Goal: Information Seeking & Learning: Check status

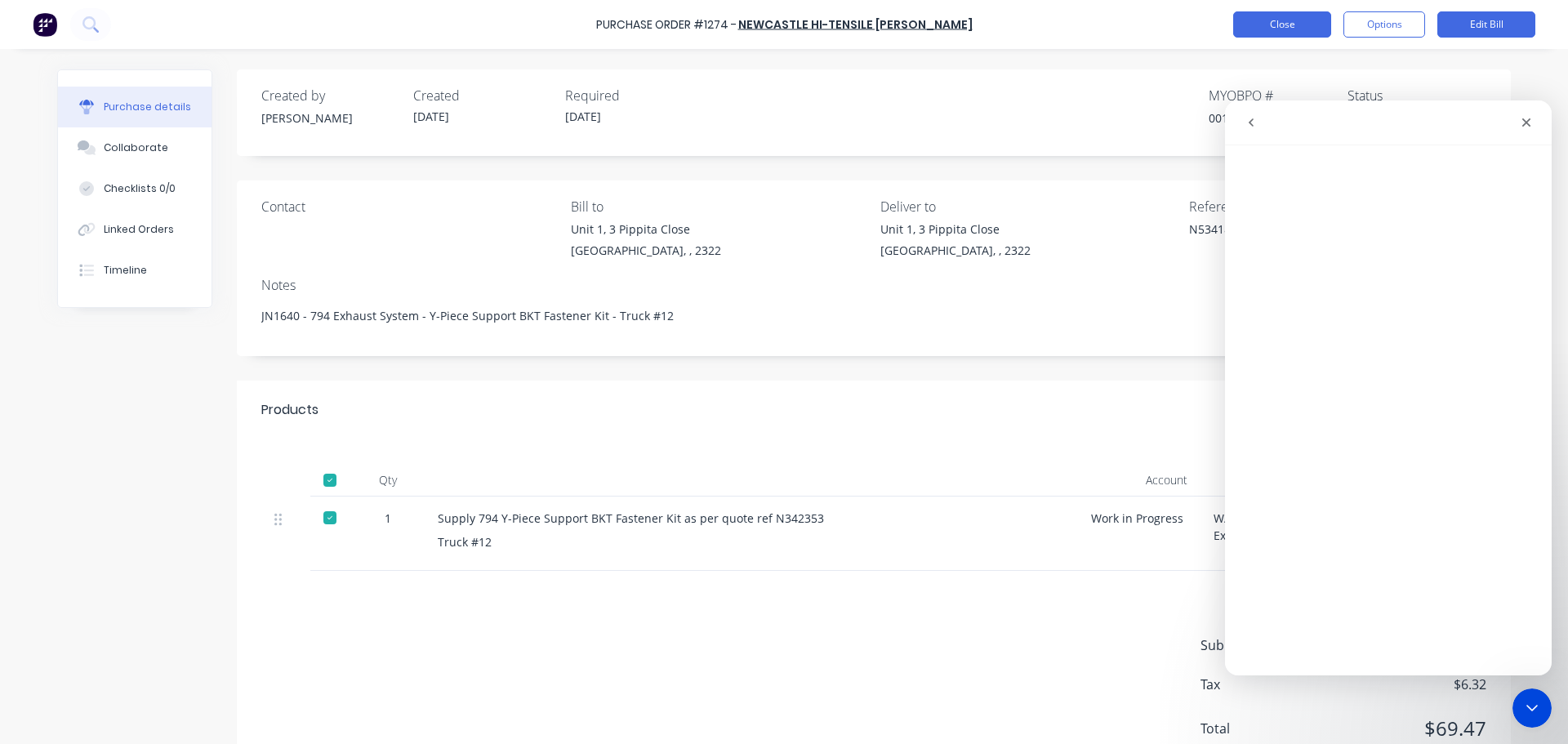
click at [1290, 28] on button "Close" at bounding box center [1282, 24] width 98 height 26
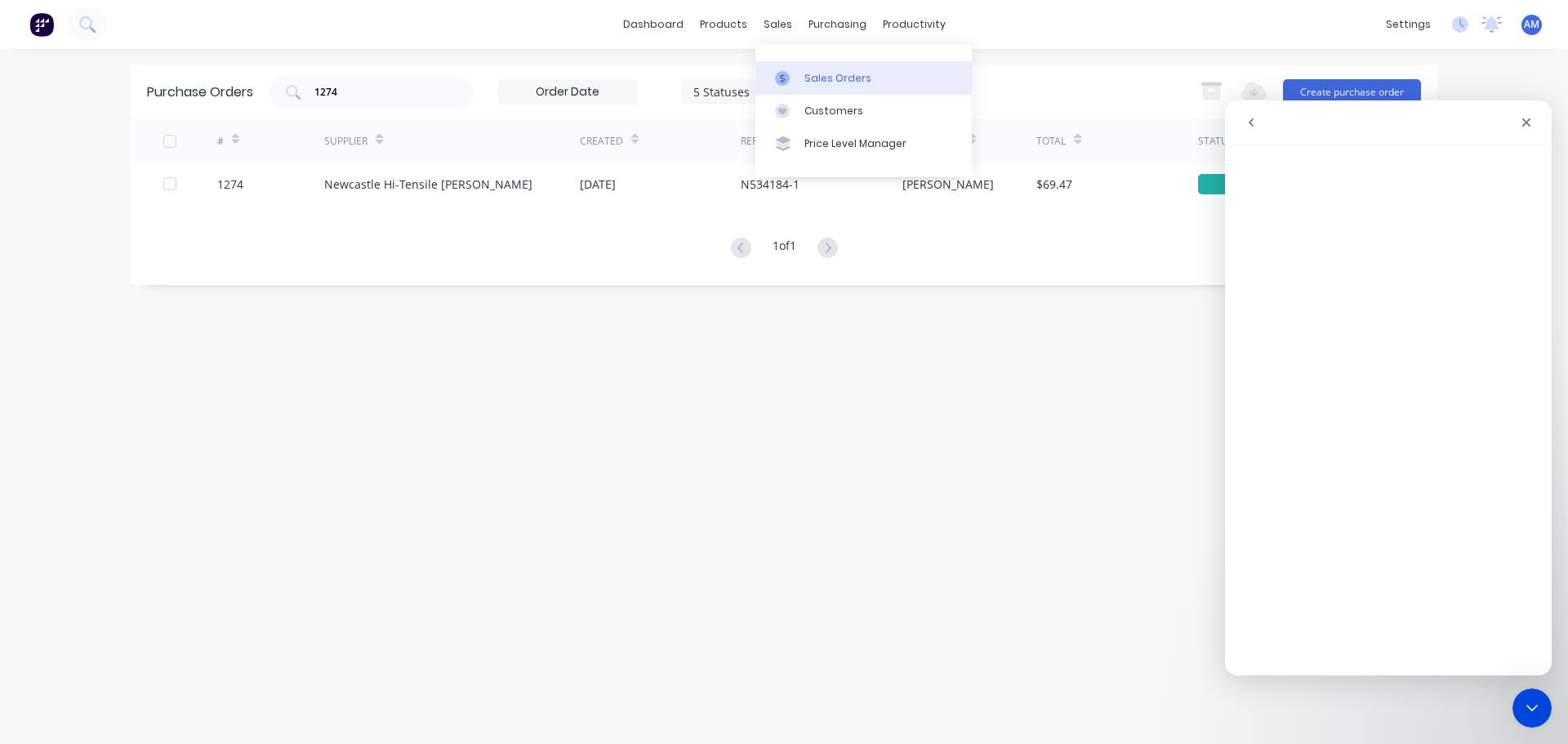
drag, startPoint x: 823, startPoint y: 70, endPoint x: 808, endPoint y: 74, distance: 15.5
click at [823, 71] on div "Sales Orders" at bounding box center [838, 78] width 67 height 14
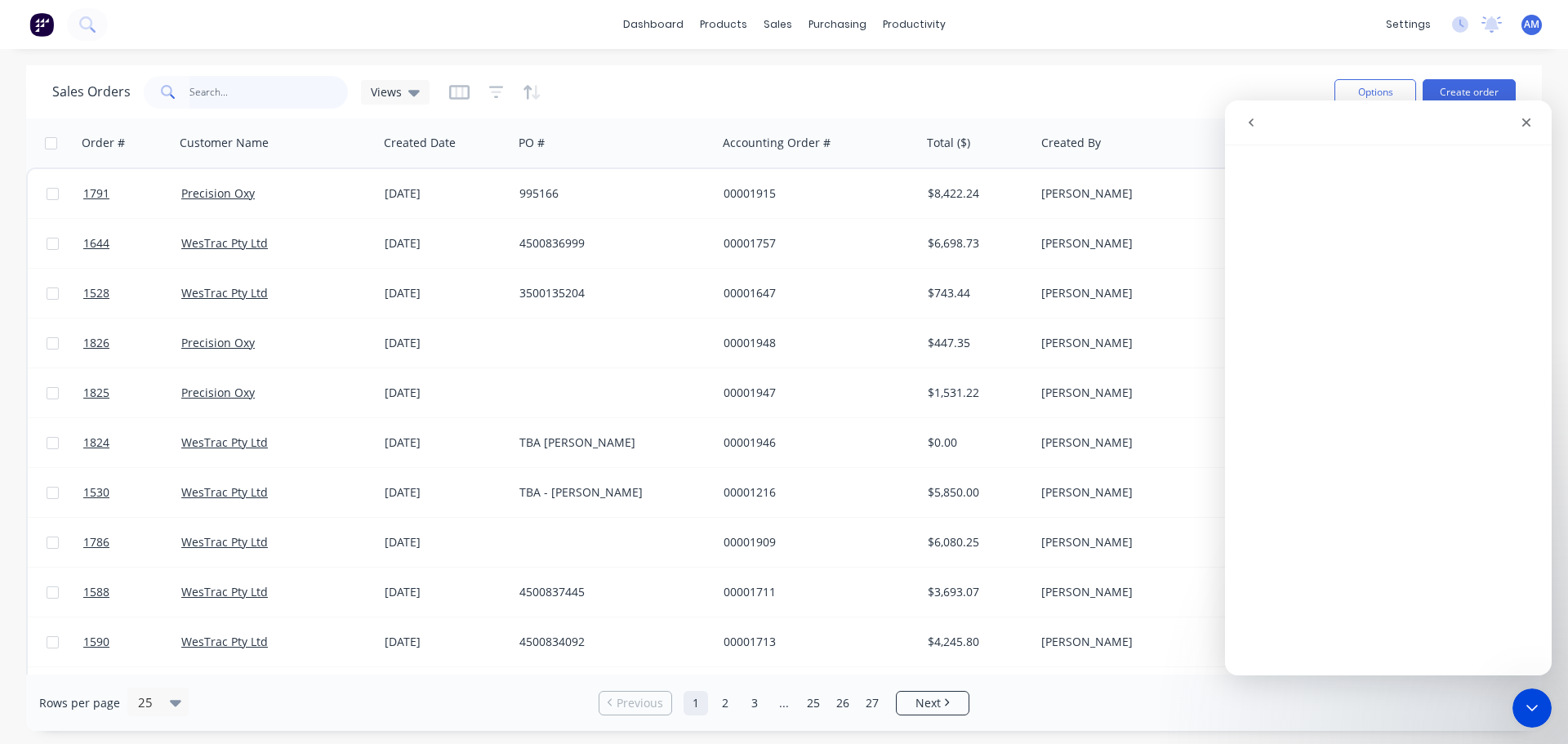
click at [254, 88] on input "text" at bounding box center [268, 92] width 159 height 32
type input "1602"
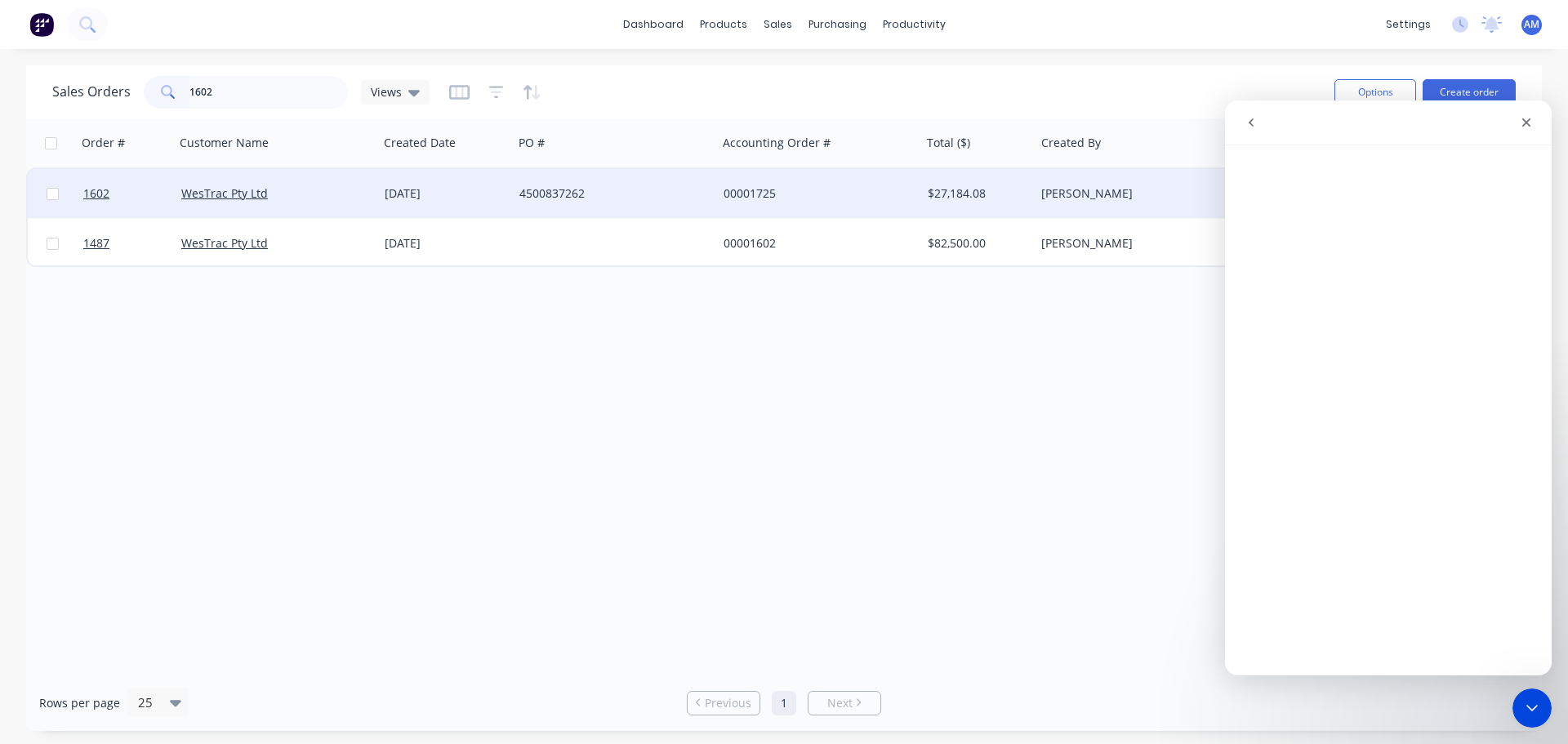
click at [489, 186] on div "[DATE]" at bounding box center [446, 193] width 122 height 16
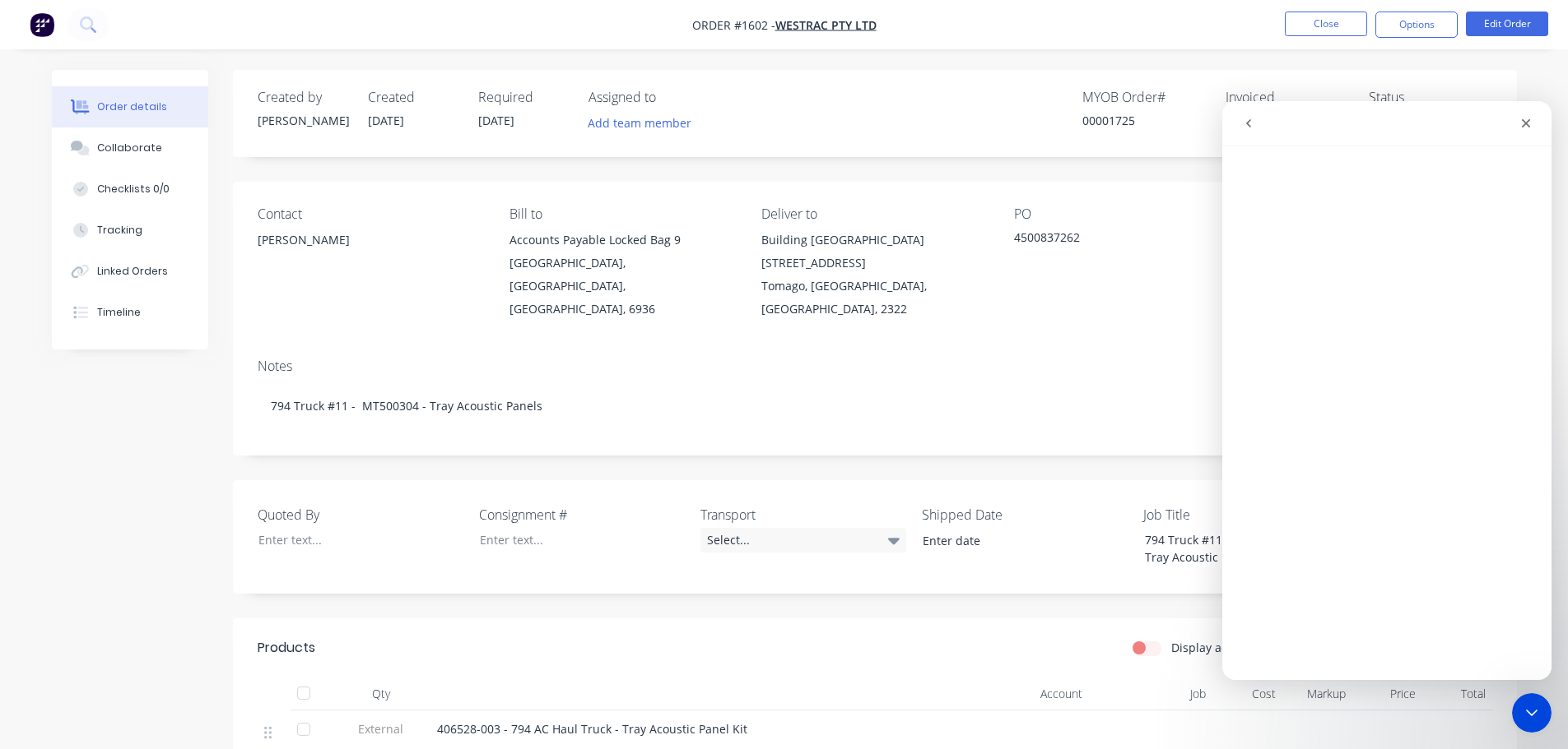
drag, startPoint x: 219, startPoint y: -35, endPoint x: 53, endPoint y: -100, distance: 178.3
drag, startPoint x: 53, startPoint y: -100, endPoint x: 754, endPoint y: 564, distance: 965.6
click at [756, 562] on div "Quoted By Consignment # Transport Select... Shipped Date Job Title 794 Truck #1…" at bounding box center [875, 537] width 1284 height 114
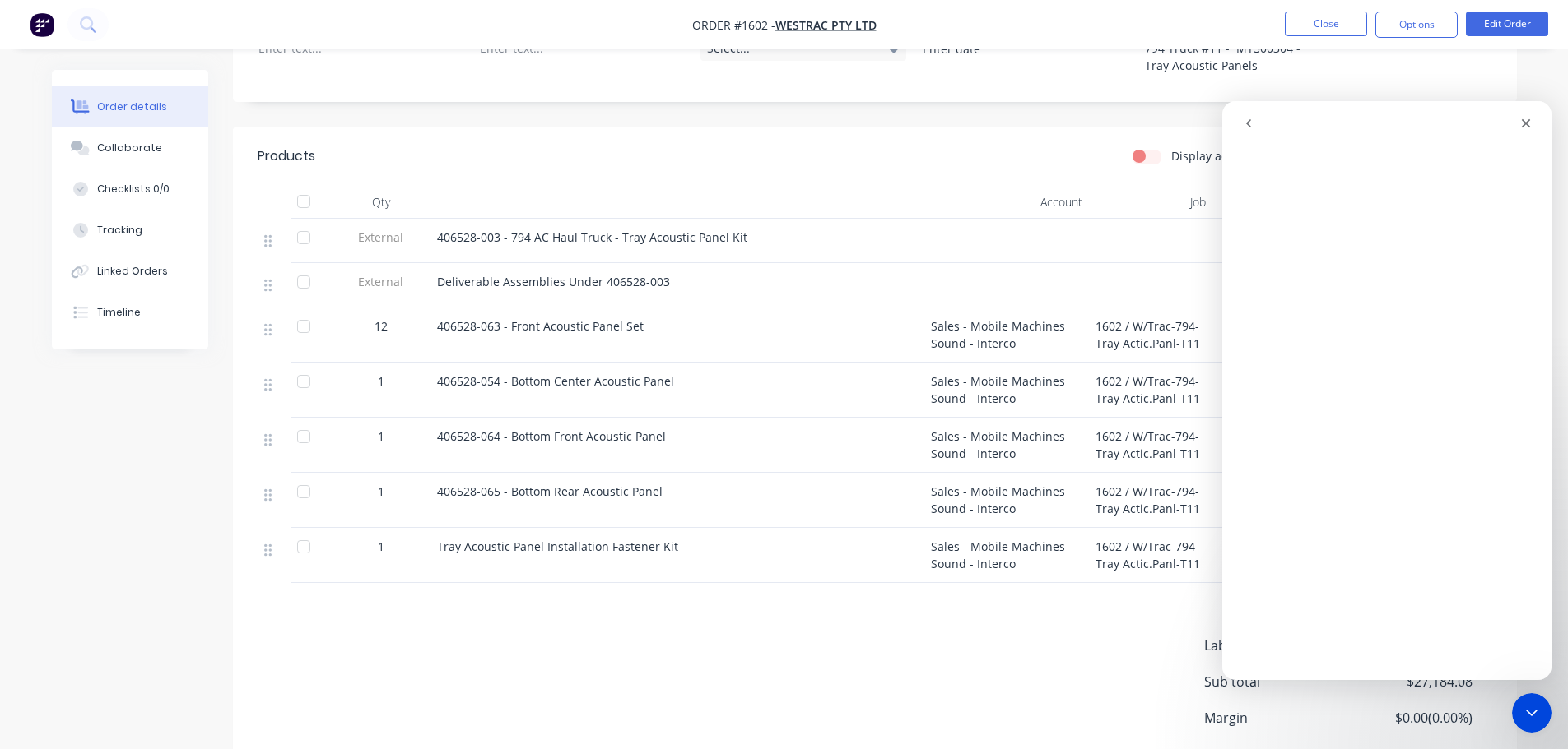
scroll to position [493, 0]
click at [1314, 22] on button "Close" at bounding box center [1326, 24] width 82 height 25
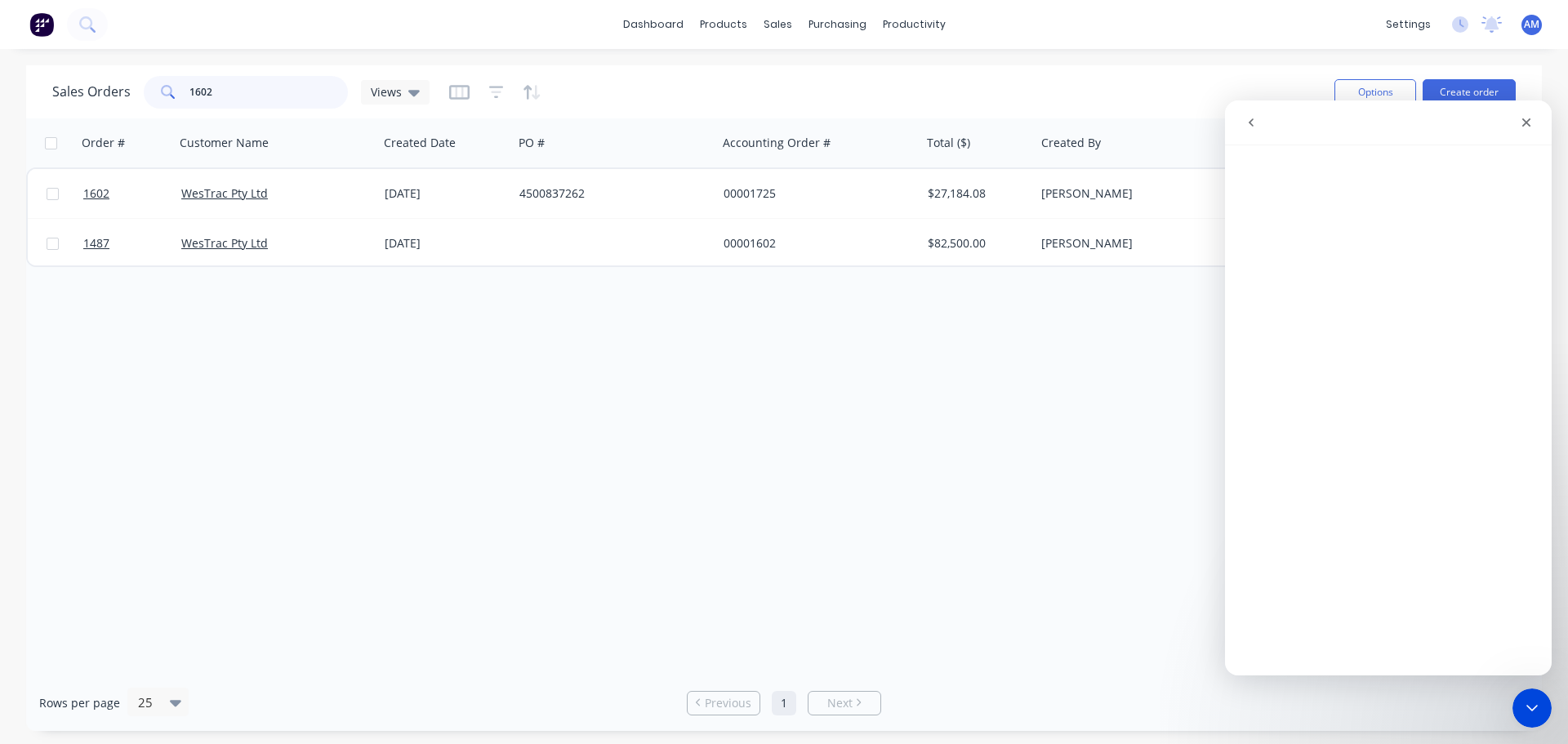
drag, startPoint x: 209, startPoint y: 90, endPoint x: 177, endPoint y: 92, distance: 32.1
click at [176, 92] on div "1602" at bounding box center [245, 92] width 204 height 32
click at [814, 582] on div "Order # Customer Name Created Date PO # Accounting Order # Total ($) Created By…" at bounding box center [784, 397] width 1516 height 557
click at [223, 95] on input "1602" at bounding box center [268, 92] width 159 height 32
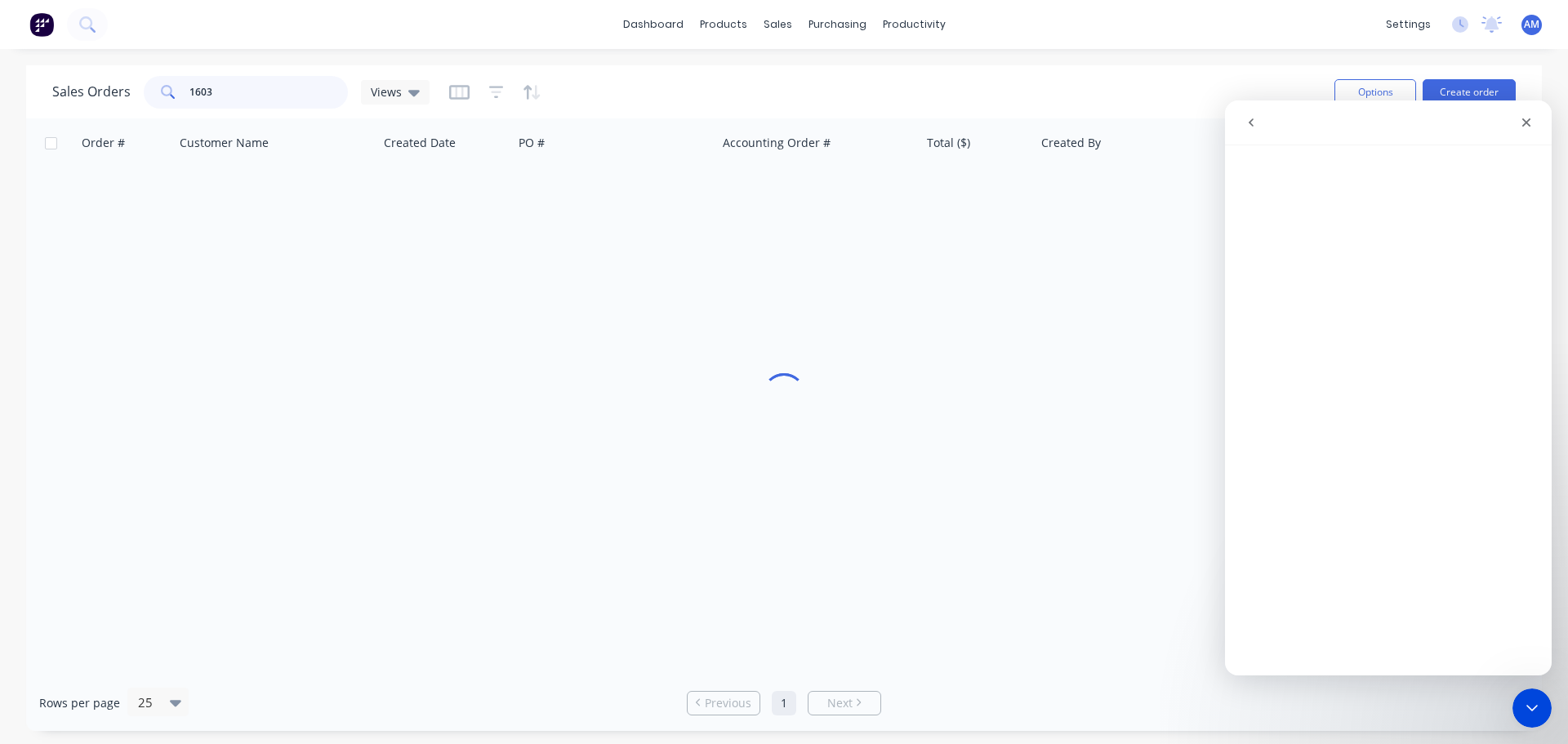
type input "1603"
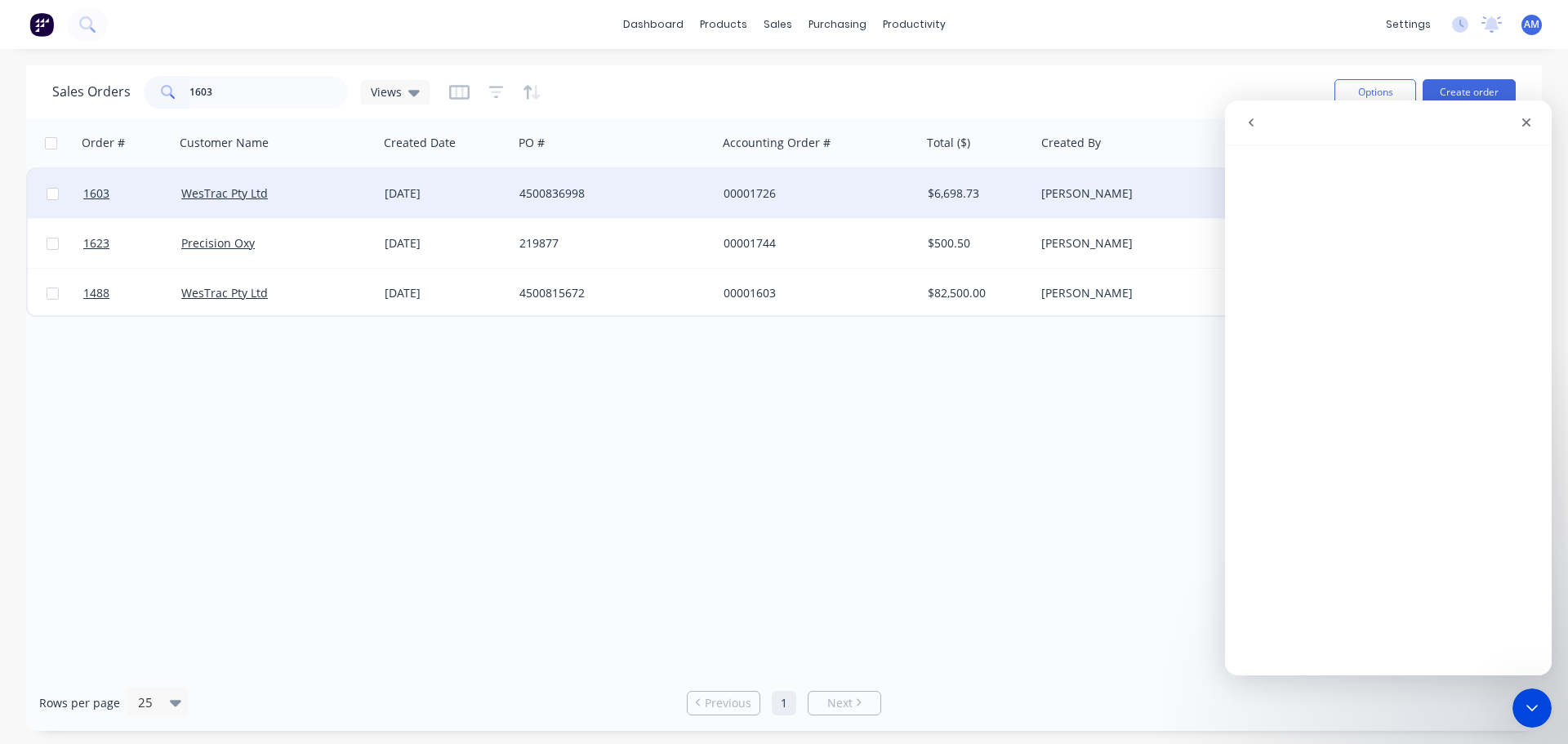
click at [575, 189] on div "4500836998" at bounding box center [610, 193] width 182 height 16
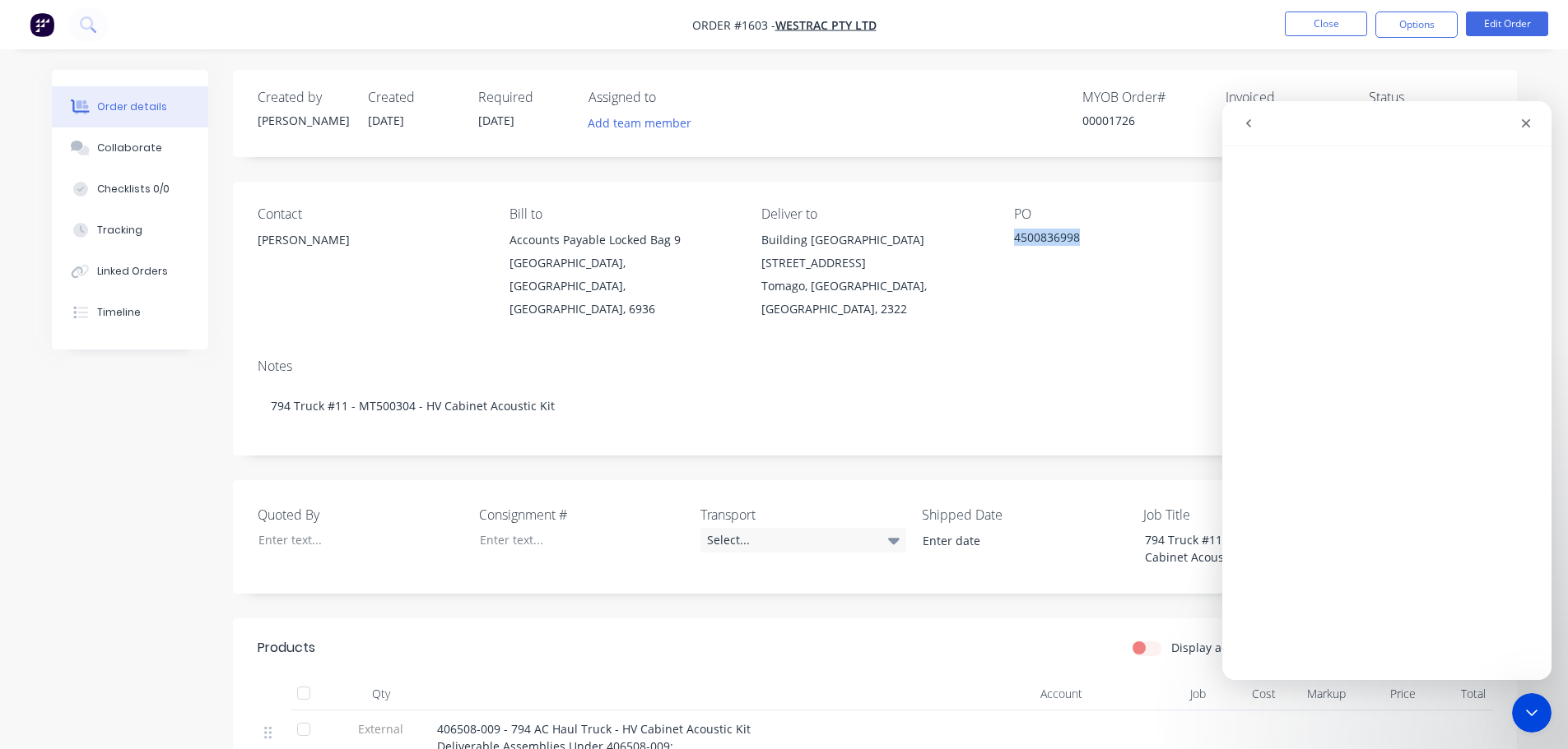
drag, startPoint x: 1083, startPoint y: 239, endPoint x: 1011, endPoint y: 242, distance: 72.1
click at [1011, 242] on div "Contact Richard Lofberg Bill to Accounts Payable Locked Bag 9 MIDLAND, Western …" at bounding box center [875, 263] width 1284 height 164
copy div "4500836998"
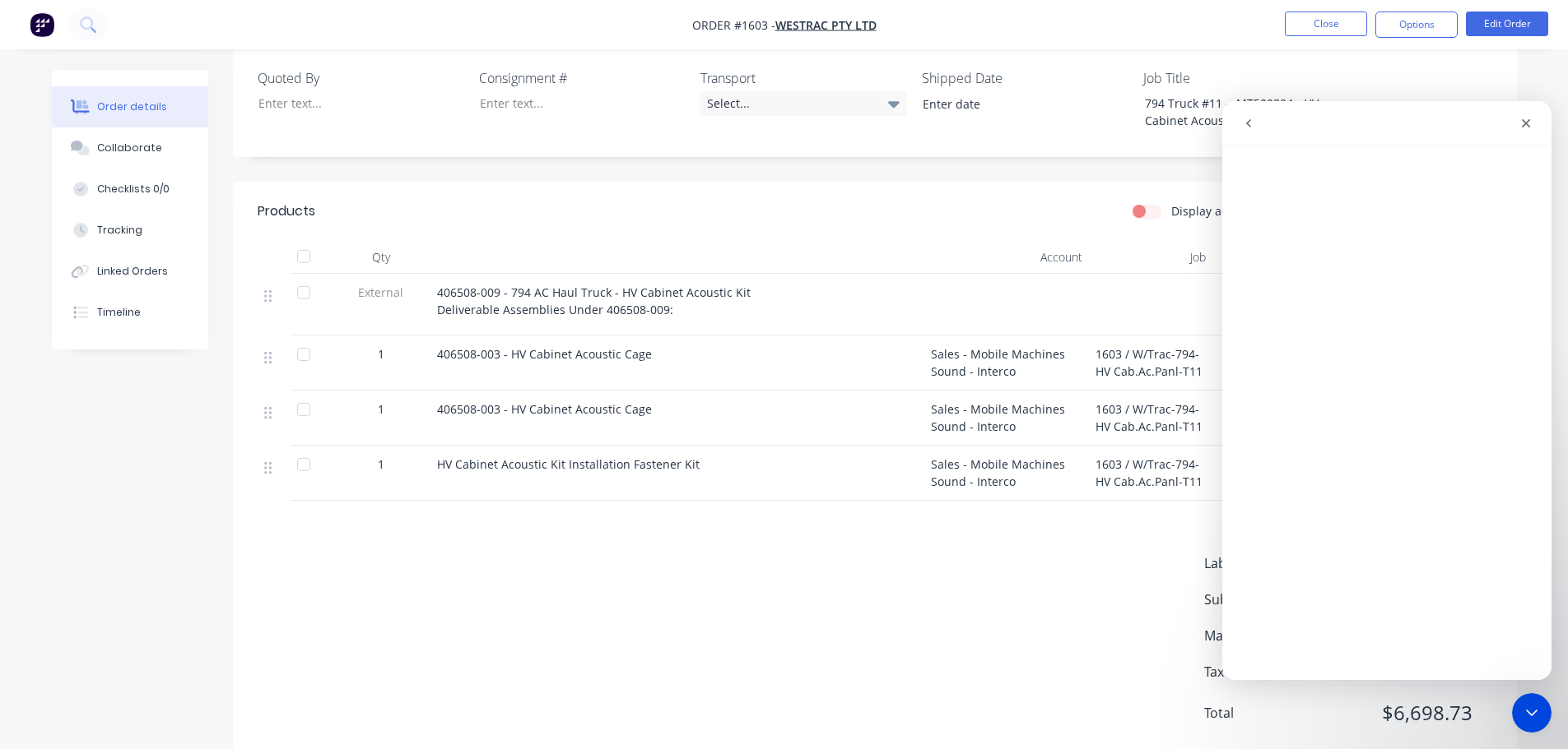
scroll to position [458, 0]
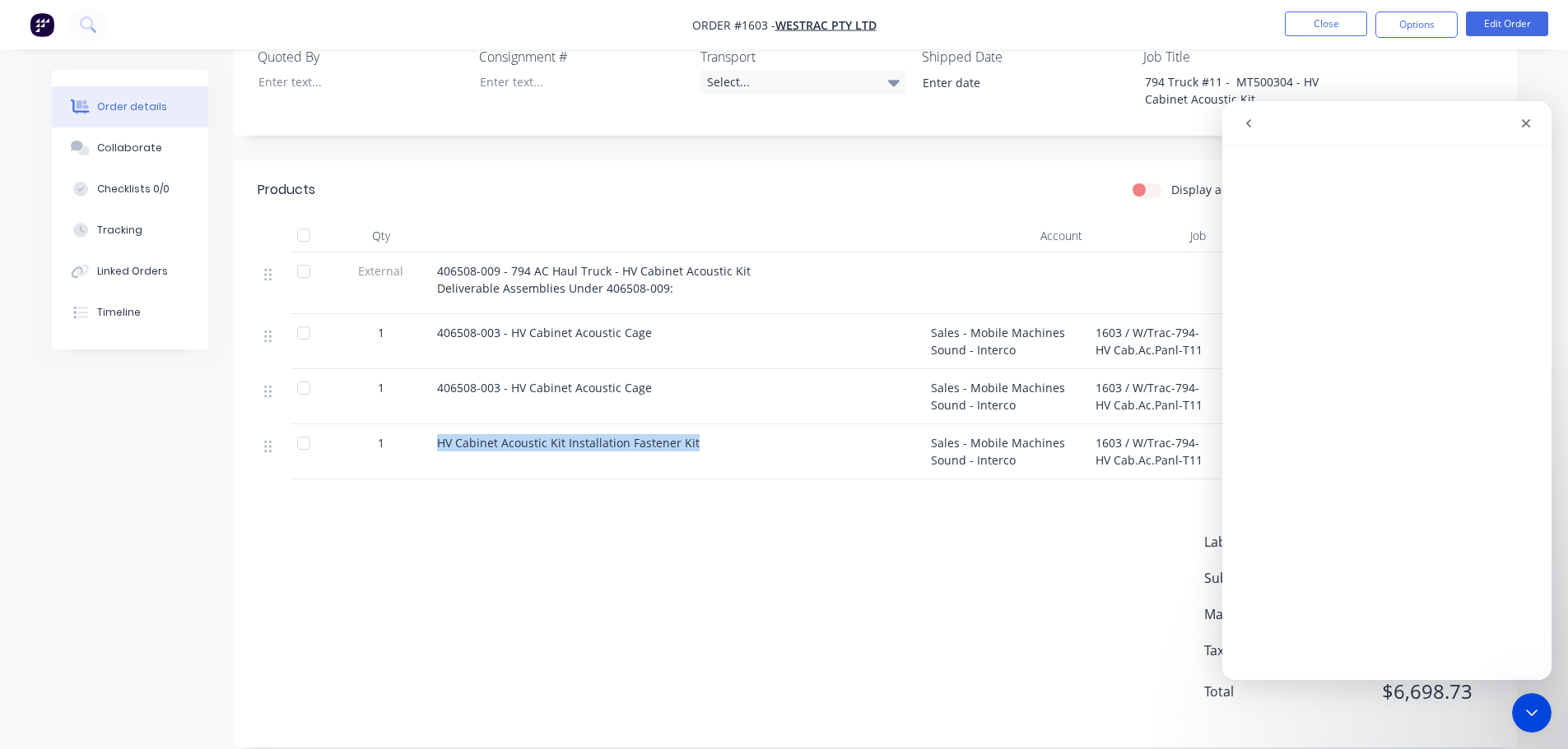
drag, startPoint x: 693, startPoint y: 415, endPoint x: 434, endPoint y: 423, distance: 259.1
click at [434, 424] on div "HV Cabinet Acoustic Kit Installation Fastener Kit" at bounding box center [677, 452] width 494 height 56
copy span "HV Cabinet Acoustic Kit Installation Fastener Kit"
click at [1323, 20] on button "Close" at bounding box center [1326, 24] width 82 height 25
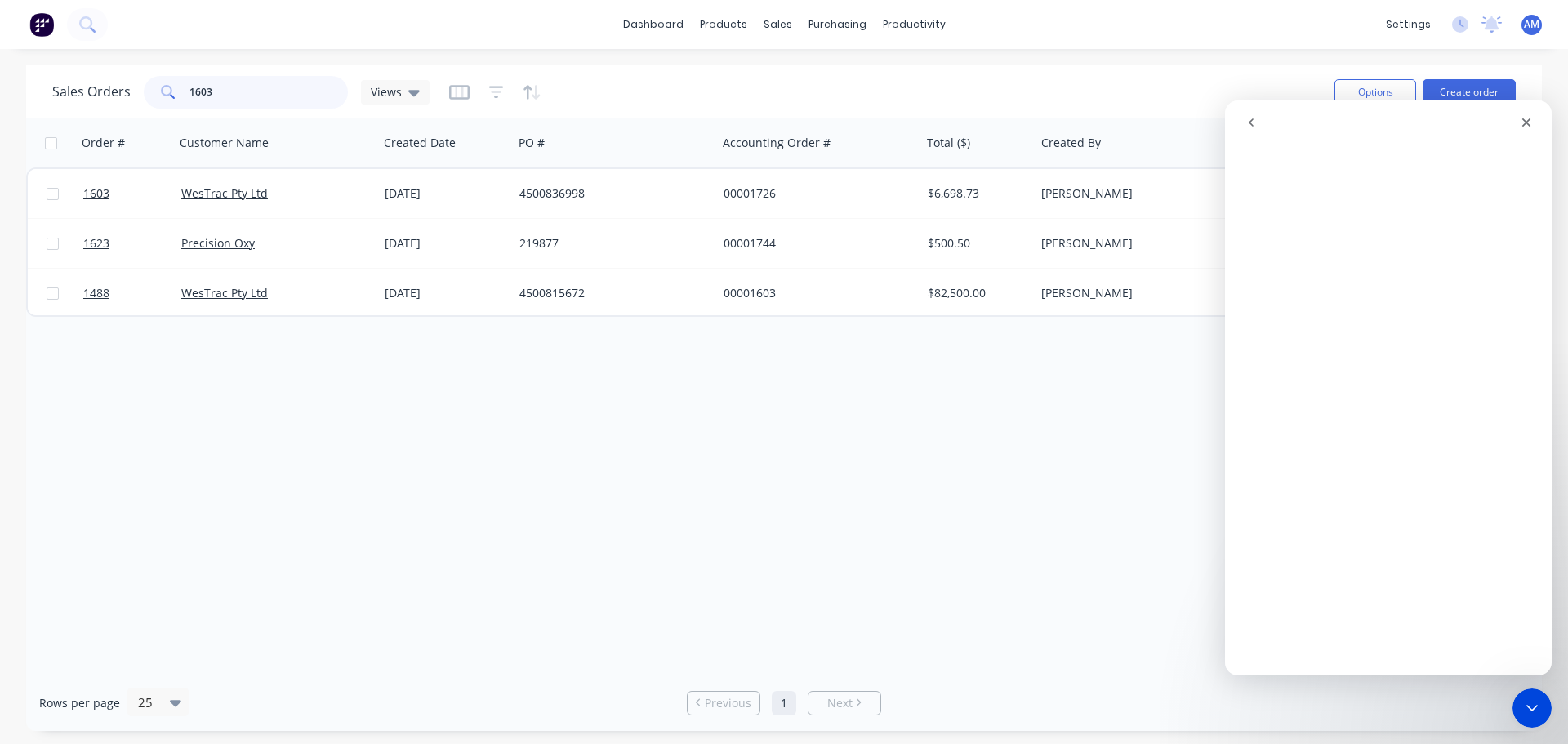
drag, startPoint x: 273, startPoint y: 89, endPoint x: 140, endPoint y: 108, distance: 134.4
click at [140, 108] on div "Sales Orders 1603 Views" at bounding box center [687, 92] width 1269 height 40
type input "1530"
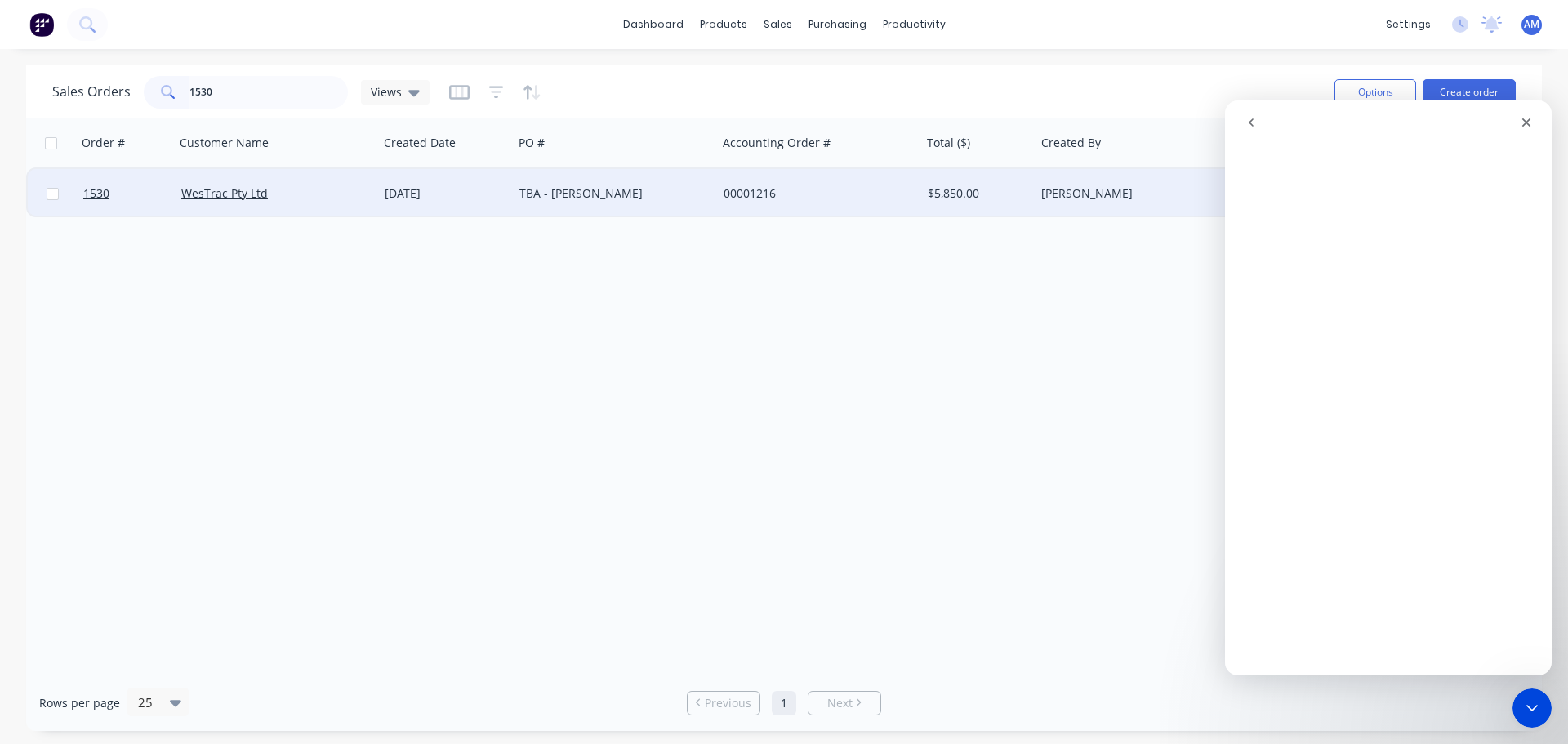
click at [601, 195] on div "TBA - Wayne Porter" at bounding box center [610, 193] width 182 height 16
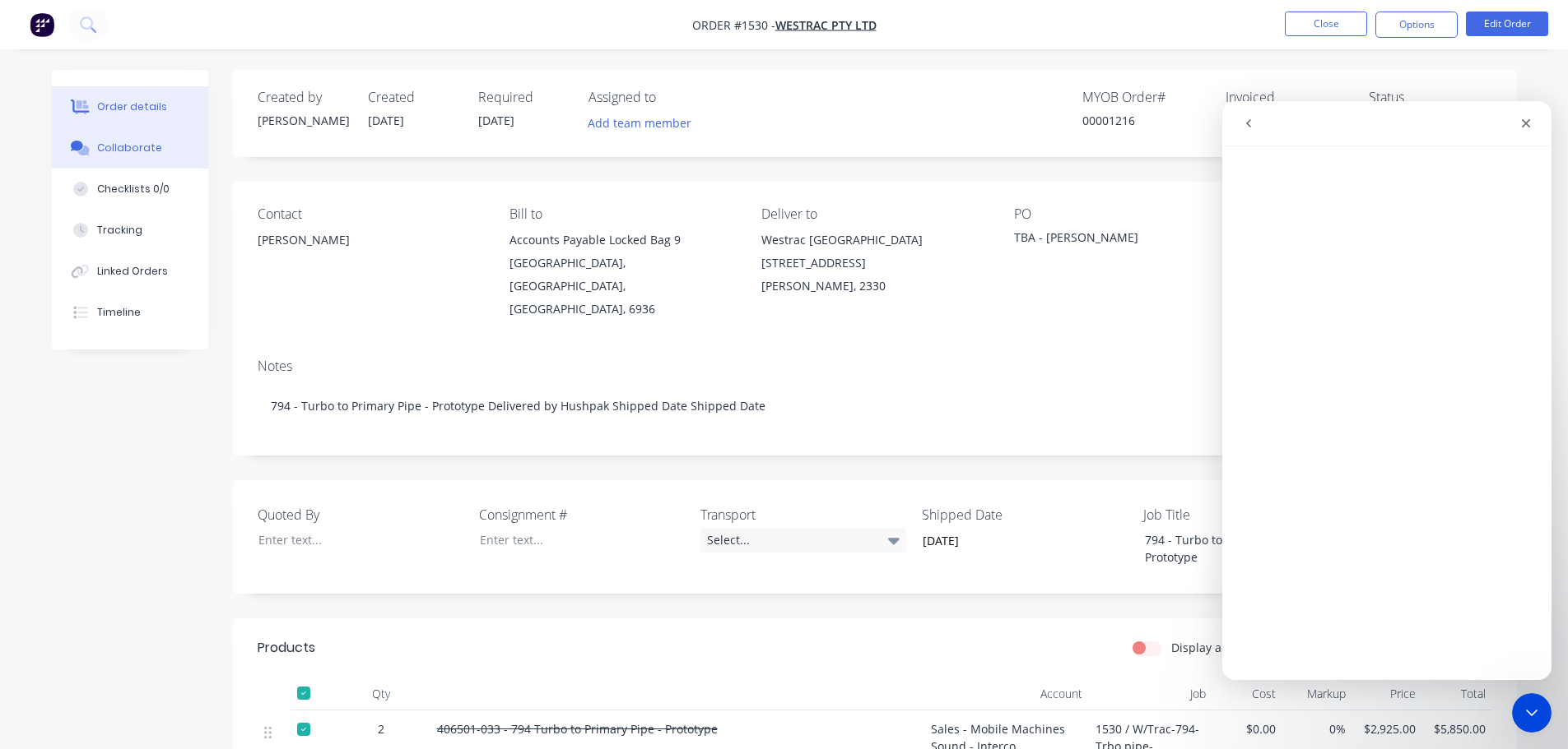
click at [149, 148] on div "Collaborate" at bounding box center [129, 148] width 65 height 14
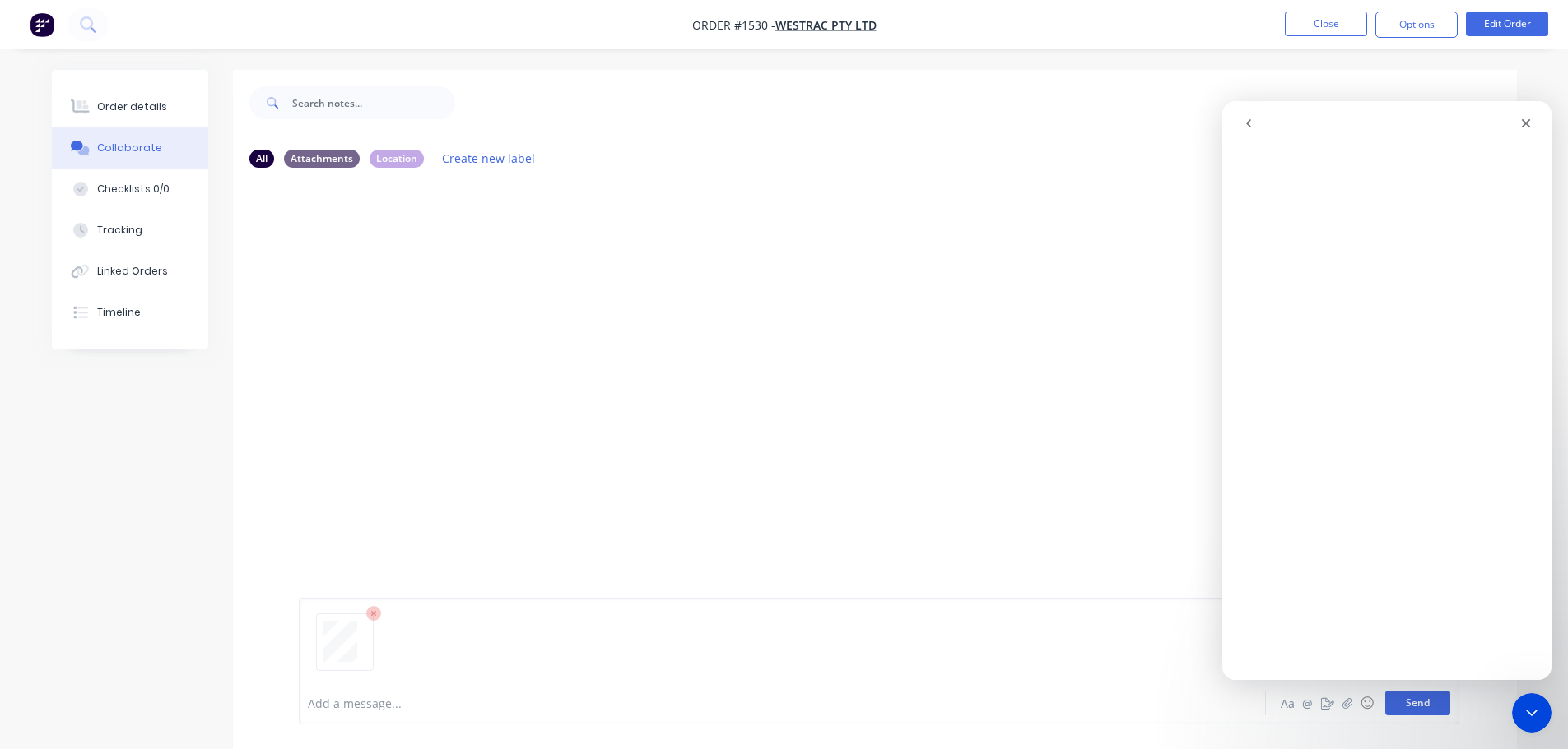
click at [1434, 700] on button "Send" at bounding box center [1418, 703] width 65 height 25
click at [1536, 702] on icon "Close Intercom Messenger" at bounding box center [1529, 711] width 20 height 20
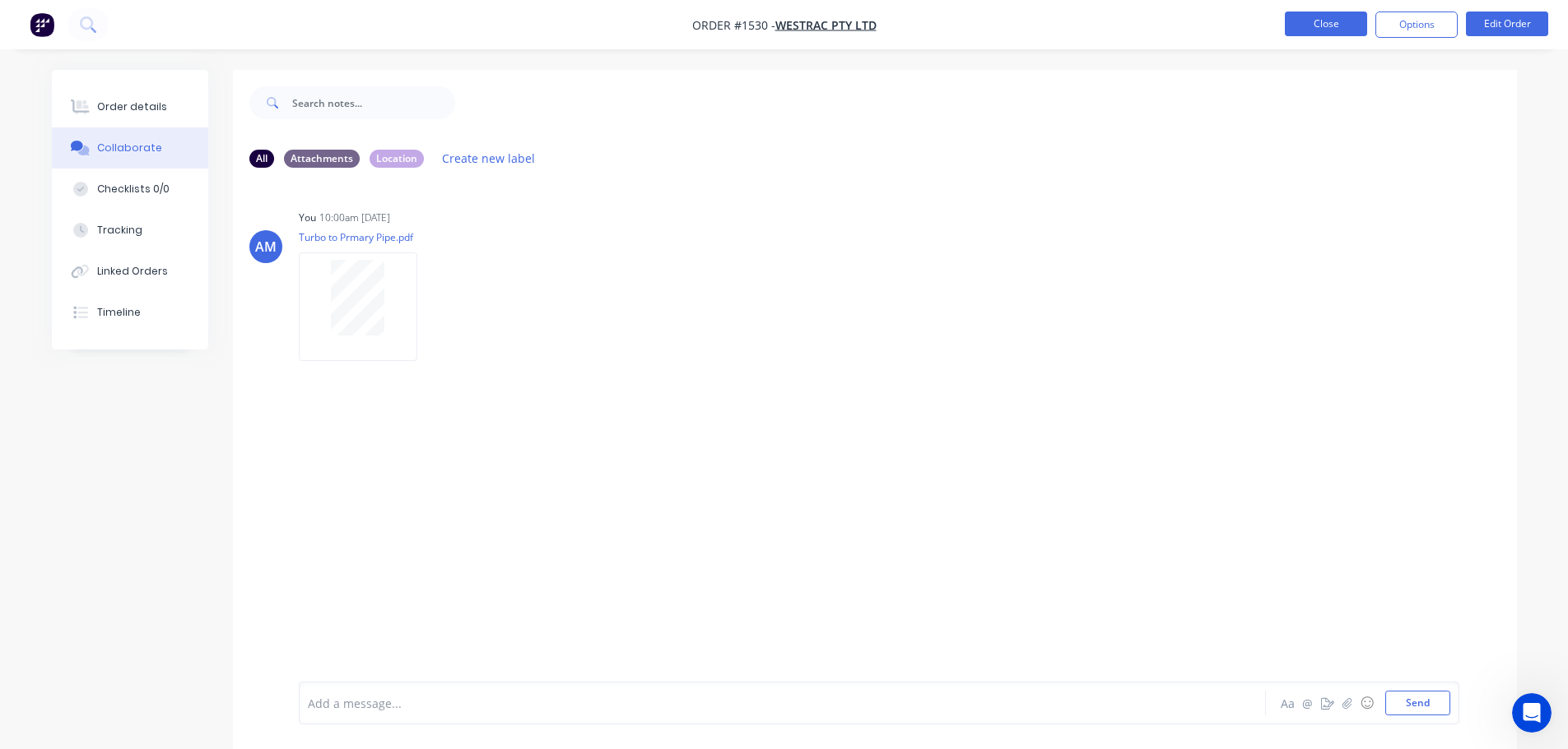
click at [1319, 32] on button "Close" at bounding box center [1326, 24] width 82 height 25
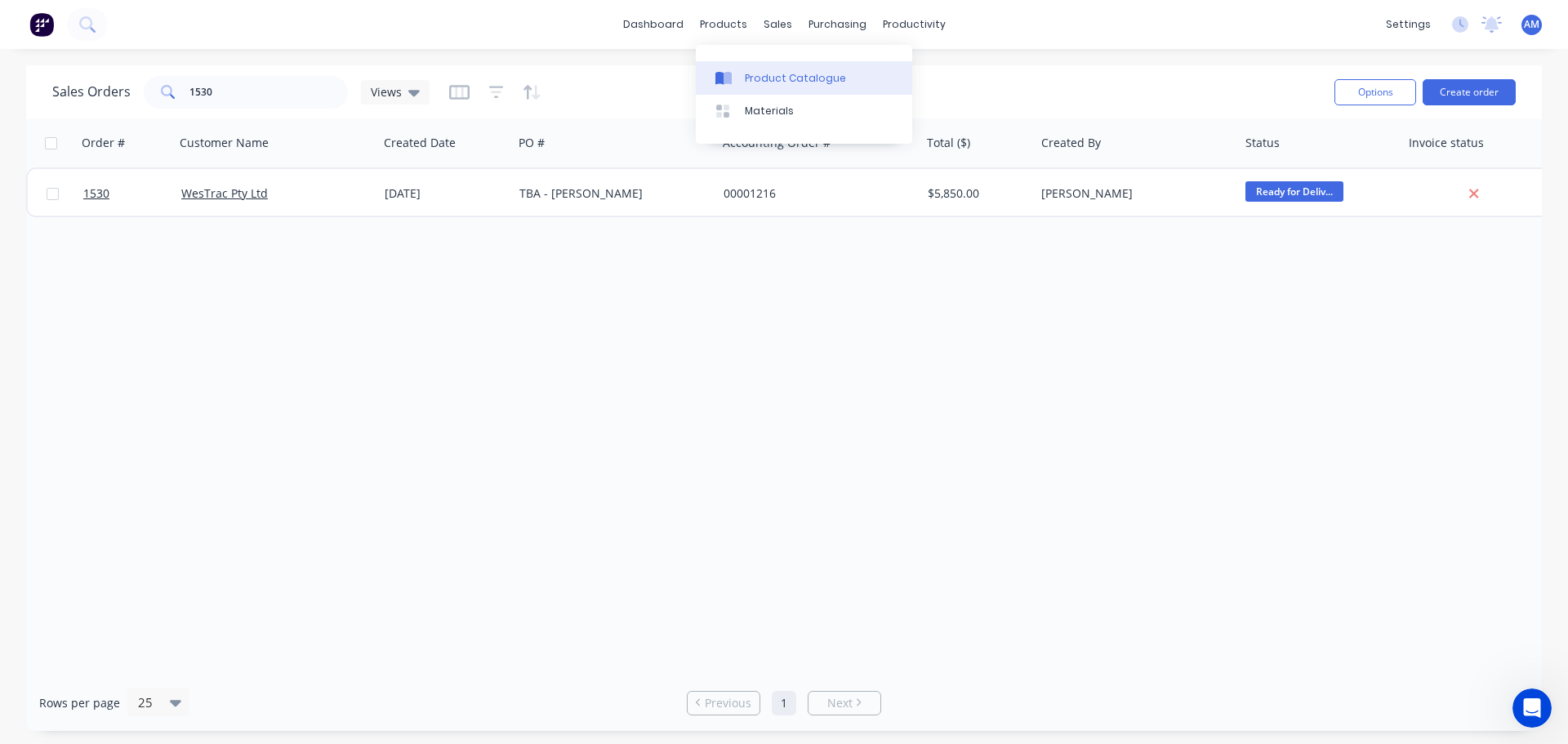
click at [783, 71] on div "Product Catalogue" at bounding box center [795, 78] width 101 height 14
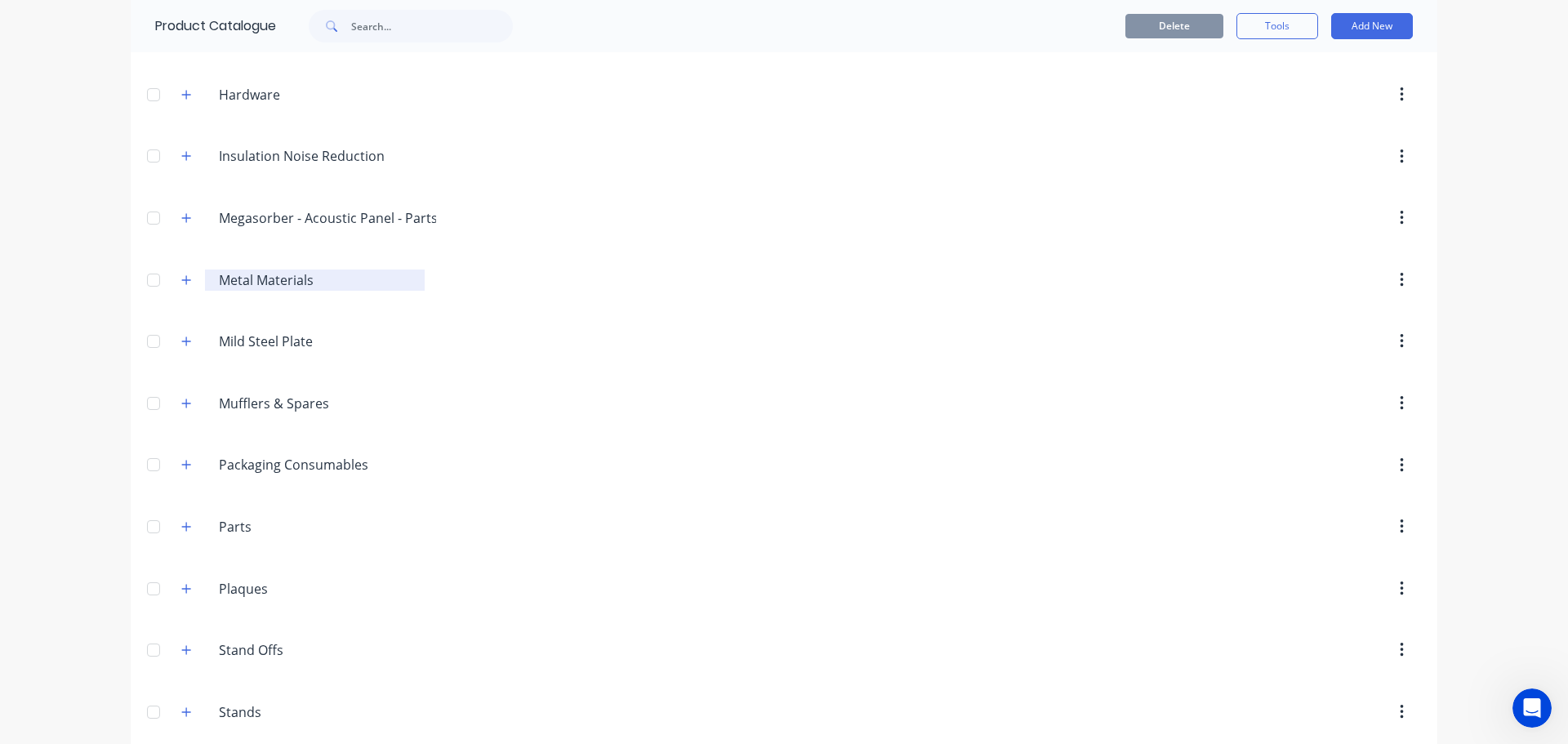
scroll to position [1872, 0]
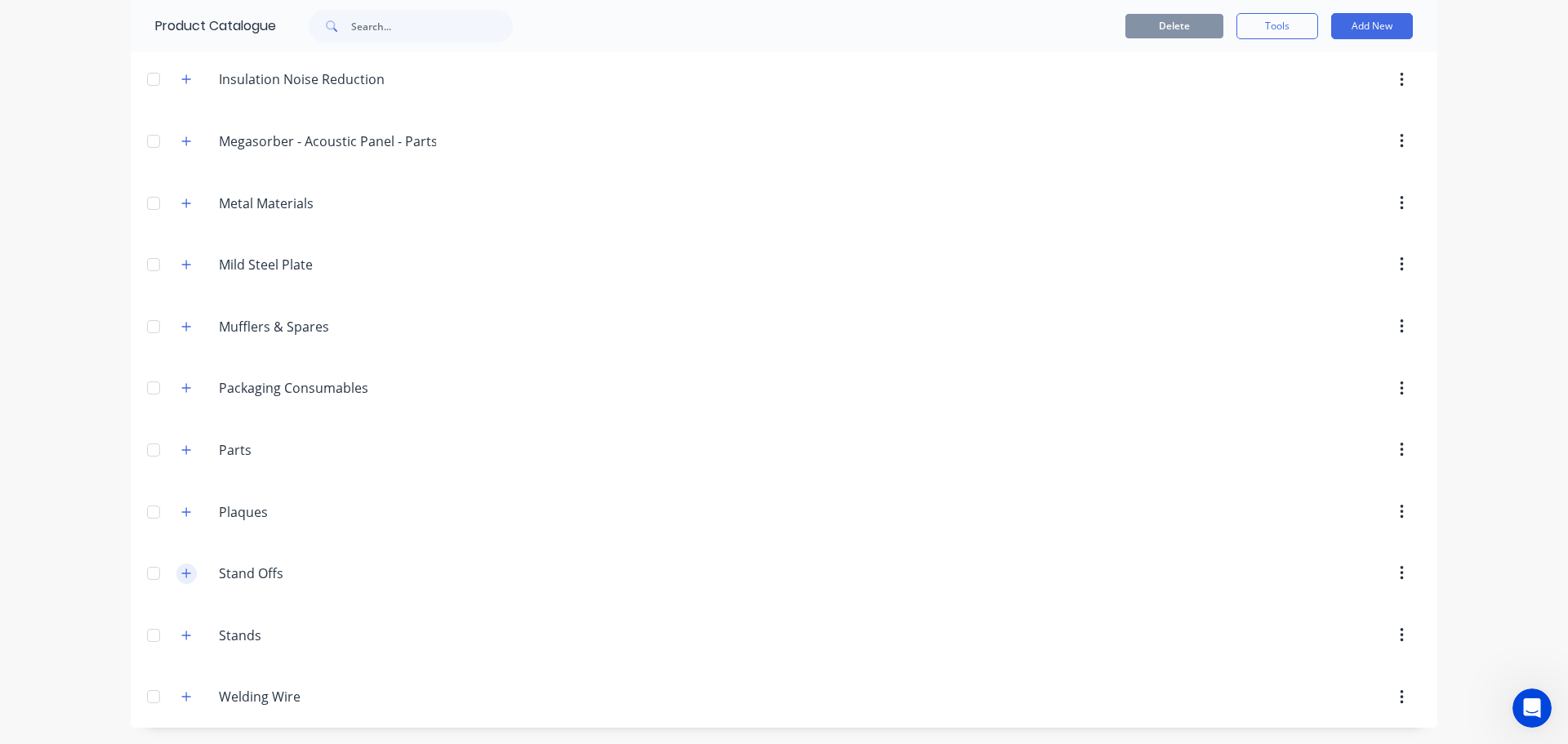
click at [182, 573] on icon "button" at bounding box center [186, 574] width 10 height 11
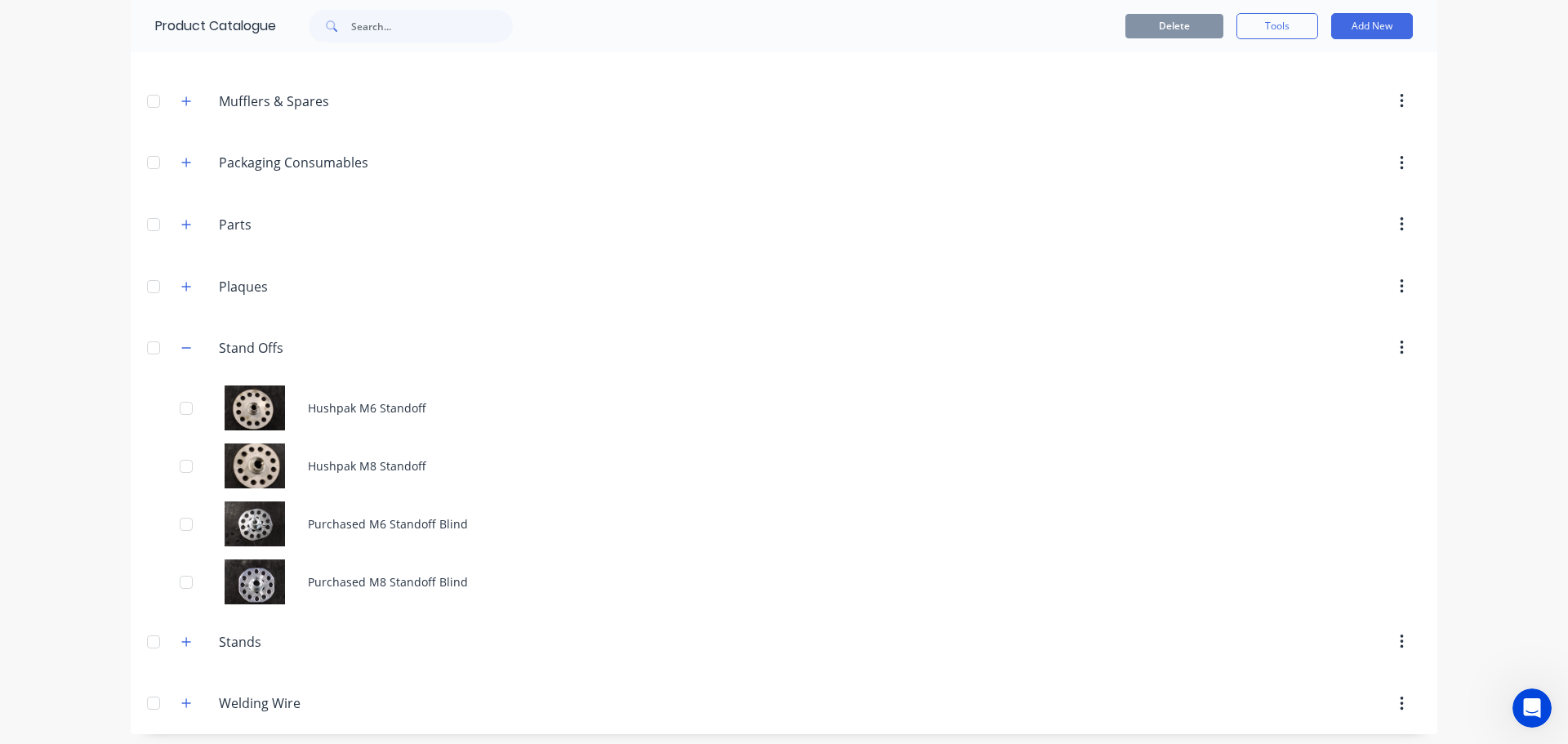
scroll to position [2105, 0]
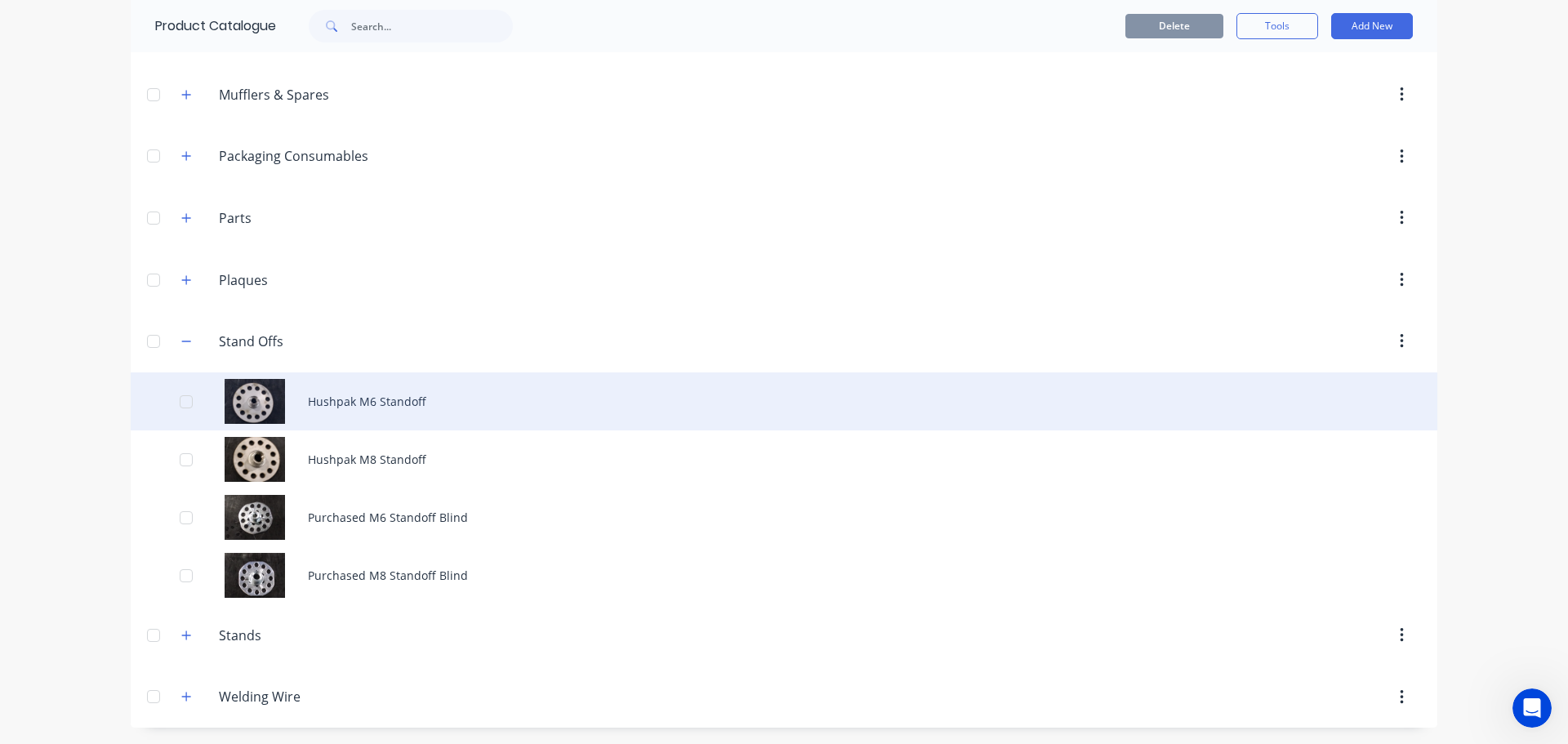
click at [397, 402] on div "Hushpak M6 Standoff" at bounding box center [784, 401] width 1307 height 58
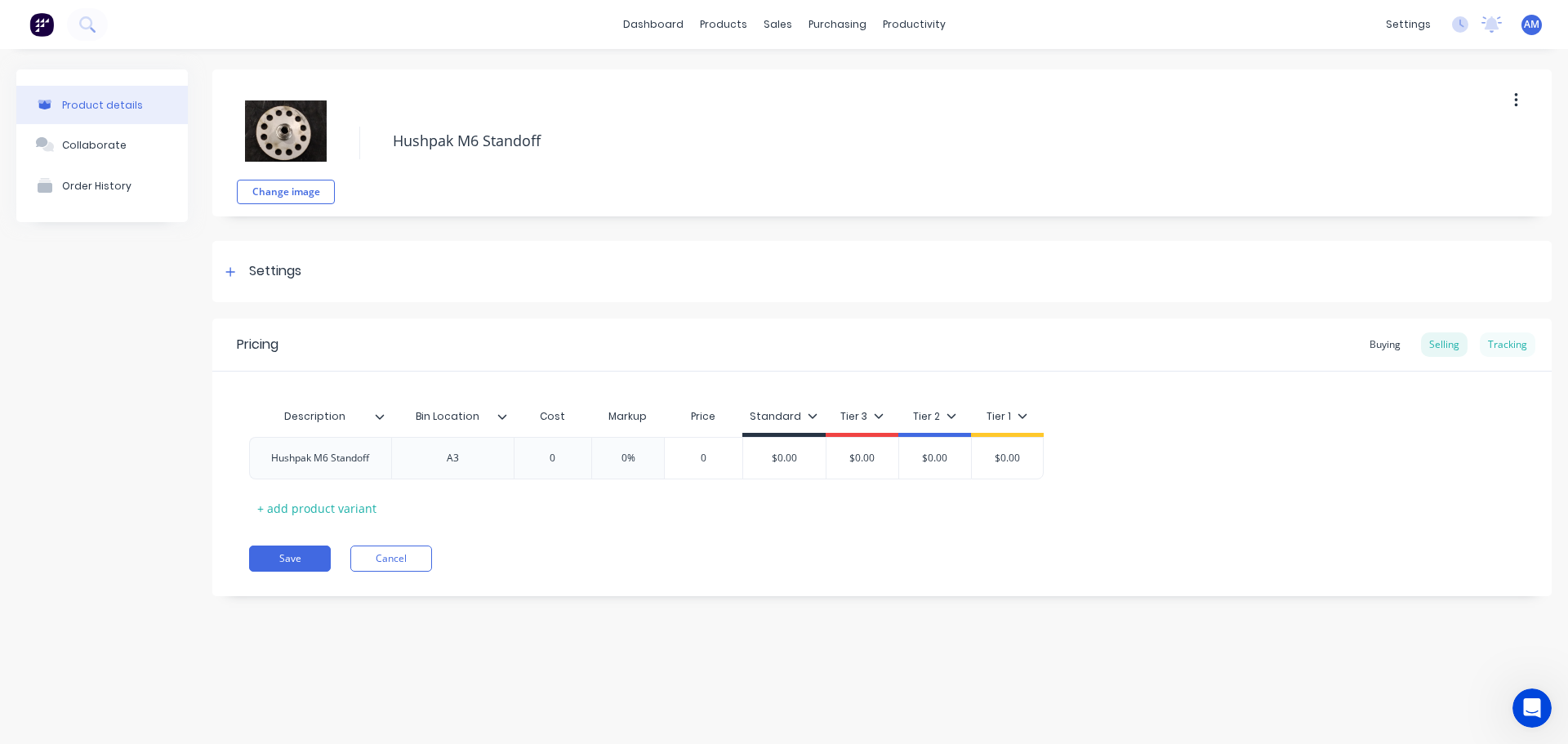
click at [1503, 345] on div "Tracking" at bounding box center [1507, 345] width 55 height 25
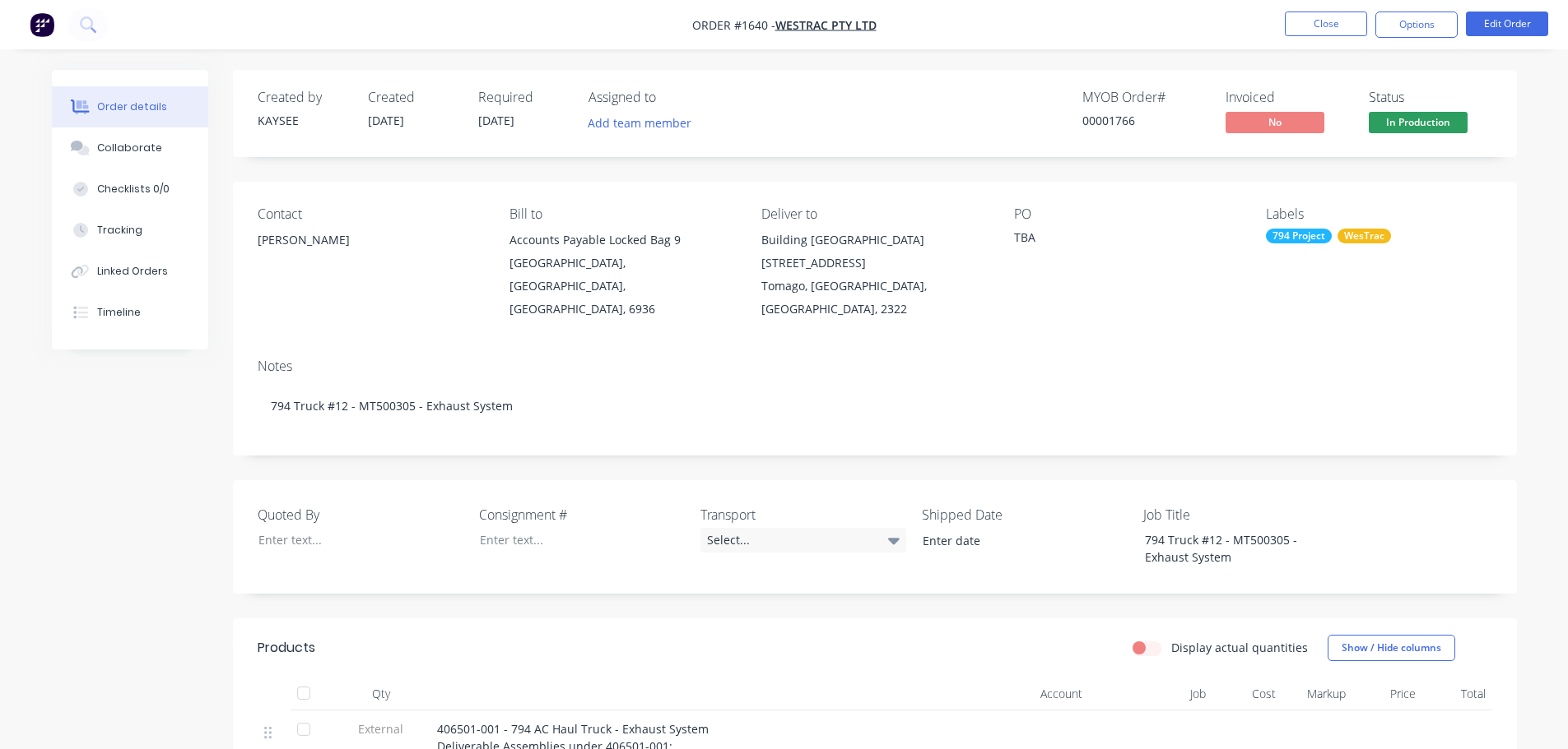
scroll to position [82, 0]
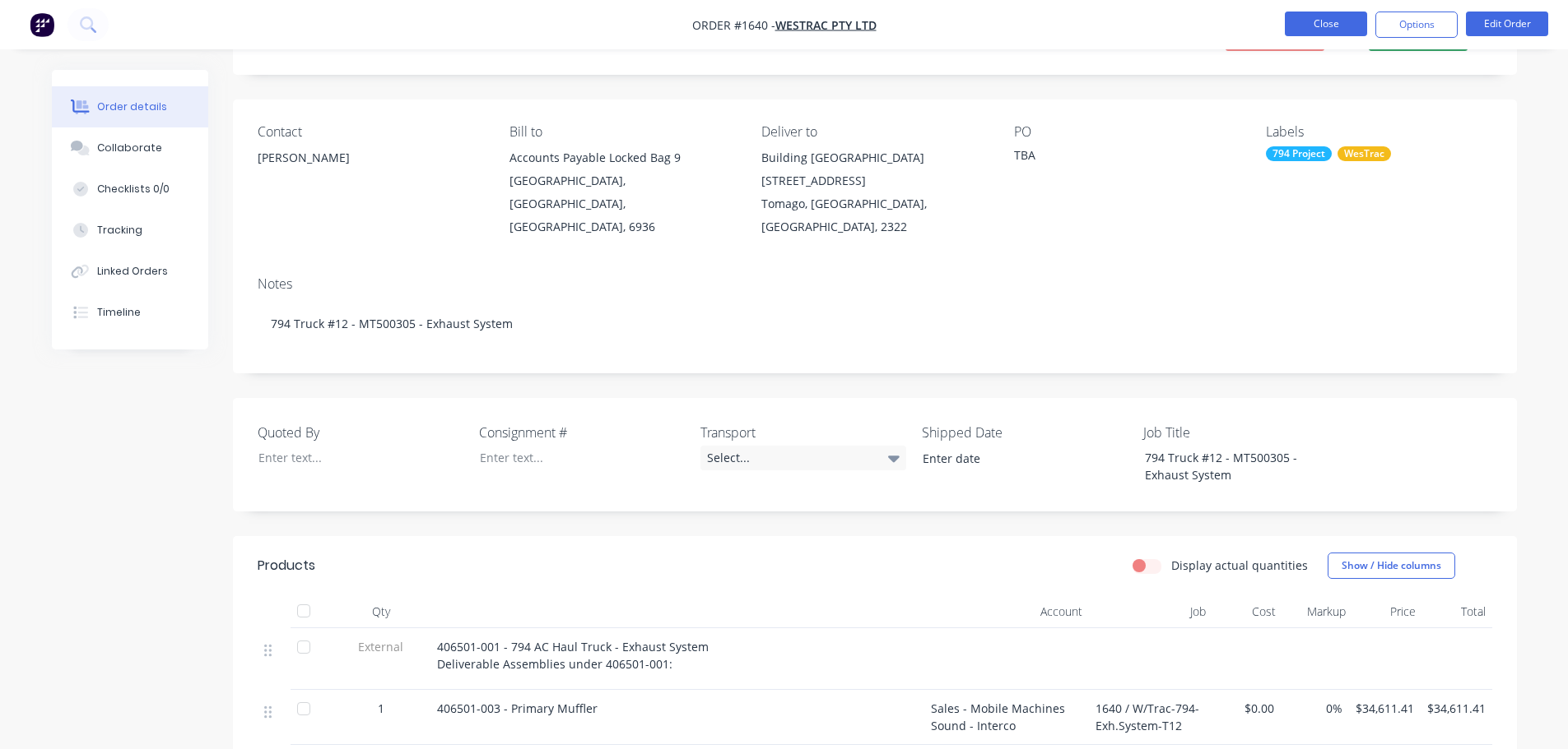
click at [1330, 28] on button "Close" at bounding box center [1326, 24] width 82 height 25
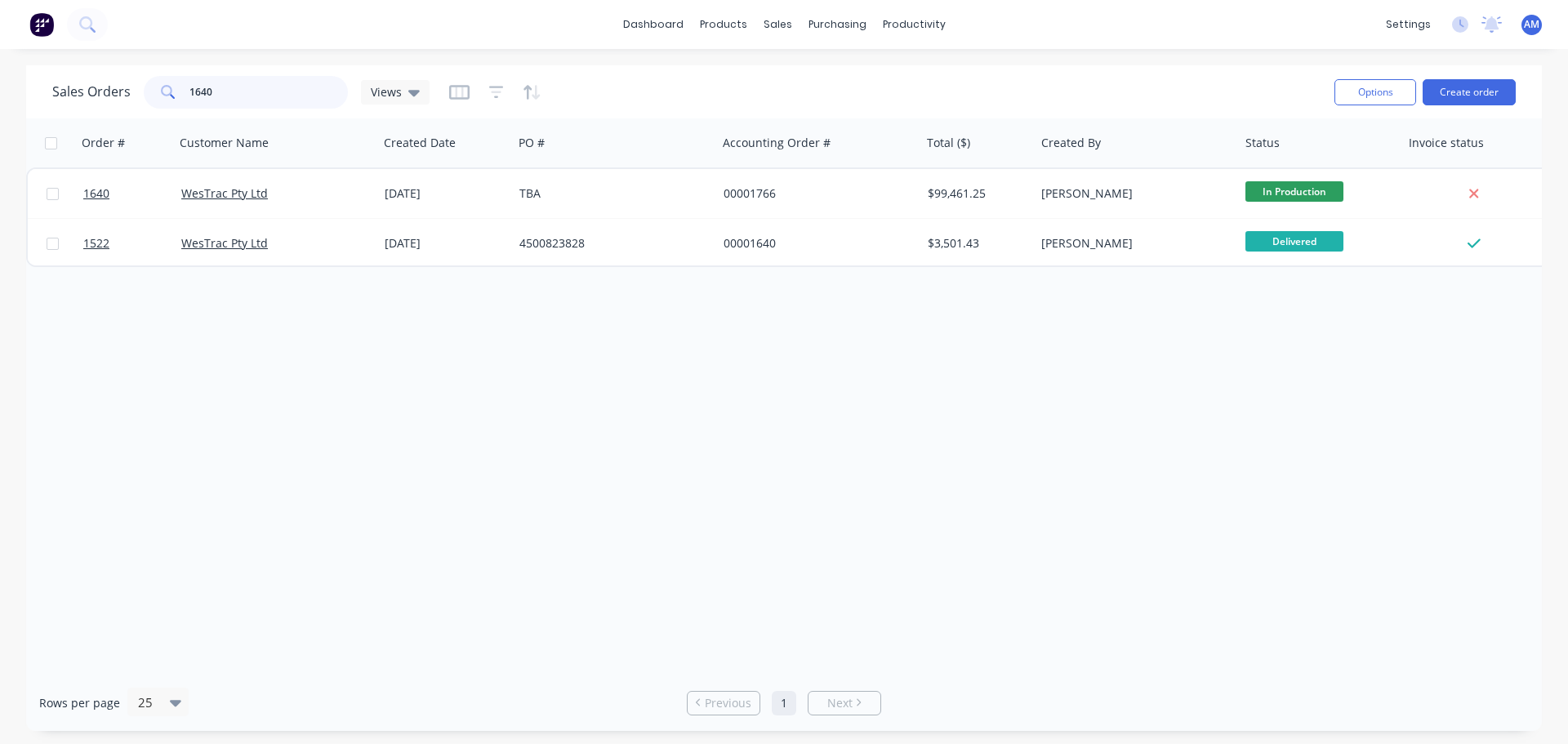
drag, startPoint x: 233, startPoint y: 107, endPoint x: 148, endPoint y: 108, distance: 85.0
click at [148, 108] on div "1640" at bounding box center [245, 92] width 204 height 32
click at [877, 74] on div "Purchase Orders" at bounding box center [890, 78] width 87 height 14
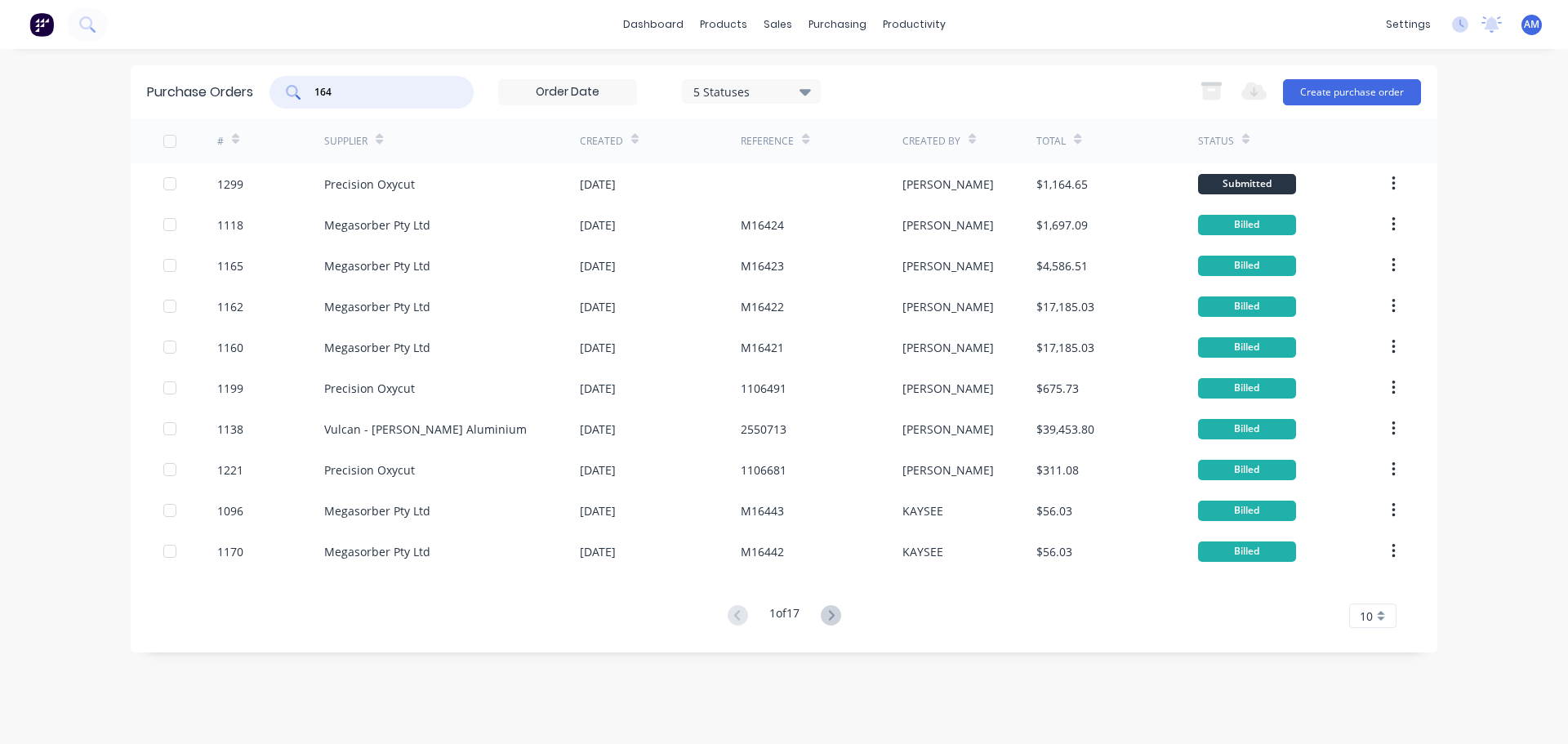
drag, startPoint x: 358, startPoint y: 91, endPoint x: 229, endPoint y: 91, distance: 129.0
click at [231, 90] on div "Purchase Orders 164 5 Statuses 5 Statuses Export to Excel (XLSX) Create purchas…" at bounding box center [784, 92] width 1307 height 53
type input "1215"
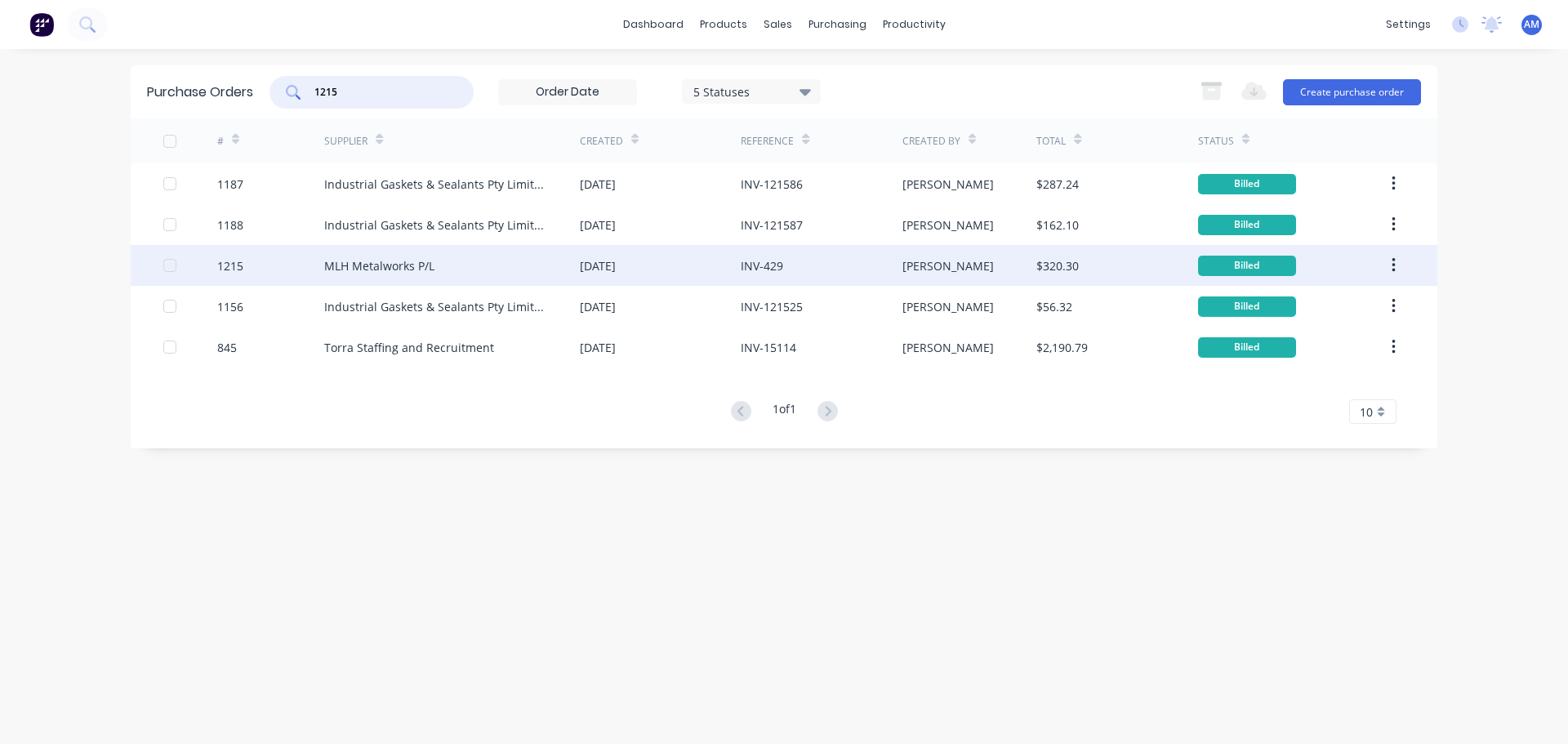
click at [386, 263] on div "MLH Metalworks P/L" at bounding box center [379, 266] width 110 height 17
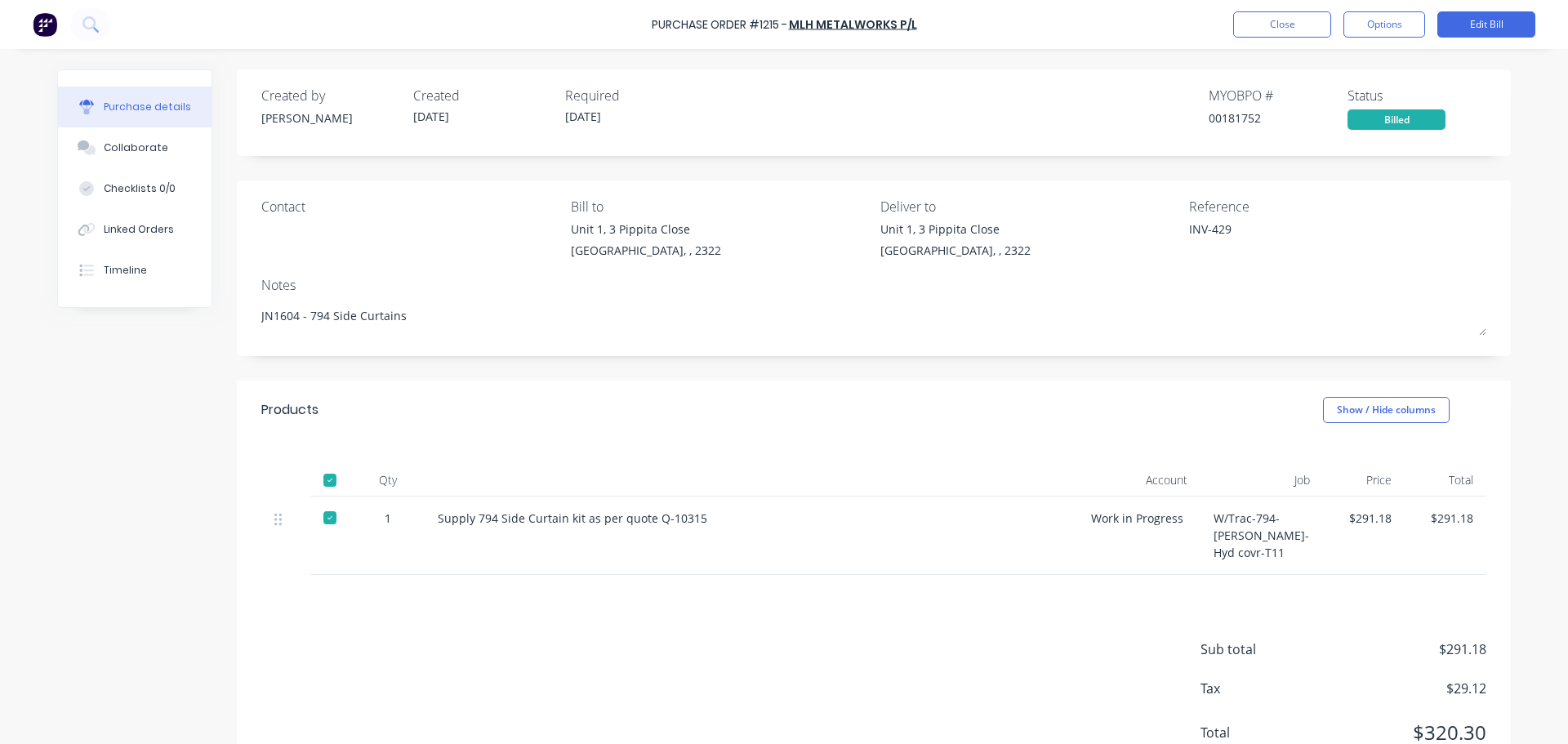
click at [1052, 620] on div "Sub total $291.18 Tax $29.12 Total $320.30" at bounding box center [874, 684] width 1274 height 217
click at [1272, 25] on button "Close" at bounding box center [1282, 24] width 98 height 26
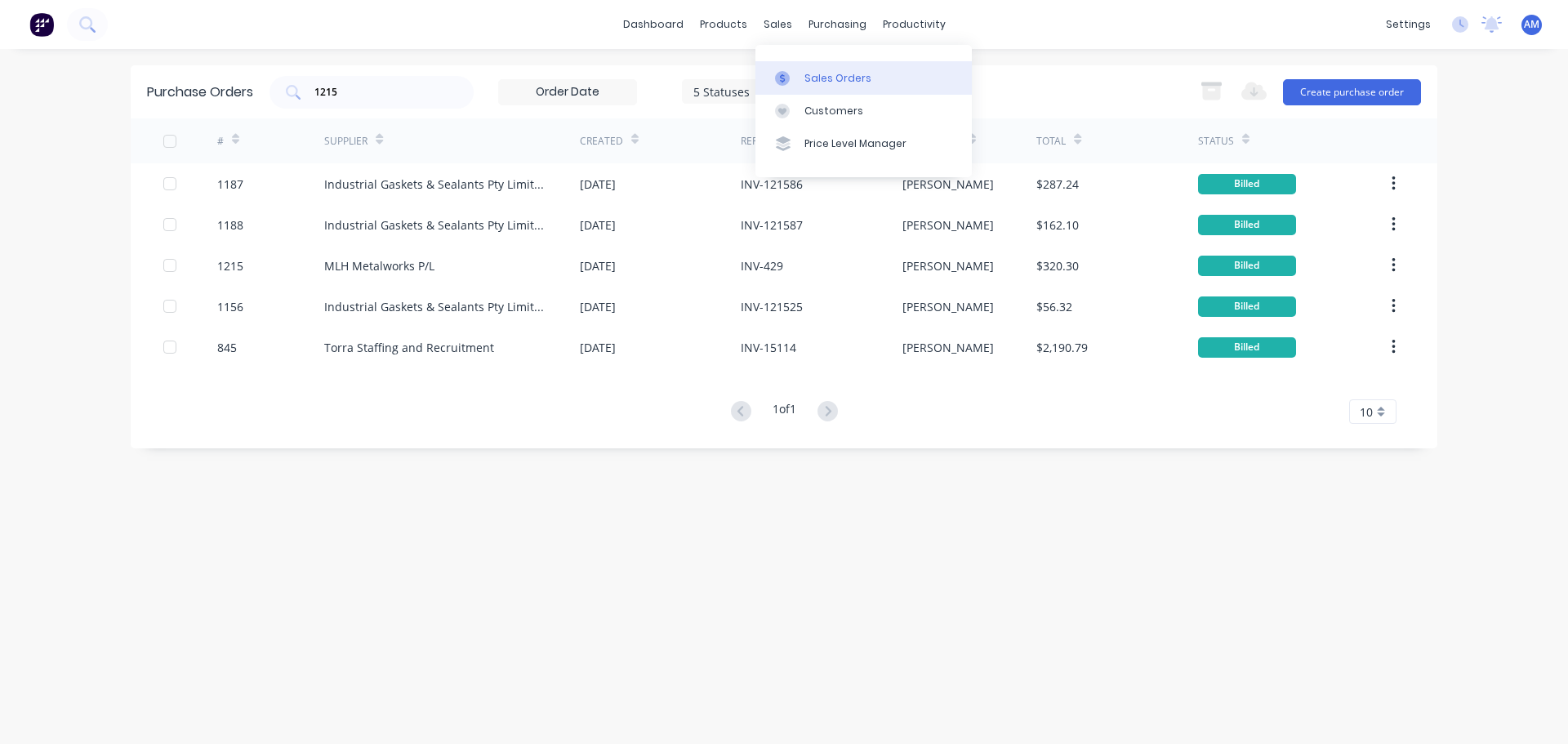
click at [806, 71] on div "Sales Orders" at bounding box center [838, 78] width 67 height 14
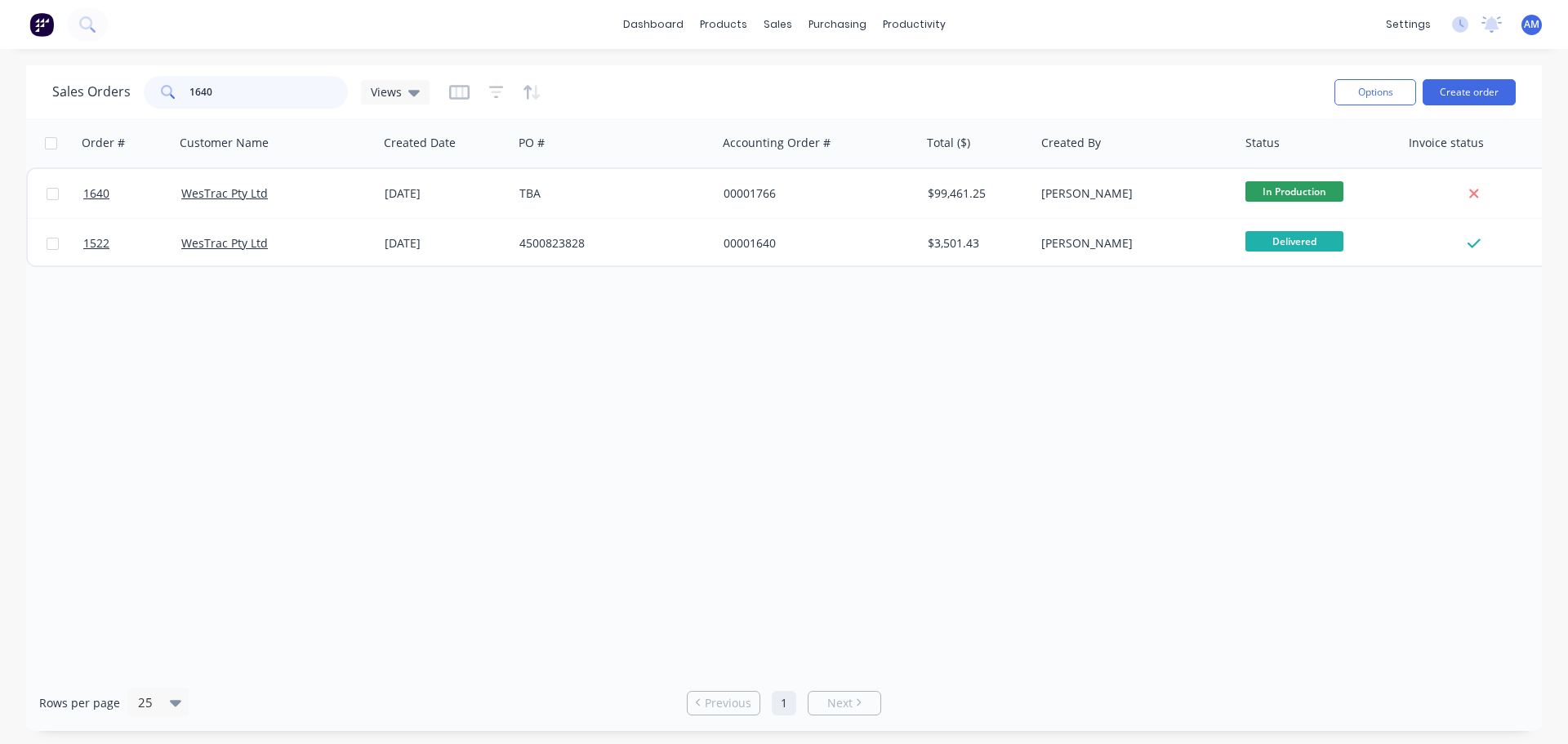
drag, startPoint x: 227, startPoint y: 95, endPoint x: 184, endPoint y: 91, distance: 43.2
click at [184, 91] on div "1640" at bounding box center [245, 92] width 204 height 32
type input "1819"
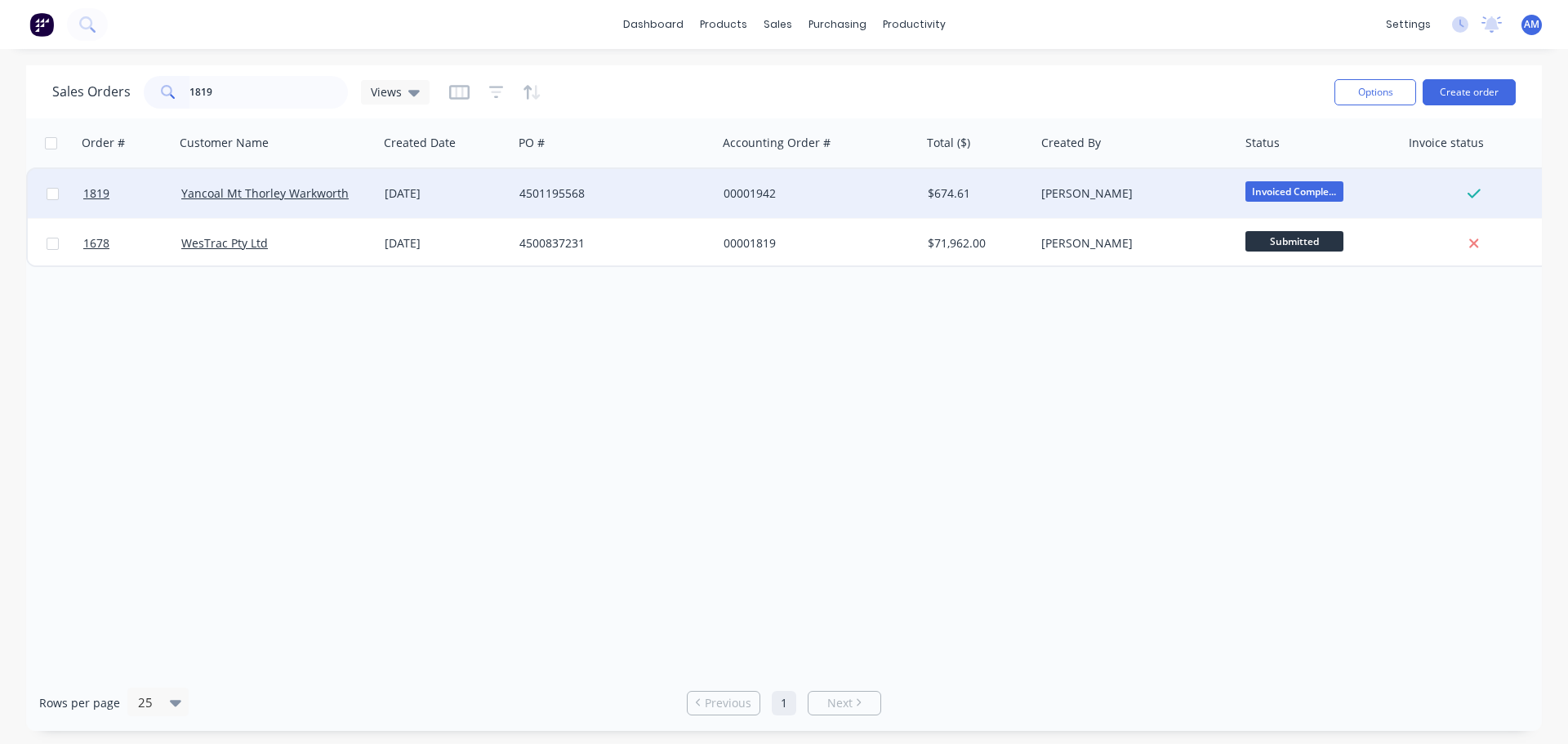
click at [574, 192] on div "4501195568" at bounding box center [610, 193] width 182 height 16
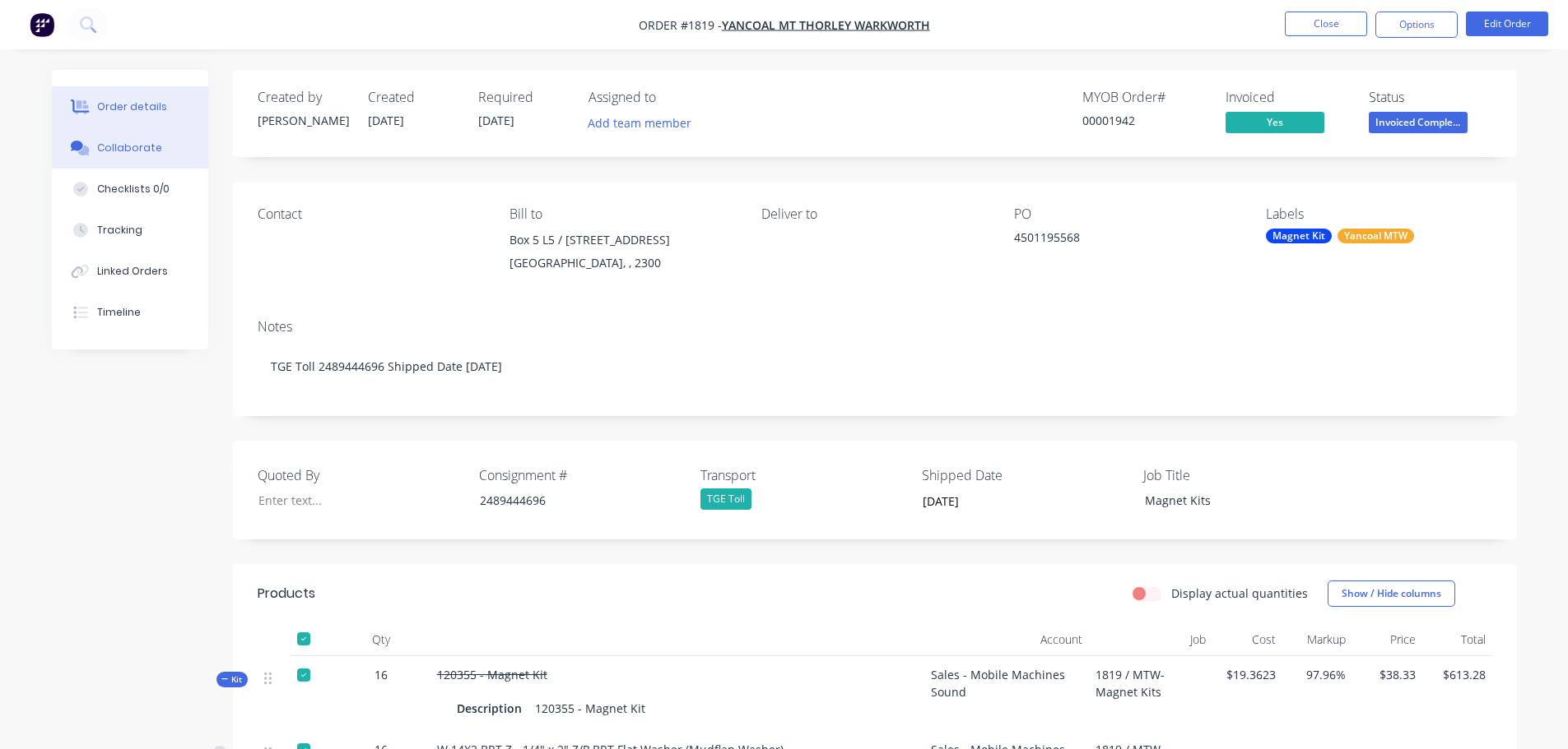
click at [150, 151] on div "Collaborate" at bounding box center [129, 148] width 65 height 14
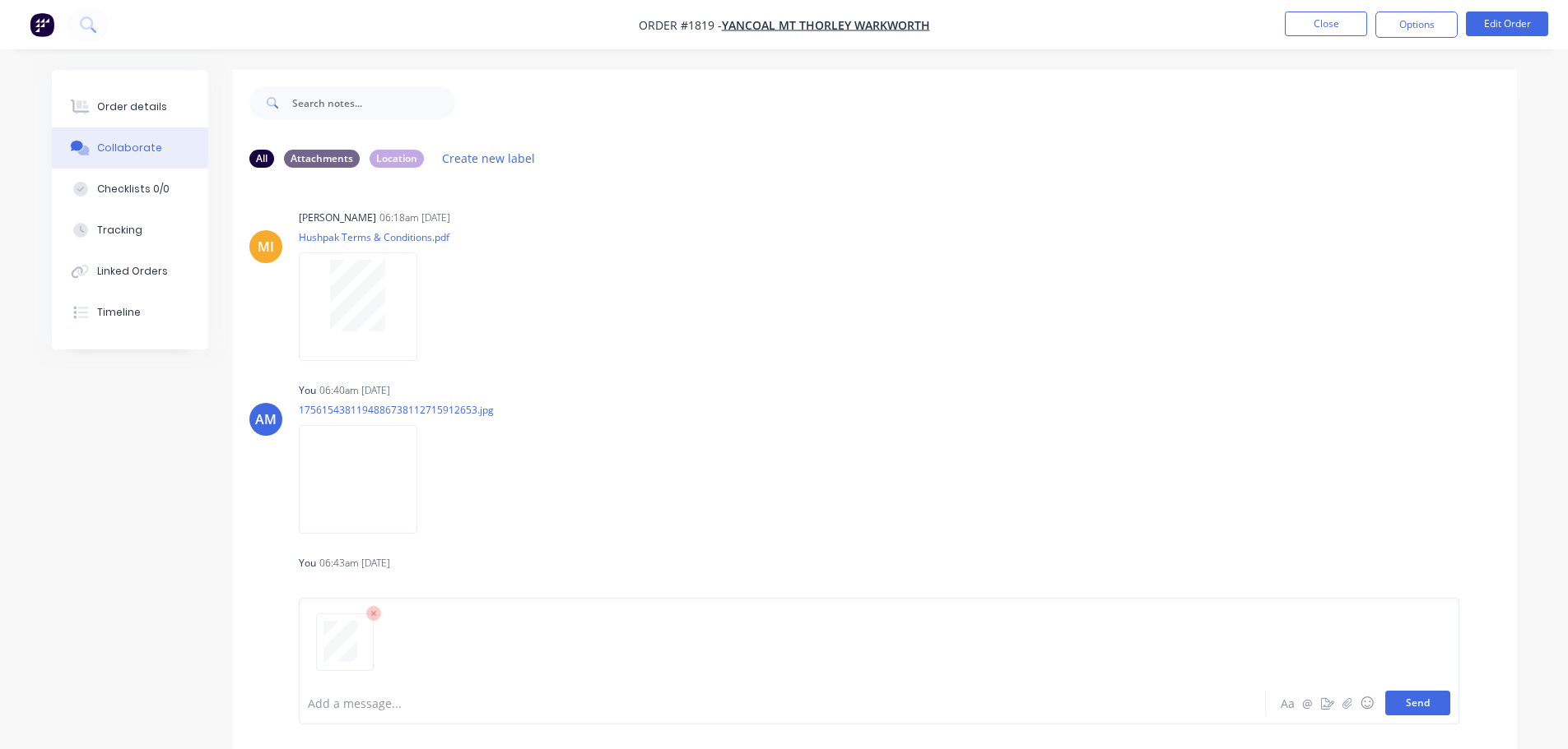
click at [1416, 699] on button "Send" at bounding box center [1418, 703] width 65 height 25
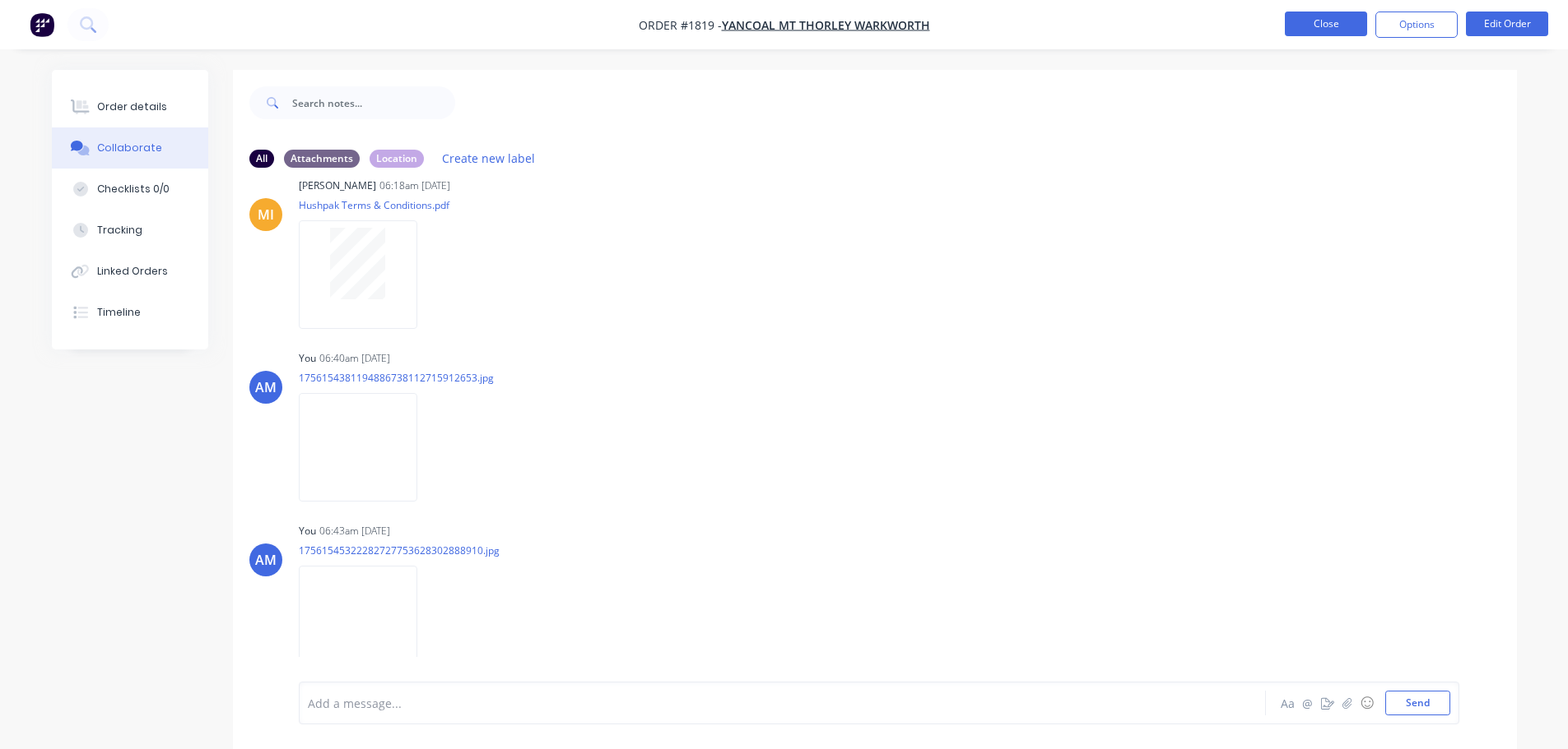
click at [1330, 28] on button "Close" at bounding box center [1326, 24] width 82 height 25
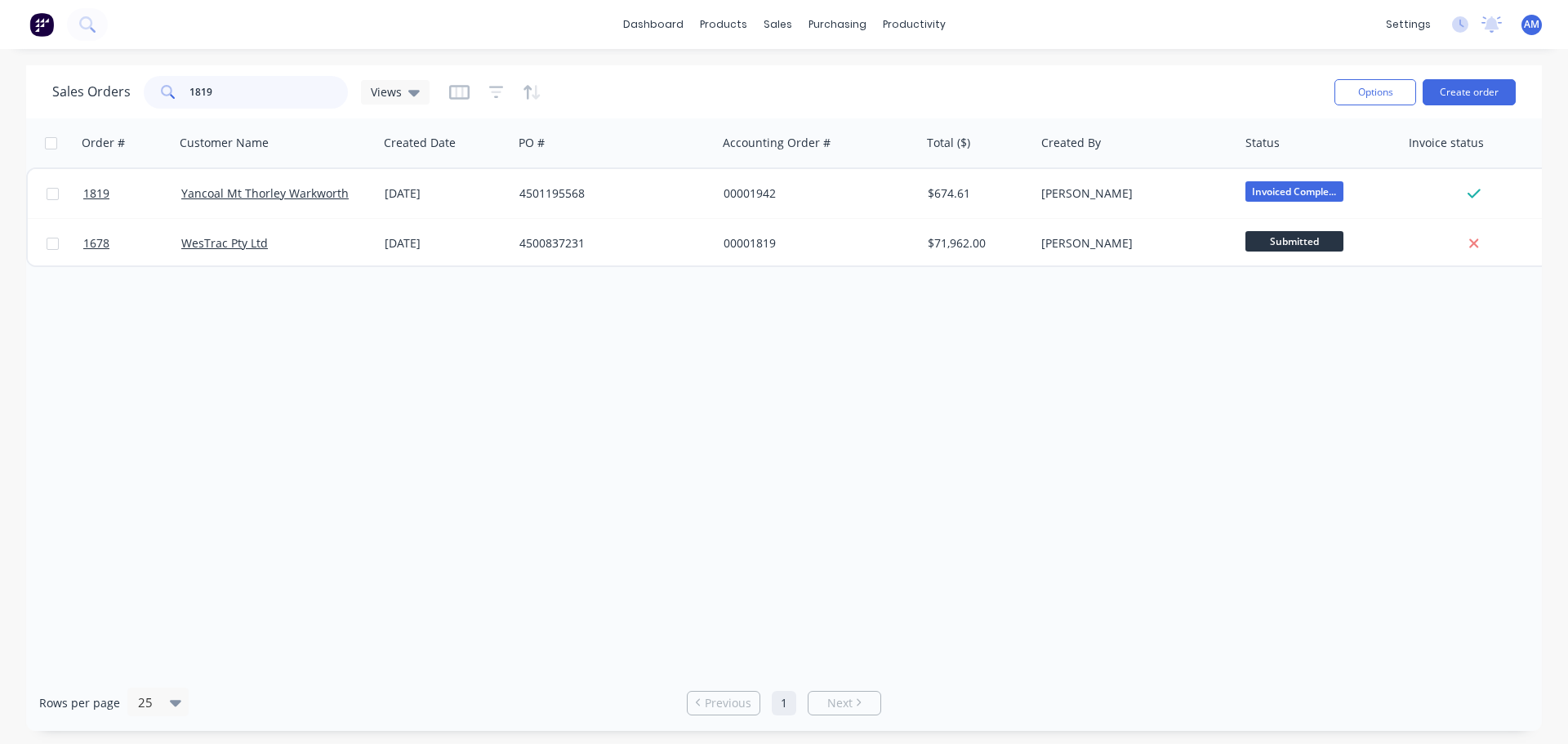
drag, startPoint x: 258, startPoint y: 100, endPoint x: 116, endPoint y: 103, distance: 142.0
click at [116, 103] on div "Sales Orders 1819 Views" at bounding box center [241, 92] width 377 height 32
type input "1824"
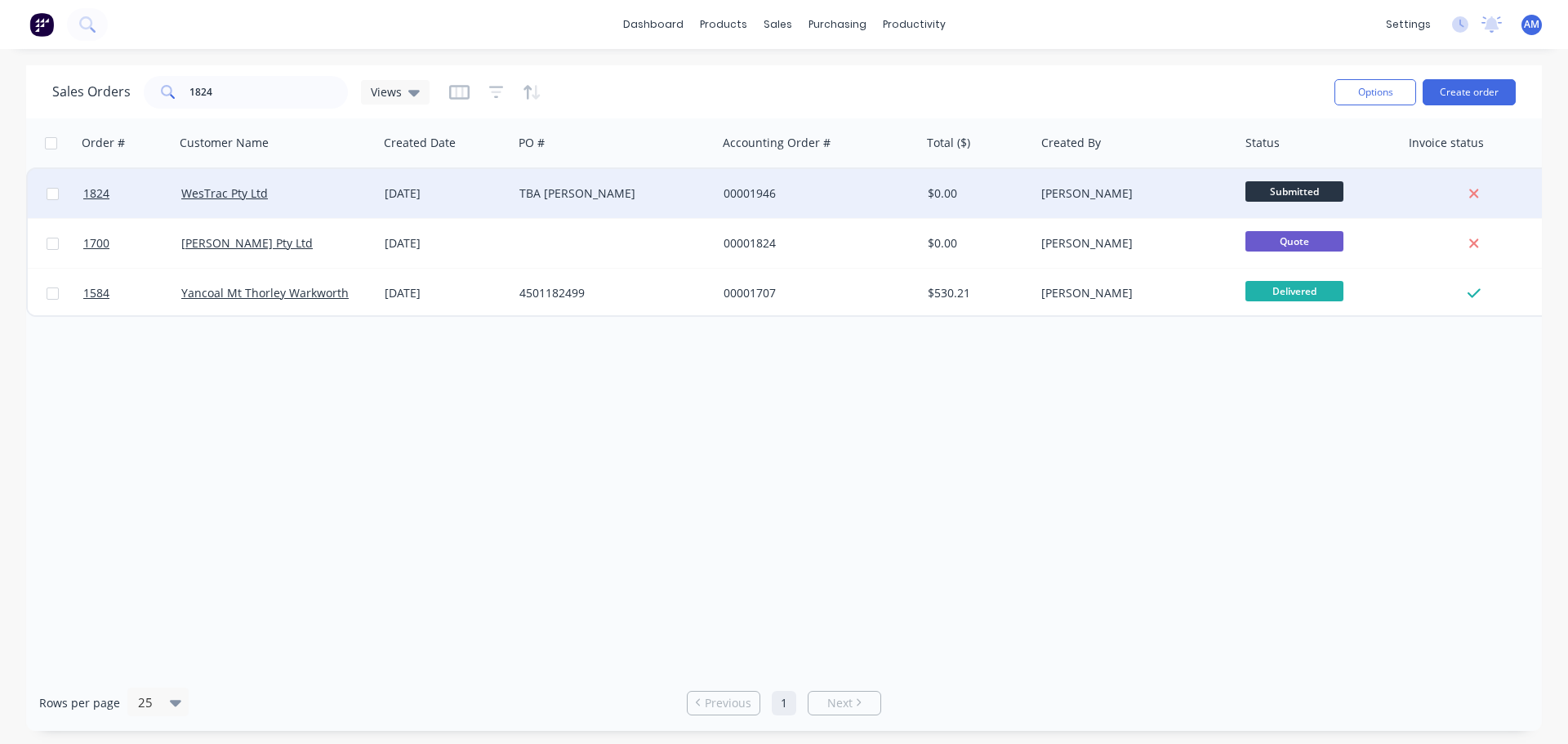
click at [581, 191] on div "TBA Wayne Porter" at bounding box center [610, 193] width 182 height 16
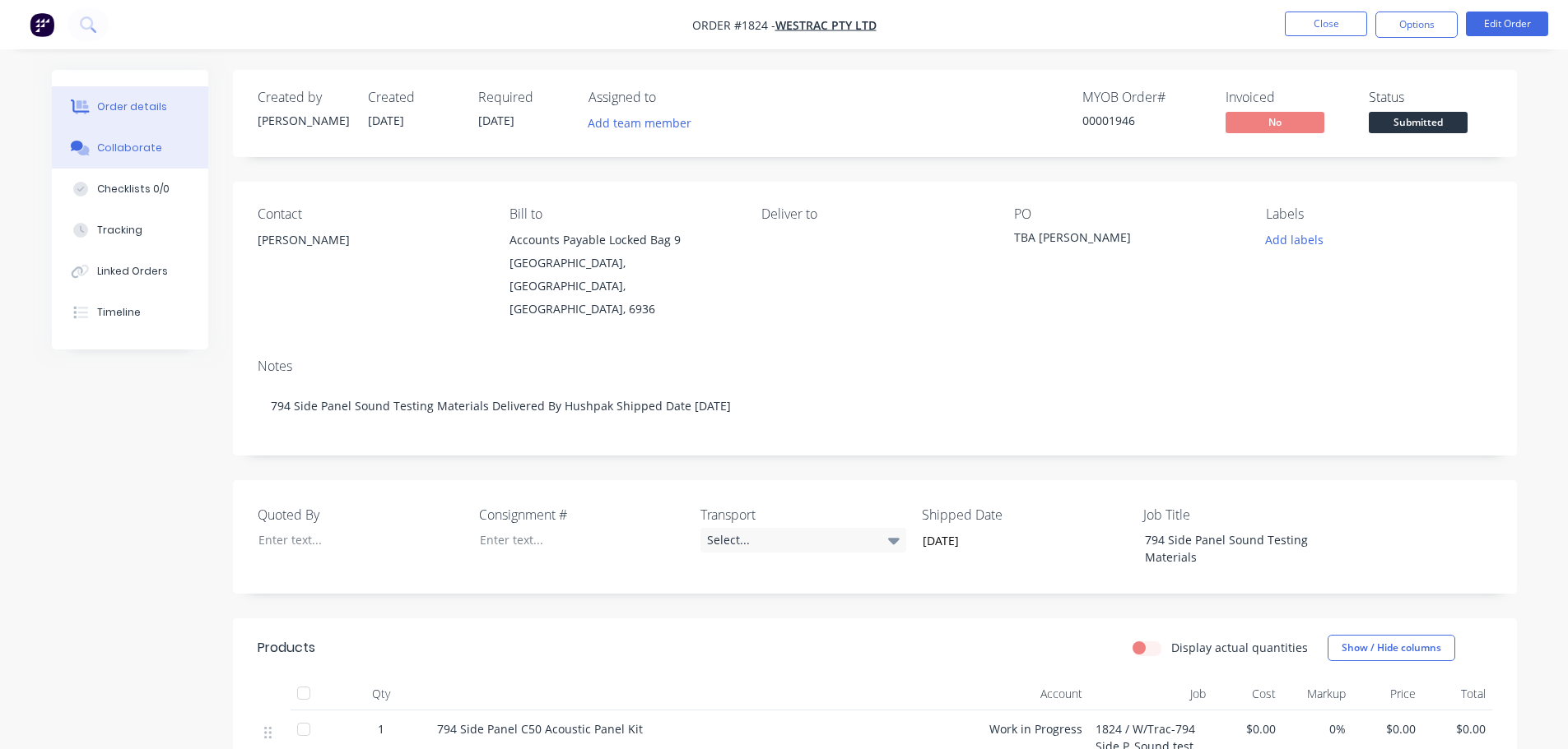
click at [119, 150] on div "Collaborate" at bounding box center [129, 148] width 65 height 14
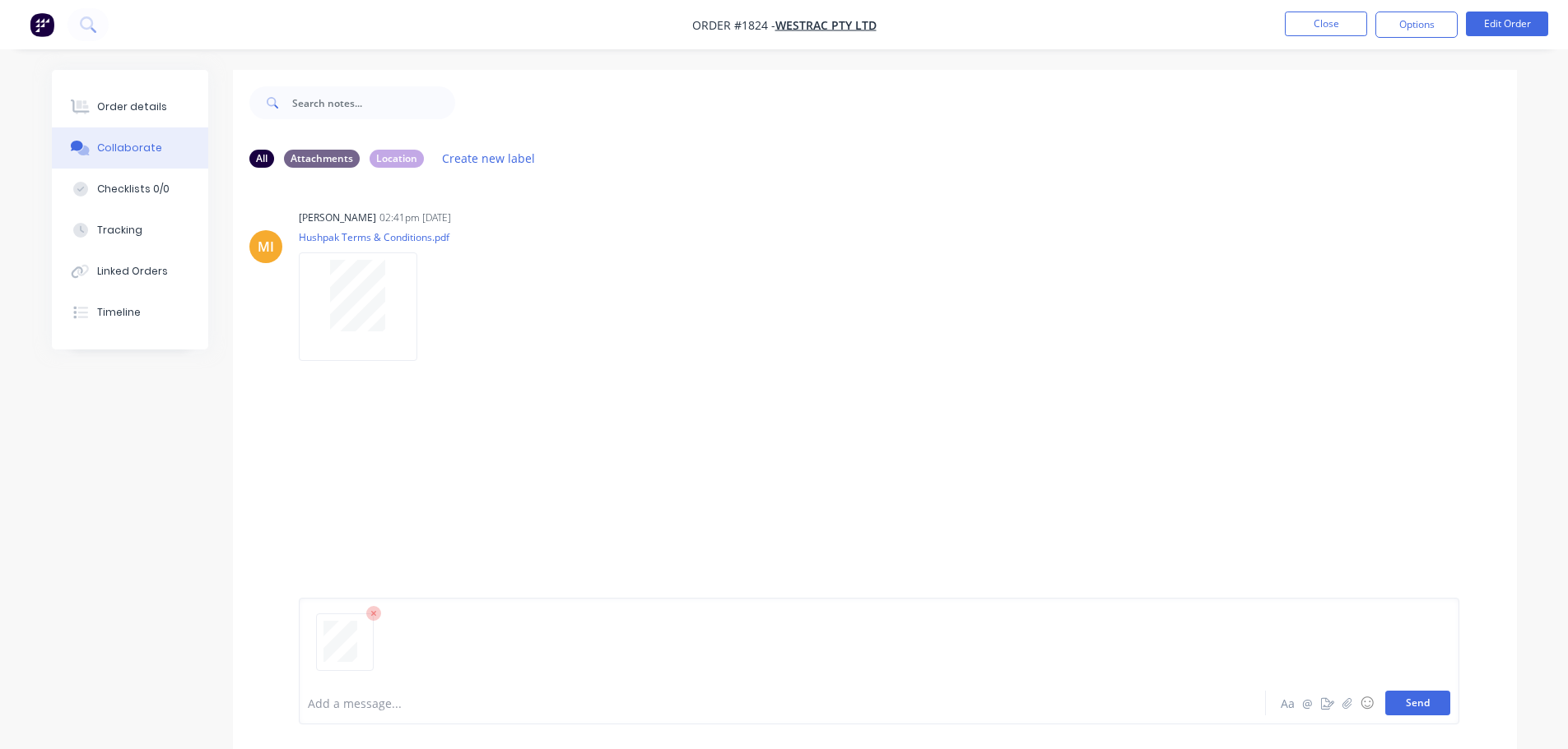
click at [1415, 708] on button "Send" at bounding box center [1418, 703] width 65 height 25
click at [1329, 26] on button "Close" at bounding box center [1326, 24] width 82 height 25
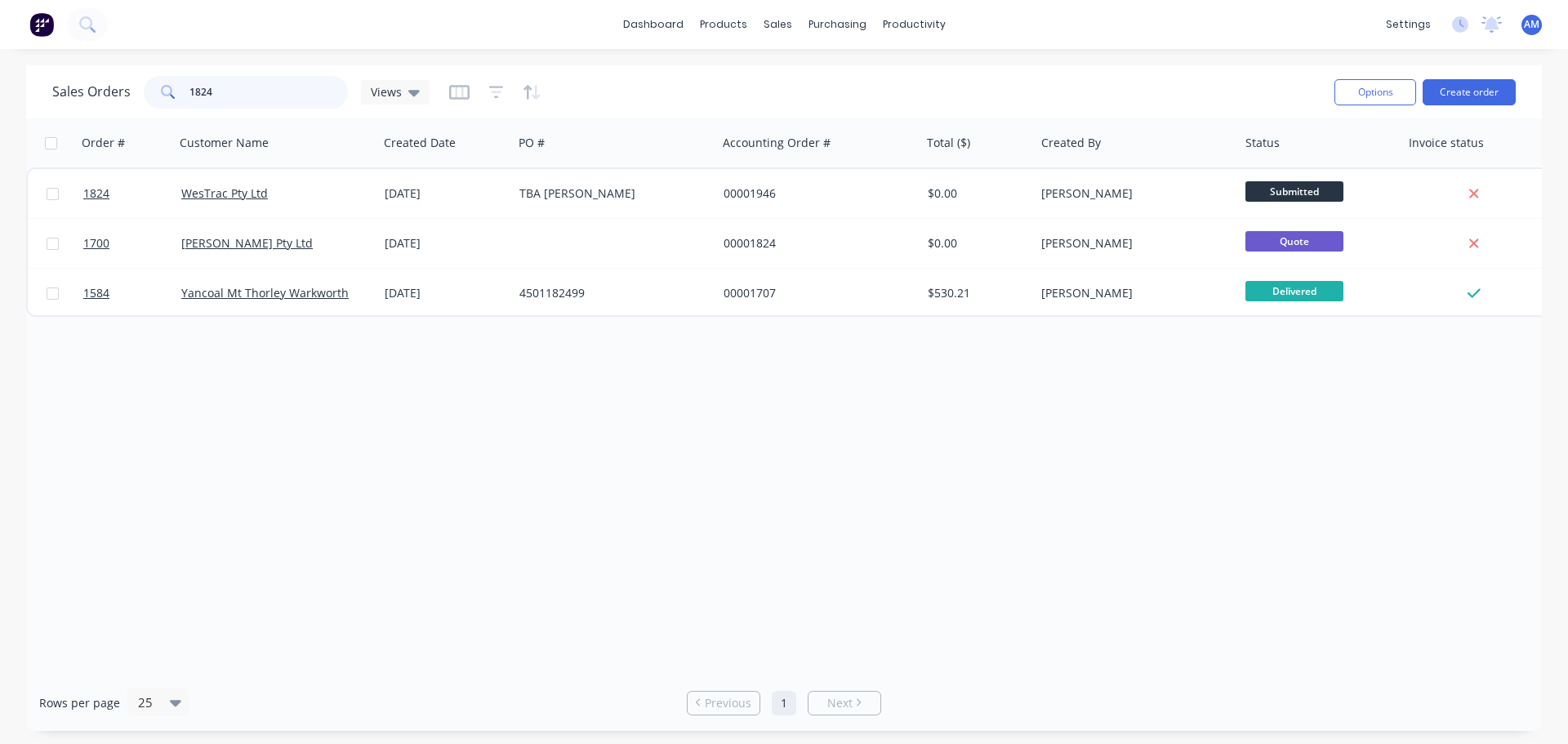
drag, startPoint x: 246, startPoint y: 100, endPoint x: 139, endPoint y: 87, distance: 107.8
click at [139, 87] on div "Sales Orders 1824 Views" at bounding box center [241, 92] width 377 height 32
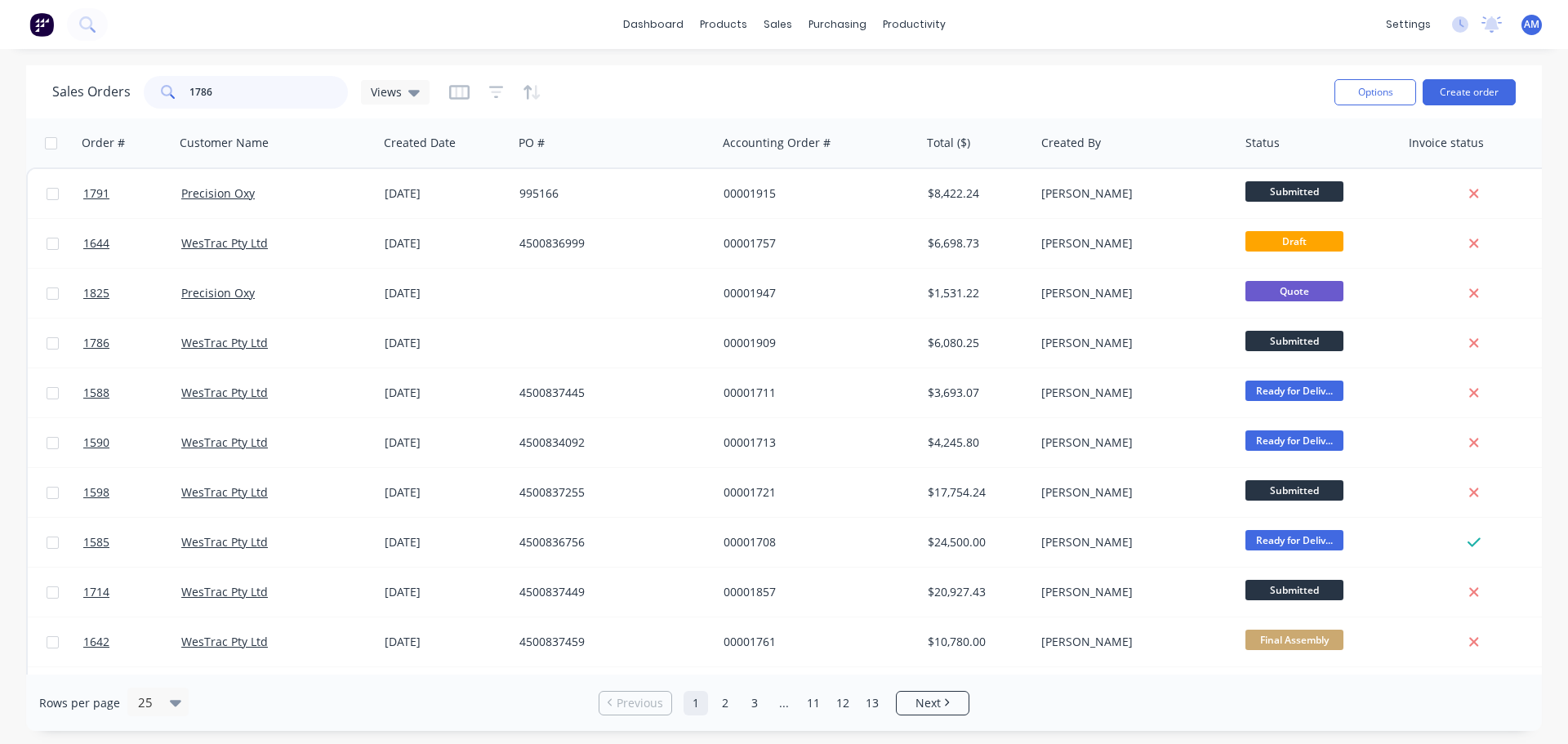
type input "1786"
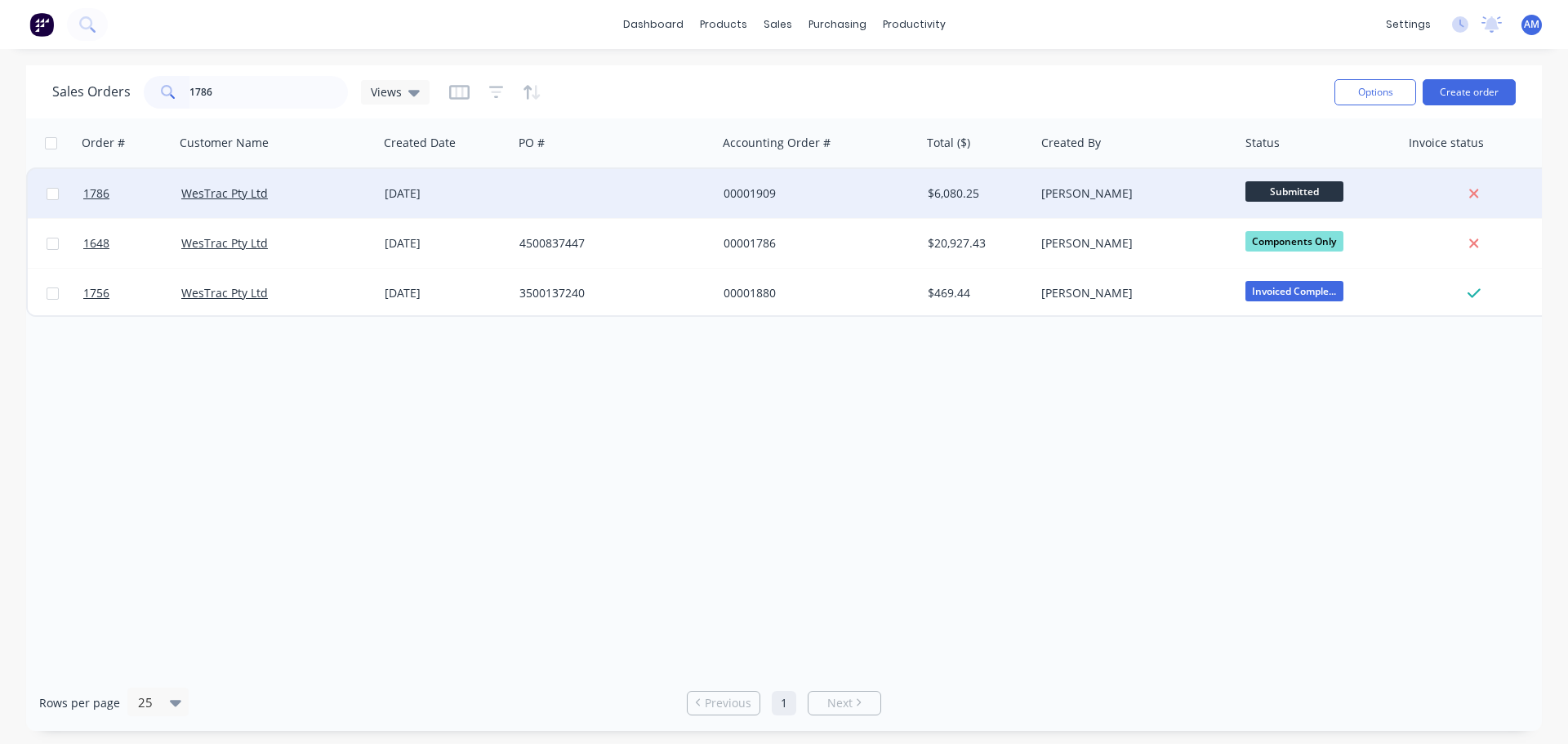
click at [446, 188] on div "20 Aug 2025" at bounding box center [446, 193] width 122 height 16
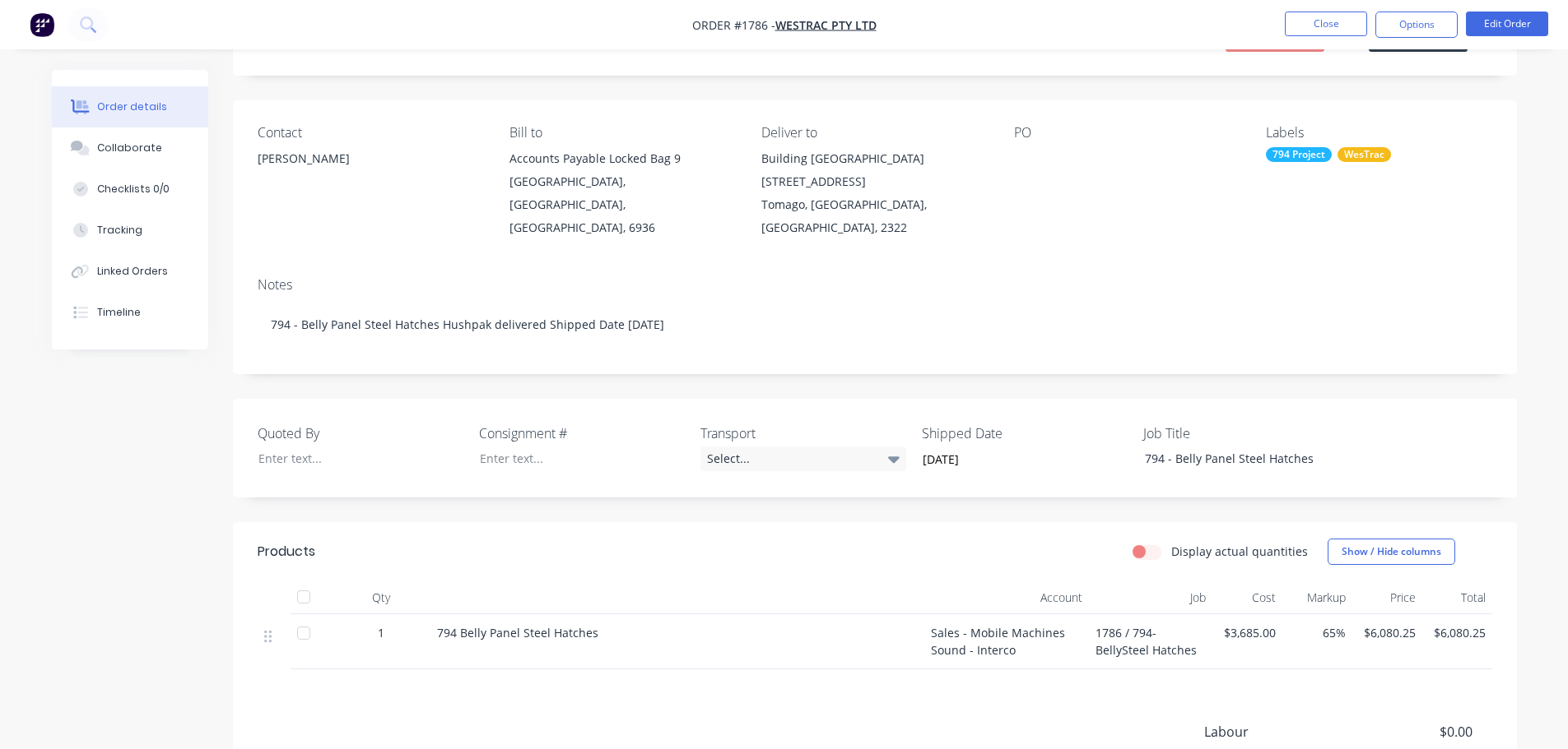
scroll to position [25, 0]
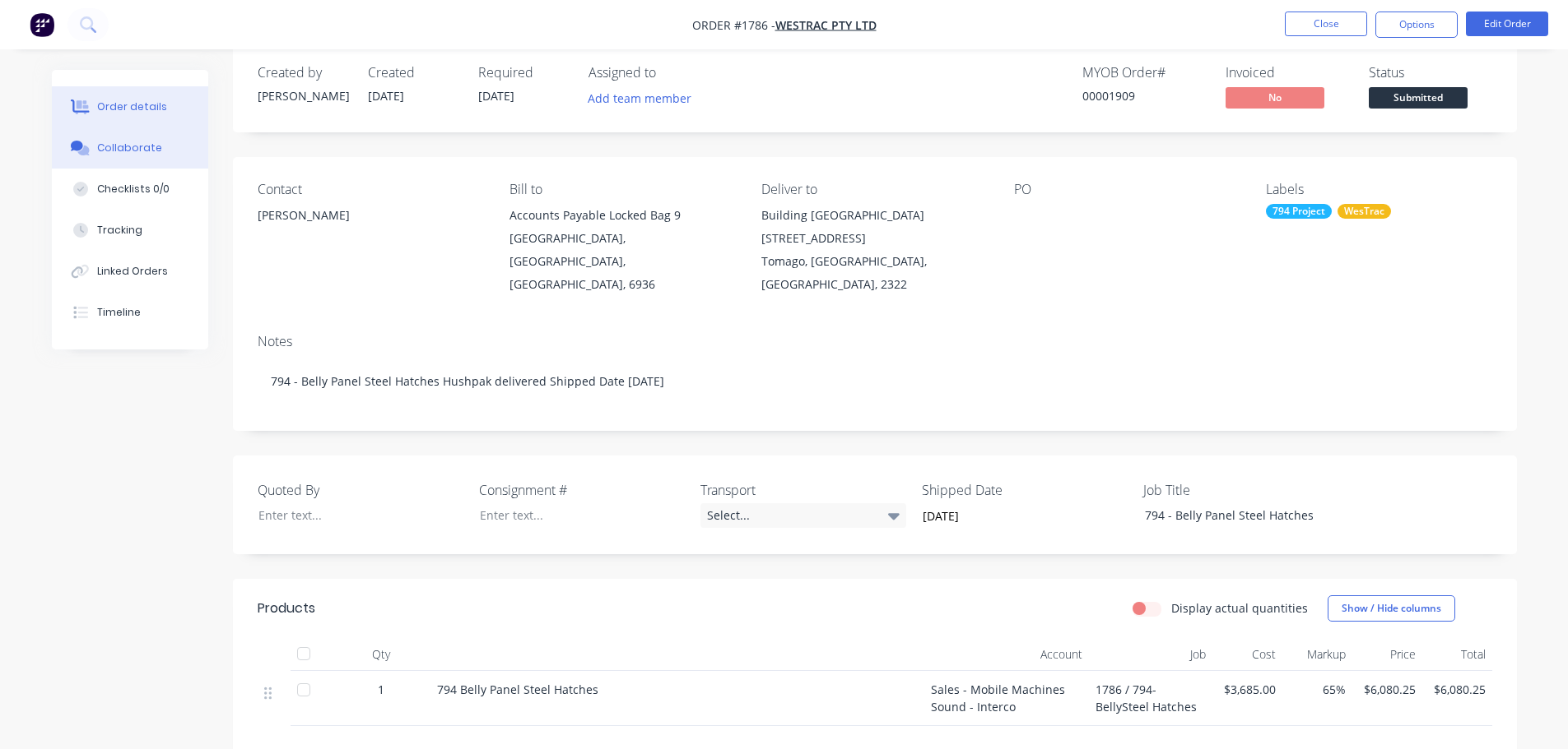
click at [141, 144] on div "Collaborate" at bounding box center [129, 148] width 65 height 14
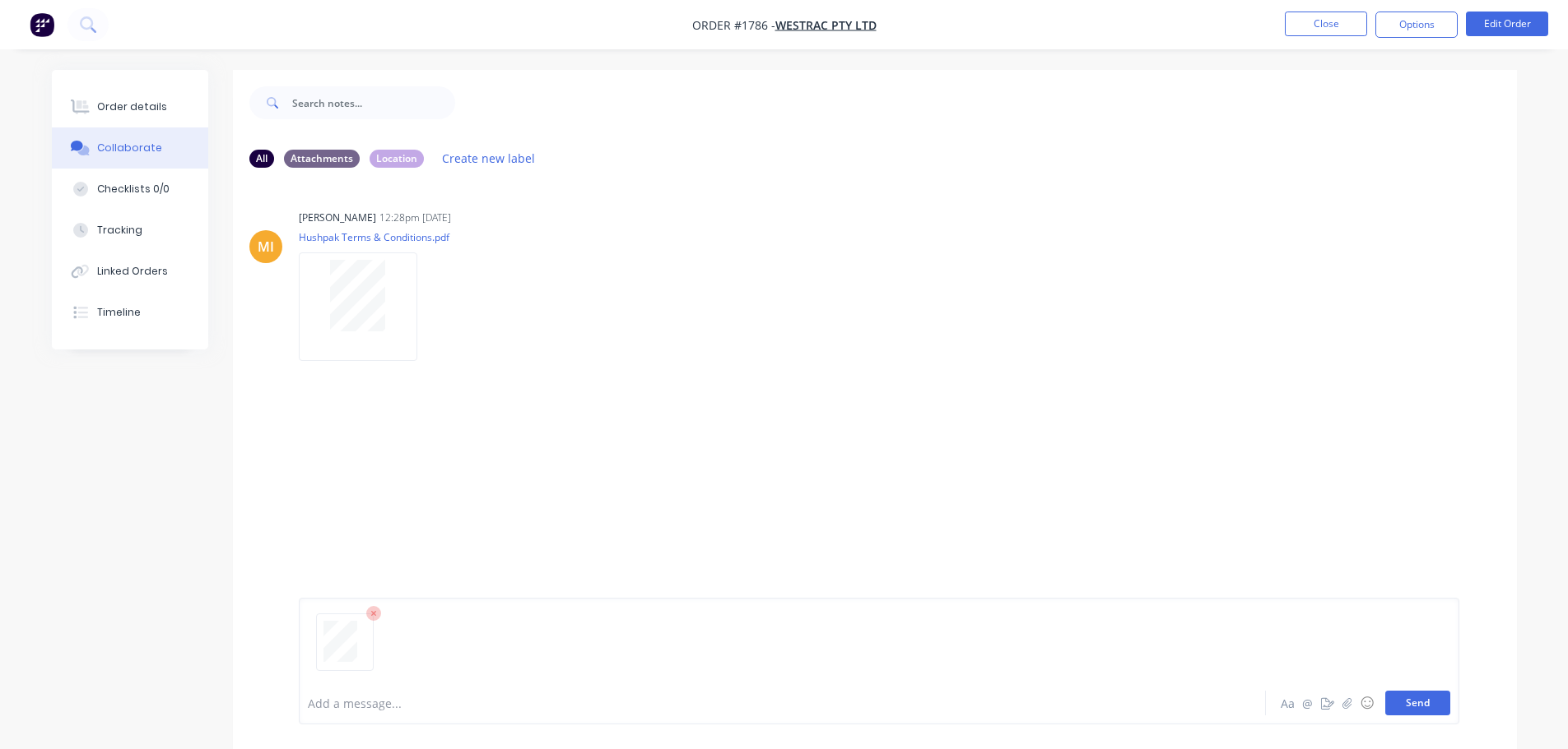
click at [1431, 706] on button "Send" at bounding box center [1418, 703] width 65 height 25
click at [1315, 28] on button "Close" at bounding box center [1326, 24] width 82 height 25
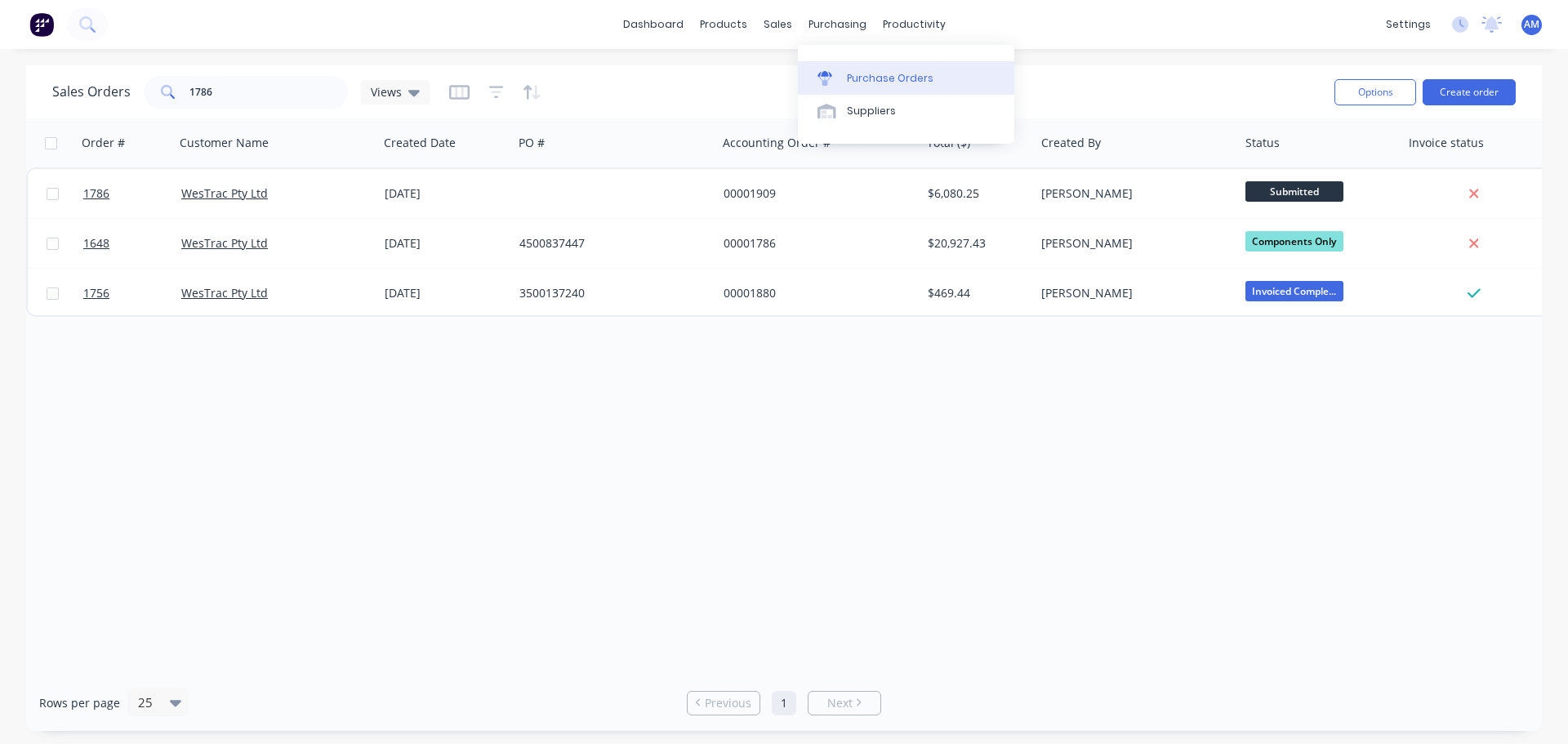
click at [877, 72] on div "Purchase Orders" at bounding box center [890, 78] width 87 height 14
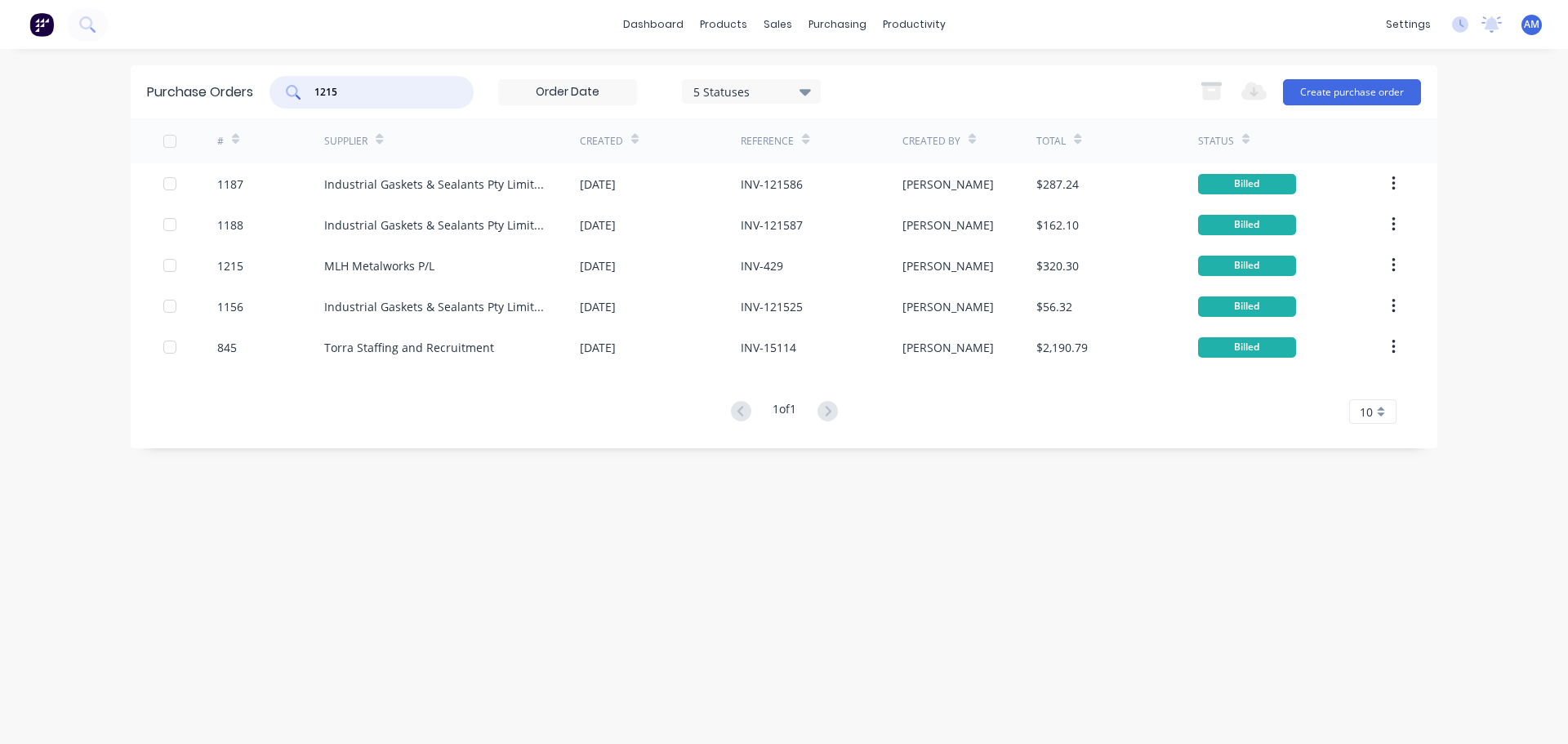
drag, startPoint x: 357, startPoint y: 94, endPoint x: 303, endPoint y: 93, distance: 54.0
click at [303, 93] on div "1215" at bounding box center [371, 92] width 204 height 32
type input "1283"
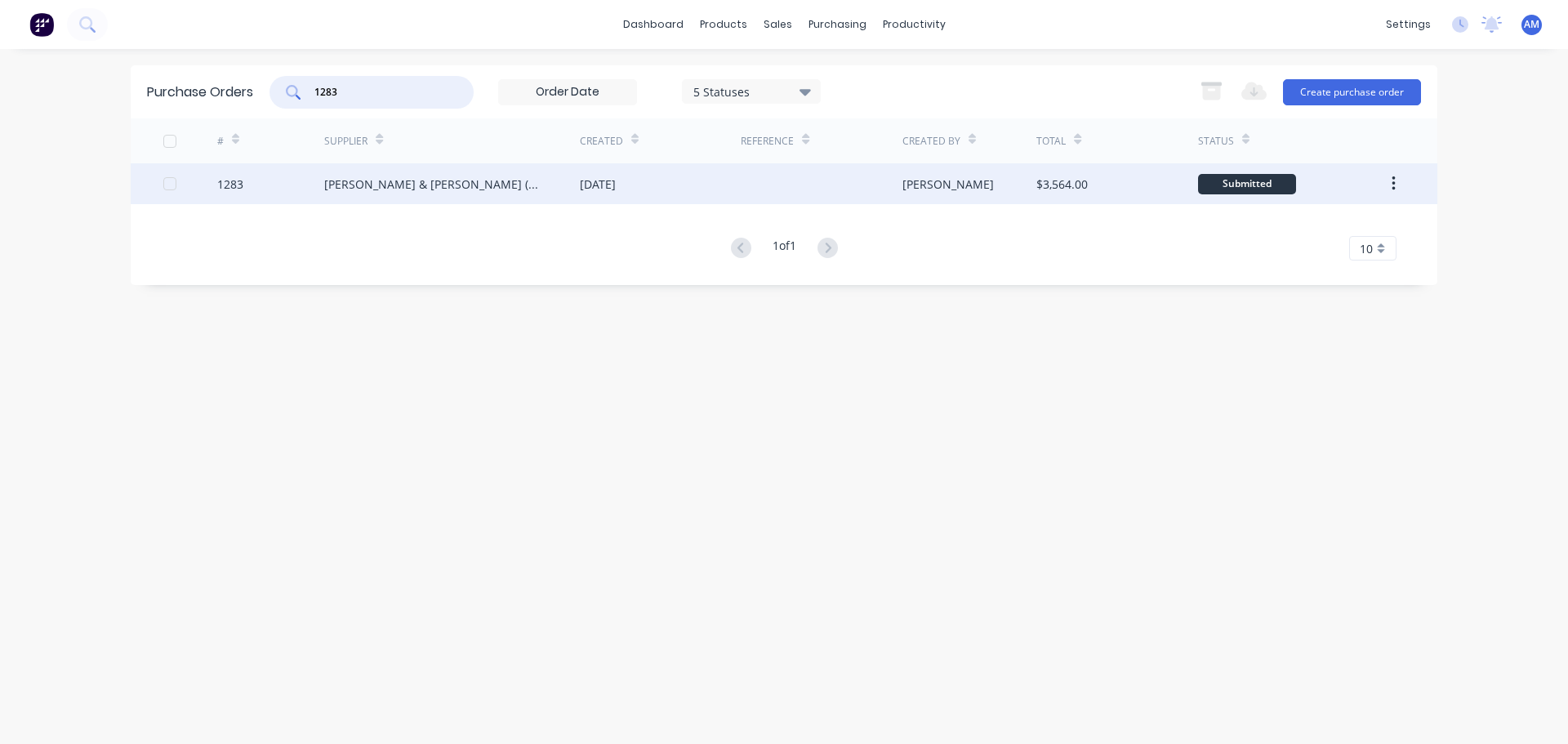
click at [404, 183] on div "Brent & Warburton (N’CLE) Pty Ltd" at bounding box center [436, 185] width 223 height 17
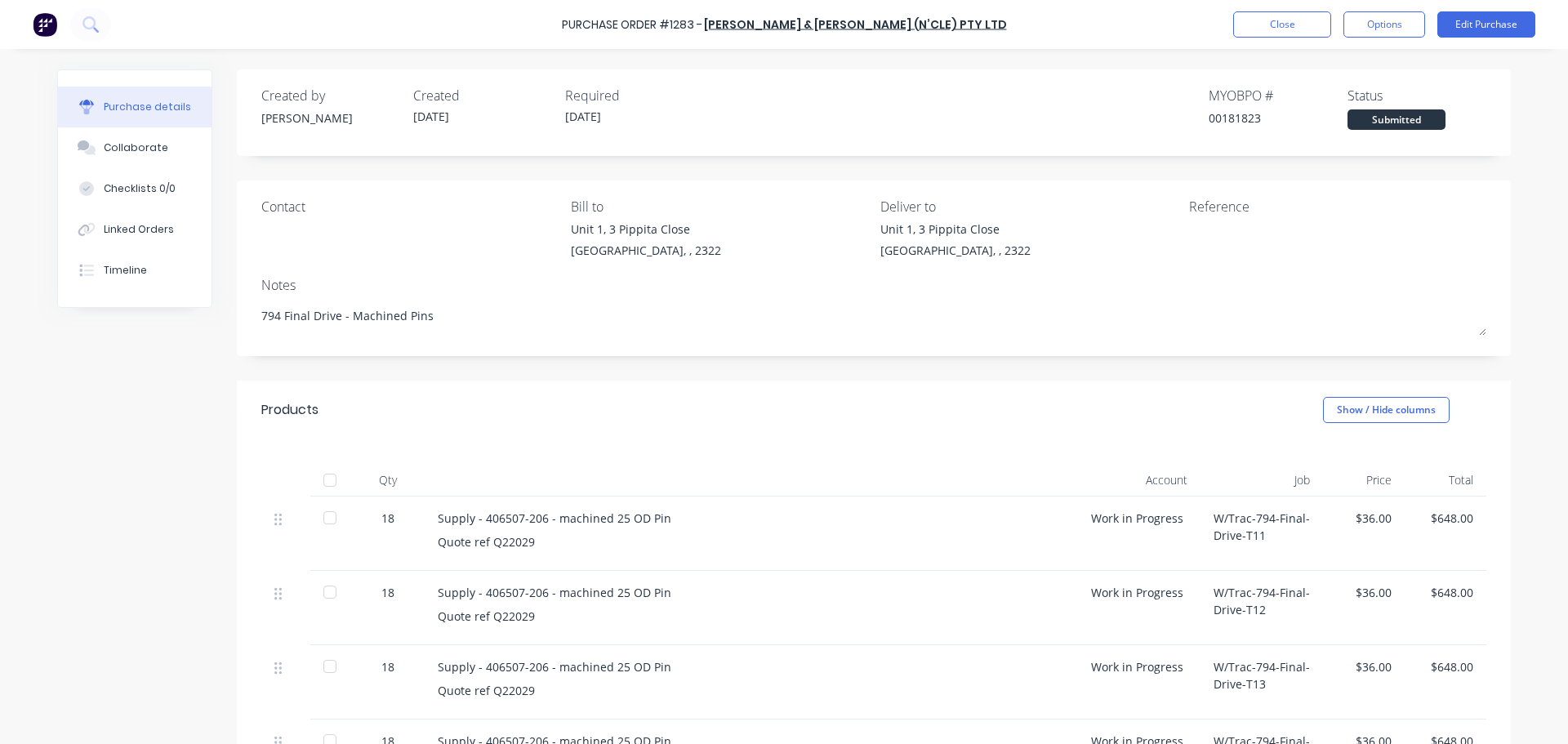
click at [327, 481] on div at bounding box center [330, 480] width 32 height 32
click at [1272, 32] on button "Close" at bounding box center [1282, 24] width 98 height 26
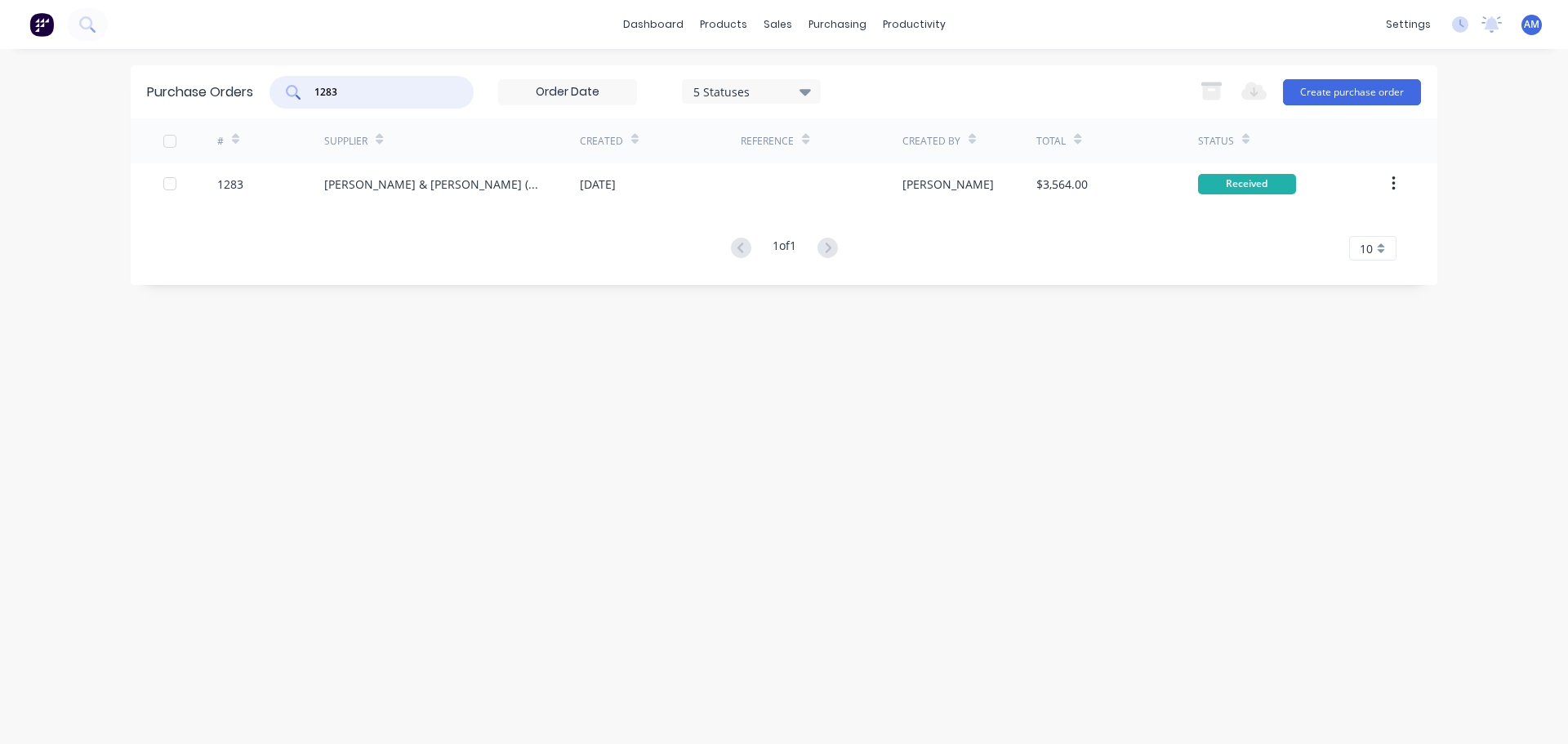
drag, startPoint x: 360, startPoint y: 96, endPoint x: 251, endPoint y: 94, distance: 109.0
click at [251, 94] on div "Purchase Orders 1283 5 Statuses 5 Statuses Export to Excel (XLSX) Create purcha…" at bounding box center [784, 92] width 1307 height 53
type input "1274"
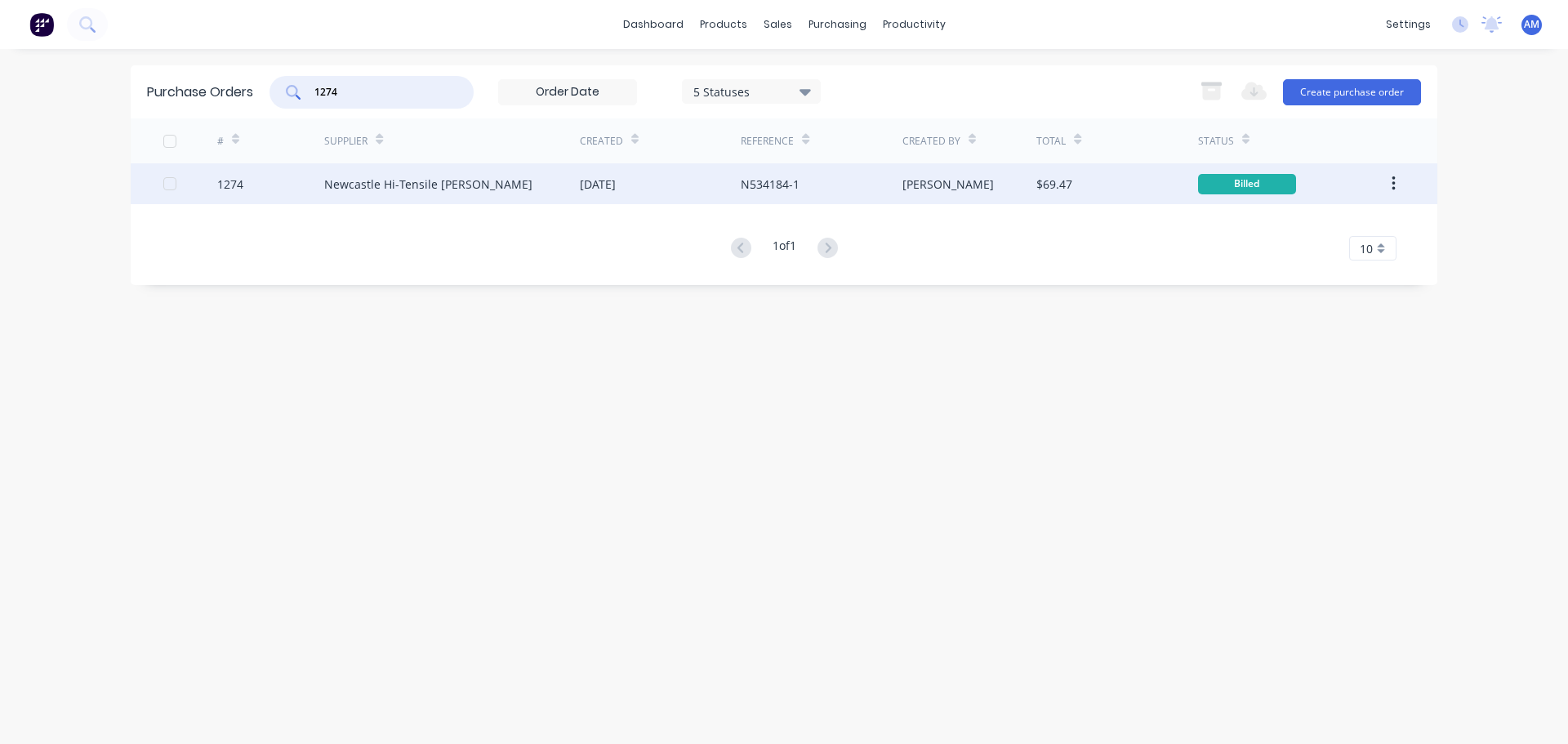
click at [379, 183] on div "Newcastle Hi-Tensile Bolt Coy" at bounding box center [428, 185] width 208 height 17
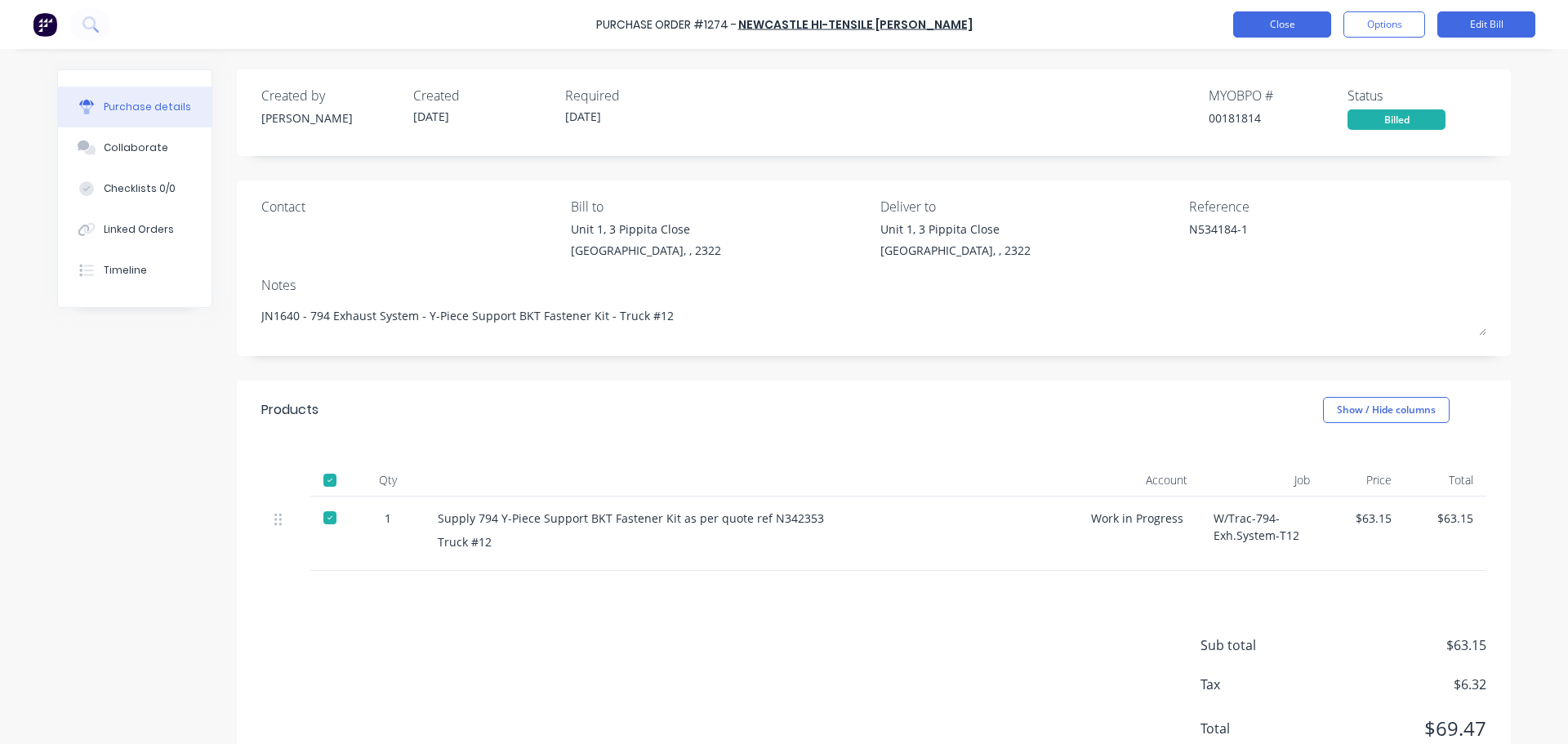
click at [1289, 24] on button "Close" at bounding box center [1282, 24] width 98 height 26
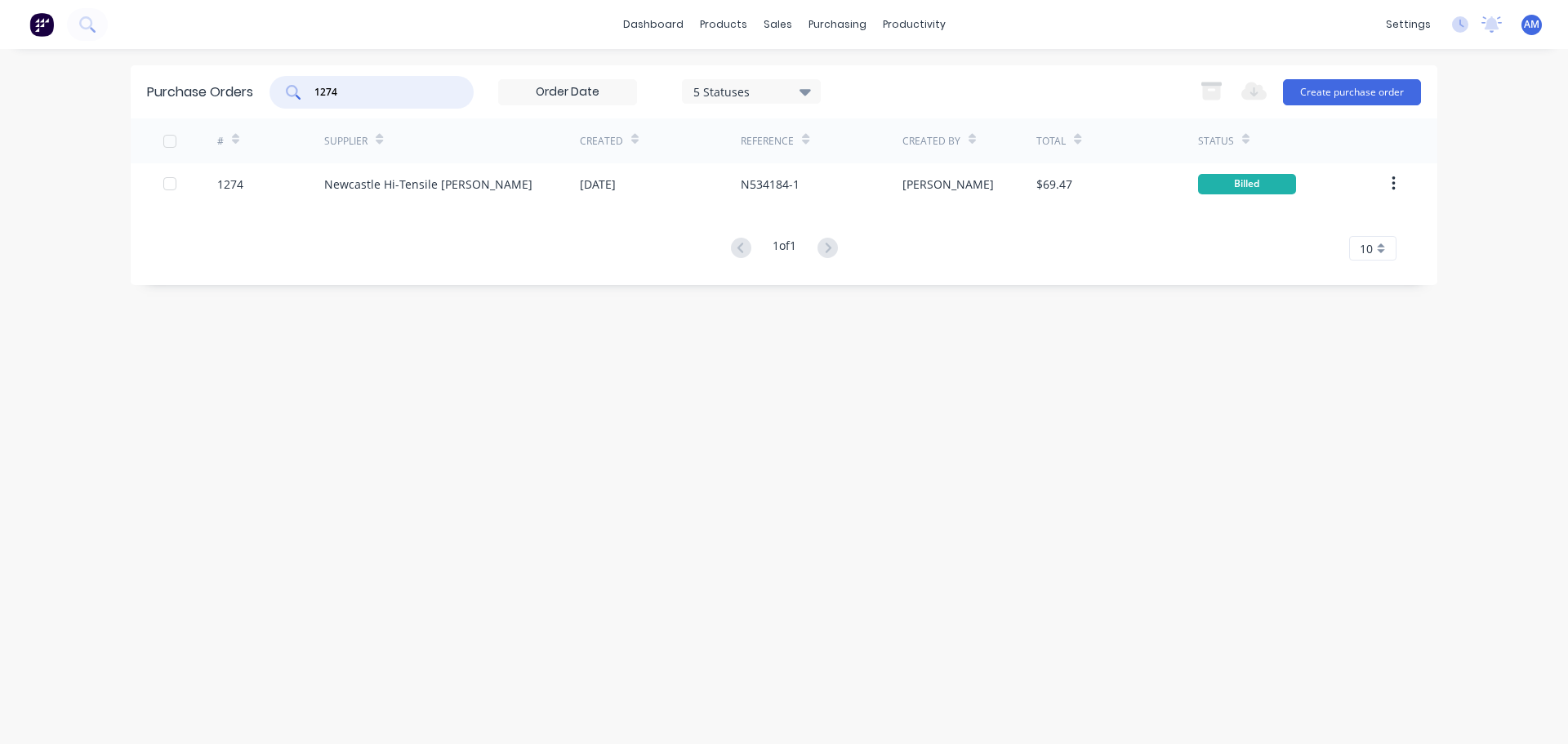
drag, startPoint x: 303, startPoint y: 93, endPoint x: 286, endPoint y: 96, distance: 17.3
click at [286, 95] on div "1274" at bounding box center [371, 92] width 204 height 32
type input "1109"
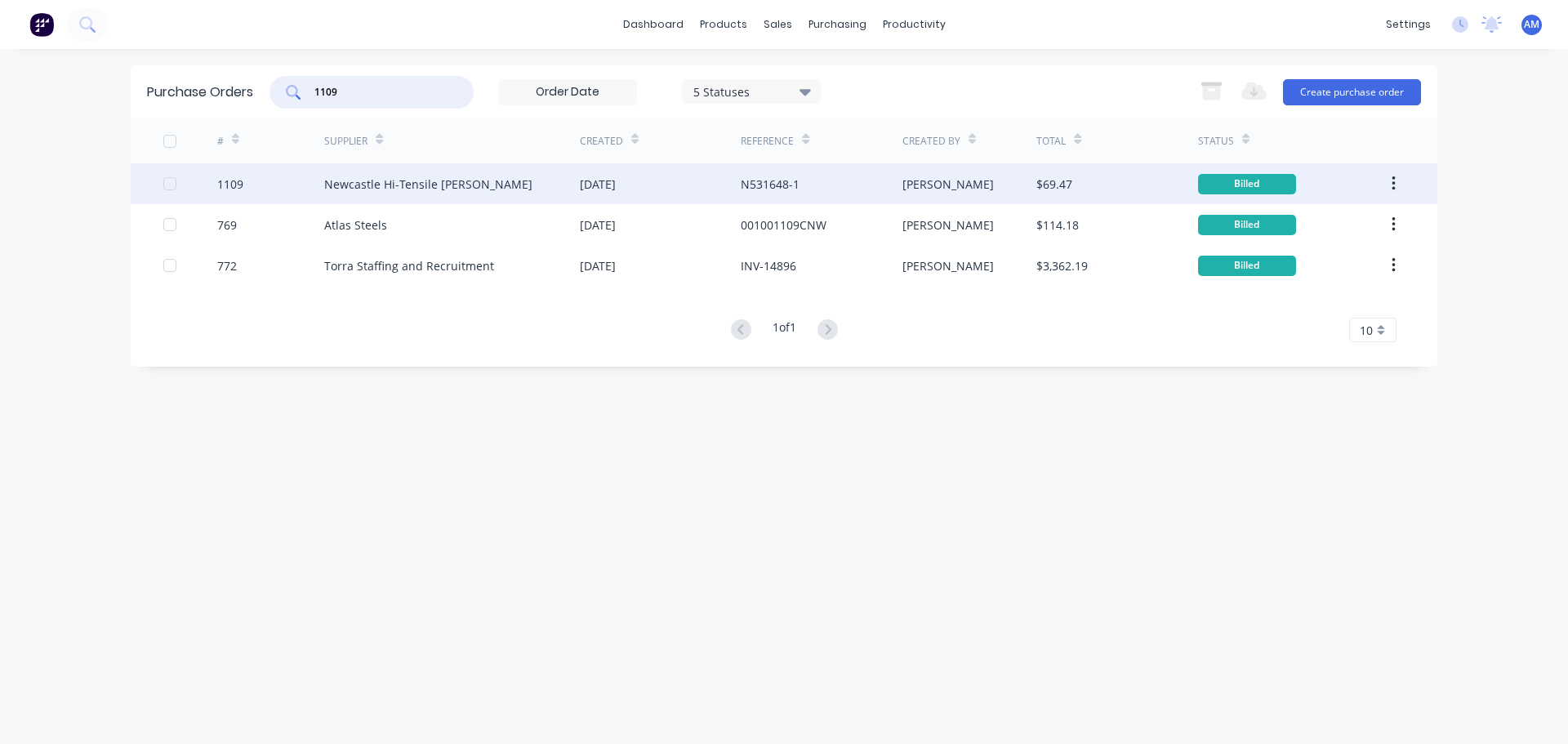
click at [383, 188] on div "Newcastle Hi-Tensile Bolt Coy" at bounding box center [428, 185] width 208 height 17
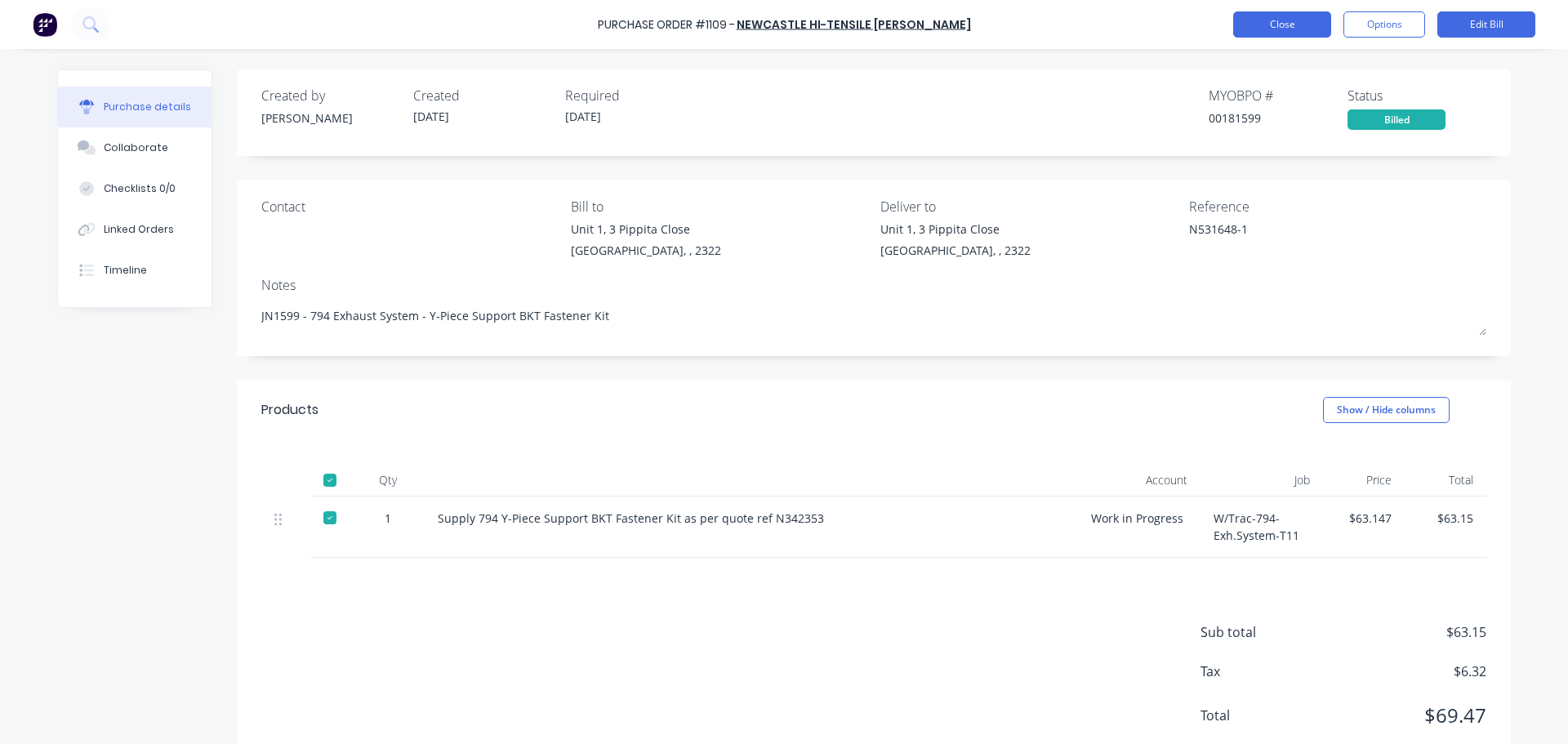
click at [1264, 24] on button "Close" at bounding box center [1282, 24] width 98 height 26
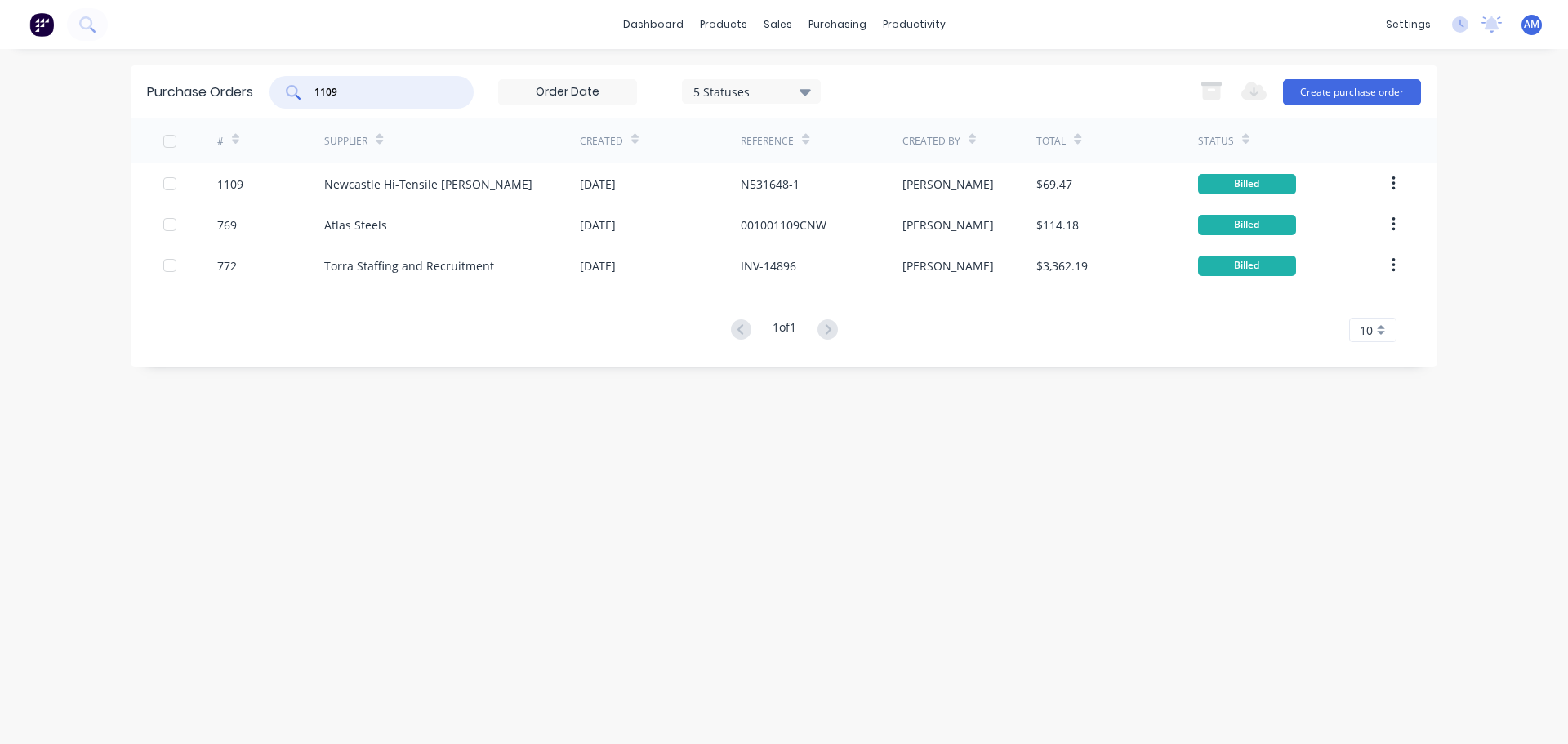
drag, startPoint x: 375, startPoint y: 92, endPoint x: 271, endPoint y: 92, distance: 104.0
click at [271, 92] on div "1109" at bounding box center [371, 92] width 204 height 32
type input "1294"
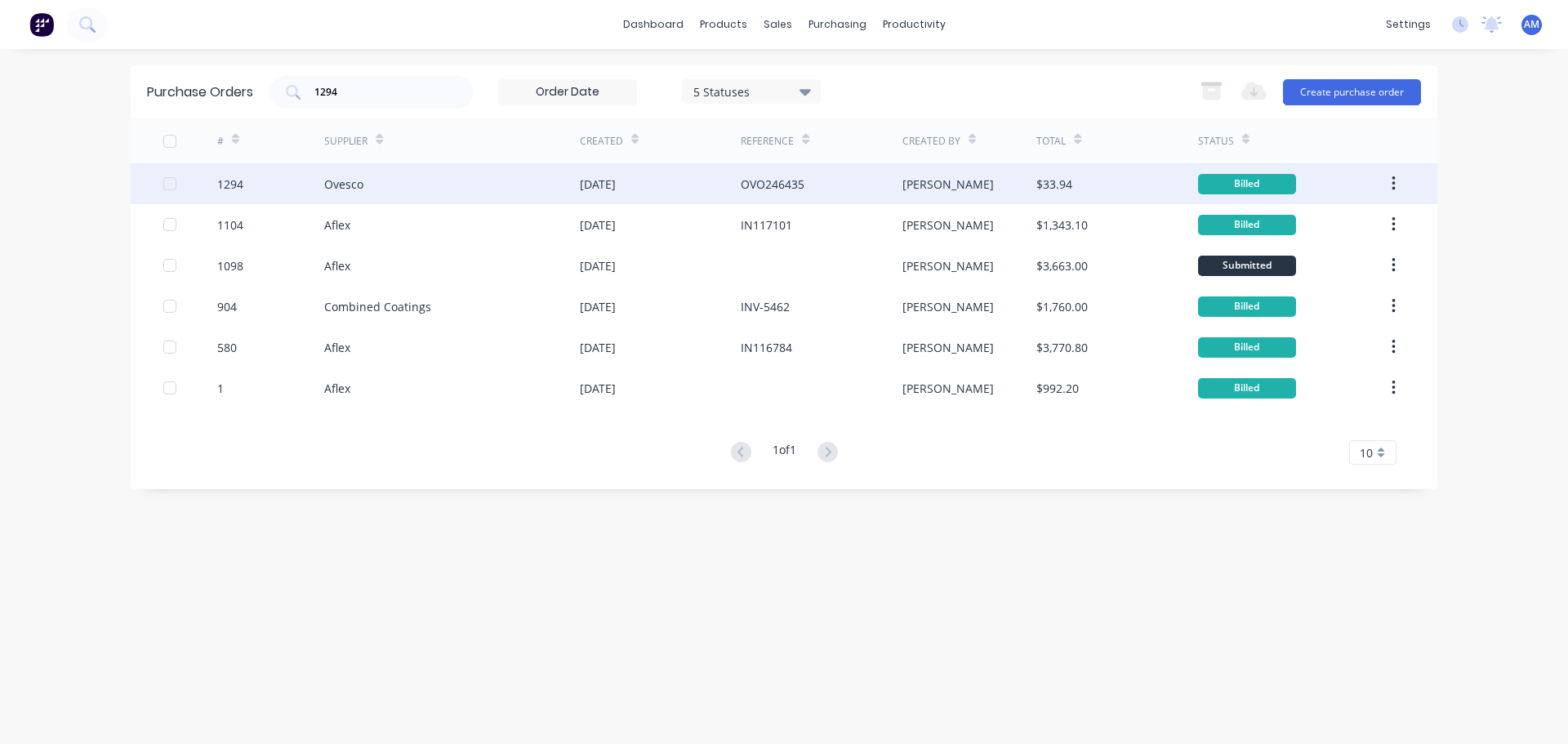
click at [351, 191] on div "Ovesco" at bounding box center [343, 185] width 39 height 17
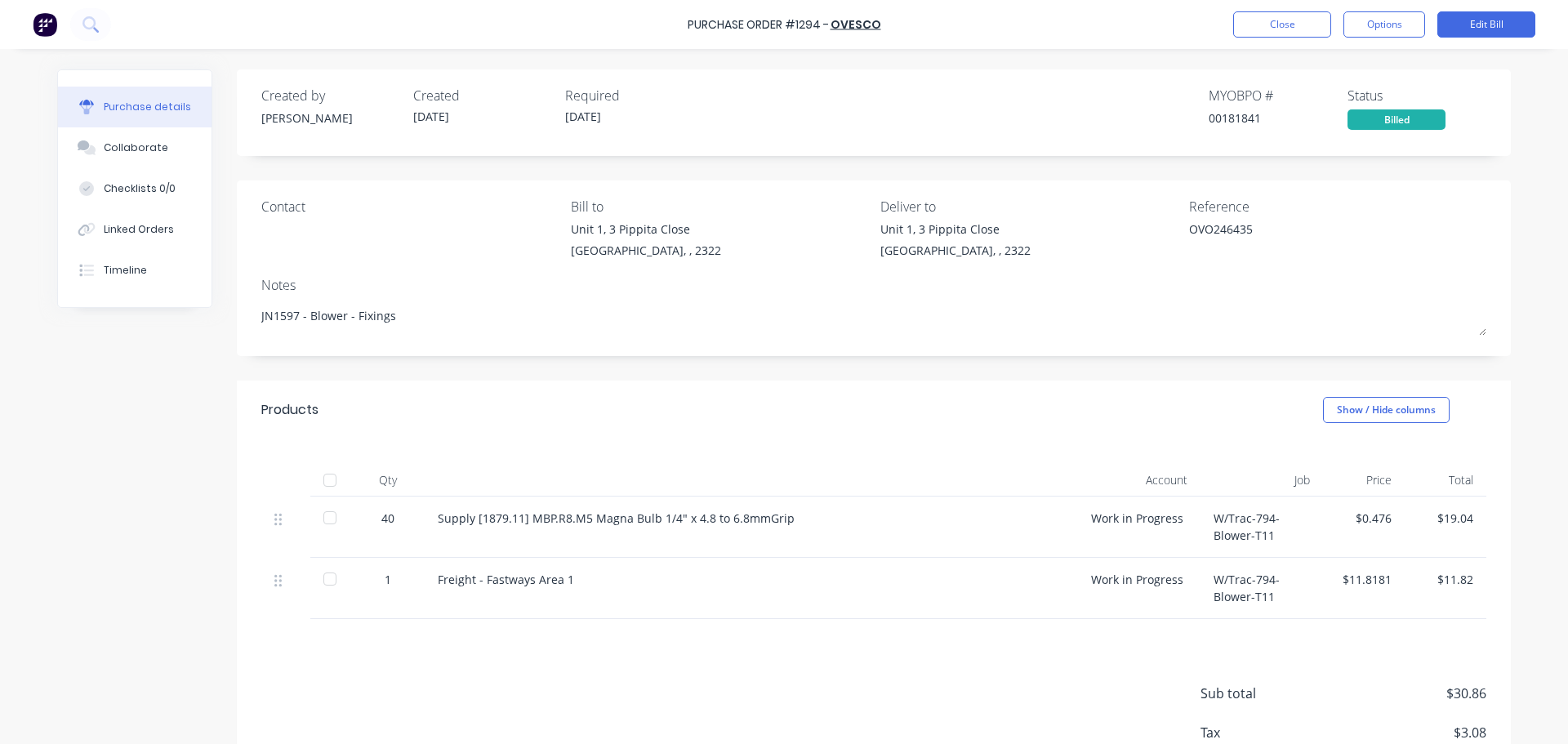
drag, startPoint x: 391, startPoint y: 315, endPoint x: 184, endPoint y: 315, distance: 207.0
click at [184, 315] on div "Created by Greg Created 26/08/25 Required 29/08/25 MYOB PO # 00181841 Status Bi…" at bounding box center [784, 453] width 1454 height 767
click at [318, 481] on div at bounding box center [330, 480] width 32 height 32
click at [1284, 29] on button "Close" at bounding box center [1282, 24] width 98 height 26
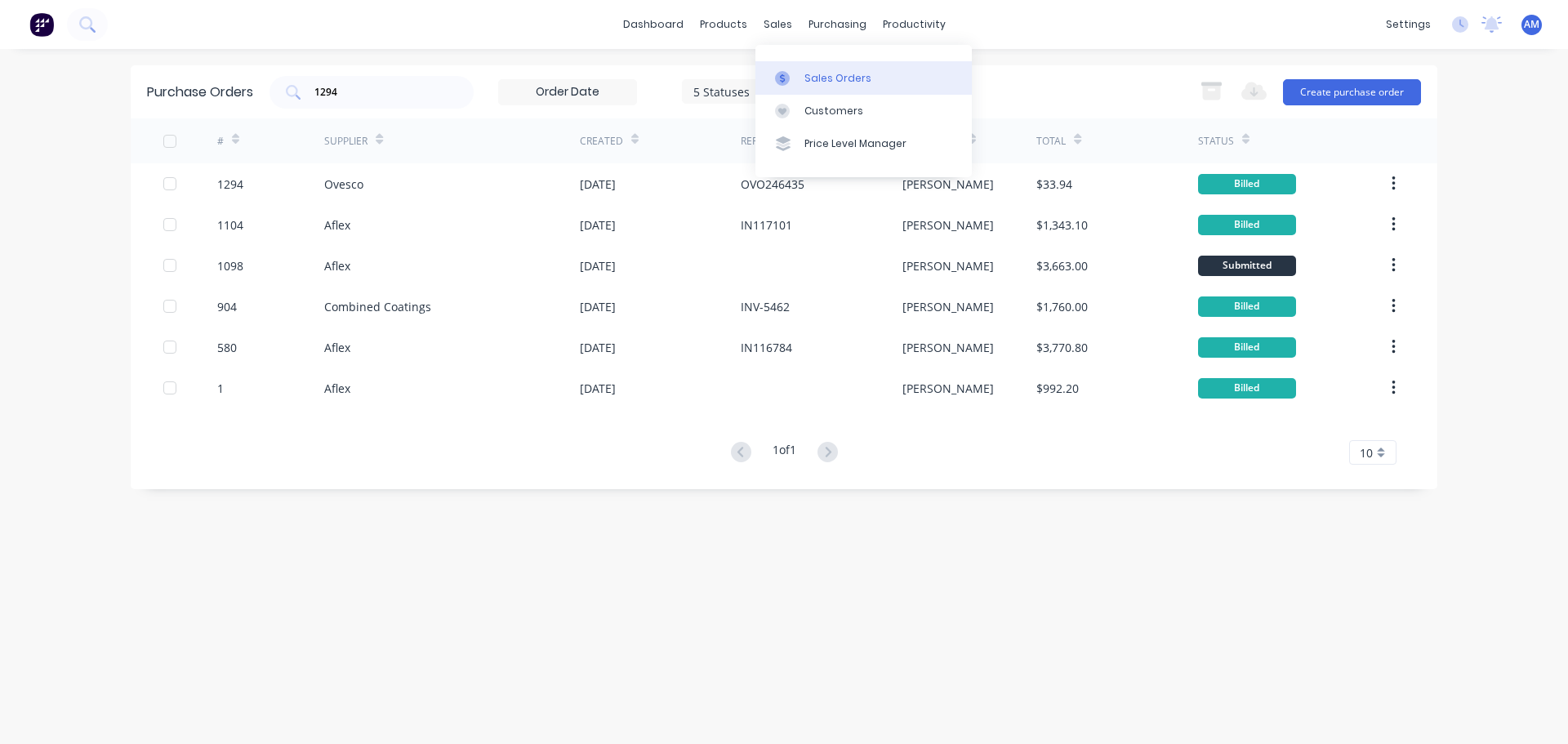
click at [817, 73] on div "Sales Orders" at bounding box center [838, 78] width 67 height 14
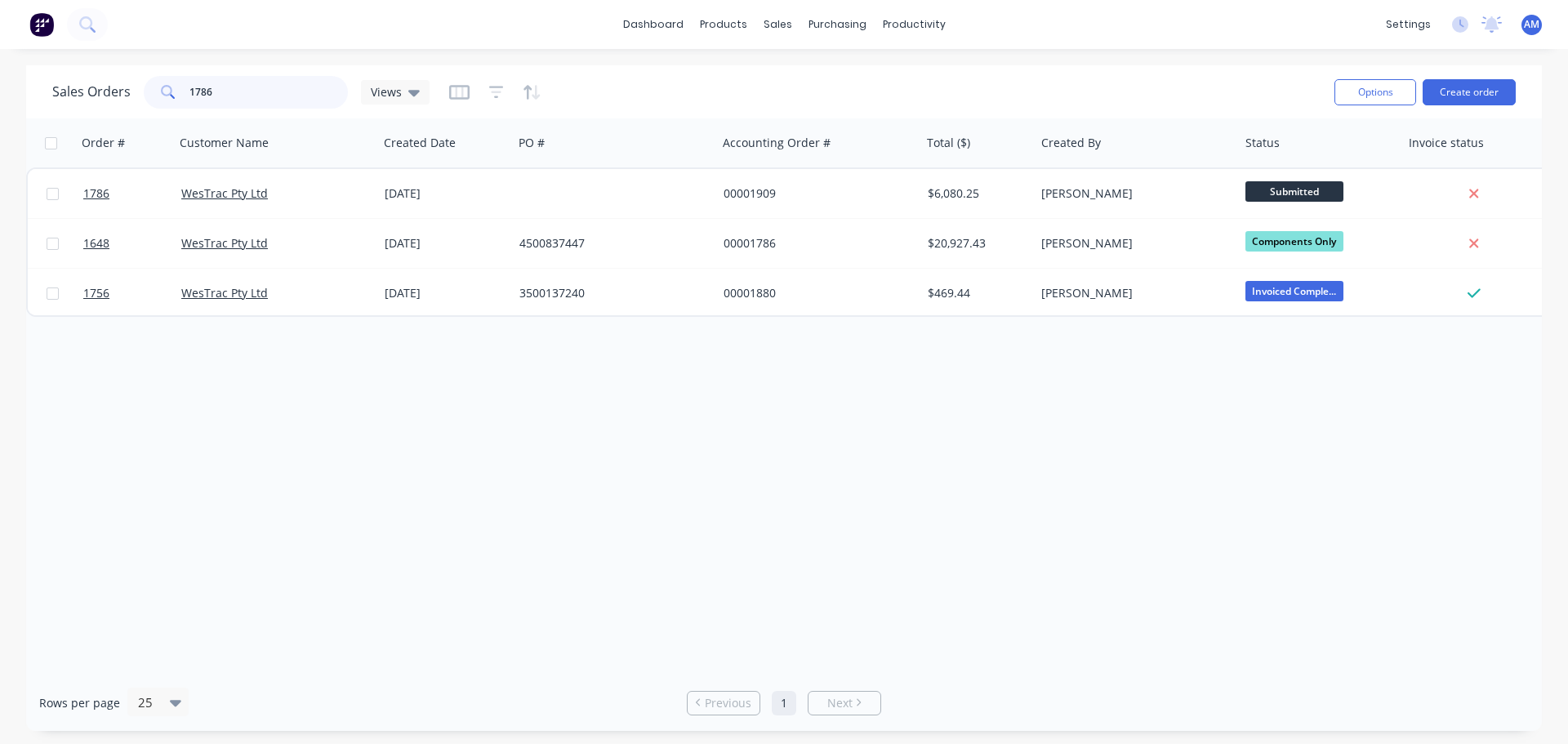
drag, startPoint x: 186, startPoint y: 87, endPoint x: 118, endPoint y: 86, distance: 68.0
click at [118, 86] on div "Sales Orders 1786 Views" at bounding box center [241, 92] width 377 height 32
type input "1597"
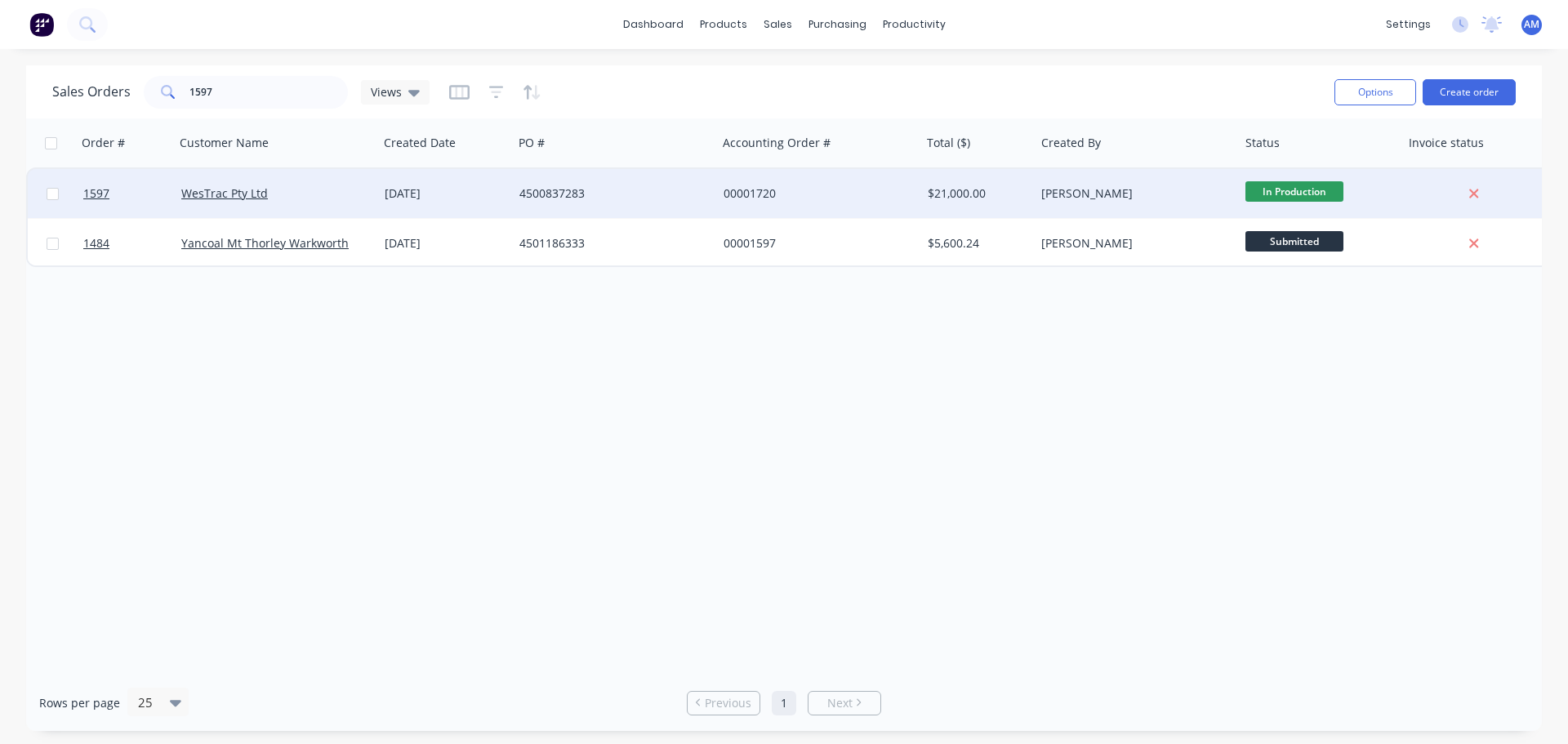
click at [570, 190] on div "4500837283" at bounding box center [610, 193] width 182 height 16
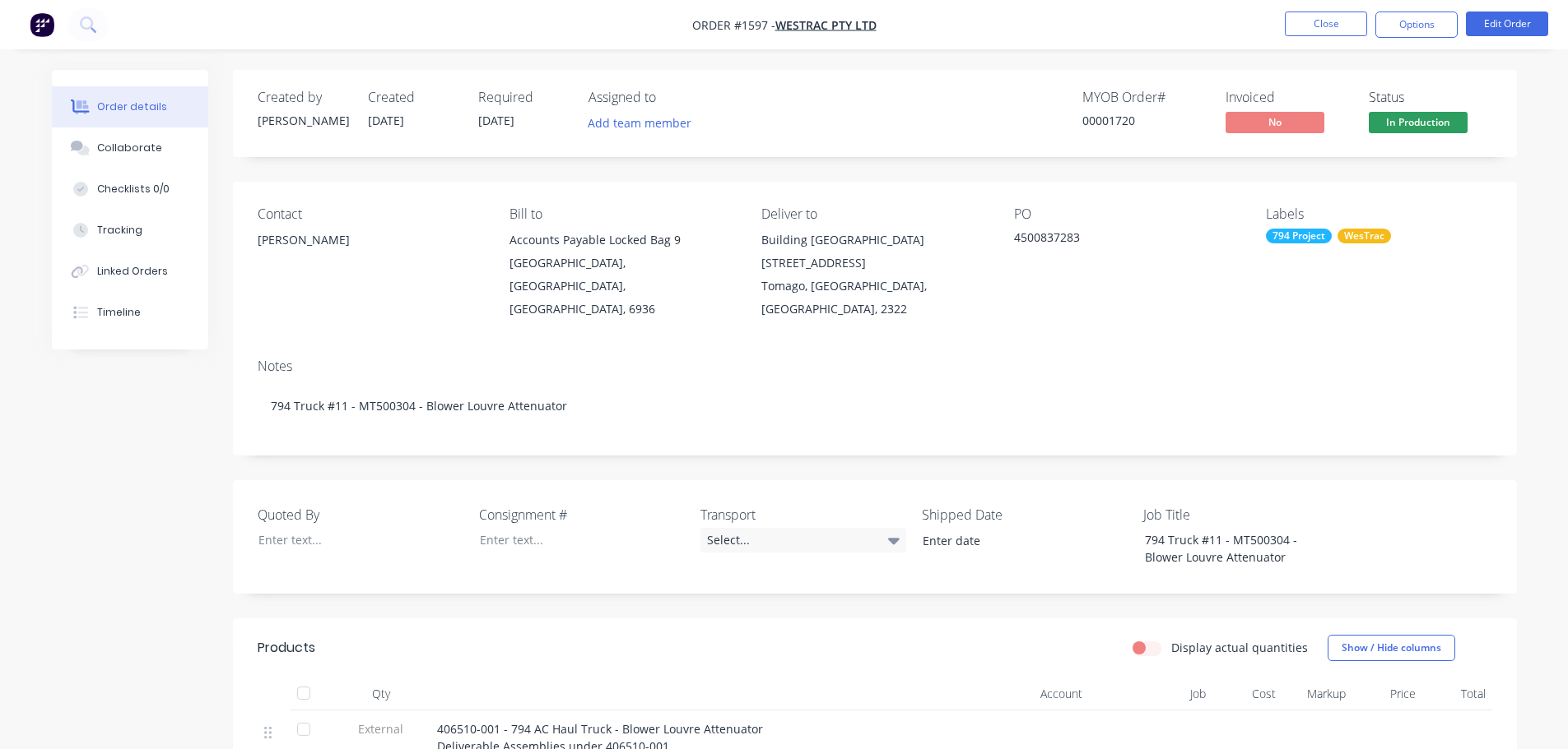
drag, startPoint x: 1075, startPoint y: 236, endPoint x: 1014, endPoint y: 240, distance: 61.1
click at [1014, 240] on div "4500837283" at bounding box center [1117, 240] width 206 height 23
copy div "4500837283"
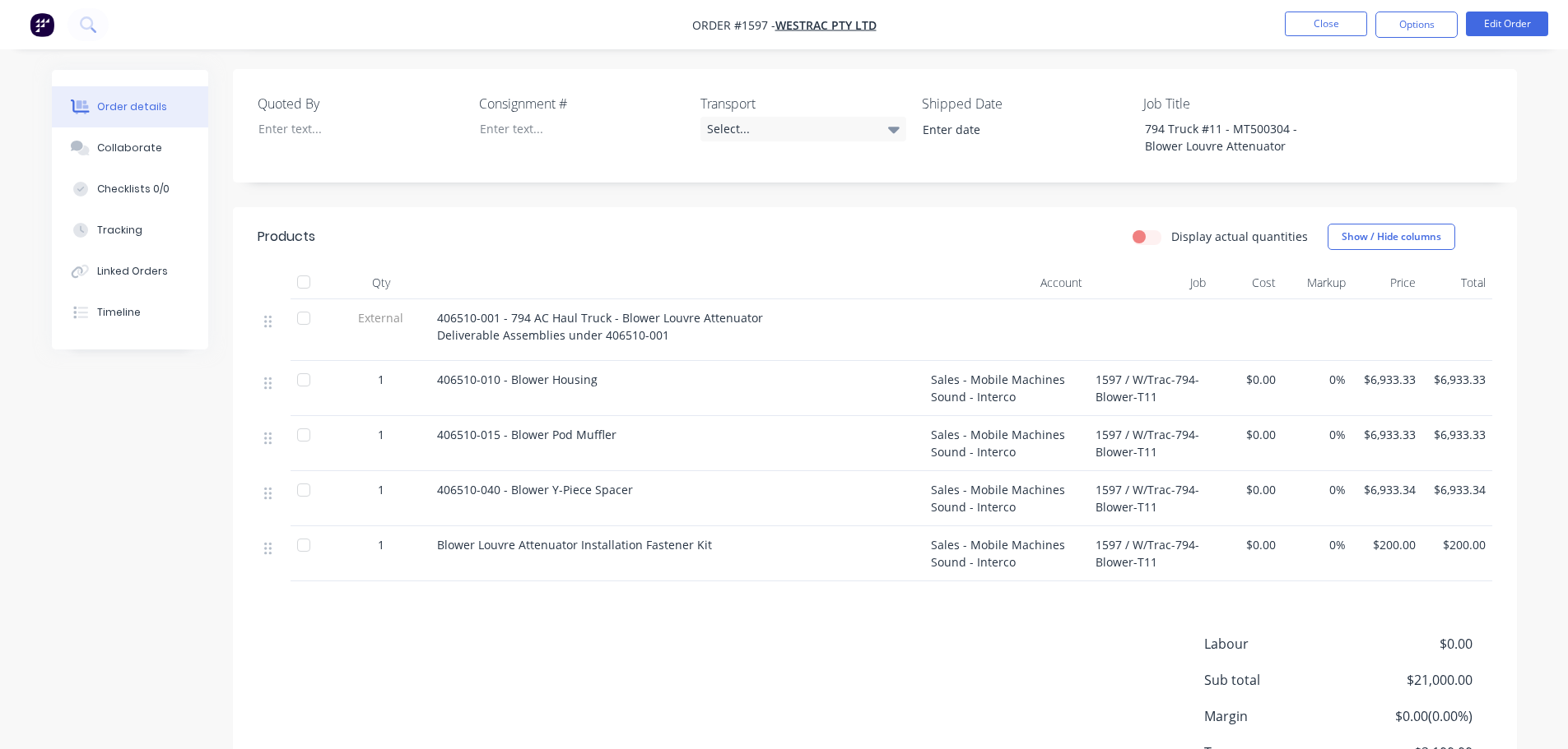
scroll to position [165, 0]
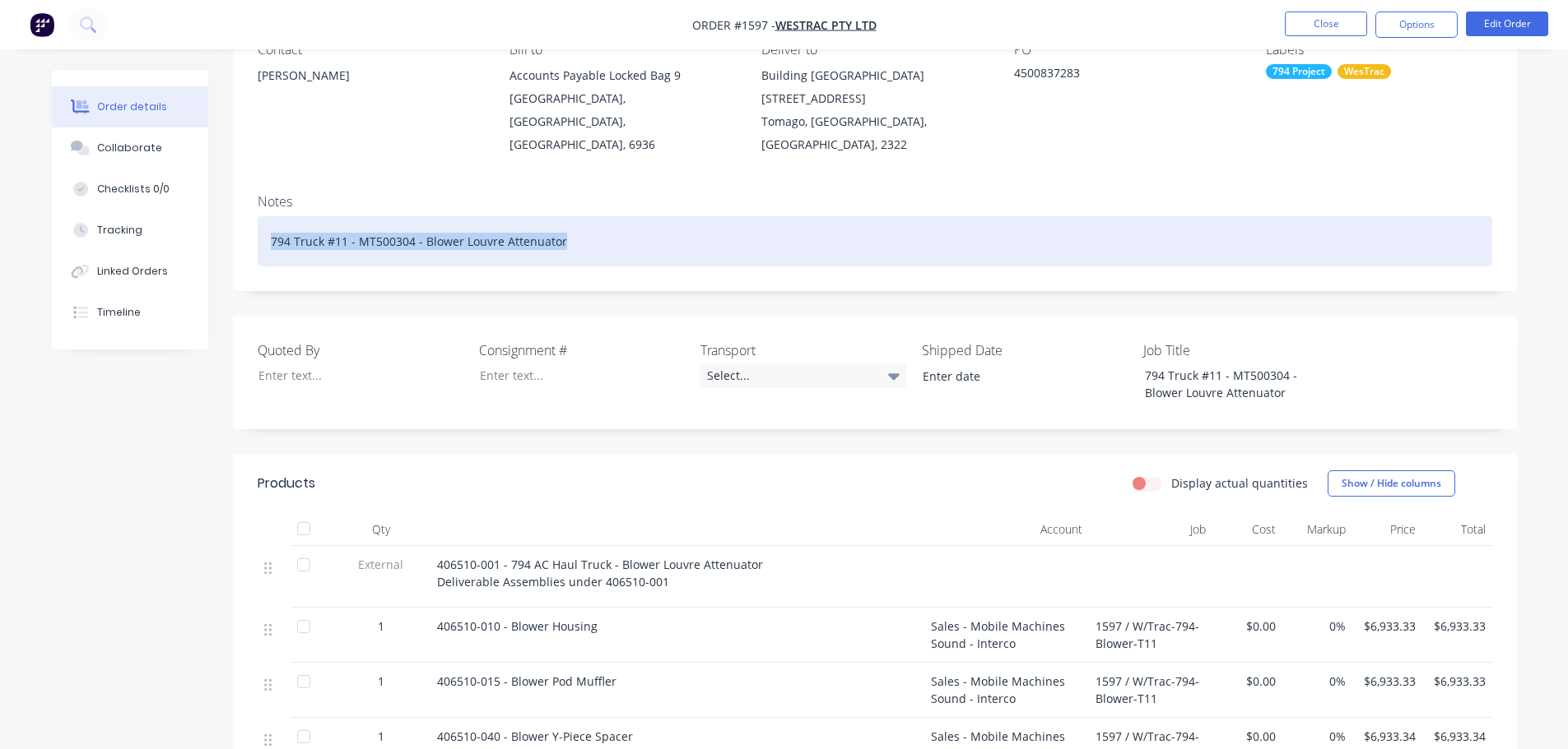
drag, startPoint x: 560, startPoint y: 219, endPoint x: 267, endPoint y: 220, distance: 293.0
click at [267, 220] on div "794 Truck #11 - MT500304 - Blower Louvre Attenuator" at bounding box center [875, 241] width 1234 height 50
copy div "794 Truck #11 - MT500304 - Blower Louvre Attenuator"
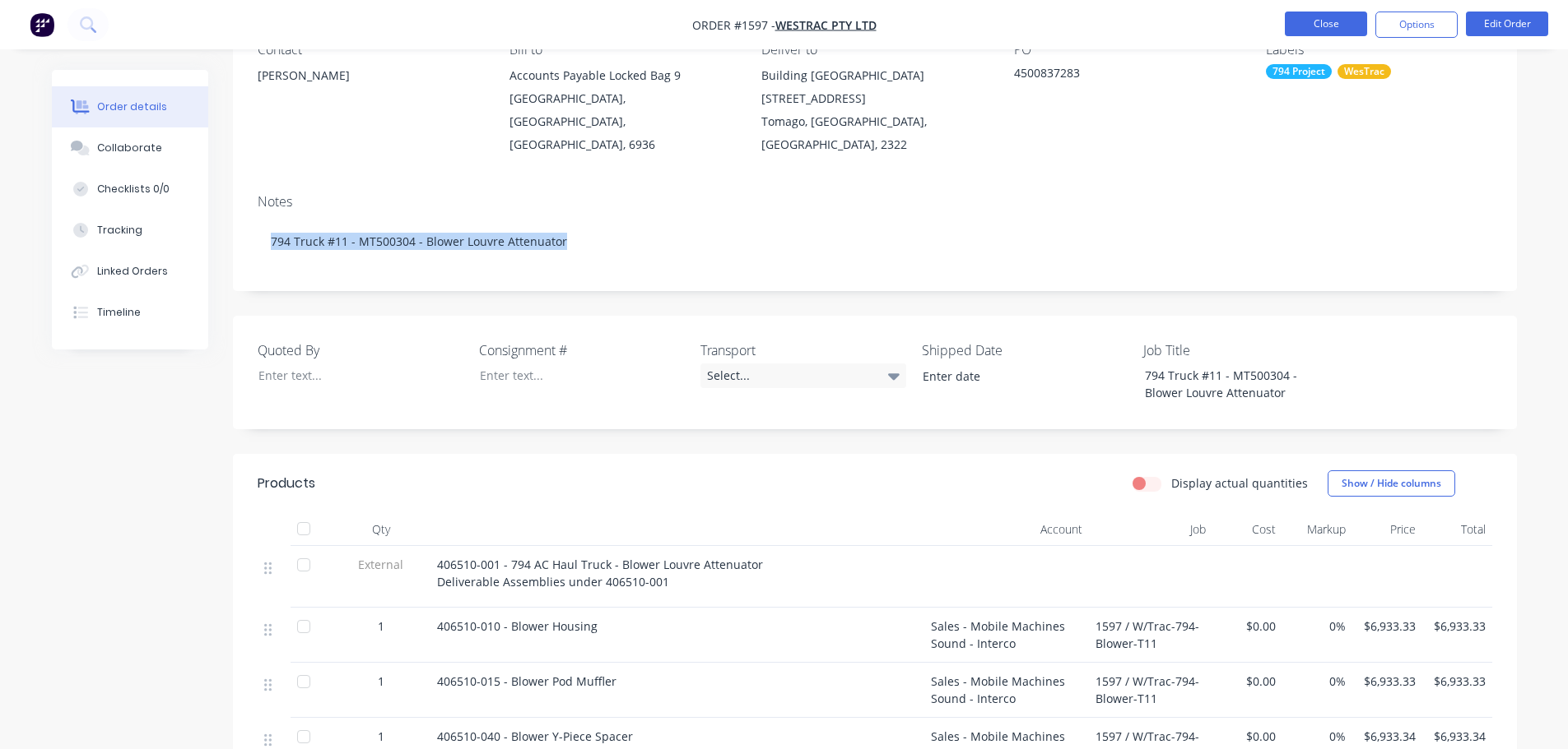
click at [1332, 19] on button "Close" at bounding box center [1326, 24] width 82 height 25
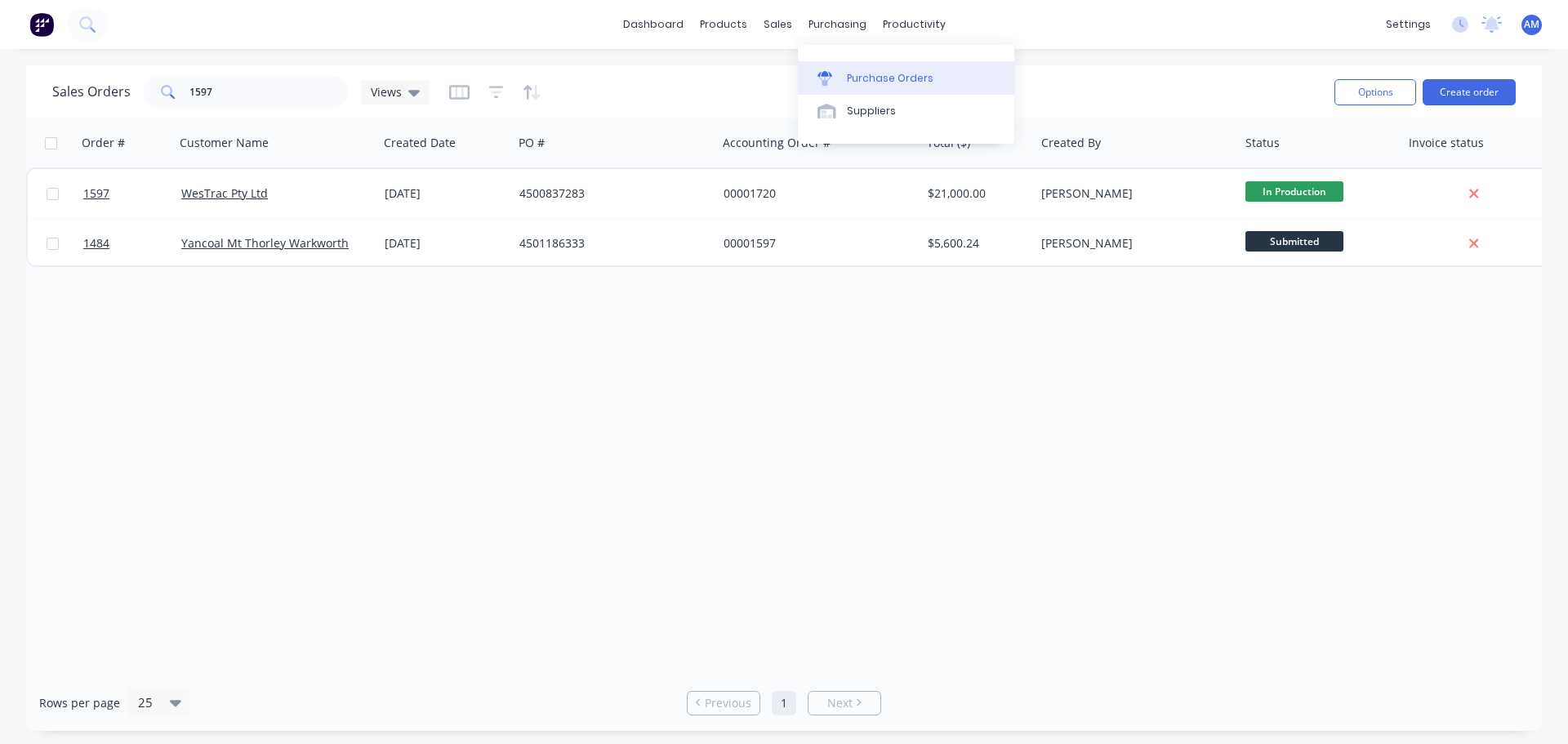
click at [866, 76] on div "Purchase Orders" at bounding box center [890, 78] width 87 height 14
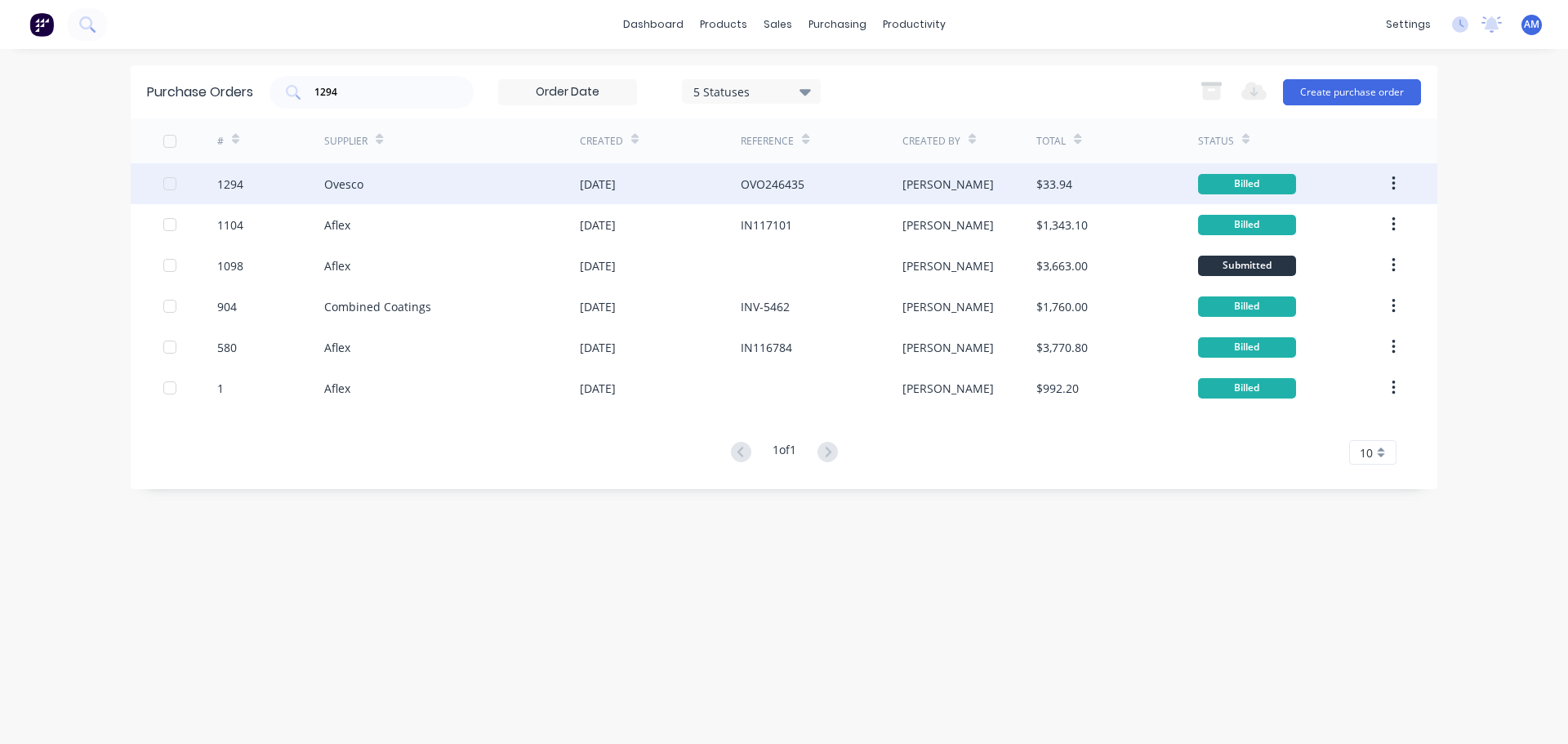
click at [344, 178] on div "Ovesco" at bounding box center [343, 185] width 39 height 17
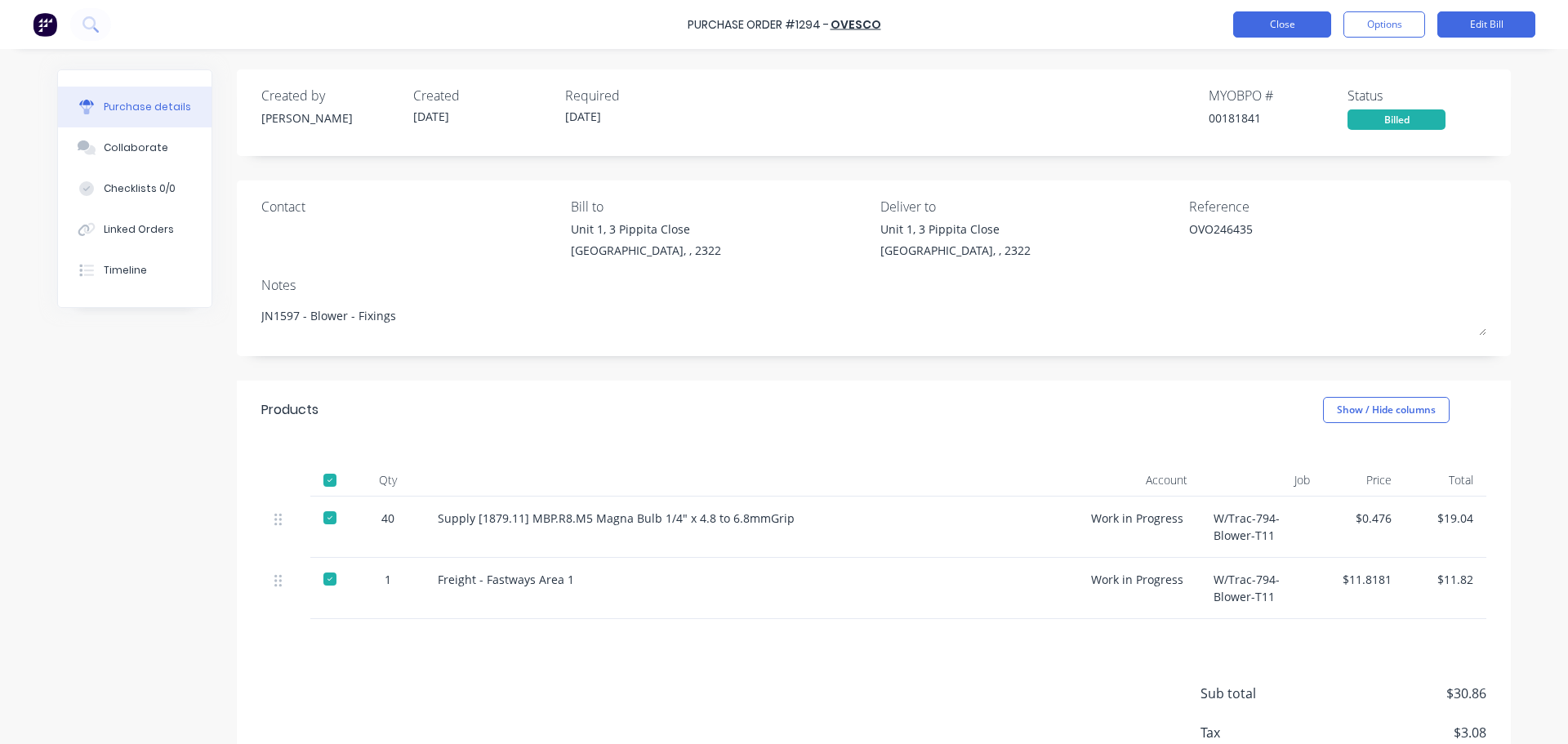
click at [1263, 29] on button "Close" at bounding box center [1282, 24] width 98 height 26
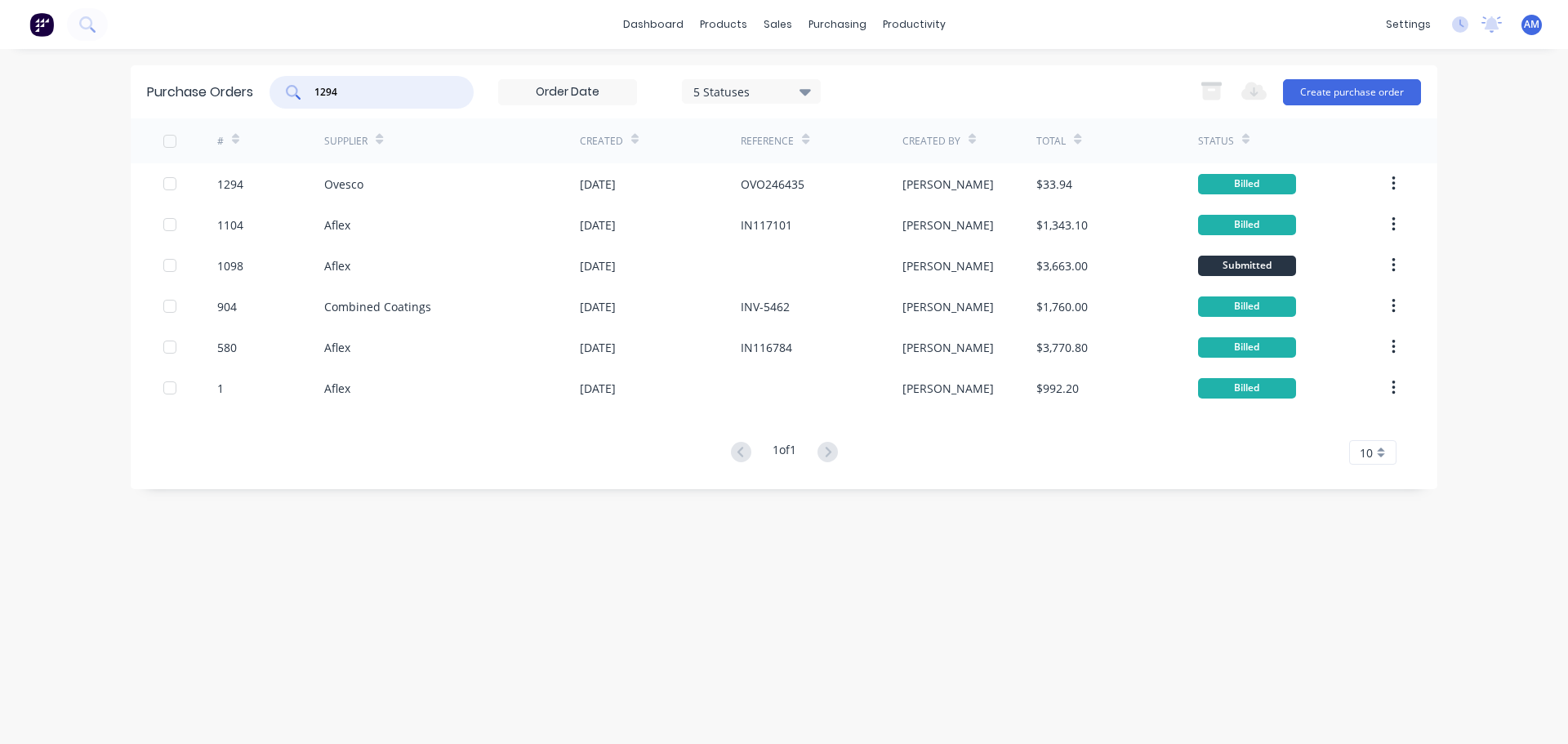
drag, startPoint x: 366, startPoint y: 93, endPoint x: 307, endPoint y: 91, distance: 59.0
click at [307, 91] on div "1294" at bounding box center [371, 92] width 204 height 32
type input "1231"
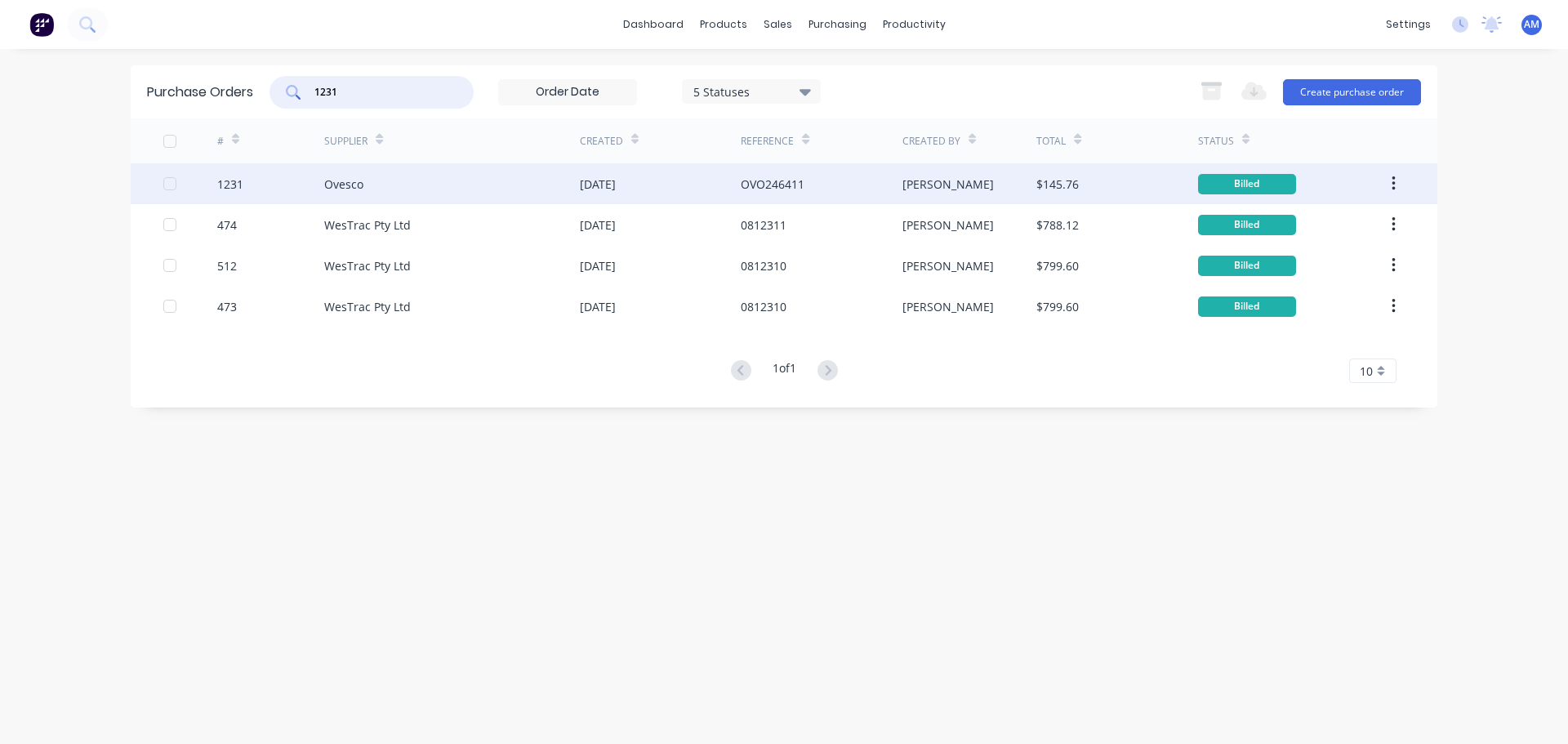
click at [370, 178] on div "Ovesco" at bounding box center [452, 184] width 256 height 41
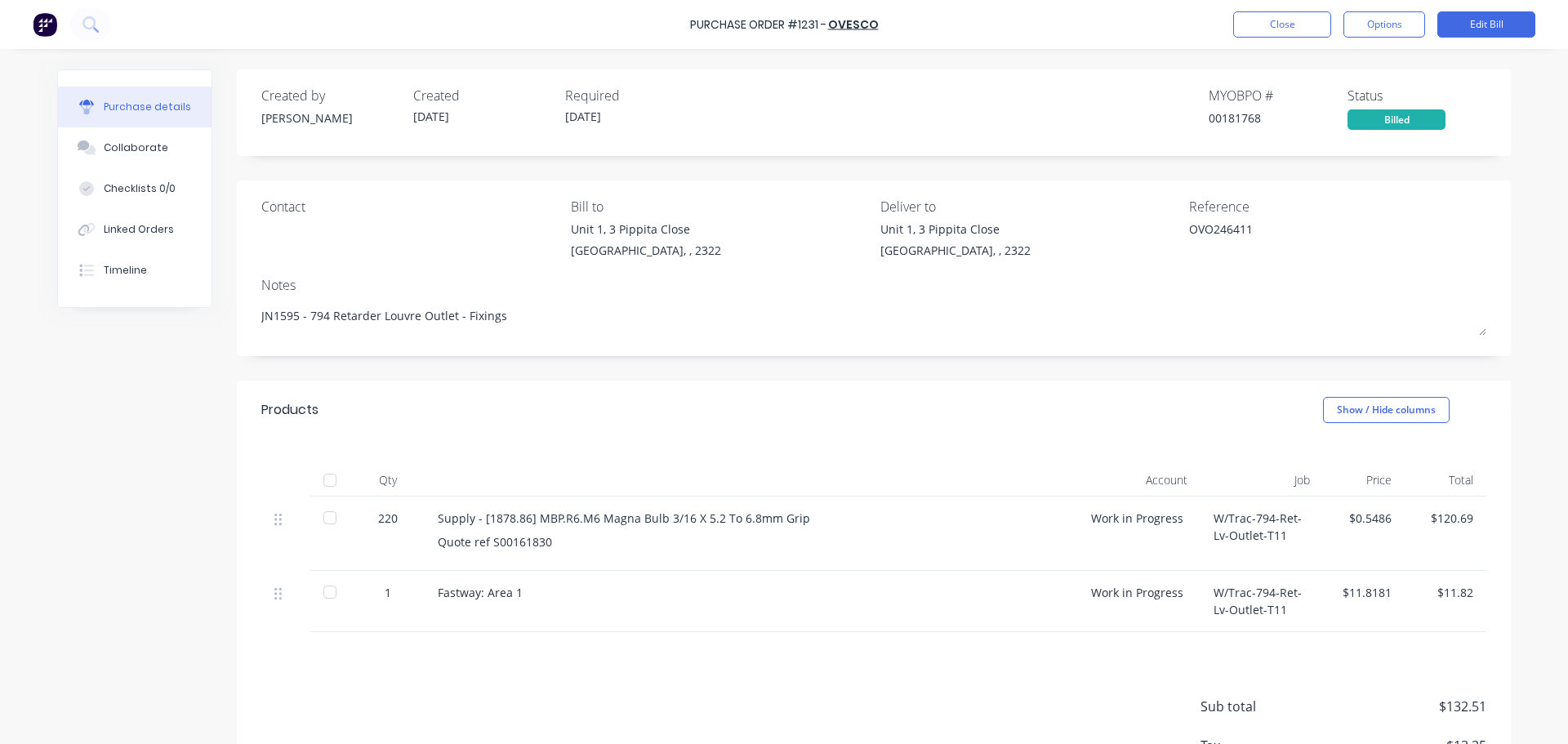
click at [324, 478] on div at bounding box center [330, 480] width 32 height 32
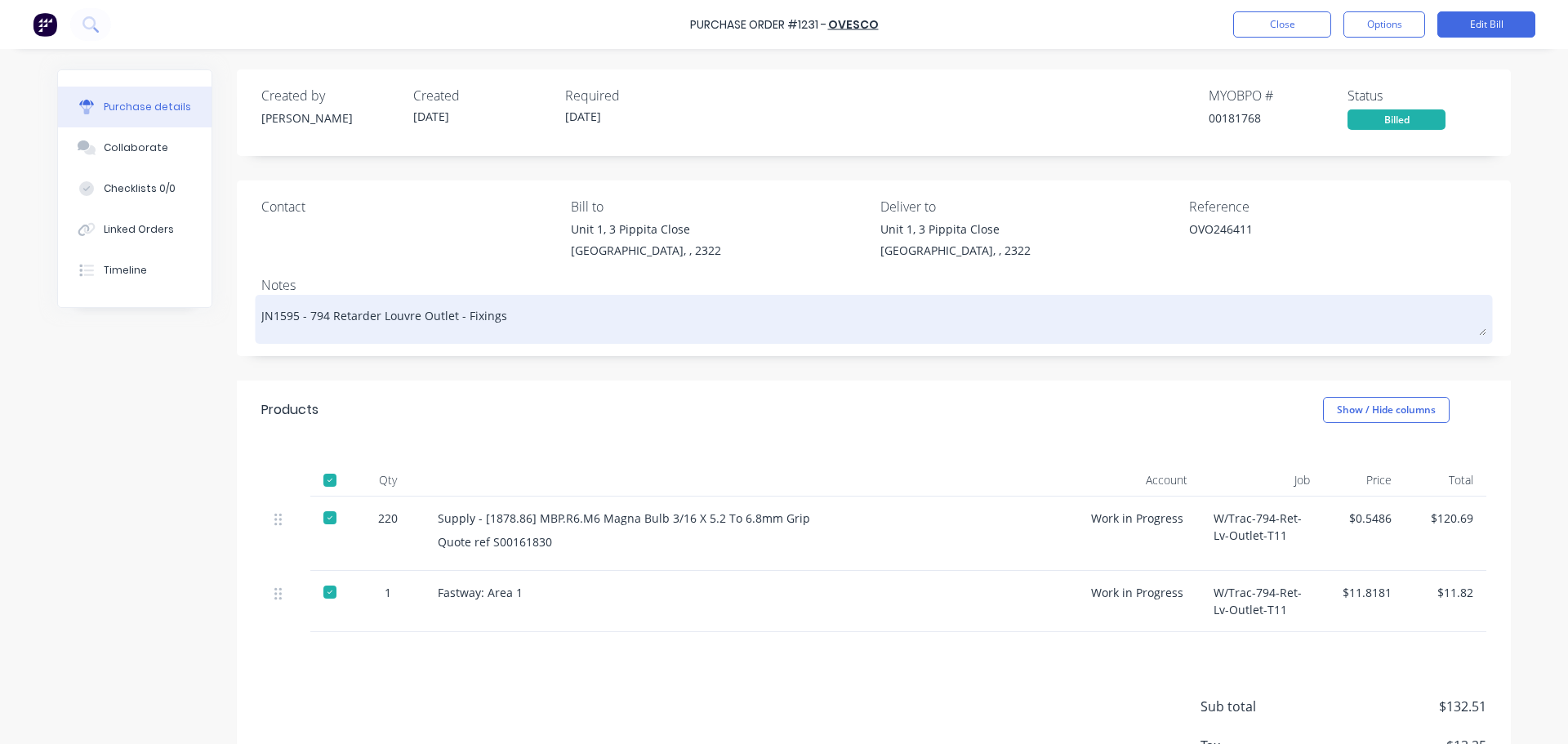
drag, startPoint x: 295, startPoint y: 315, endPoint x: 266, endPoint y: 316, distance: 29.0
click at [266, 316] on textarea "JN1595 - 794 Retarder Louvre Outlet - Fixings" at bounding box center [874, 317] width 1225 height 37
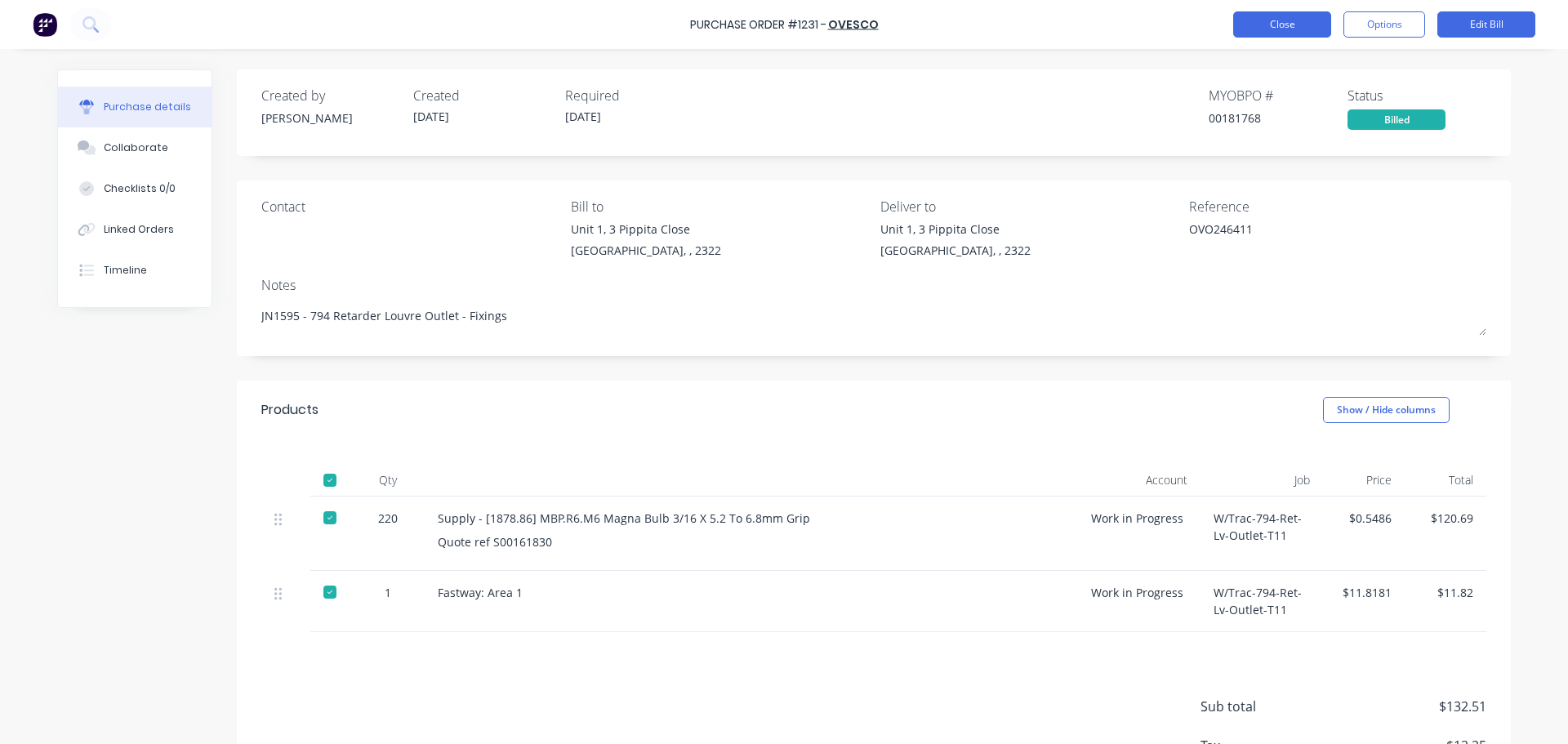
click at [1296, 26] on button "Close" at bounding box center [1282, 24] width 98 height 26
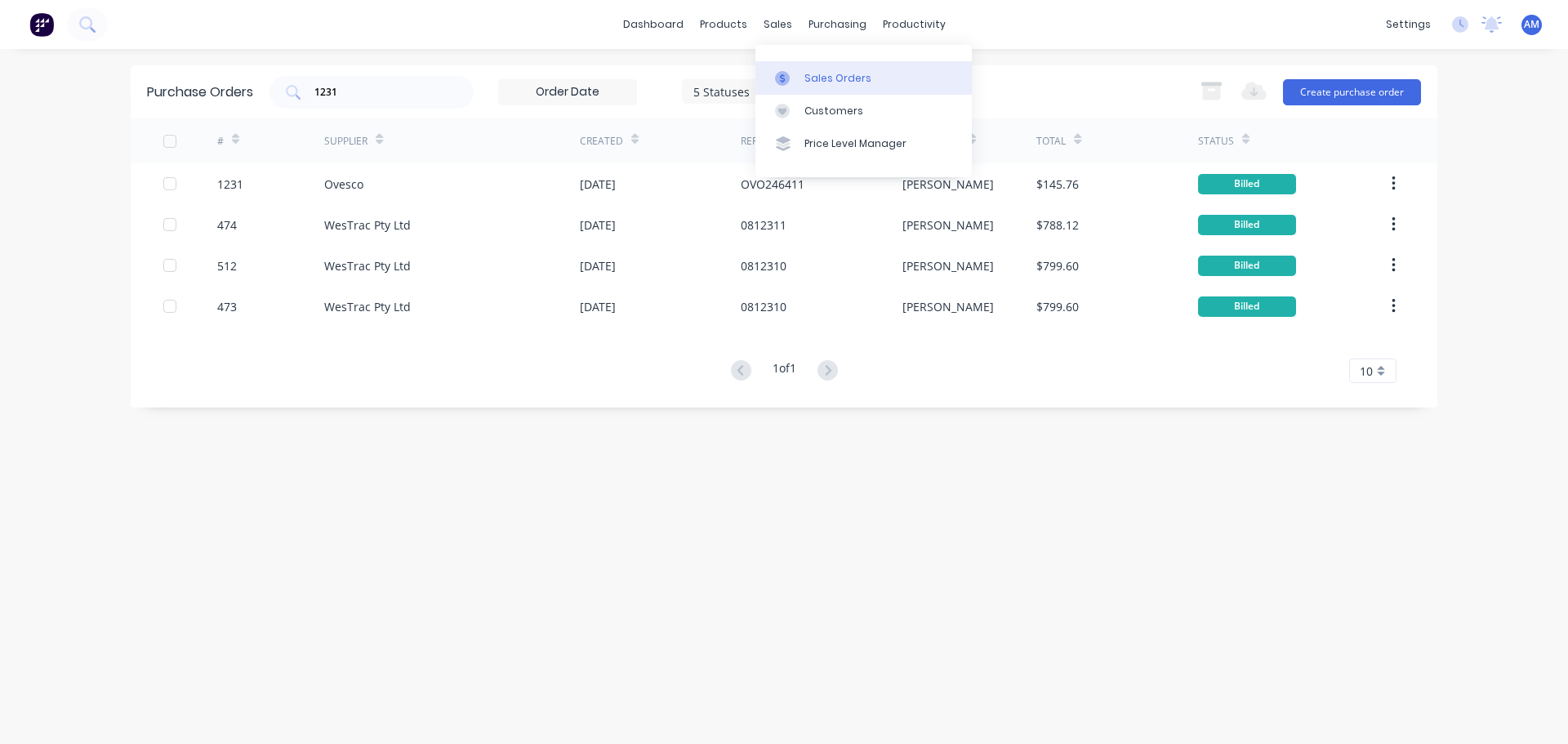
click at [814, 84] on div "Sales Orders" at bounding box center [838, 78] width 67 height 14
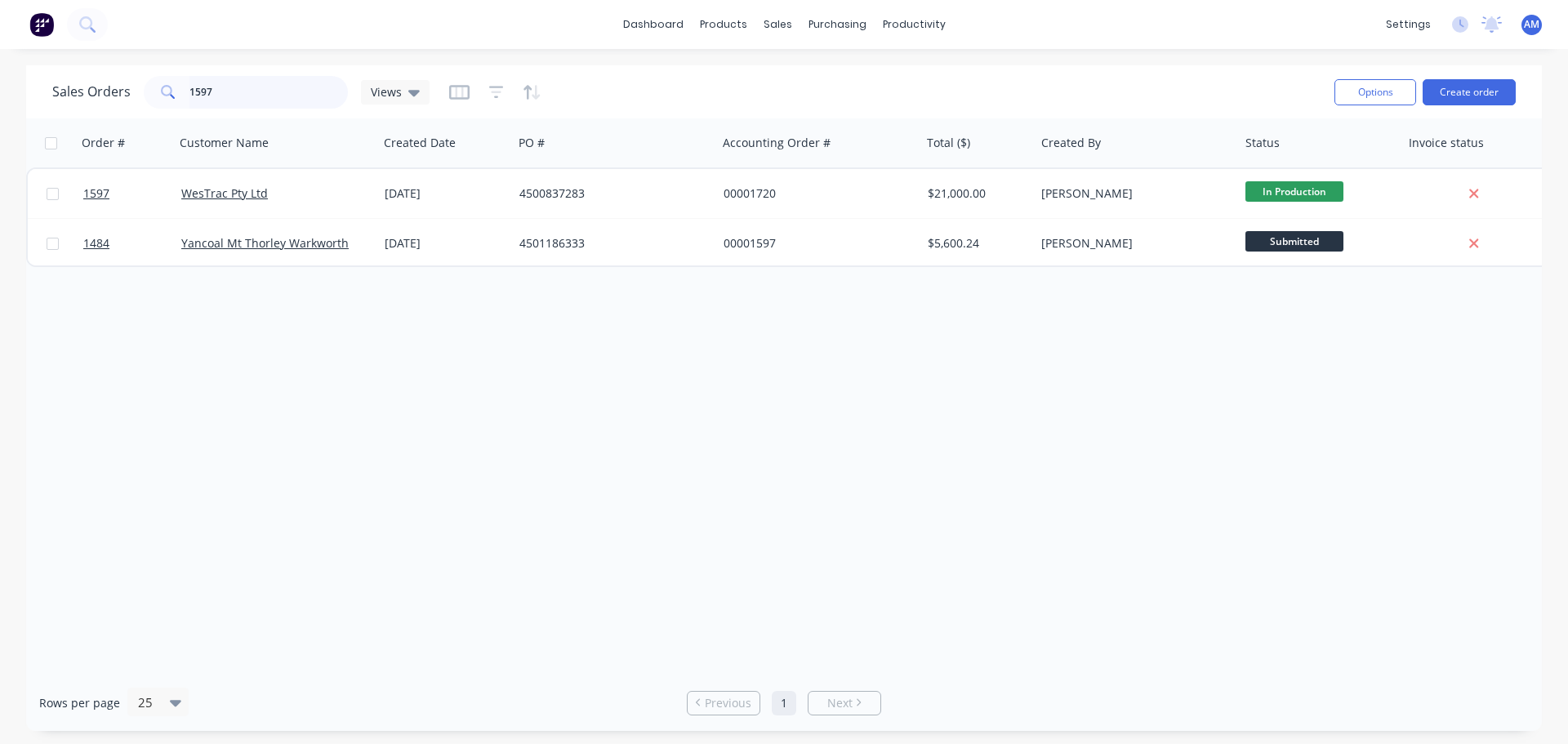
drag, startPoint x: 223, startPoint y: 97, endPoint x: 184, endPoint y: 95, distance: 39.1
click at [189, 95] on input "1597" at bounding box center [268, 92] width 159 height 32
paste input "5"
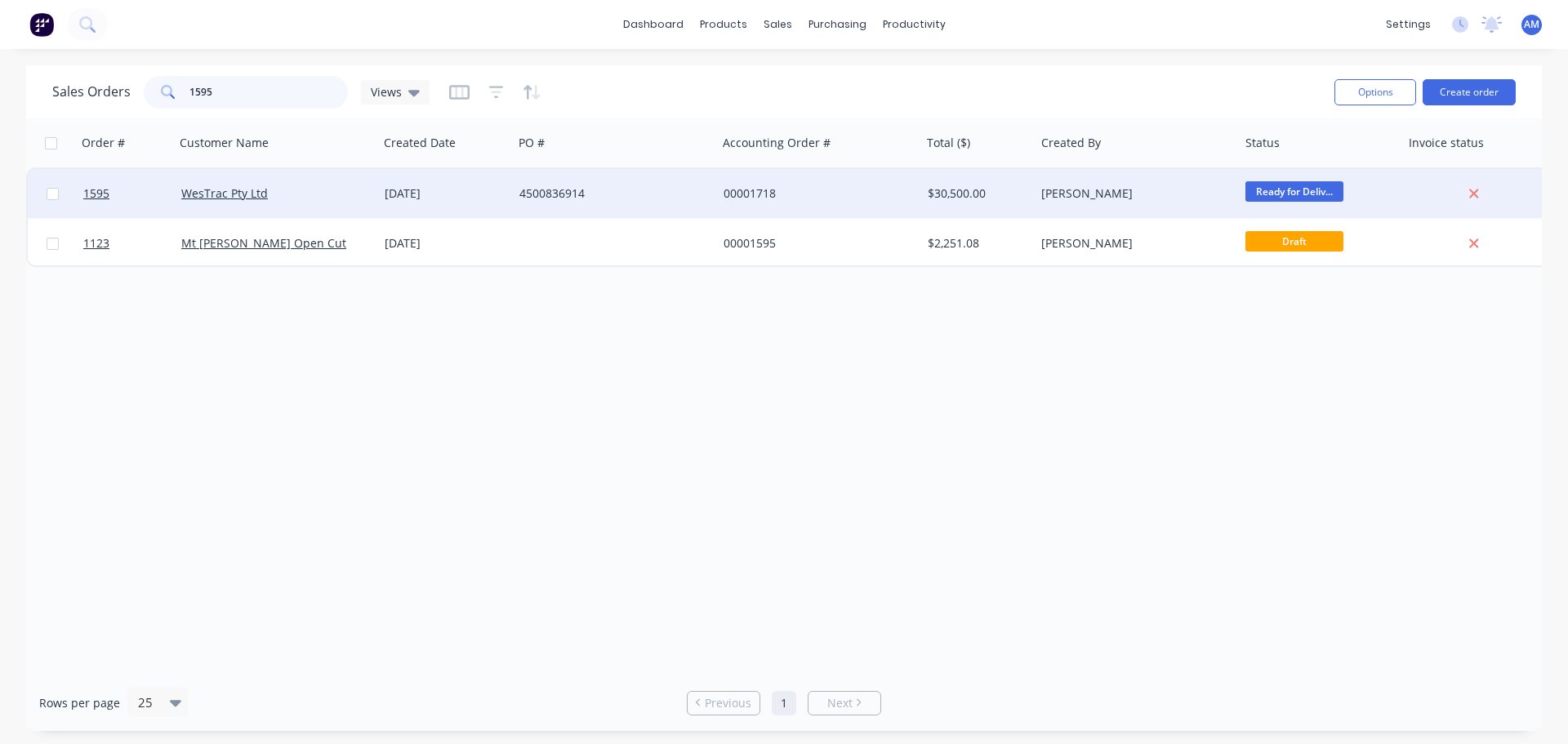
type input "1595"
click at [406, 187] on div "16 Jul 2025" at bounding box center [446, 193] width 122 height 16
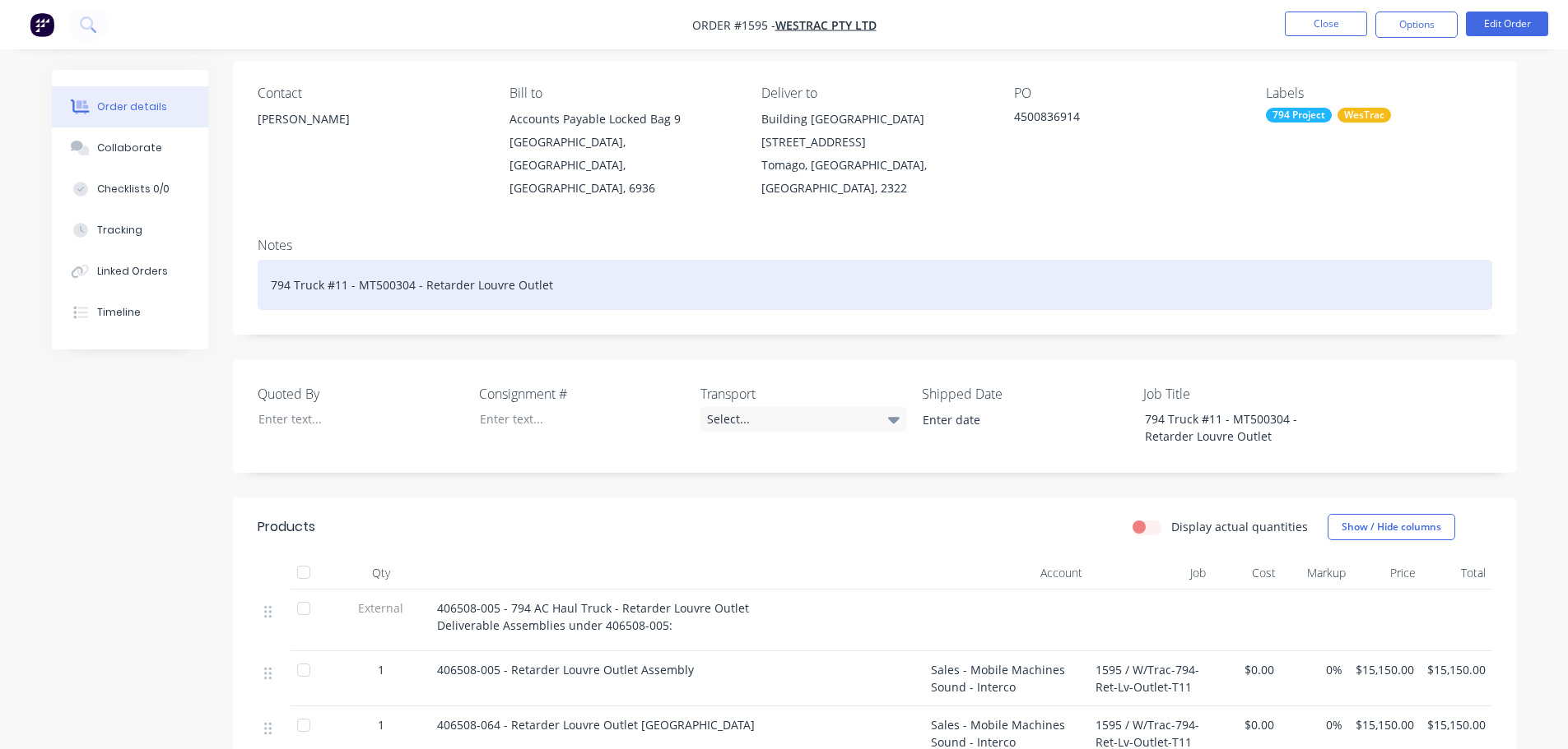
scroll to position [165, 0]
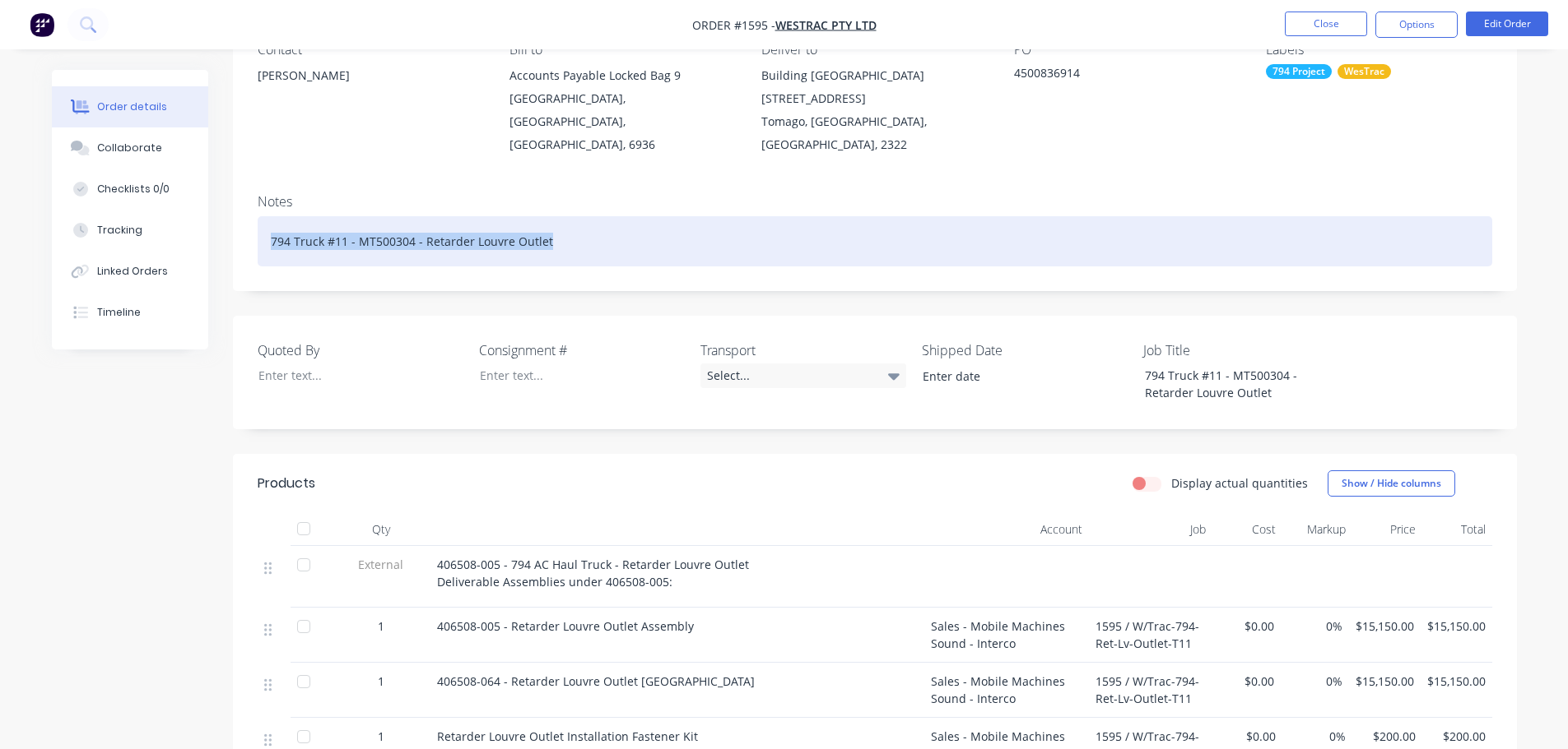
drag, startPoint x: 549, startPoint y: 220, endPoint x: 265, endPoint y: 211, distance: 284.1
click at [265, 216] on div "794 Truck #11 - MT500304 - Retarder Louvre Outlet" at bounding box center [875, 241] width 1234 height 50
copy div "794 Truck #11 - MT500304 - Retarder Louvre Outlet"
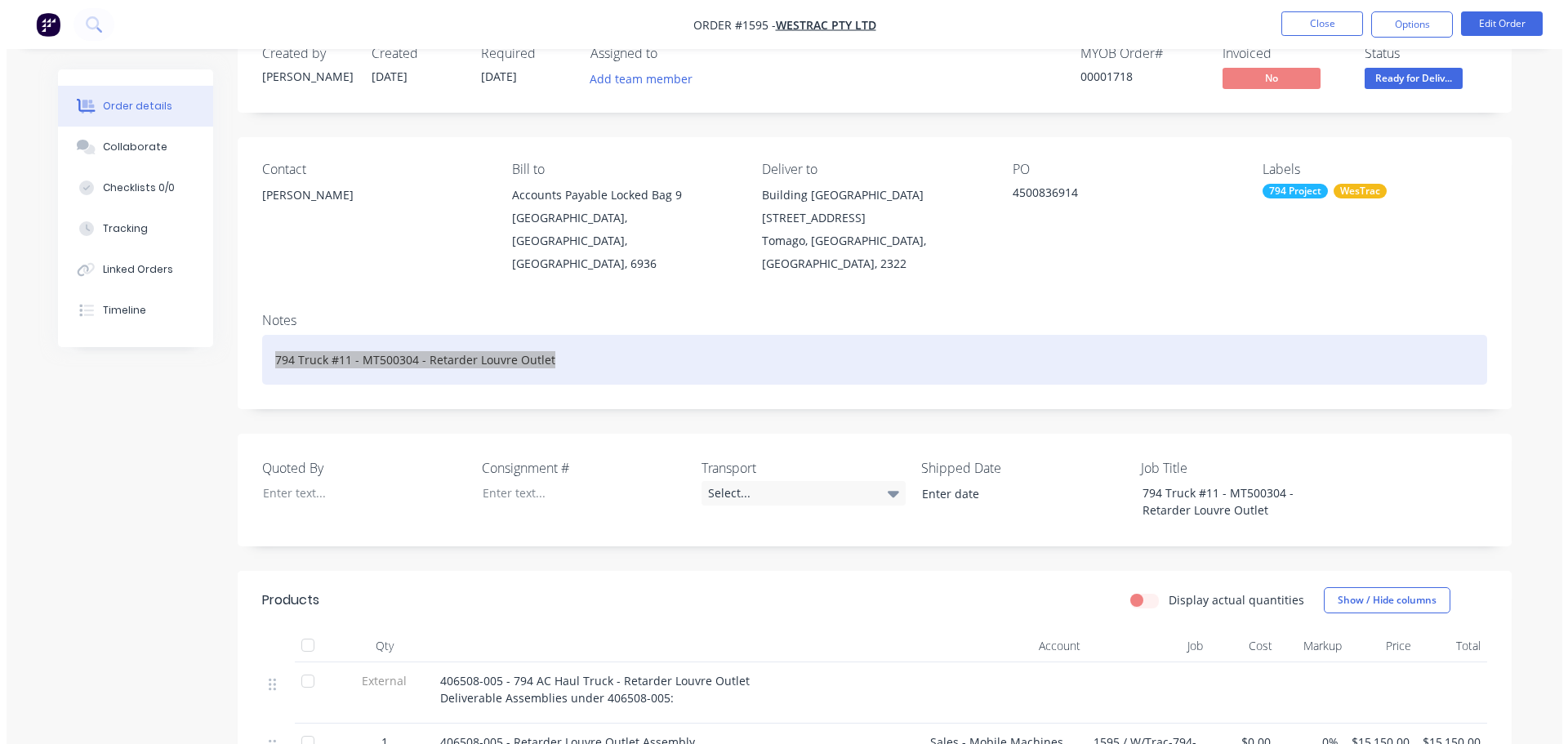
scroll to position [0, 0]
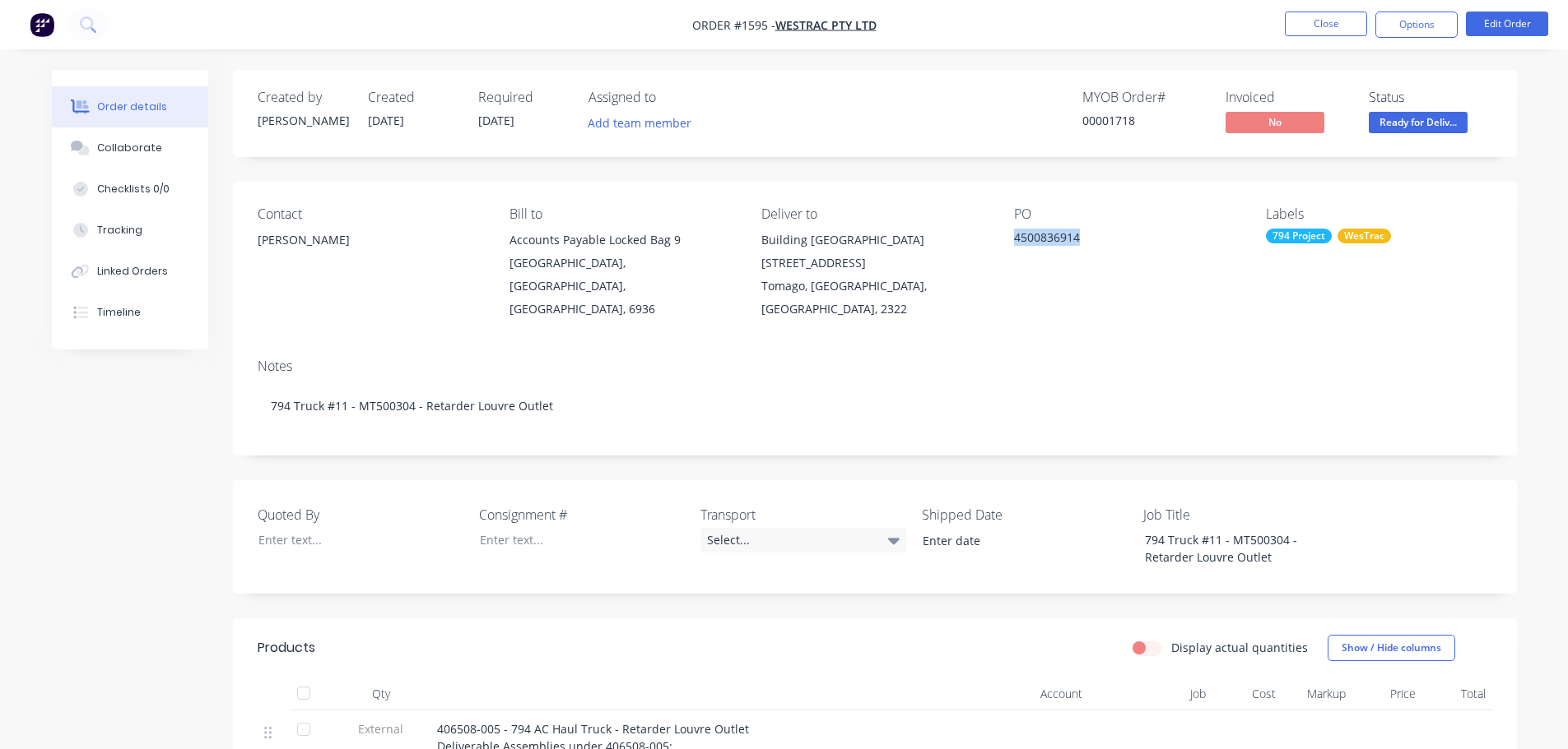
drag, startPoint x: 1093, startPoint y: 229, endPoint x: 1015, endPoint y: 242, distance: 79.1
click at [1015, 242] on div "4500836914" at bounding box center [1117, 240] width 206 height 23
copy div "4500836914"
click at [884, 161] on div "Created by Greg Created 16/07/25 Required 27/08/25 Assigned to Add team member …" at bounding box center [875, 638] width 1284 height 1136
click at [1320, 19] on button "Close" at bounding box center [1326, 24] width 82 height 25
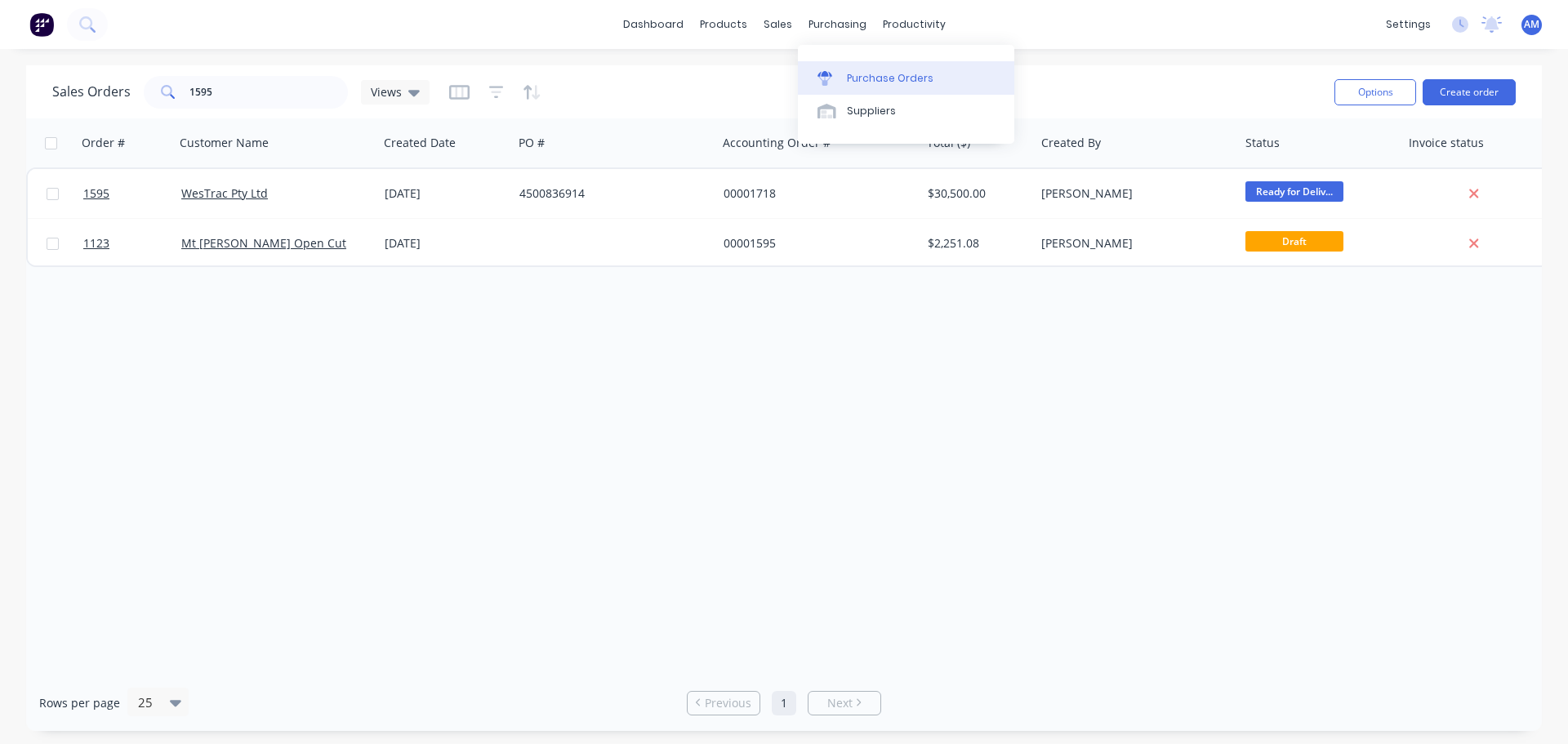
click at [871, 84] on div "Purchase Orders" at bounding box center [890, 78] width 87 height 14
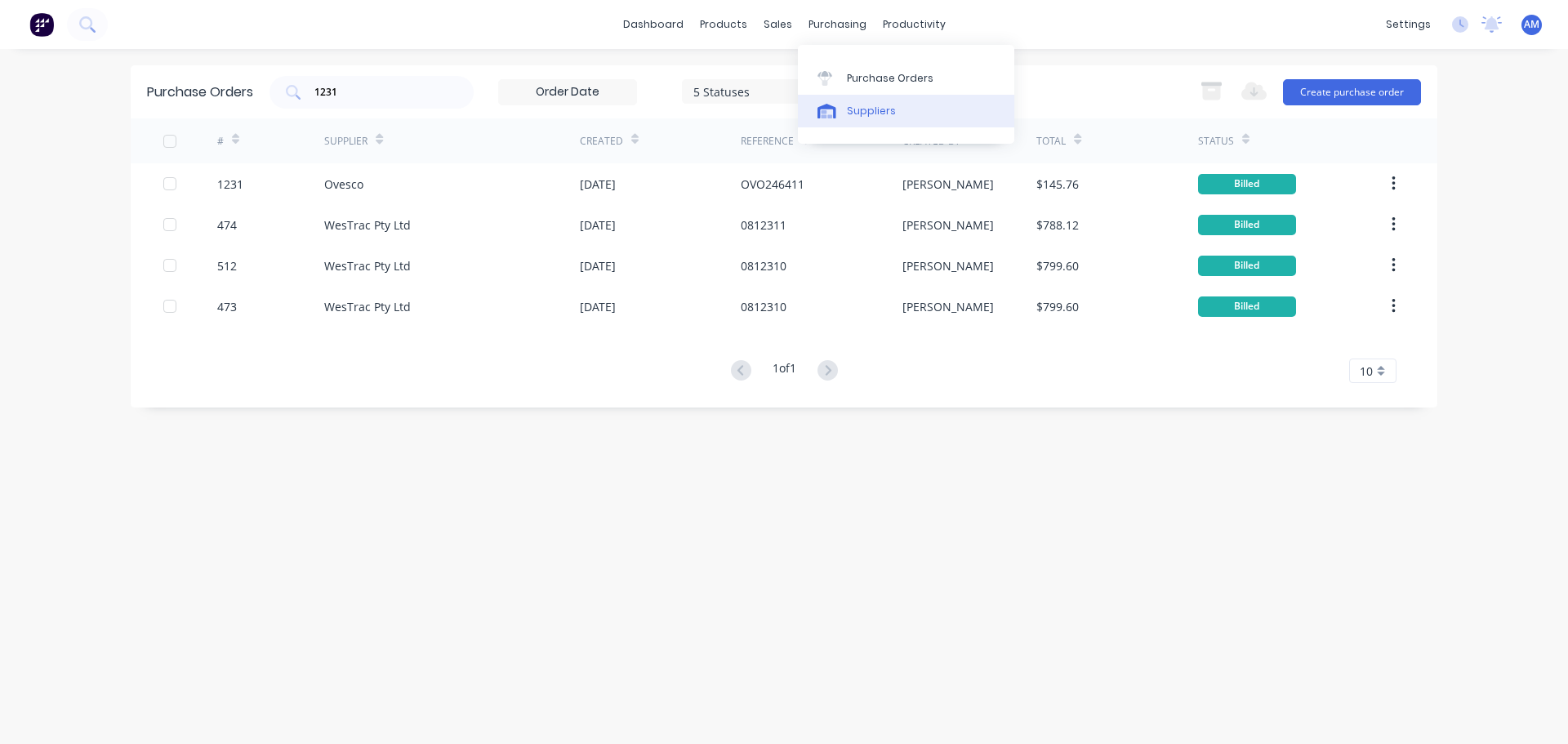
click at [872, 107] on div "Suppliers" at bounding box center [872, 110] width 49 height 14
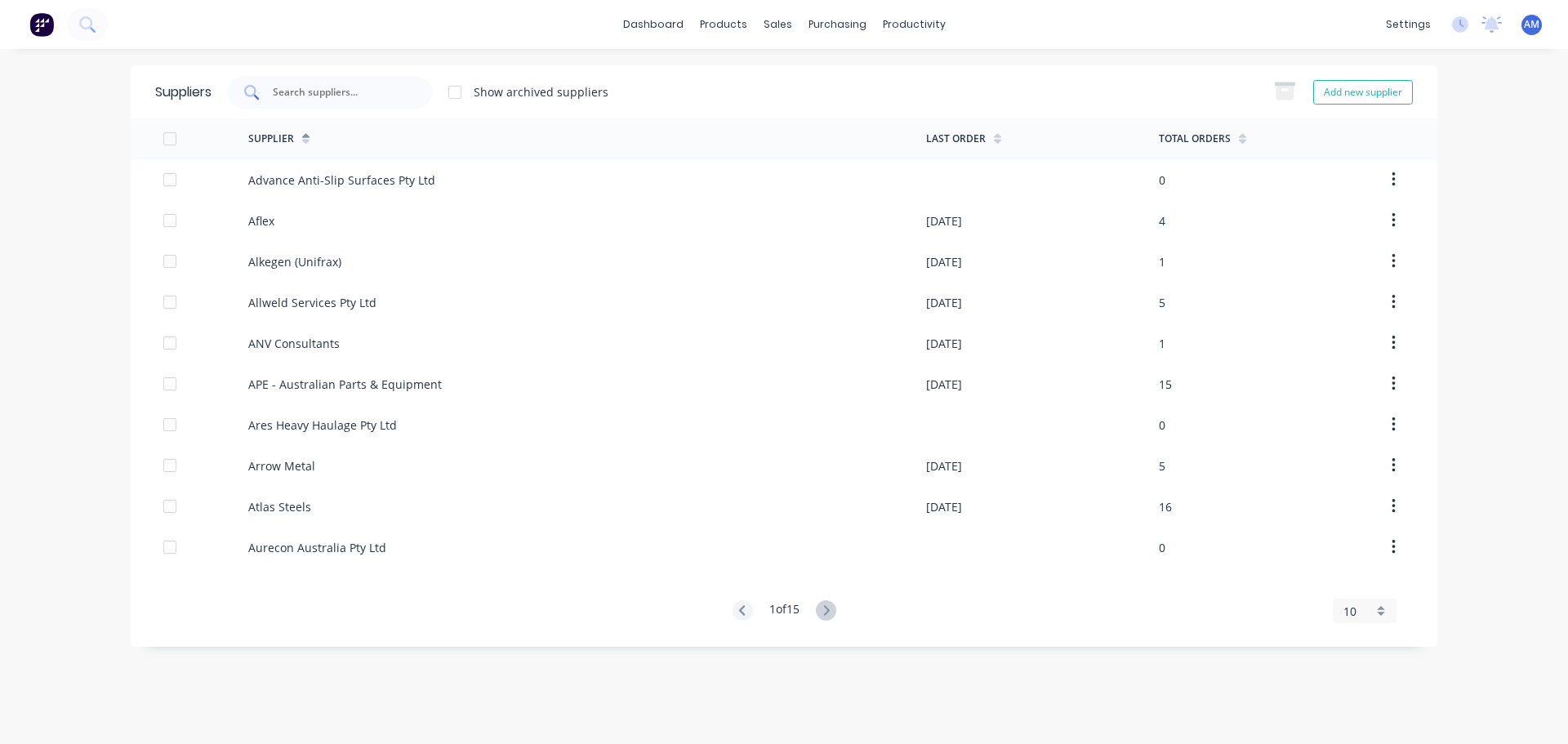
click at [327, 101] on div at bounding box center [330, 92] width 204 height 32
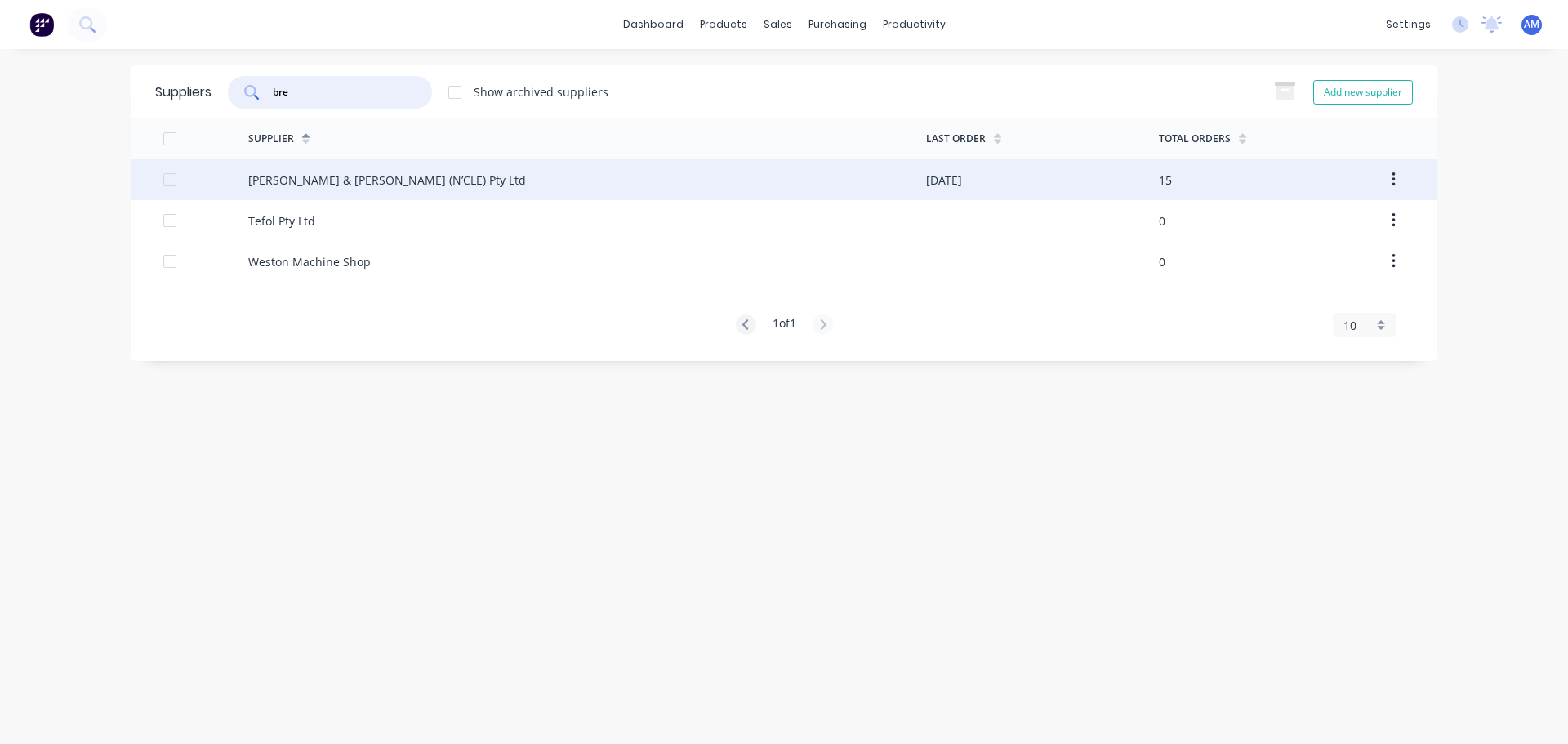
type input "bre"
click at [352, 175] on div "Brent & Warburton (N’CLE) Pty Ltd" at bounding box center [387, 180] width 278 height 17
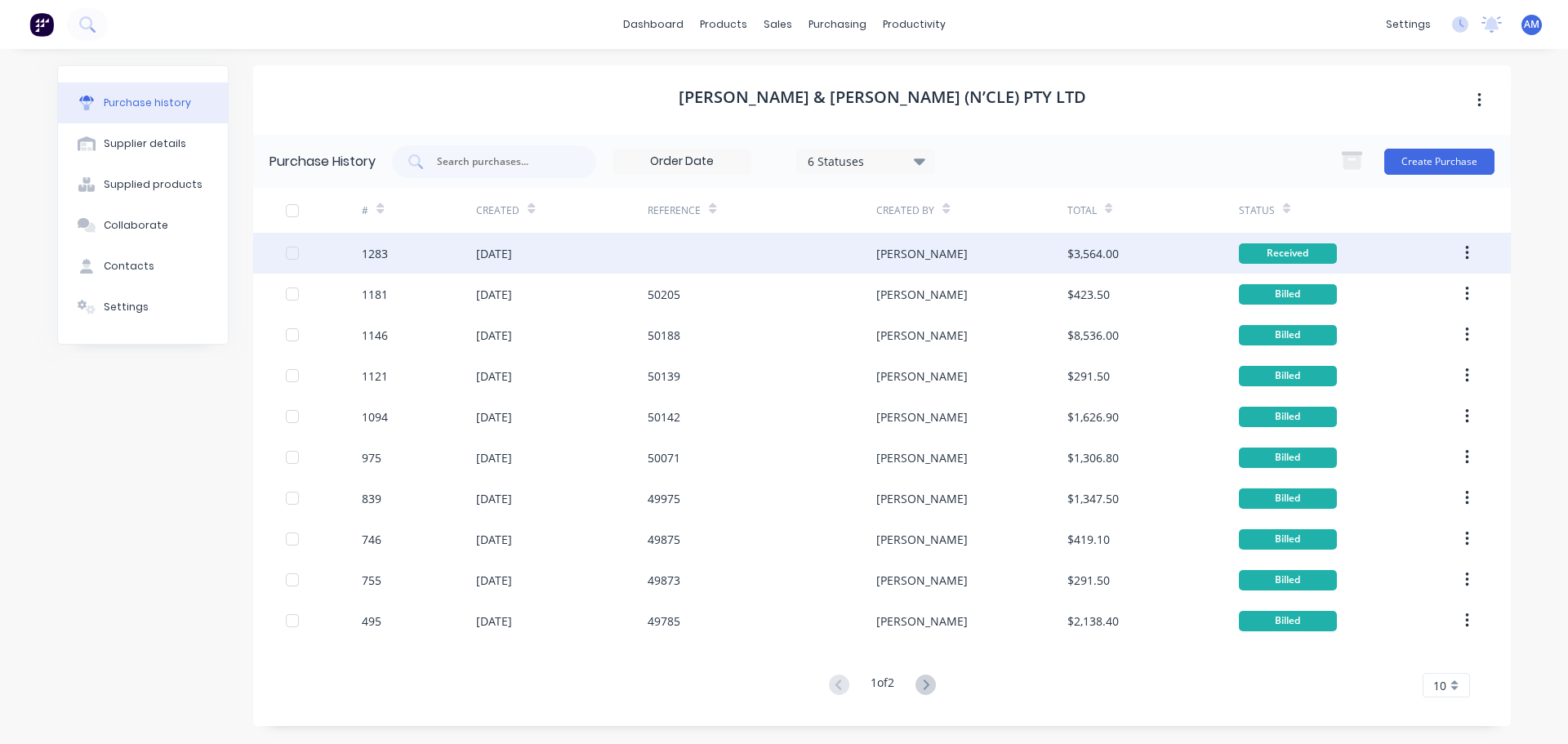
click at [1084, 260] on div "$3,564.00" at bounding box center [1094, 254] width 51 height 17
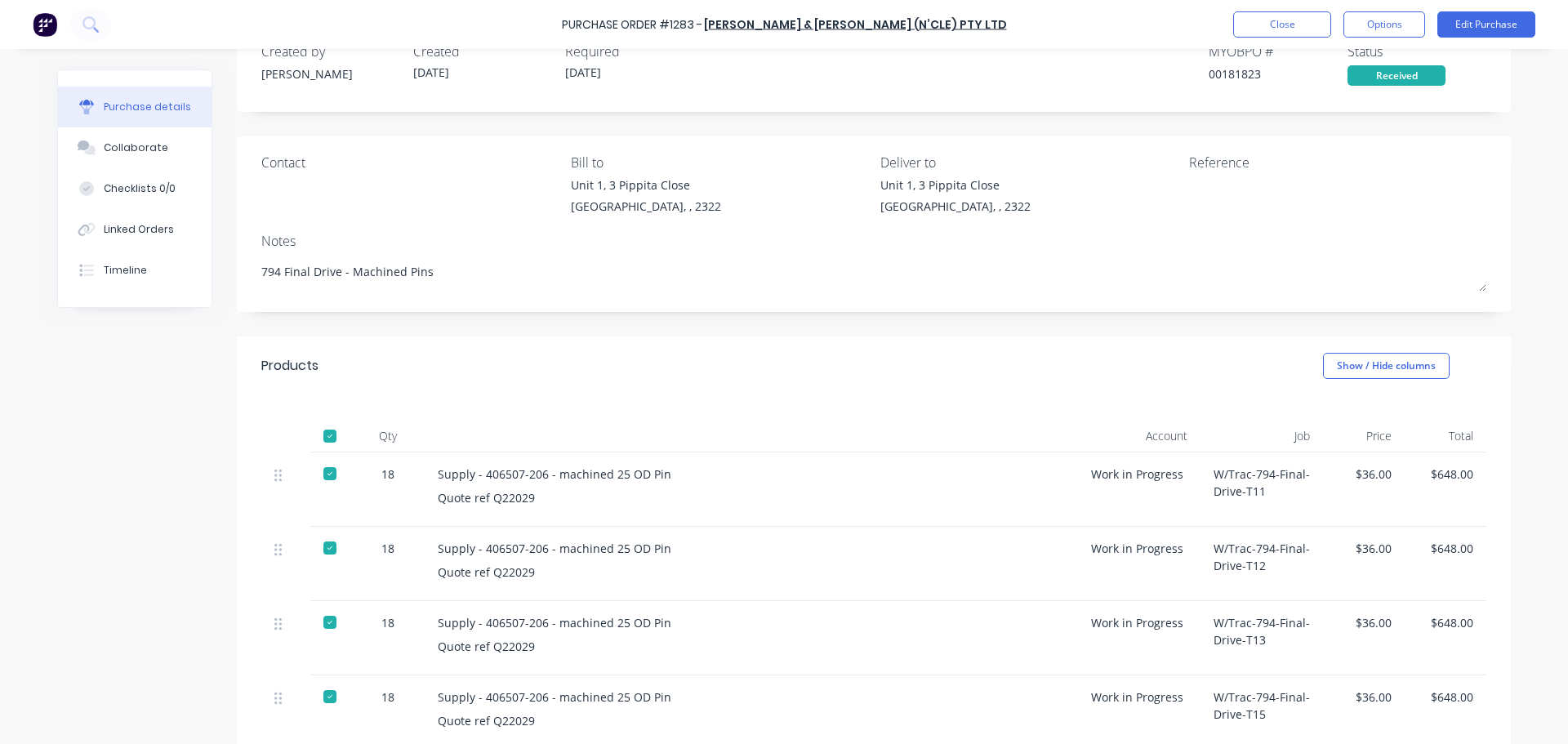
scroll to position [30, 0]
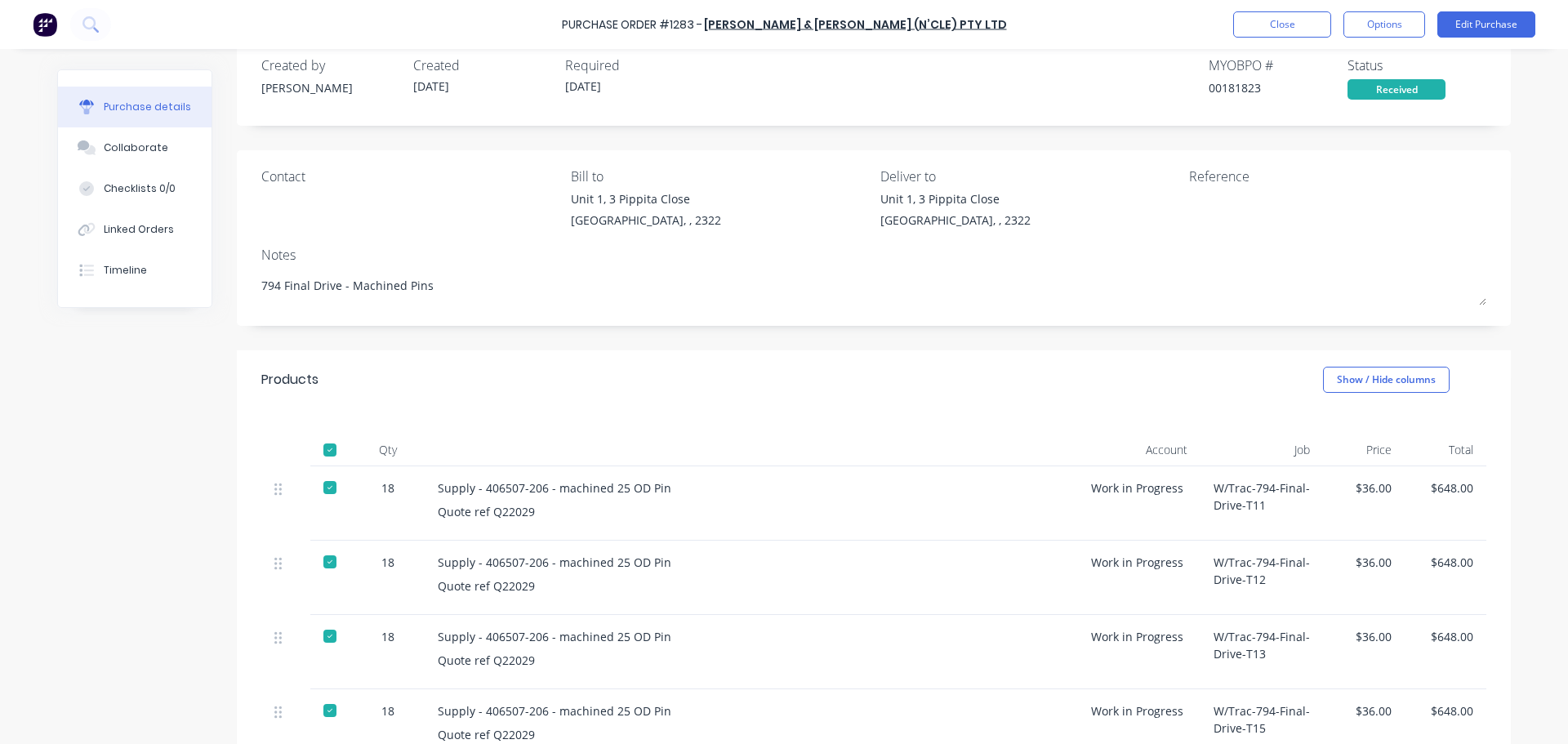
drag, startPoint x: 420, startPoint y: 284, endPoint x: 223, endPoint y: 283, distance: 197.0
click at [223, 283] on div "Purchase details Collaborate Checklists 0/0 Linked Orders Timeline Created by G…" at bounding box center [784, 555] width 1454 height 1032
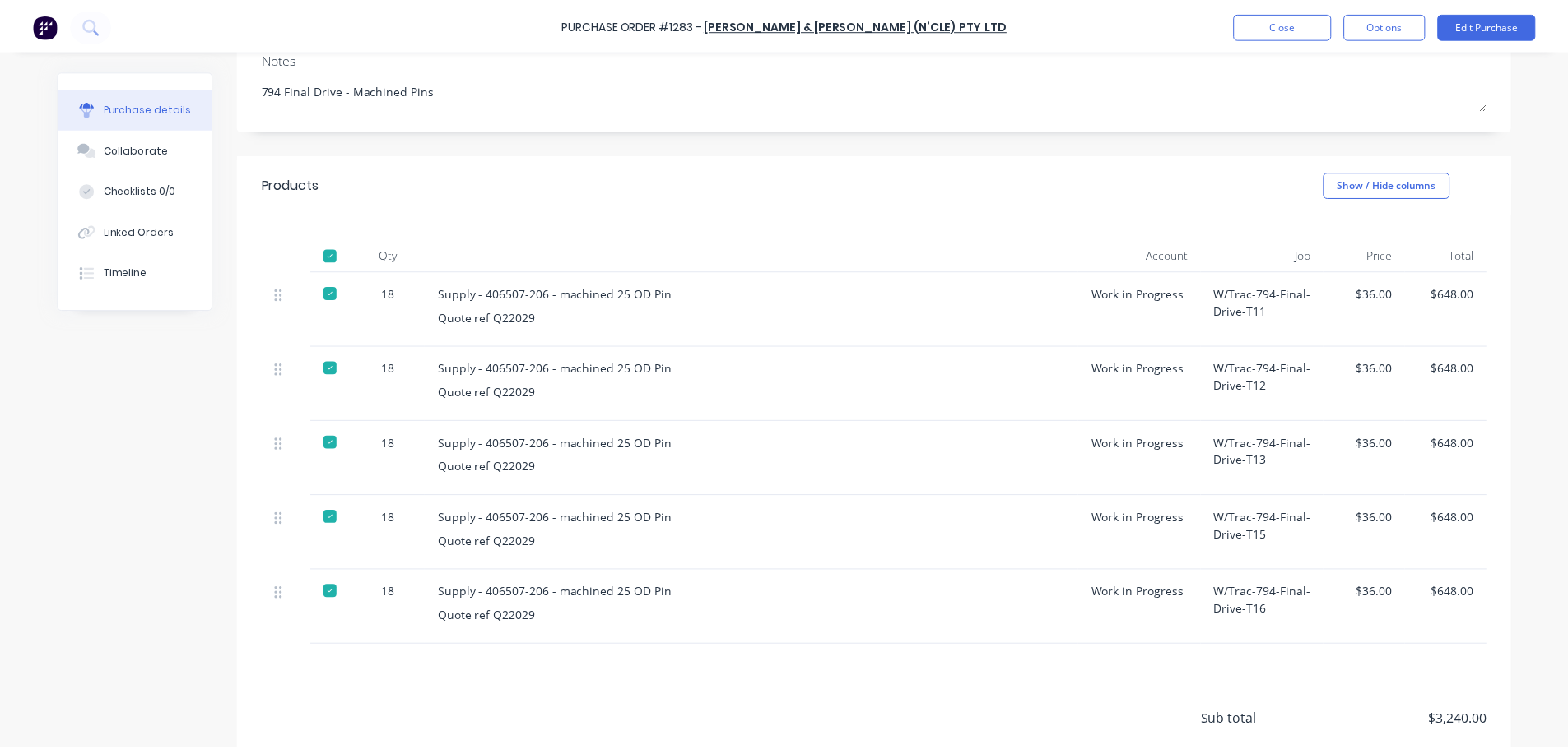
scroll to position [329, 0]
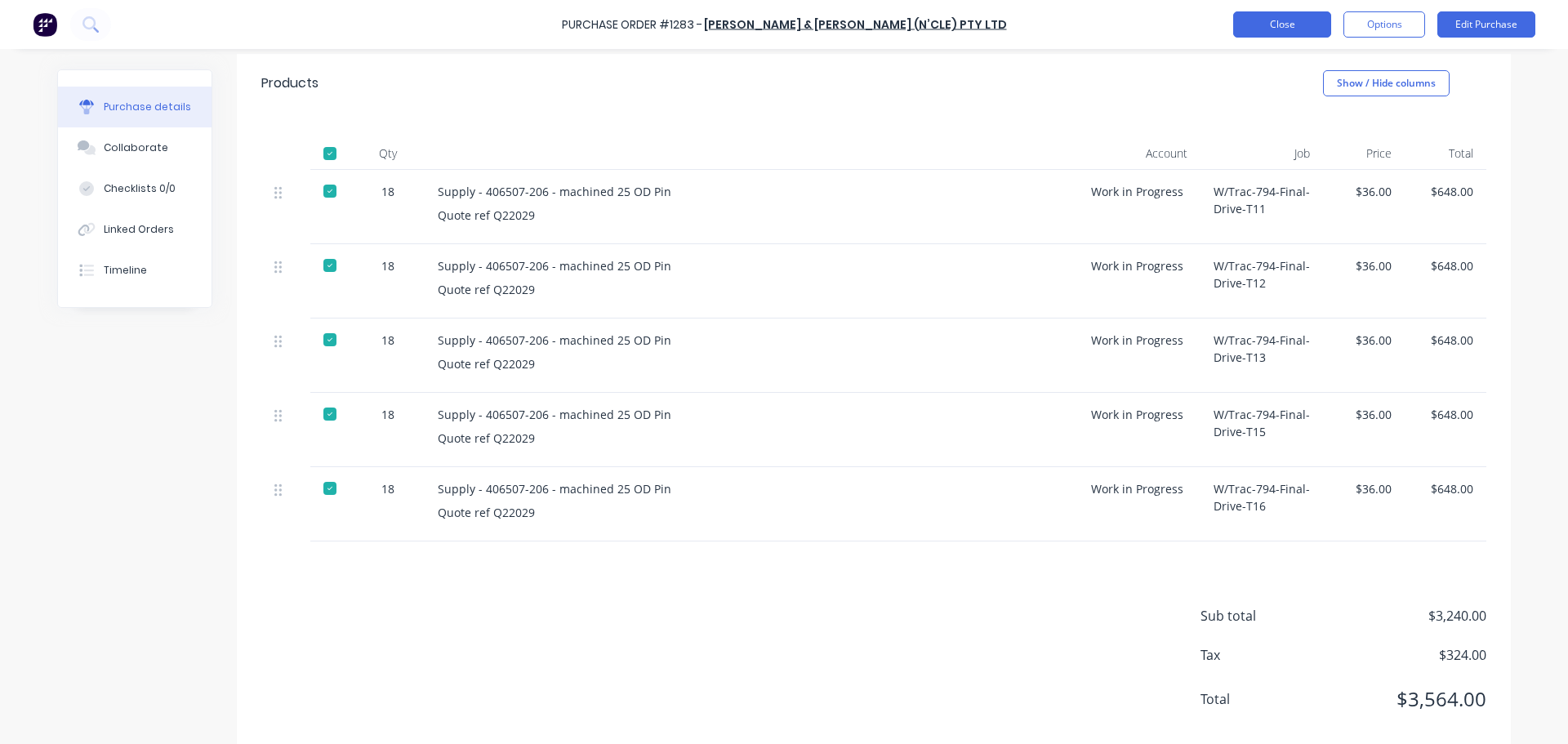
click at [1267, 18] on button "Close" at bounding box center [1282, 24] width 98 height 26
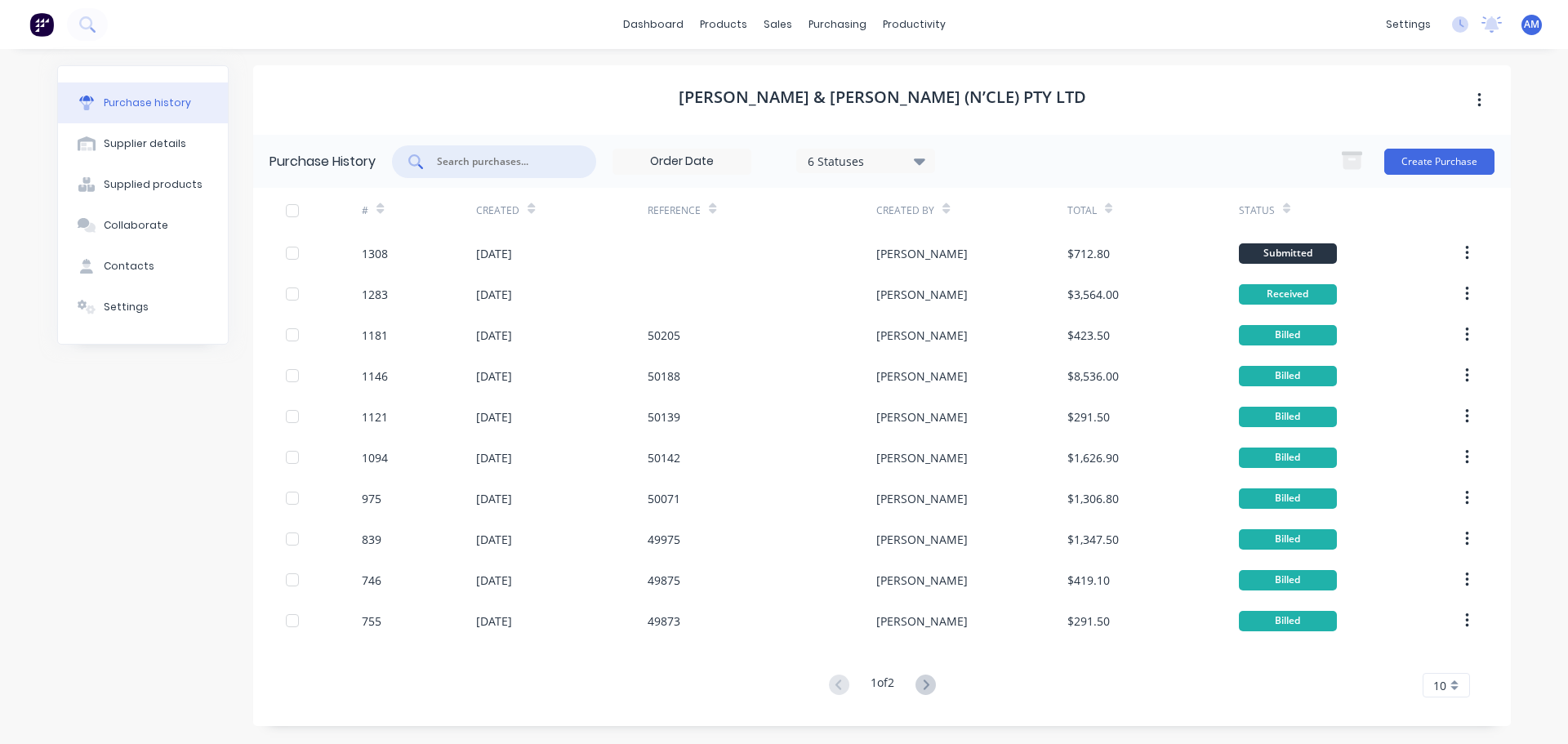
click at [502, 169] on input "text" at bounding box center [503, 161] width 136 height 16
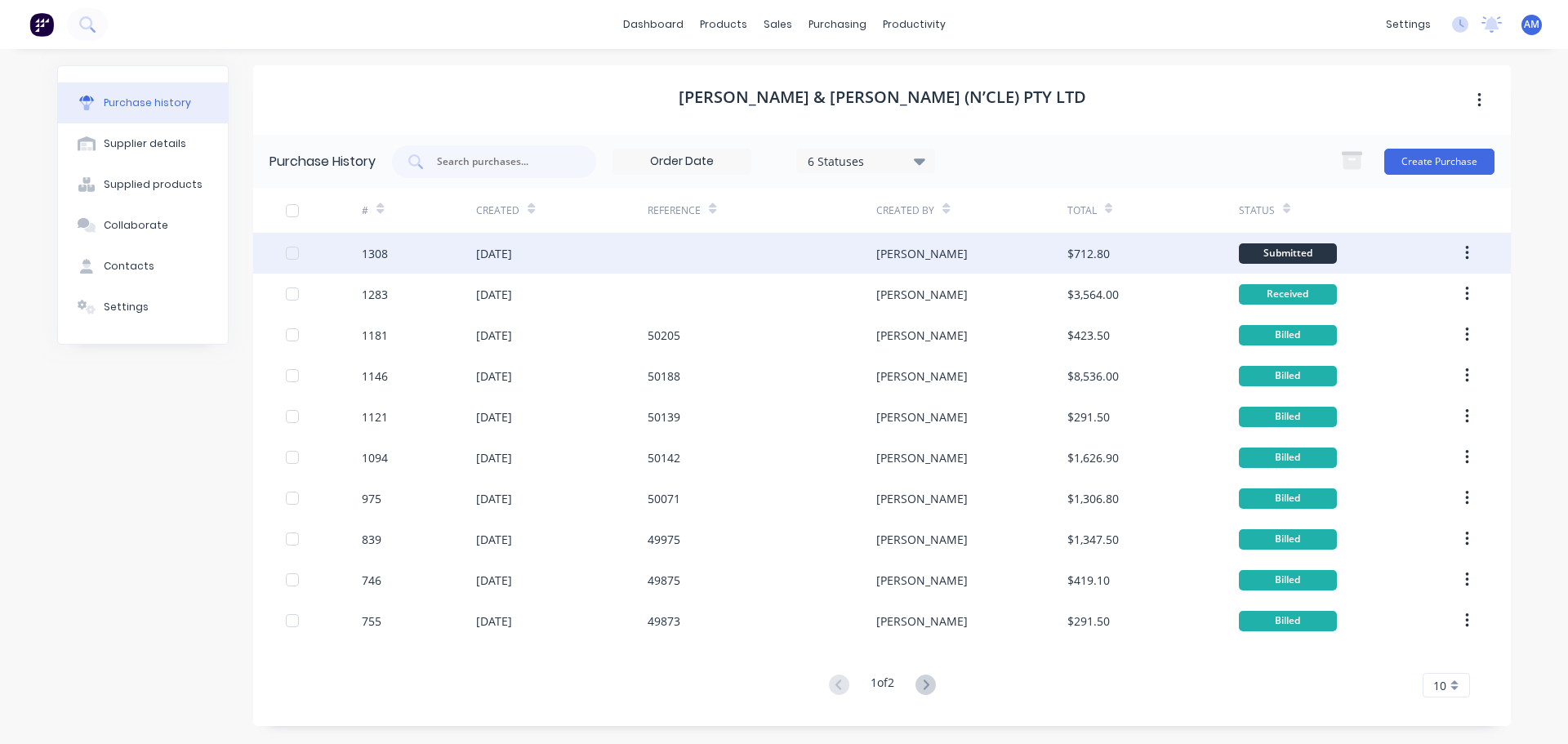
click at [513, 252] on div "27 Aug 2025" at bounding box center [494, 254] width 36 height 17
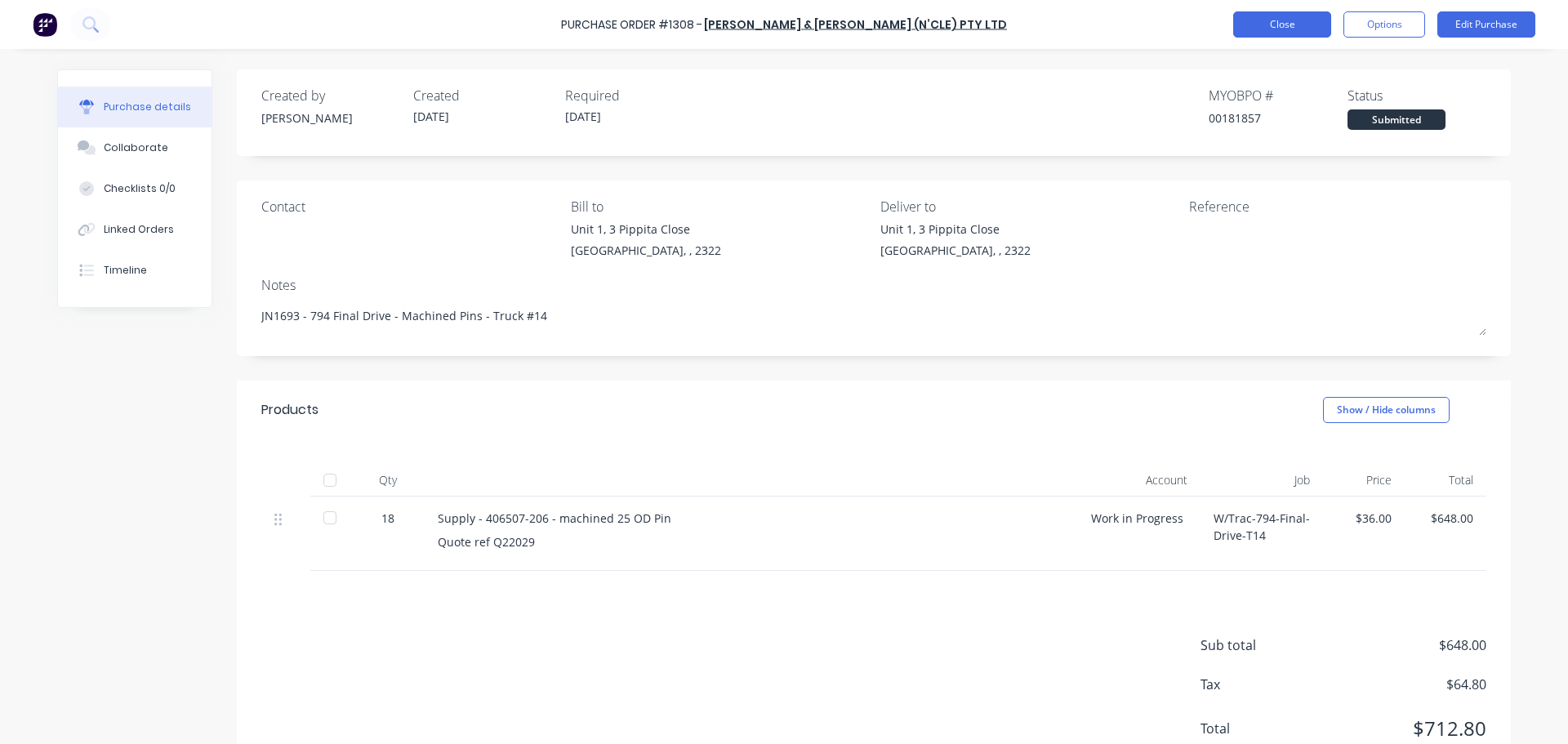
click at [1249, 21] on button "Close" at bounding box center [1282, 24] width 98 height 26
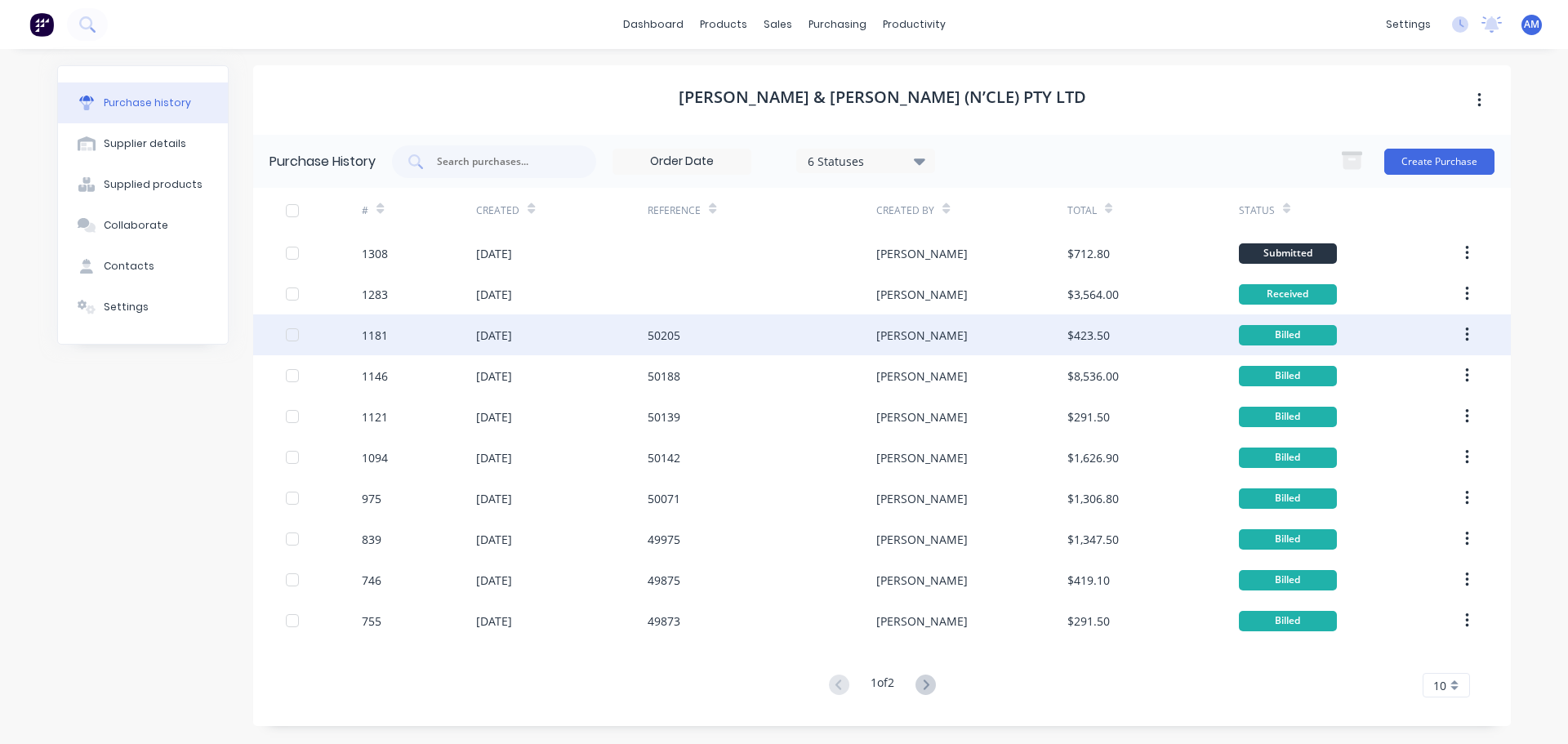
click at [492, 333] on div "14 Aug 2025" at bounding box center [494, 336] width 36 height 17
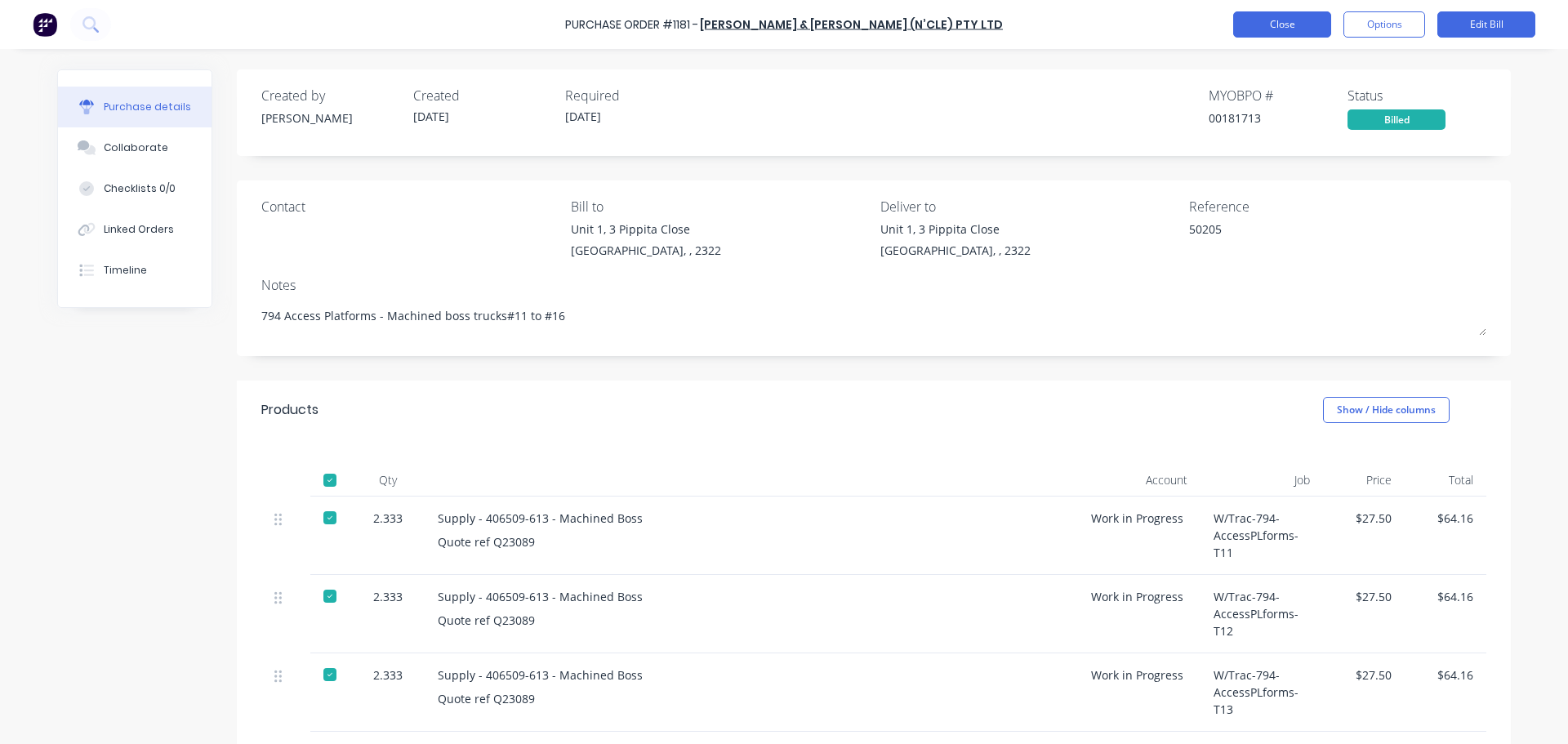
click at [1263, 29] on button "Close" at bounding box center [1282, 24] width 98 height 26
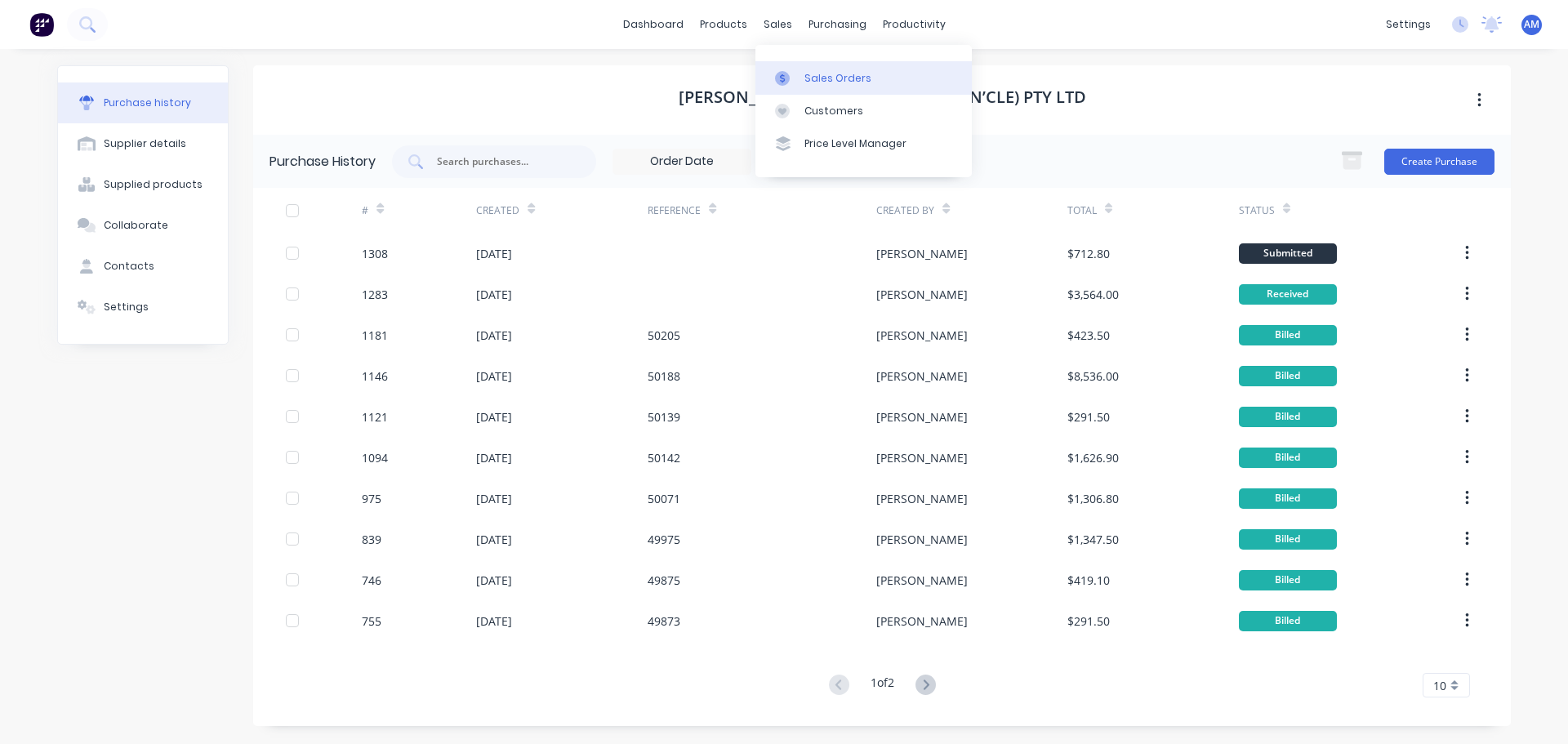
click at [829, 79] on div "Sales Orders" at bounding box center [838, 78] width 67 height 14
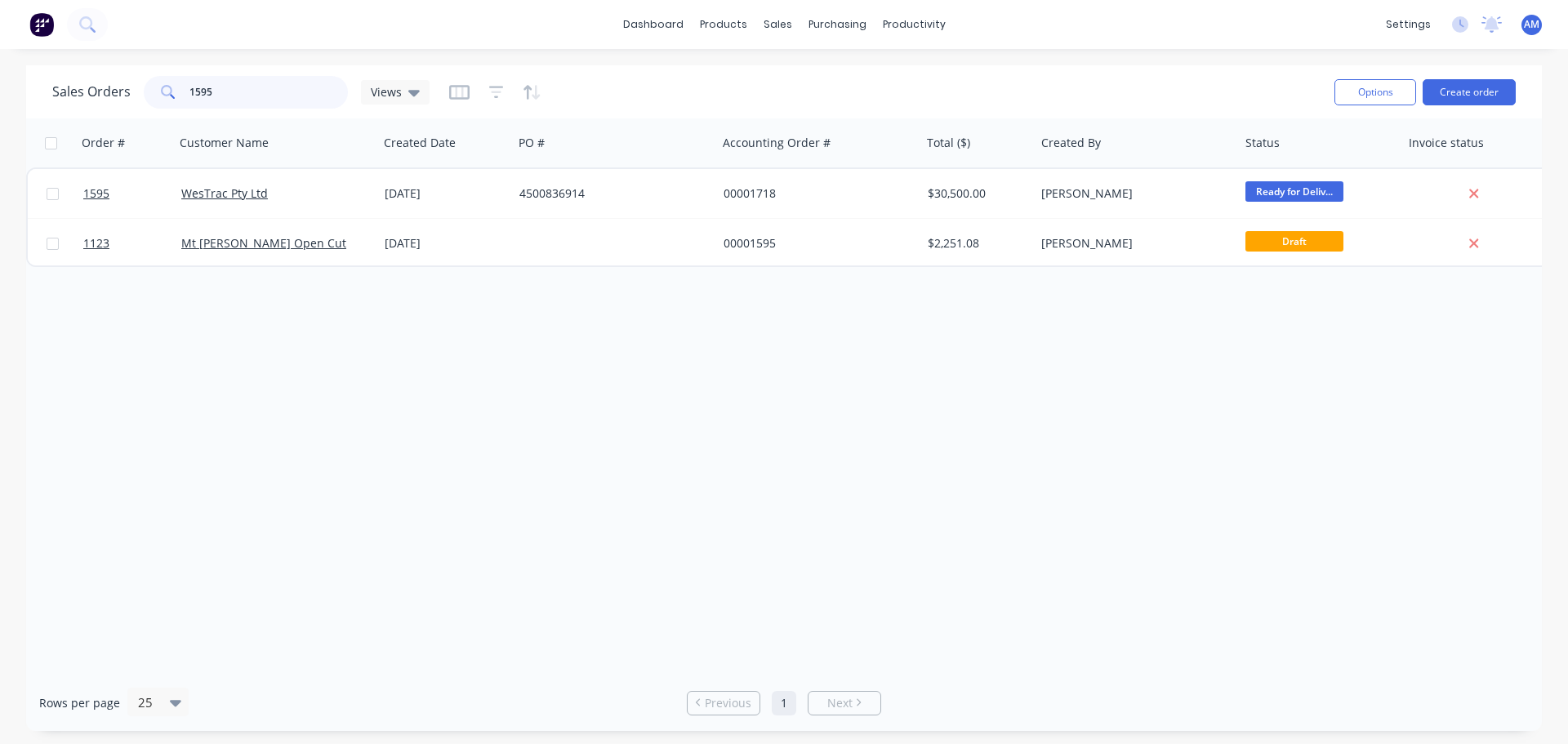
drag, startPoint x: 189, startPoint y: 91, endPoint x: 165, endPoint y: 90, distance: 24.0
click at [165, 91] on div "1595" at bounding box center [245, 92] width 204 height 32
type input "1819"
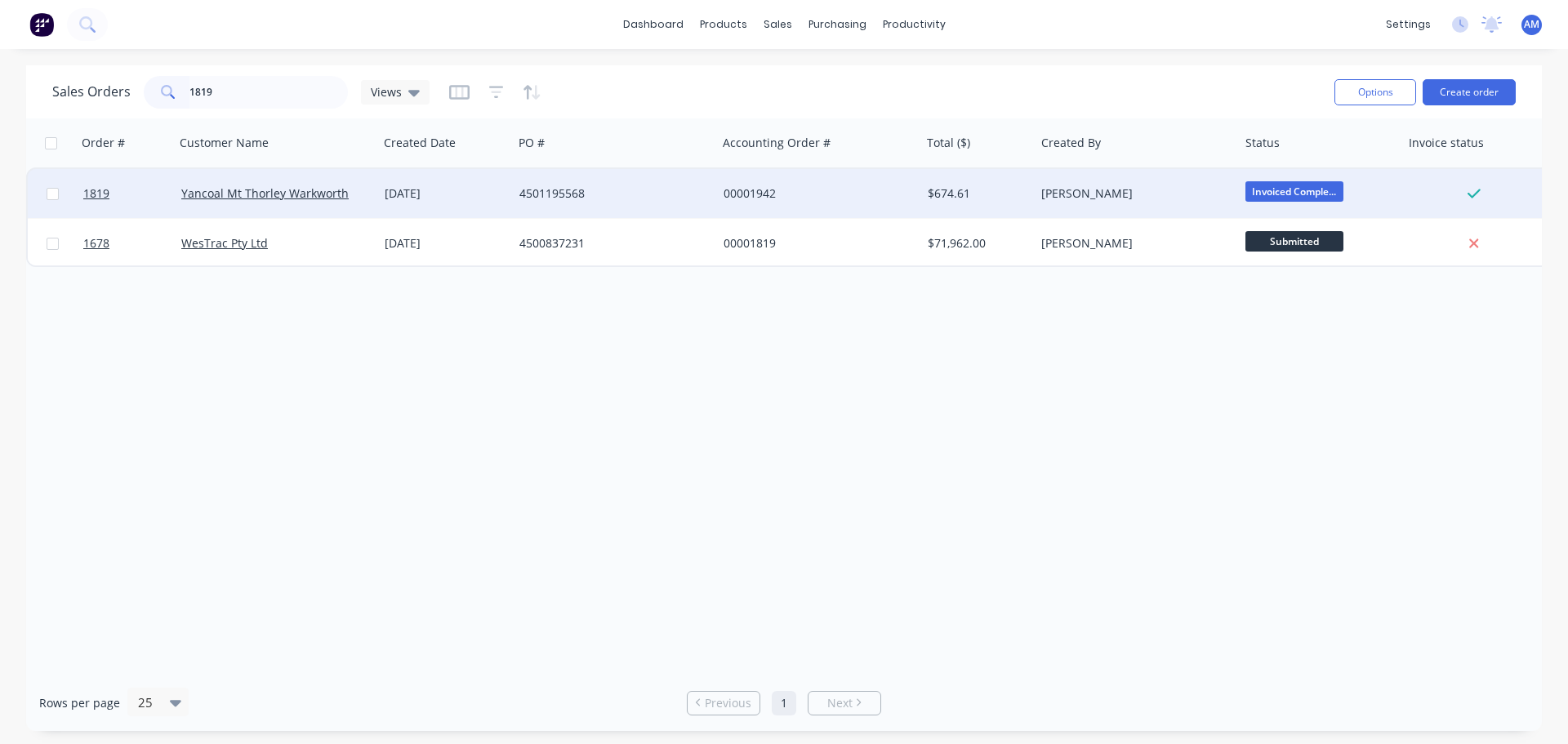
click at [408, 190] on div "25 Aug 2025" at bounding box center [446, 193] width 122 height 16
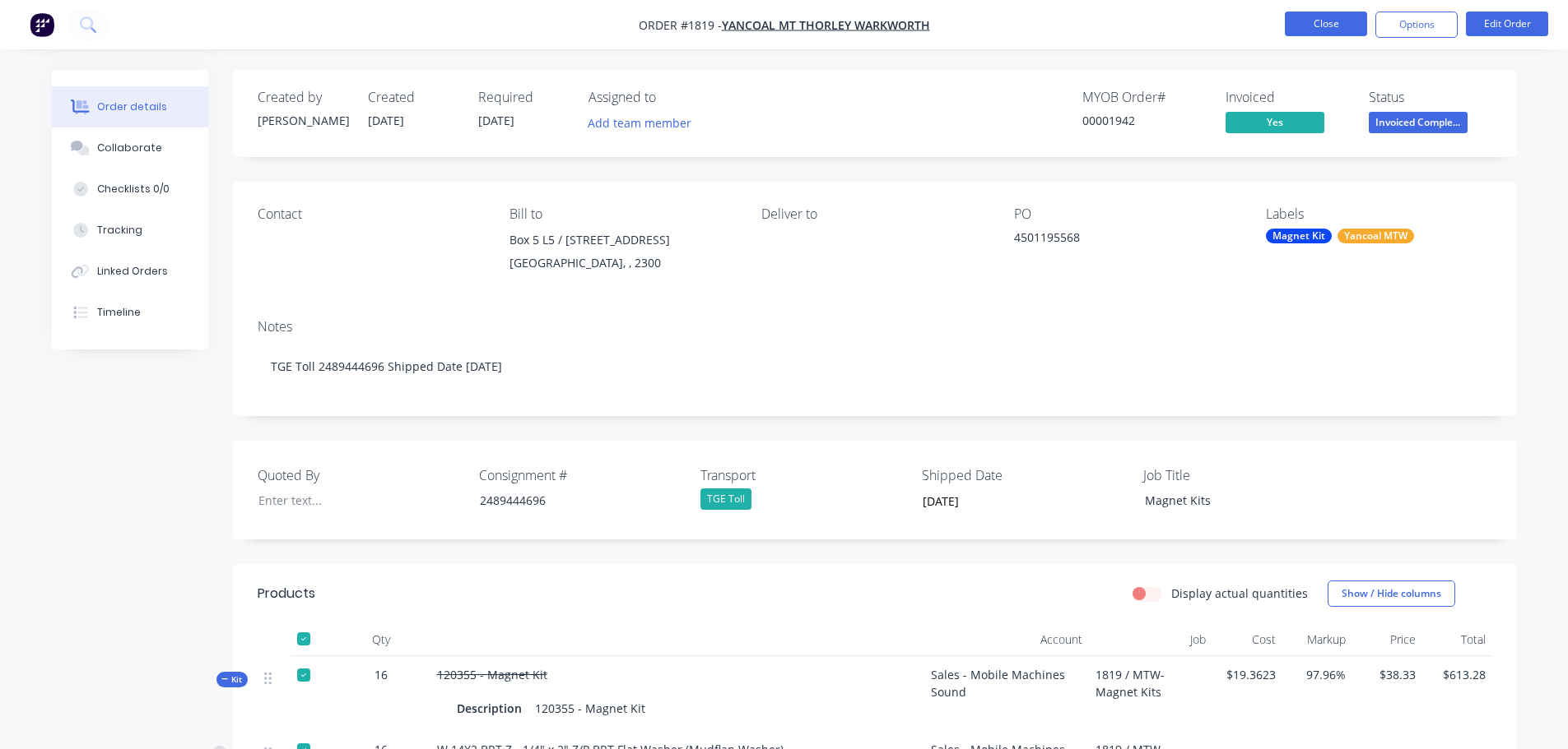
click at [1326, 26] on button "Close" at bounding box center [1326, 24] width 82 height 25
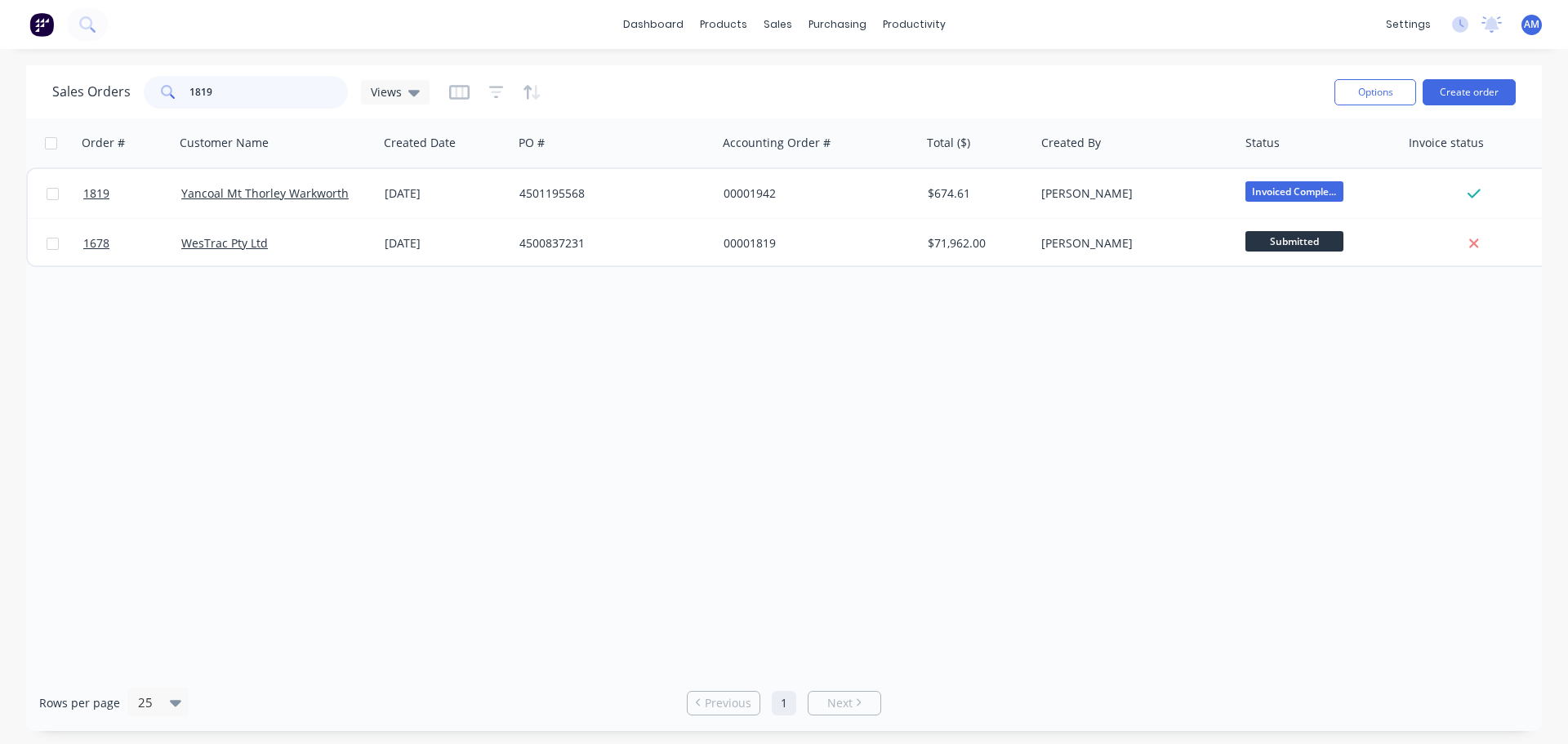
drag, startPoint x: 223, startPoint y: 97, endPoint x: 207, endPoint y: 90, distance: 17.5
click at [207, 90] on input "1819" at bounding box center [268, 92] width 159 height 32
click at [860, 81] on div "Purchase Orders" at bounding box center [890, 78] width 87 height 14
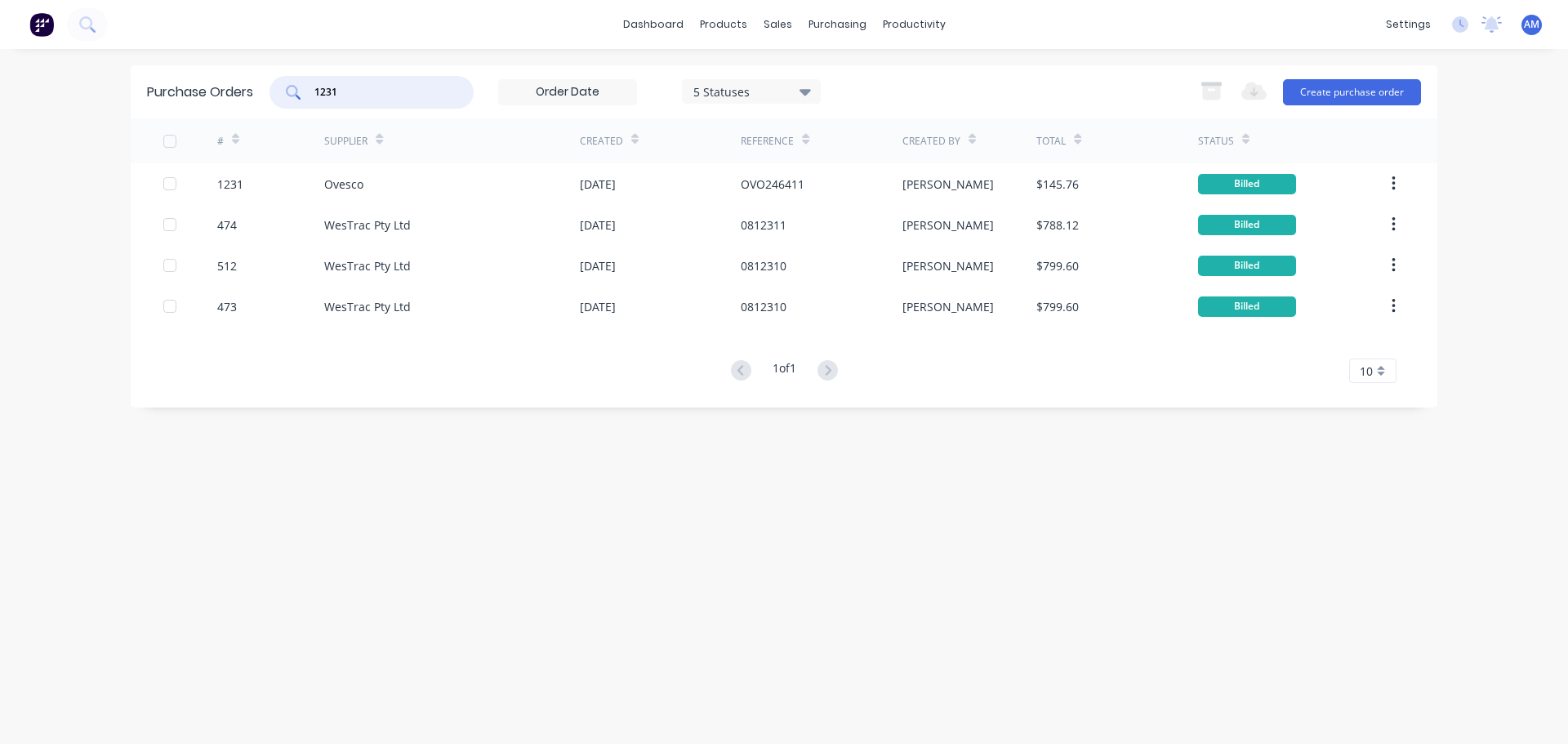
drag, startPoint x: 349, startPoint y: 88, endPoint x: 290, endPoint y: 87, distance: 59.0
click at [290, 87] on div "1231" at bounding box center [371, 92] width 204 height 32
type input "1305"
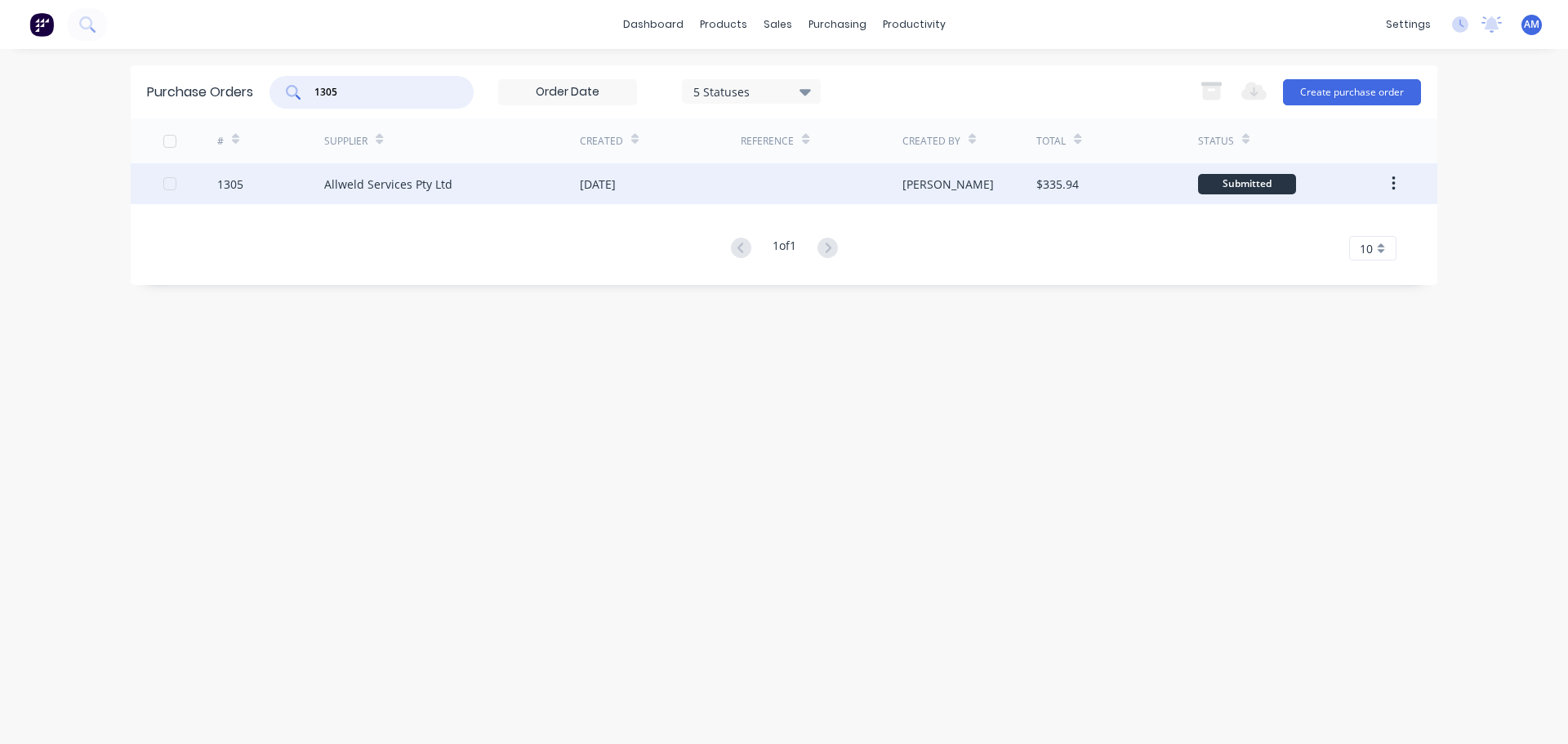
click at [616, 183] on div "27 Aug 2025" at bounding box center [598, 185] width 36 height 17
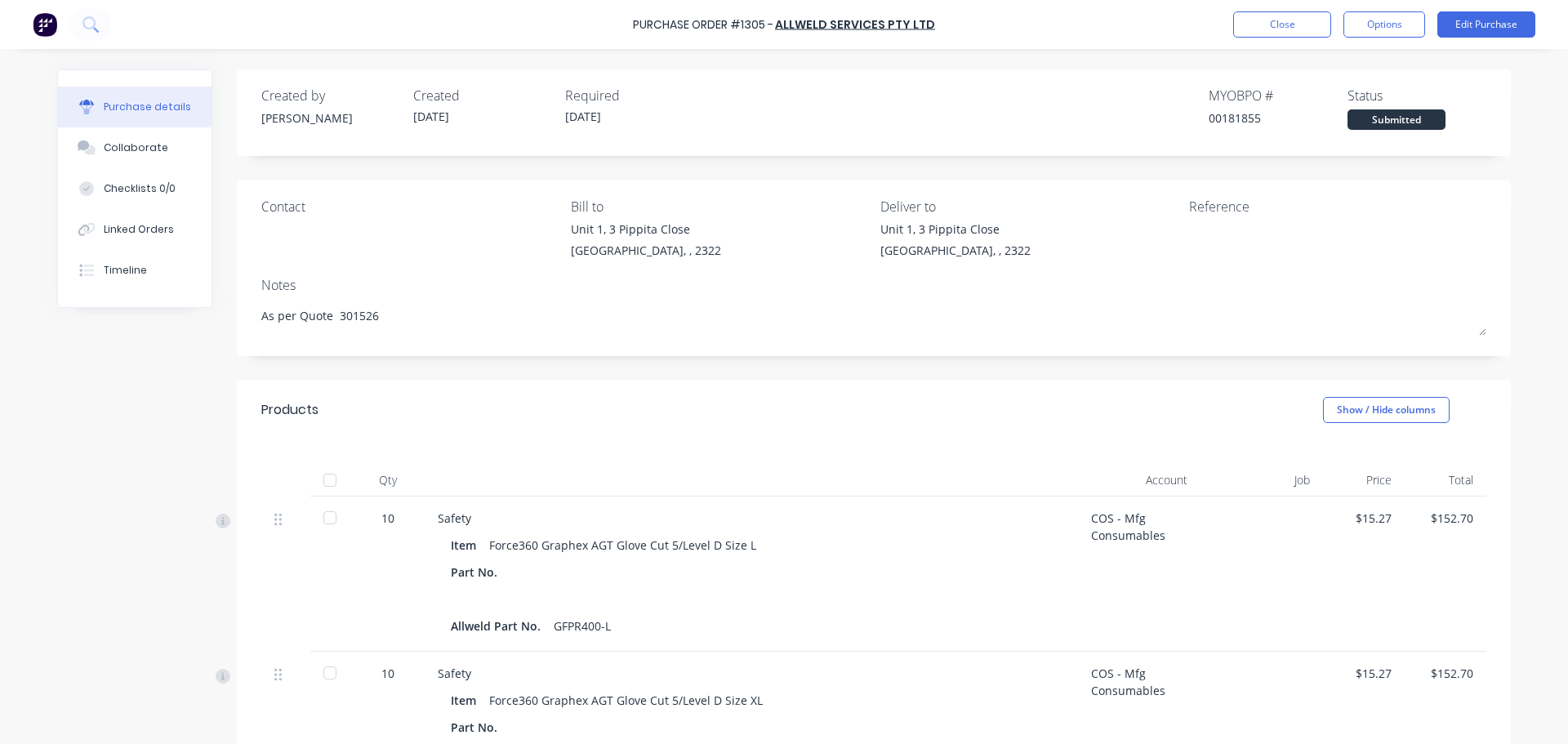
click at [321, 481] on div at bounding box center [330, 480] width 32 height 32
click at [1271, 31] on button "Close" at bounding box center [1282, 24] width 98 height 26
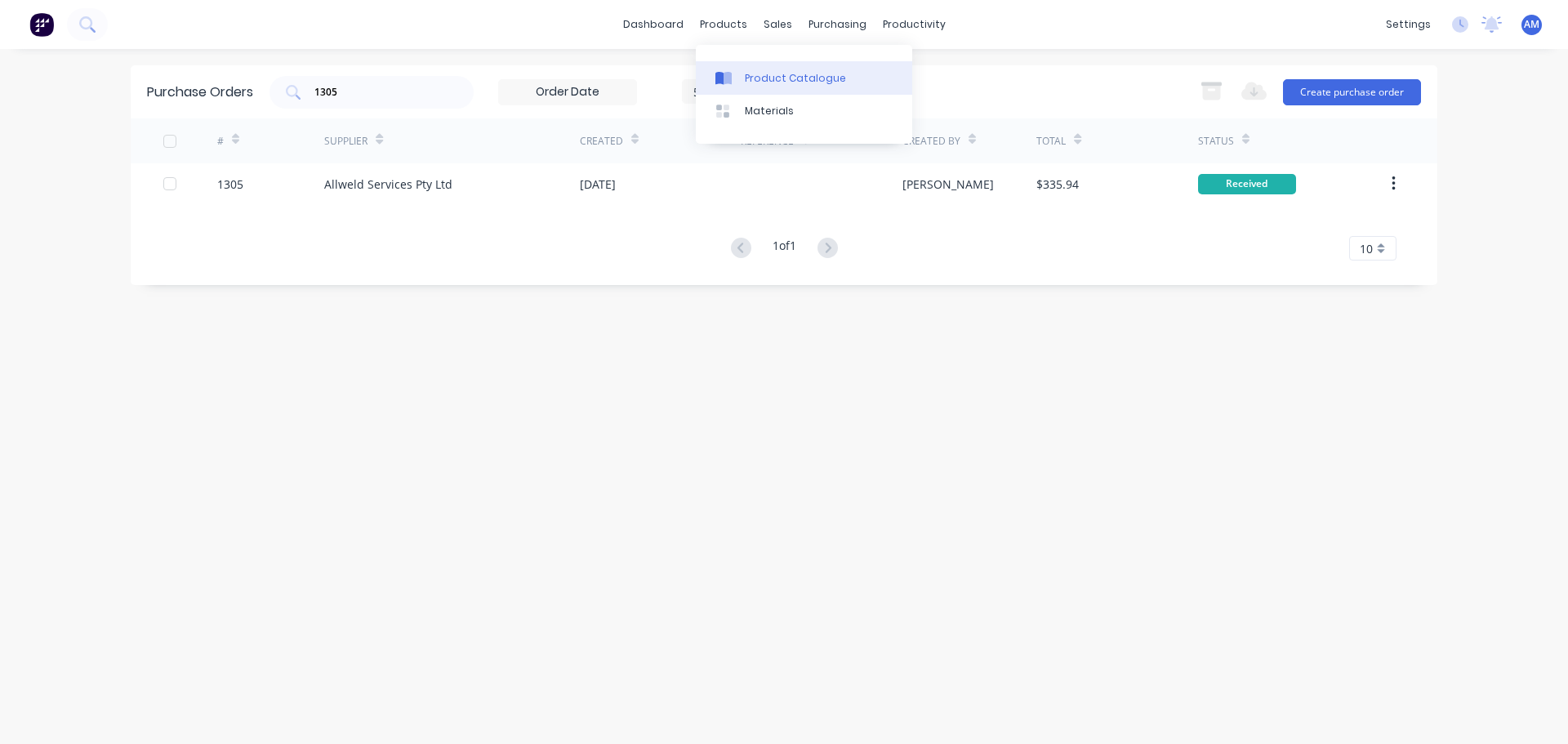
click at [765, 71] on div "Product Catalogue" at bounding box center [795, 78] width 101 height 14
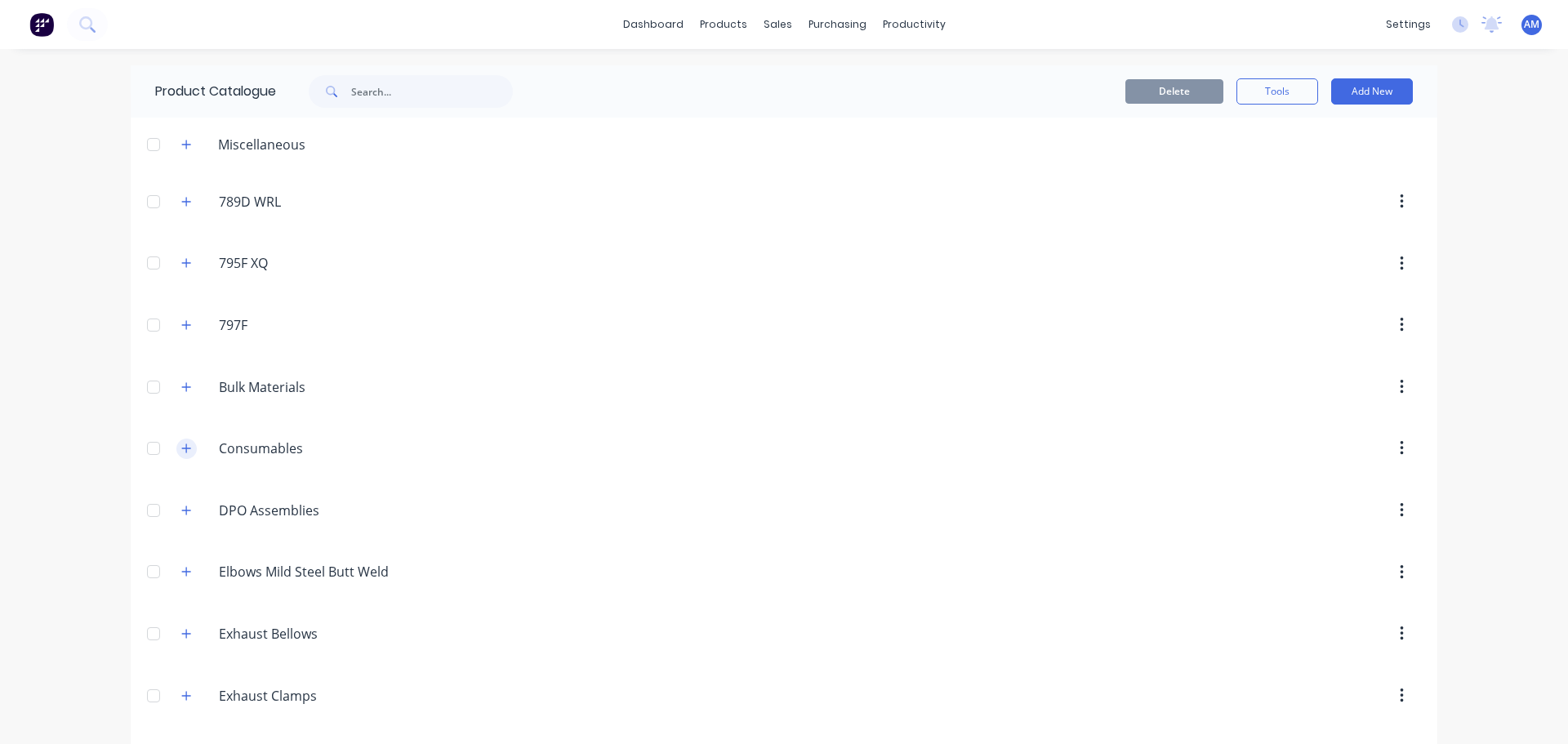
click at [182, 445] on icon "button" at bounding box center [186, 448] width 10 height 11
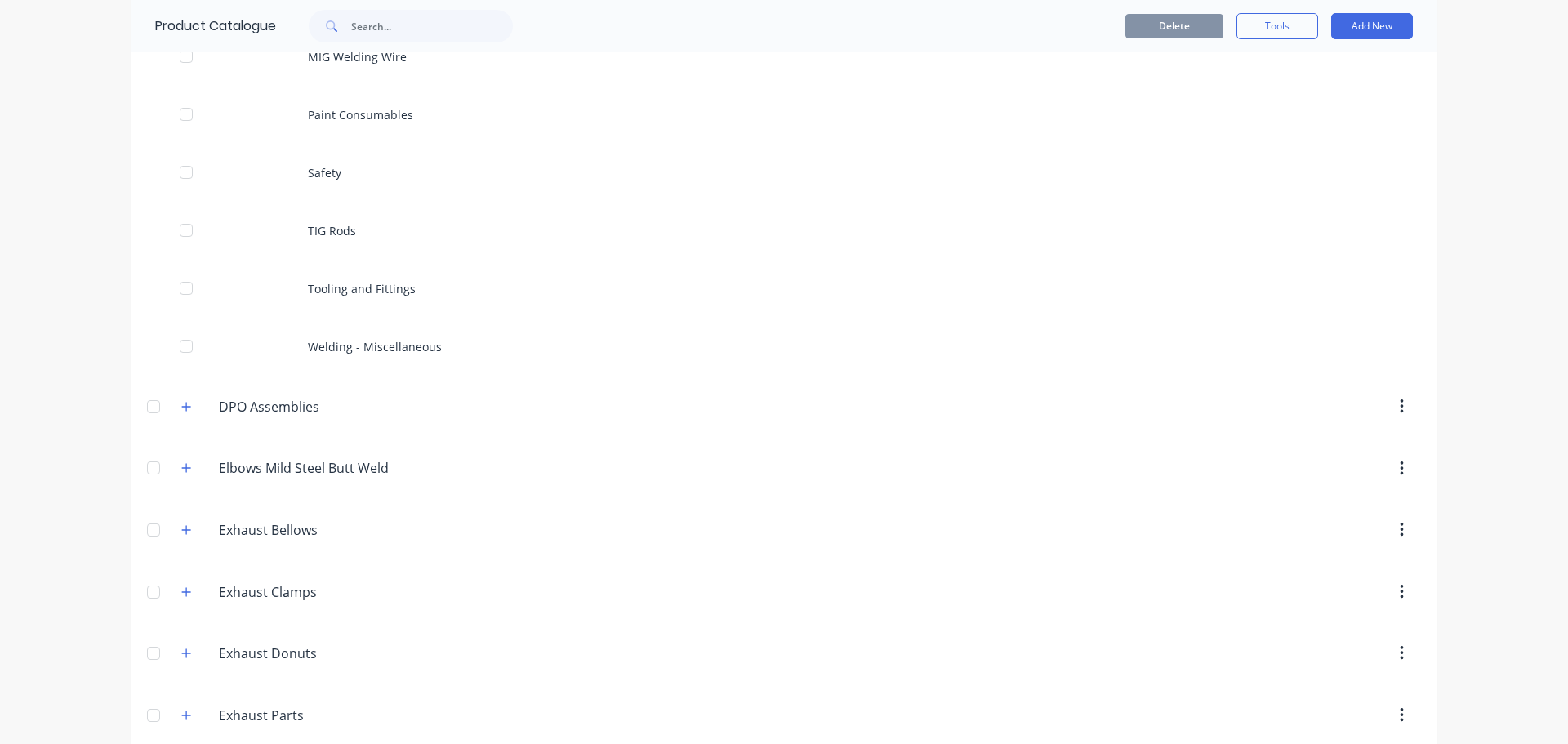
scroll to position [817, 0]
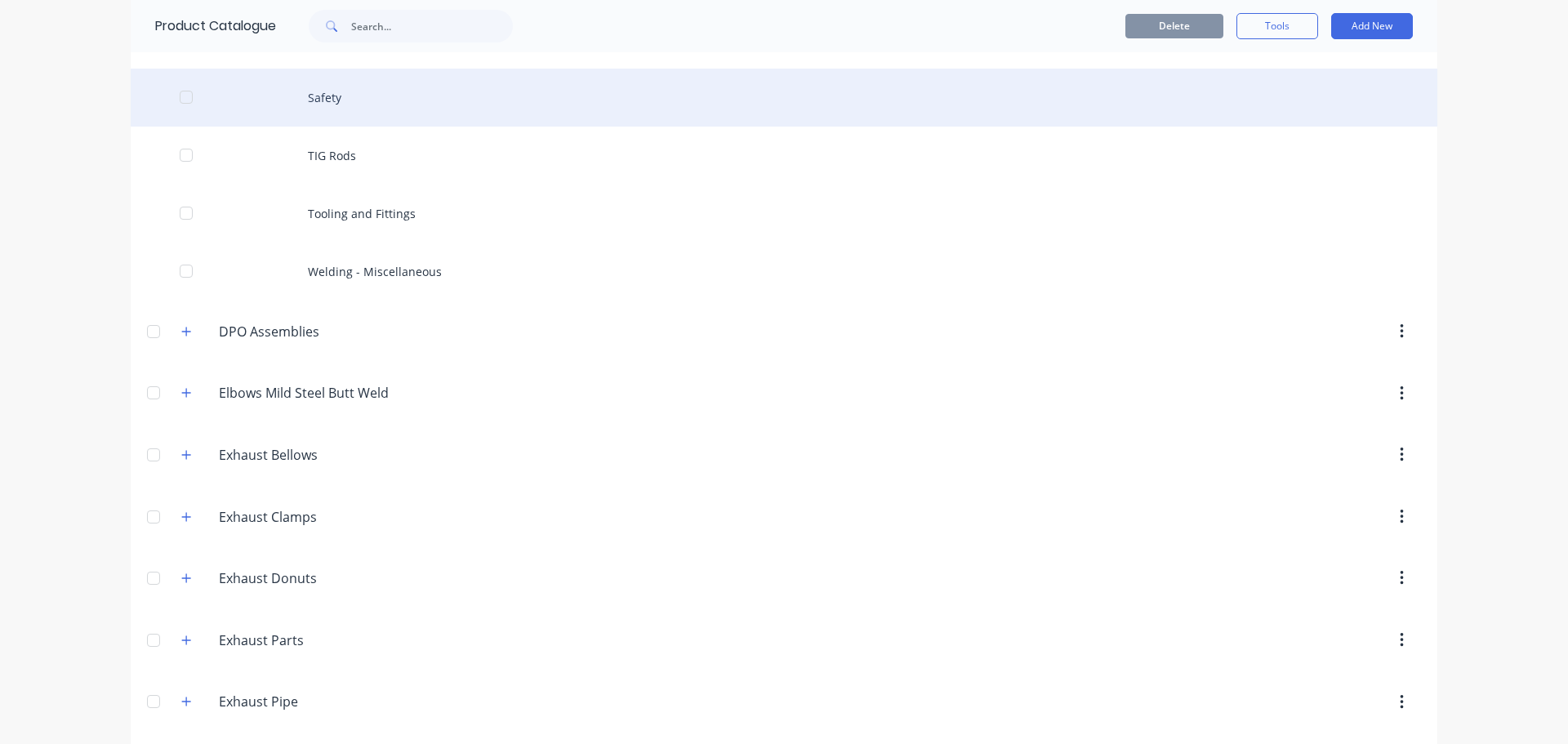
click at [333, 93] on div "Safety" at bounding box center [784, 97] width 1307 height 58
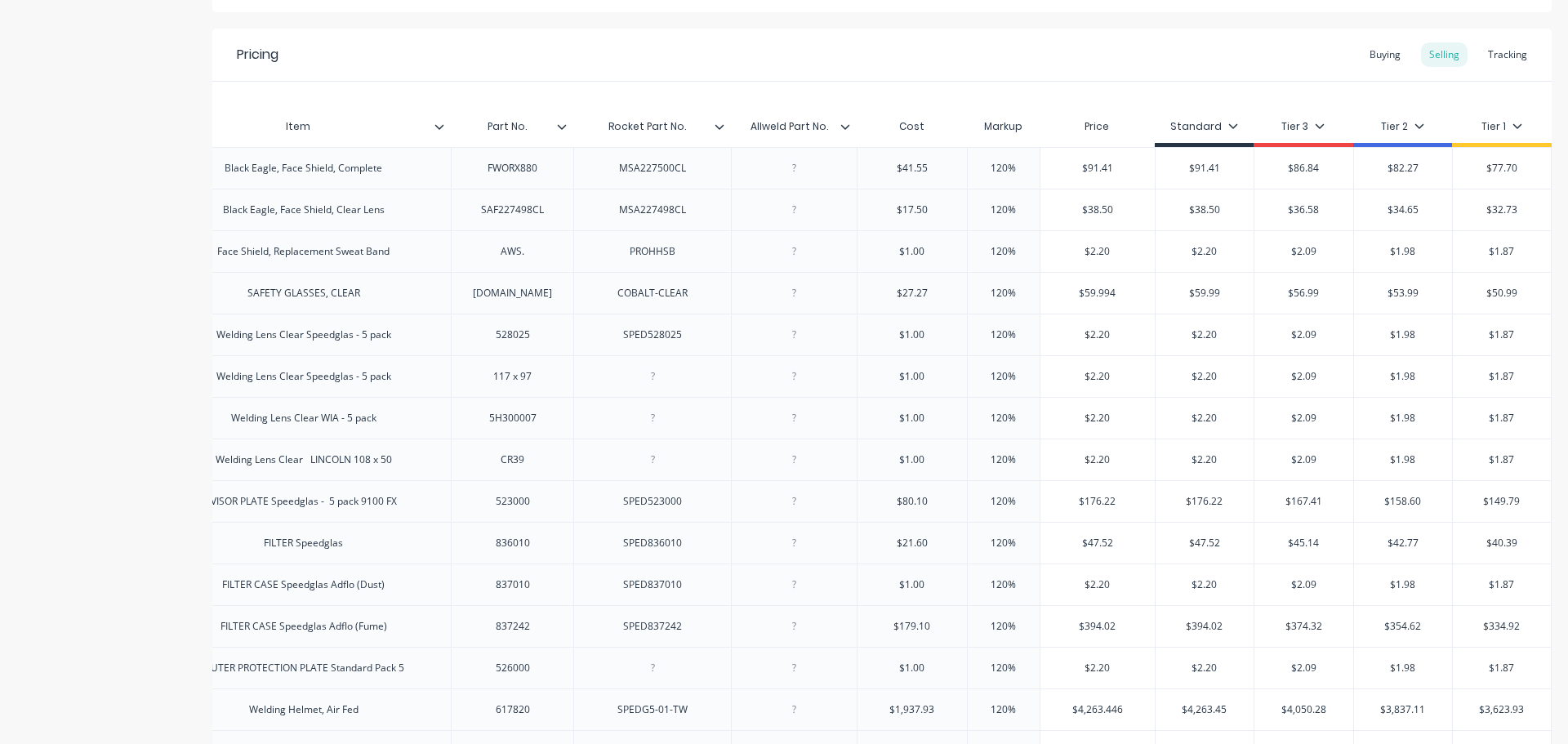
scroll to position [264, 0]
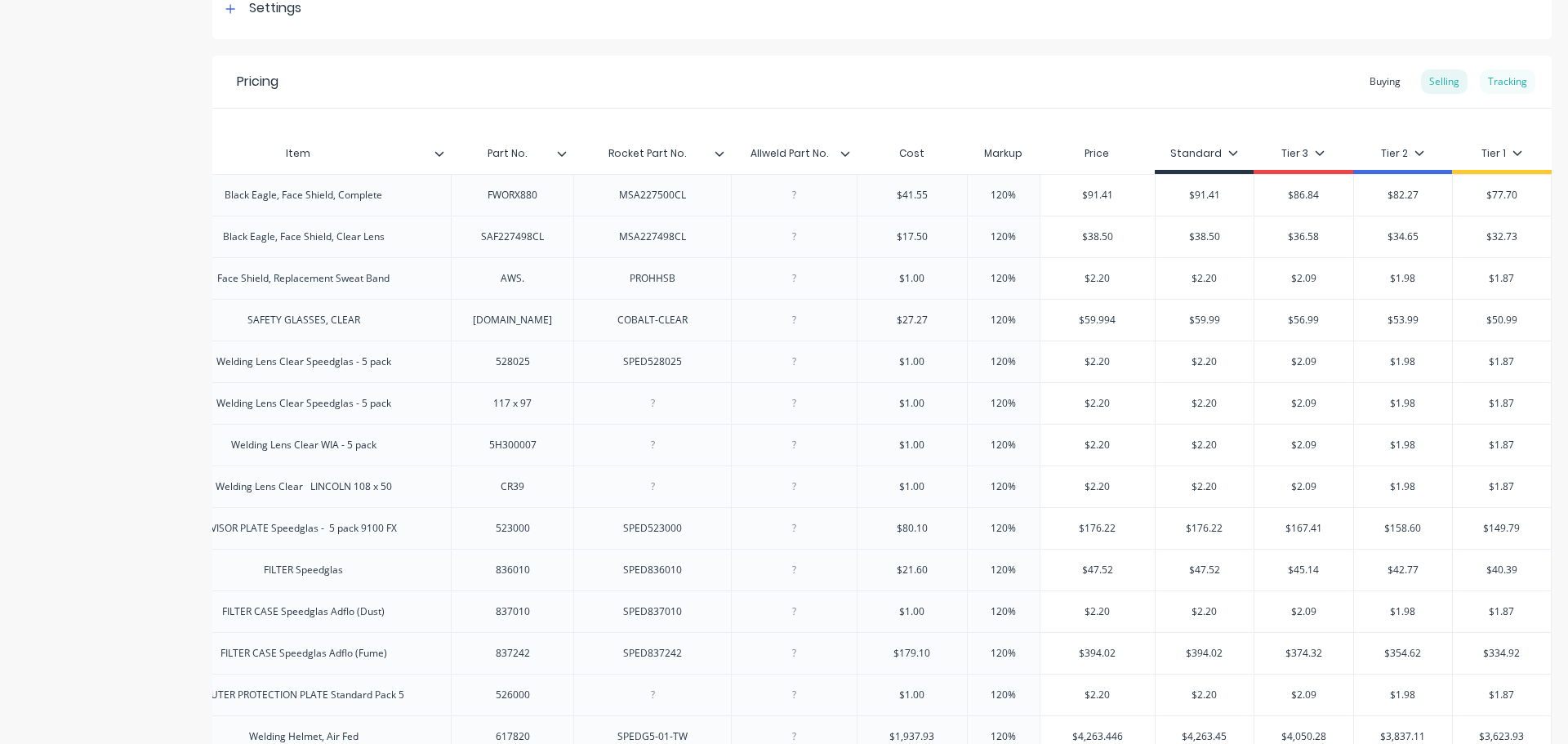
click at [1503, 73] on div "Tracking" at bounding box center [1507, 82] width 55 height 25
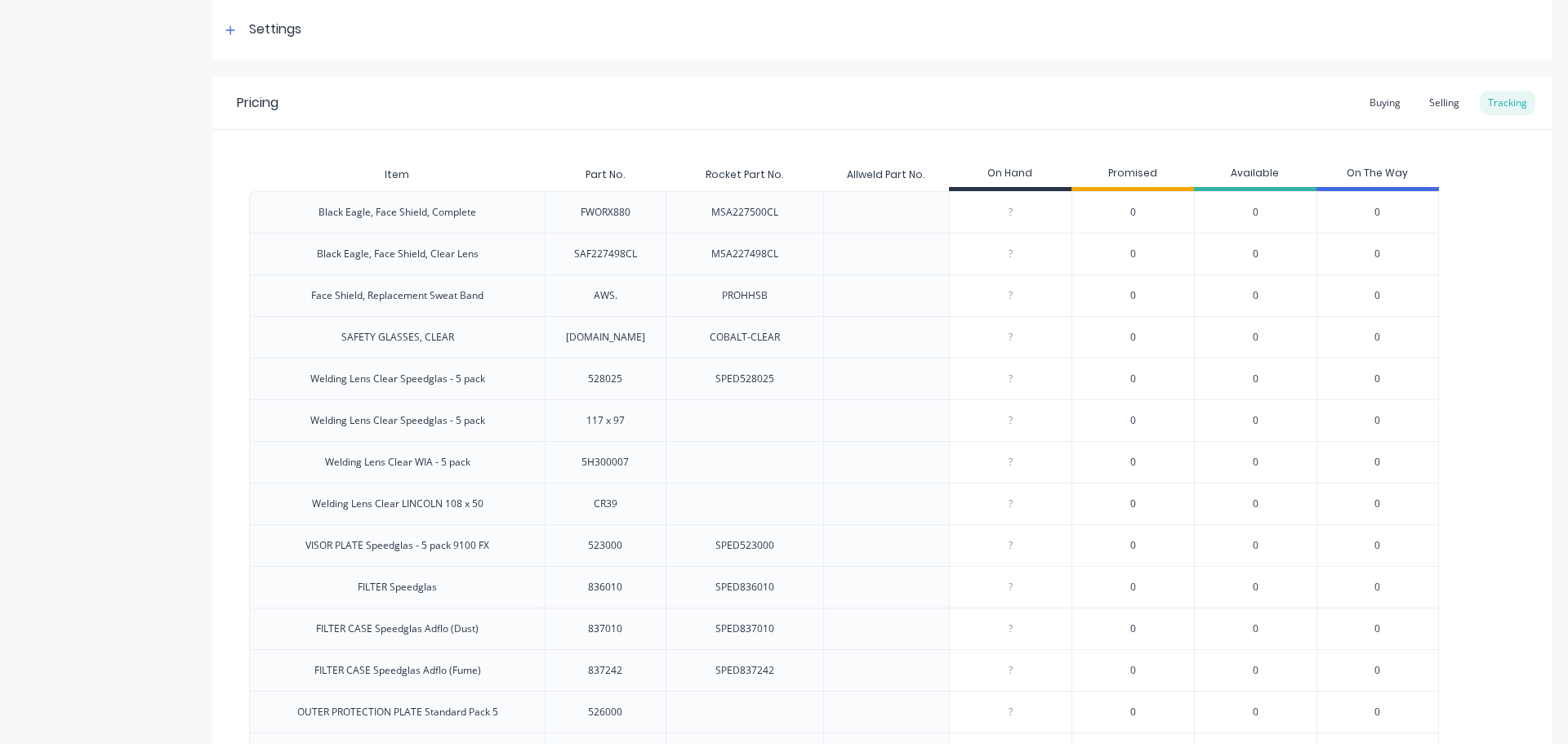
scroll to position [231, 0]
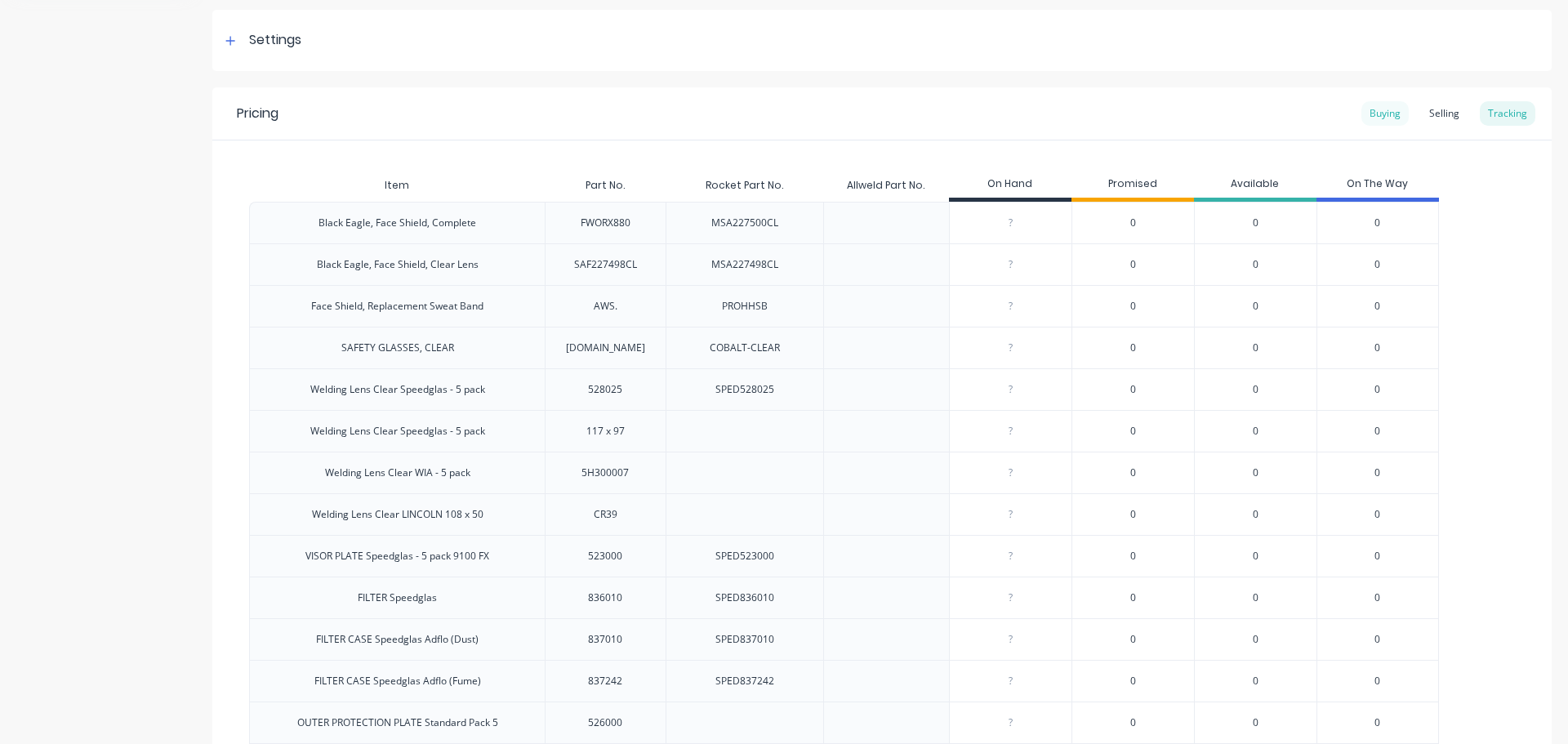
click at [1382, 110] on div "Buying" at bounding box center [1385, 113] width 48 height 25
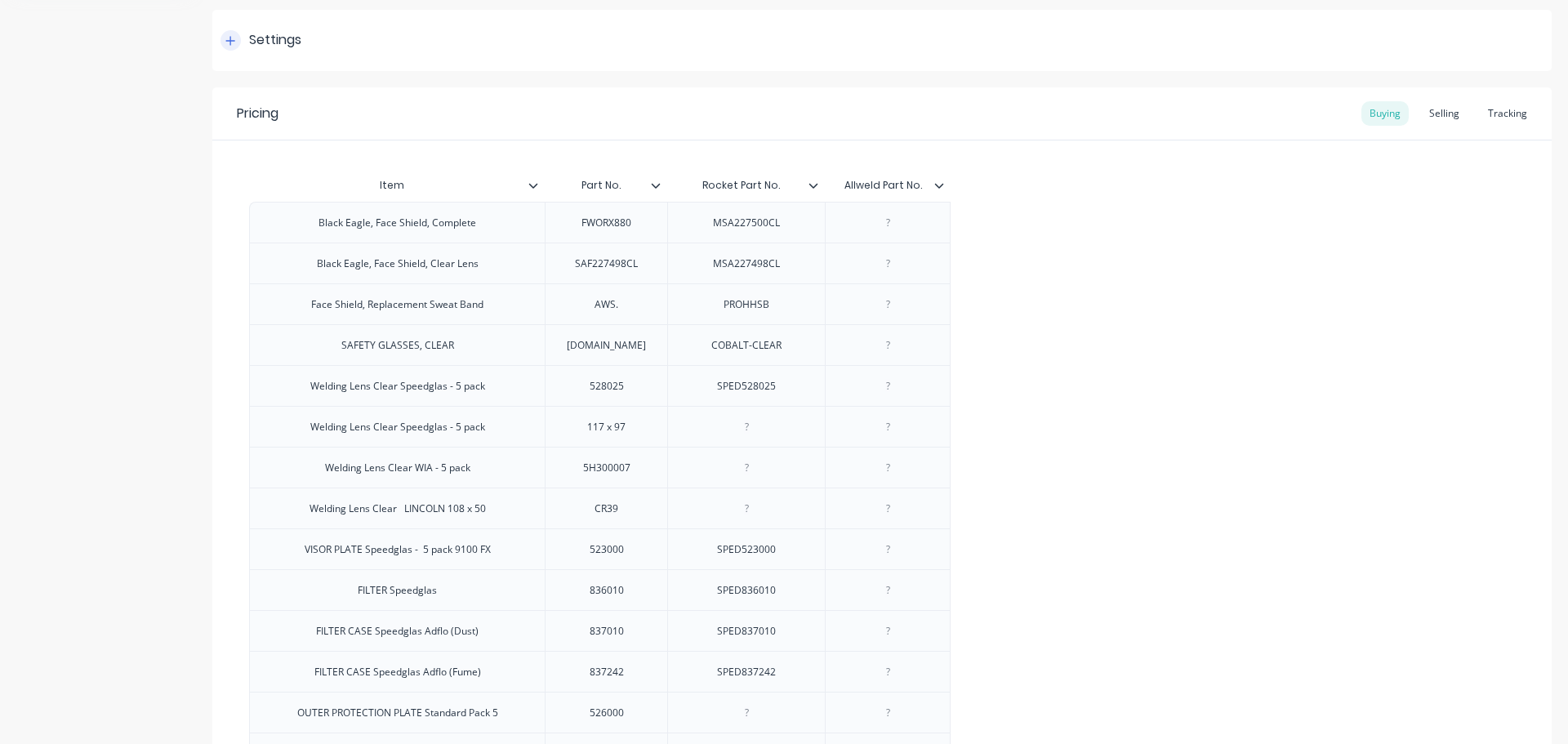
click at [231, 44] on icon at bounding box center [230, 41] width 10 height 11
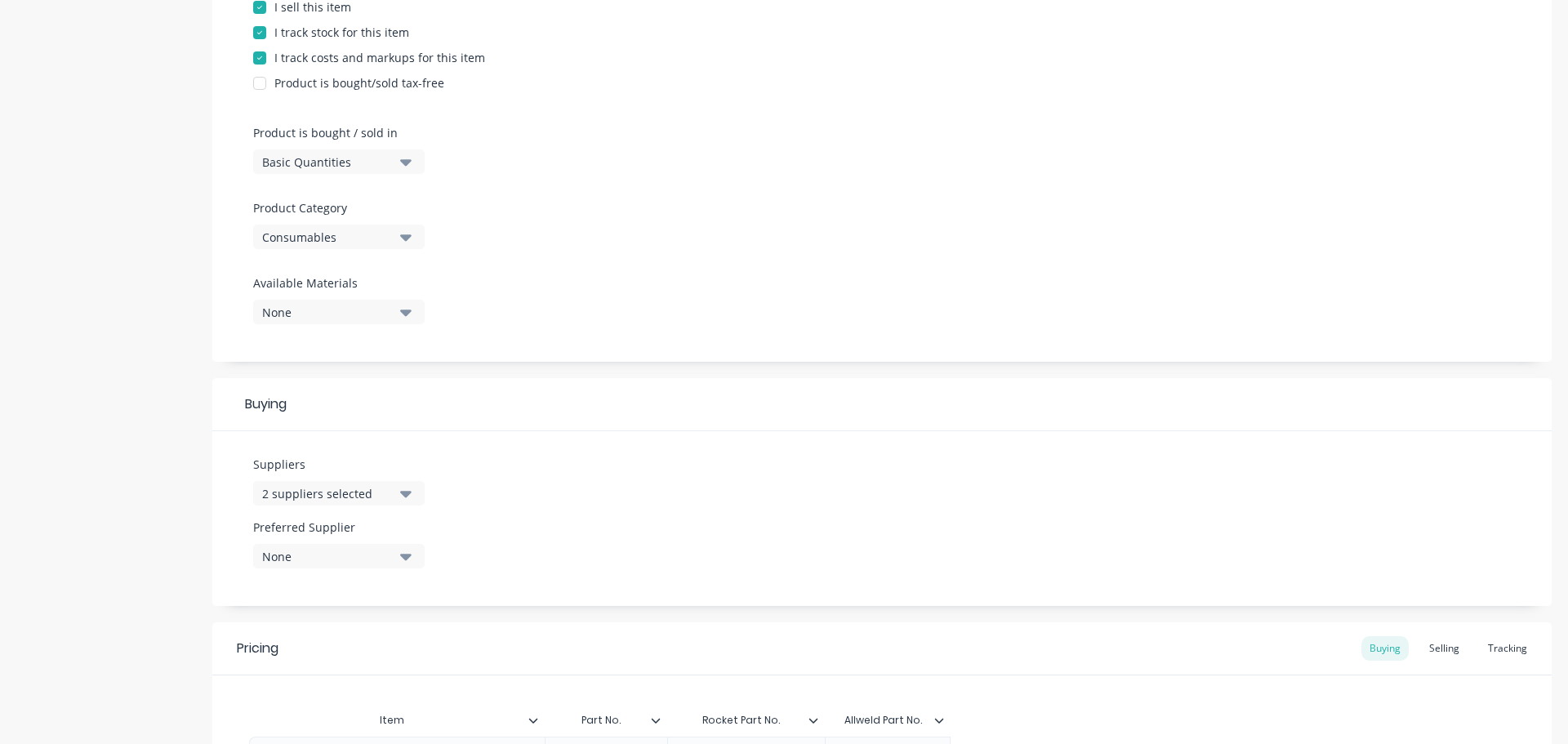
scroll to position [395, 0]
click at [410, 549] on icon "button" at bounding box center [406, 551] width 11 height 18
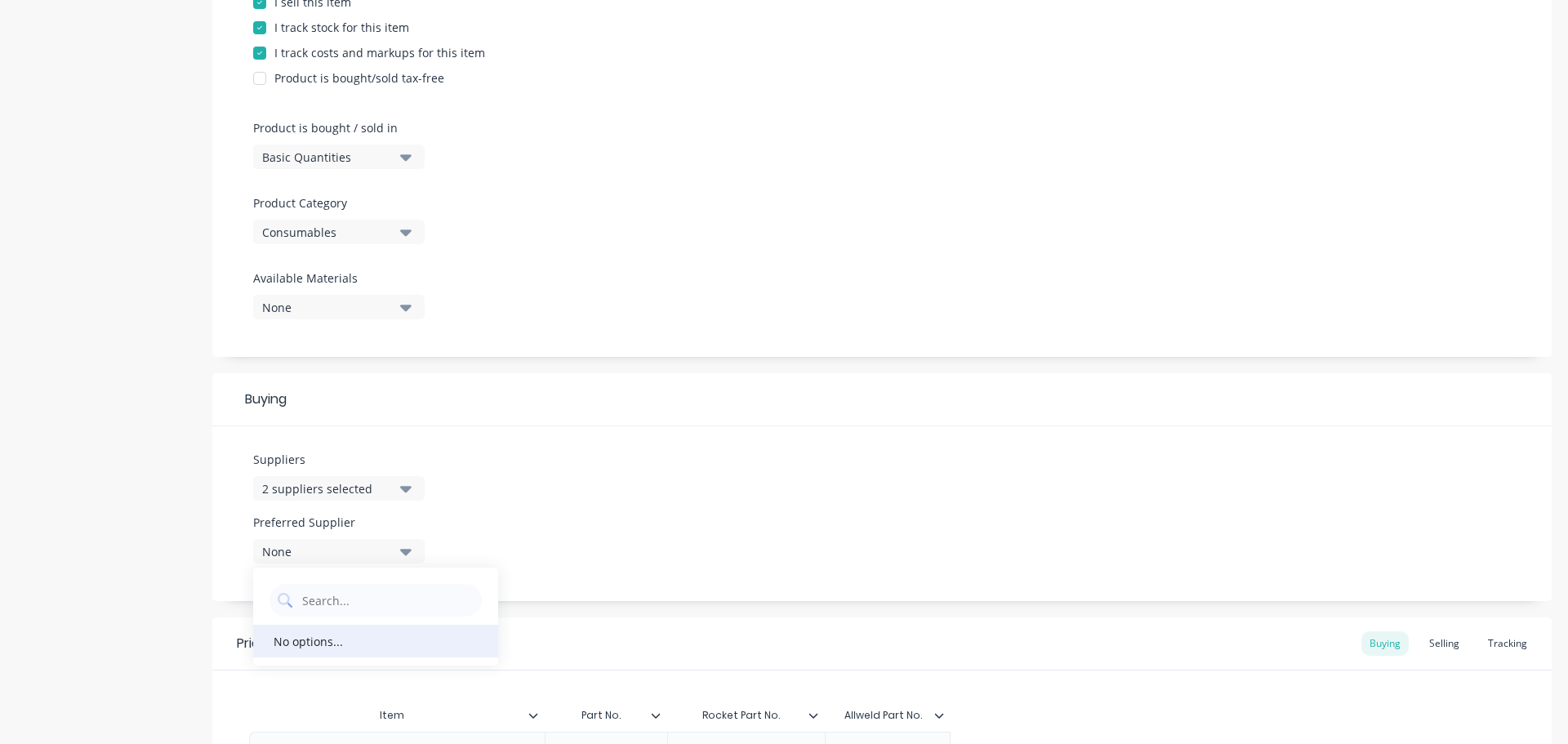
click at [338, 643] on div "No options..." at bounding box center [308, 641] width 69 height 17
click at [417, 553] on button "None" at bounding box center [339, 552] width 171 height 25
click at [414, 490] on button "2 suppliers selected" at bounding box center [339, 489] width 171 height 25
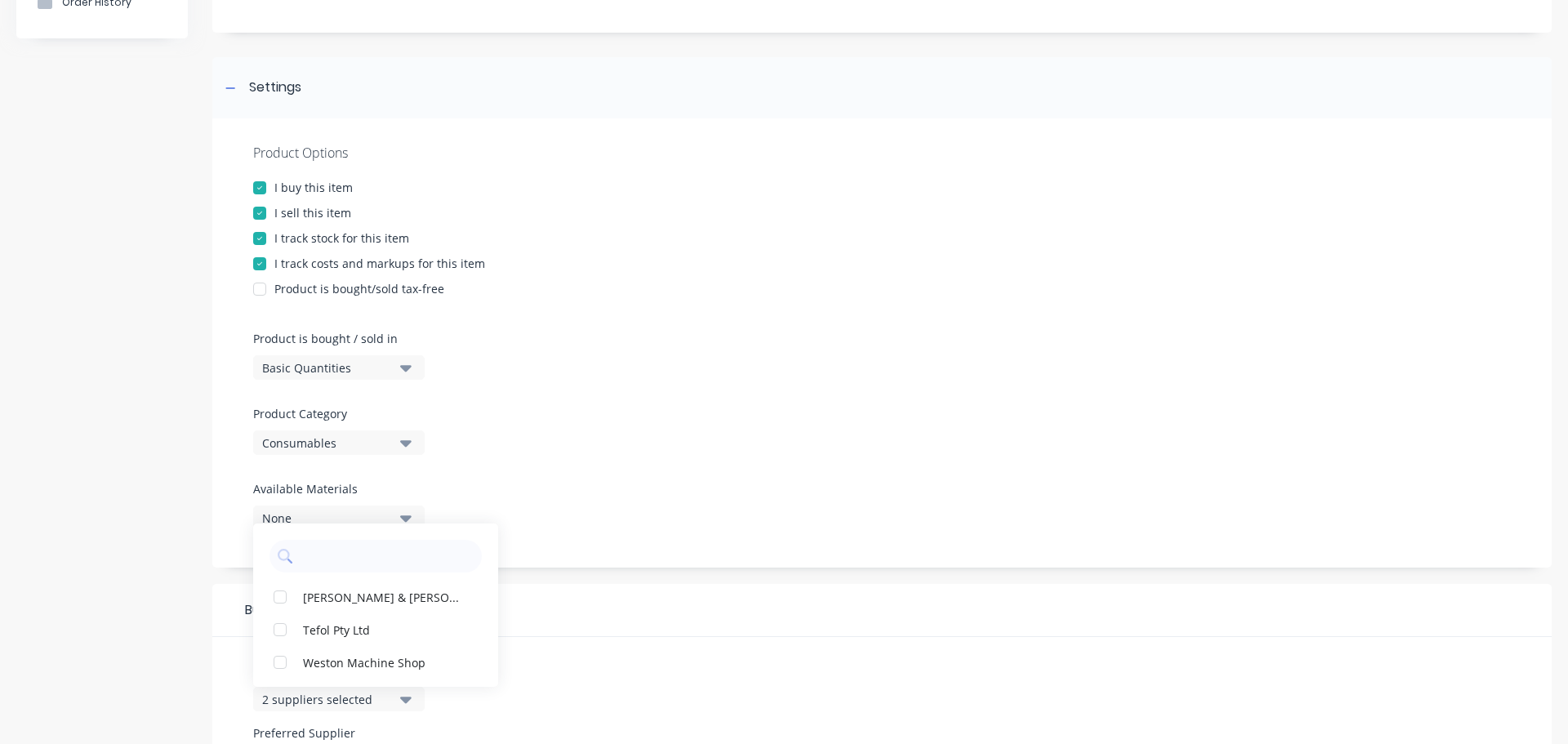
scroll to position [149, 0]
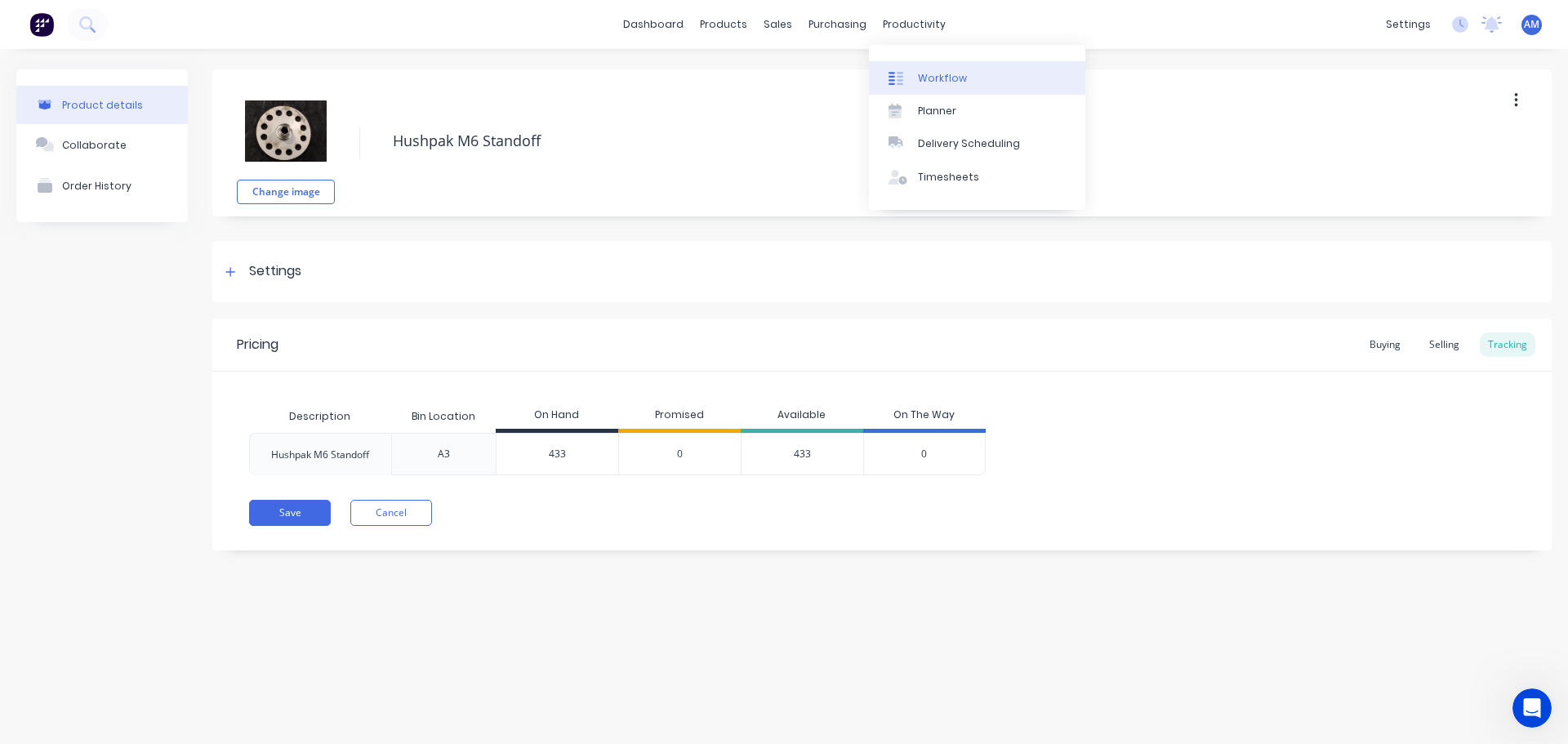
click at [934, 71] on div "Workflow" at bounding box center [942, 78] width 49 height 14
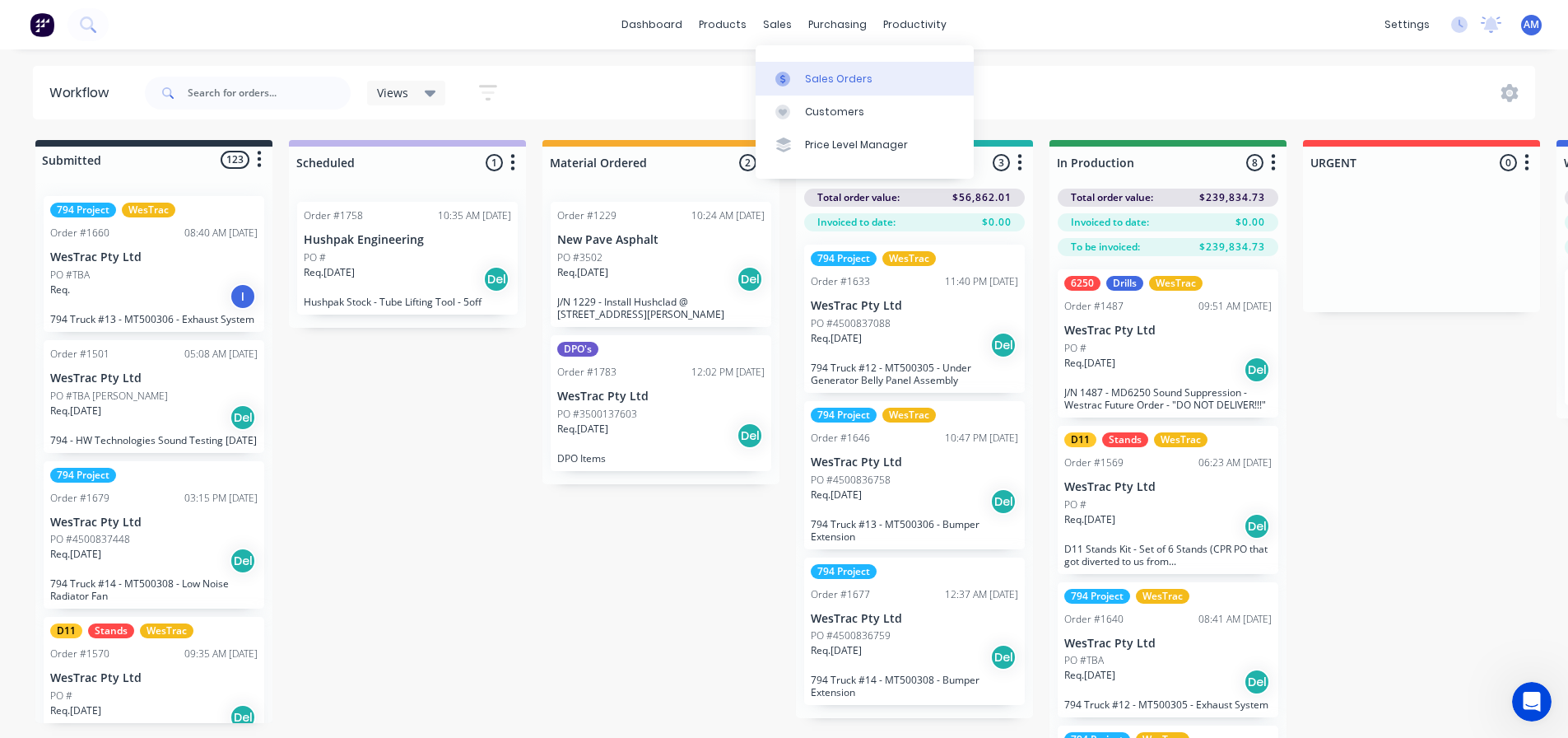
click at [815, 81] on div "Sales Orders" at bounding box center [839, 79] width 67 height 14
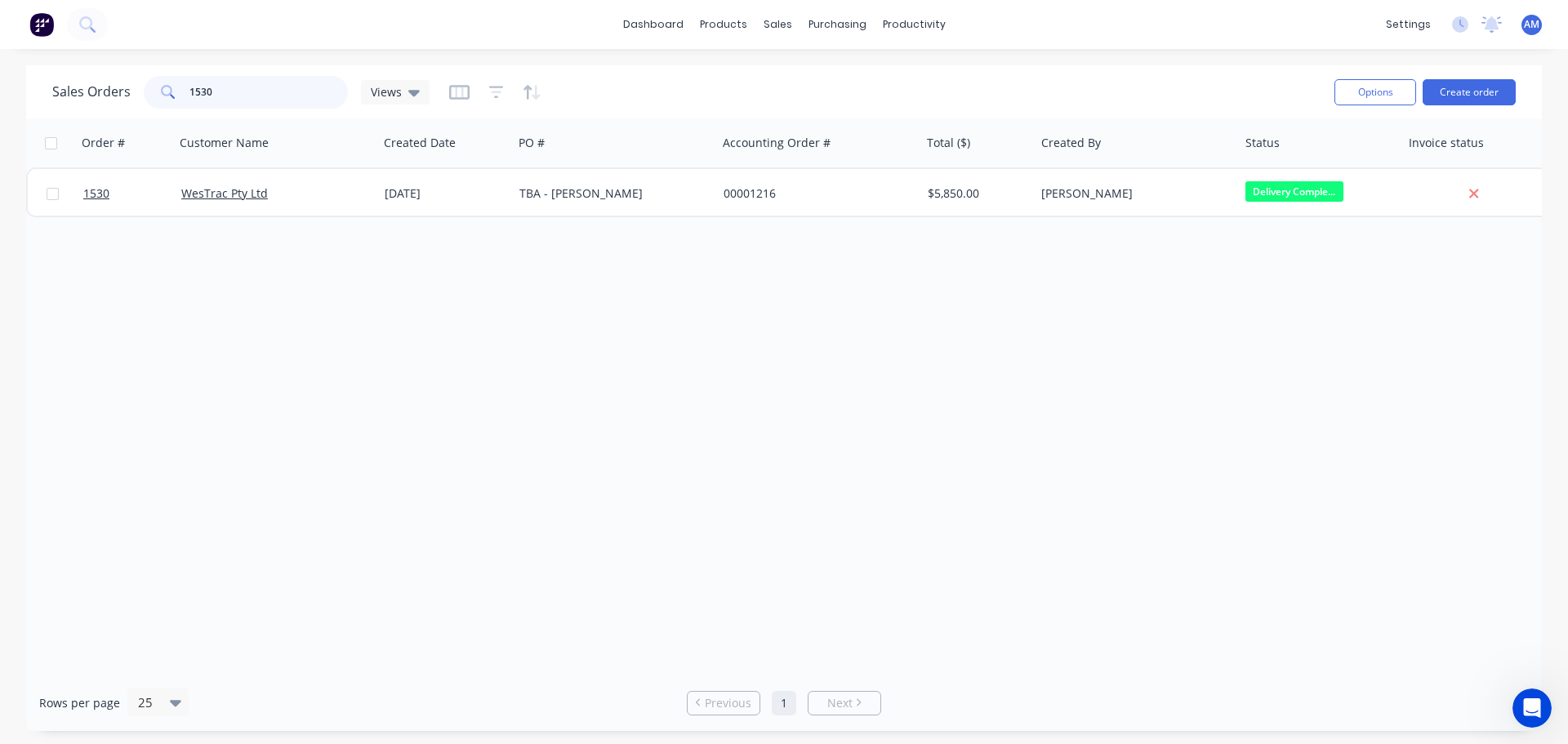
drag, startPoint x: 259, startPoint y: 88, endPoint x: 143, endPoint y: 88, distance: 116.0
click at [144, 88] on div "1530" at bounding box center [245, 92] width 204 height 32
type input "1505"
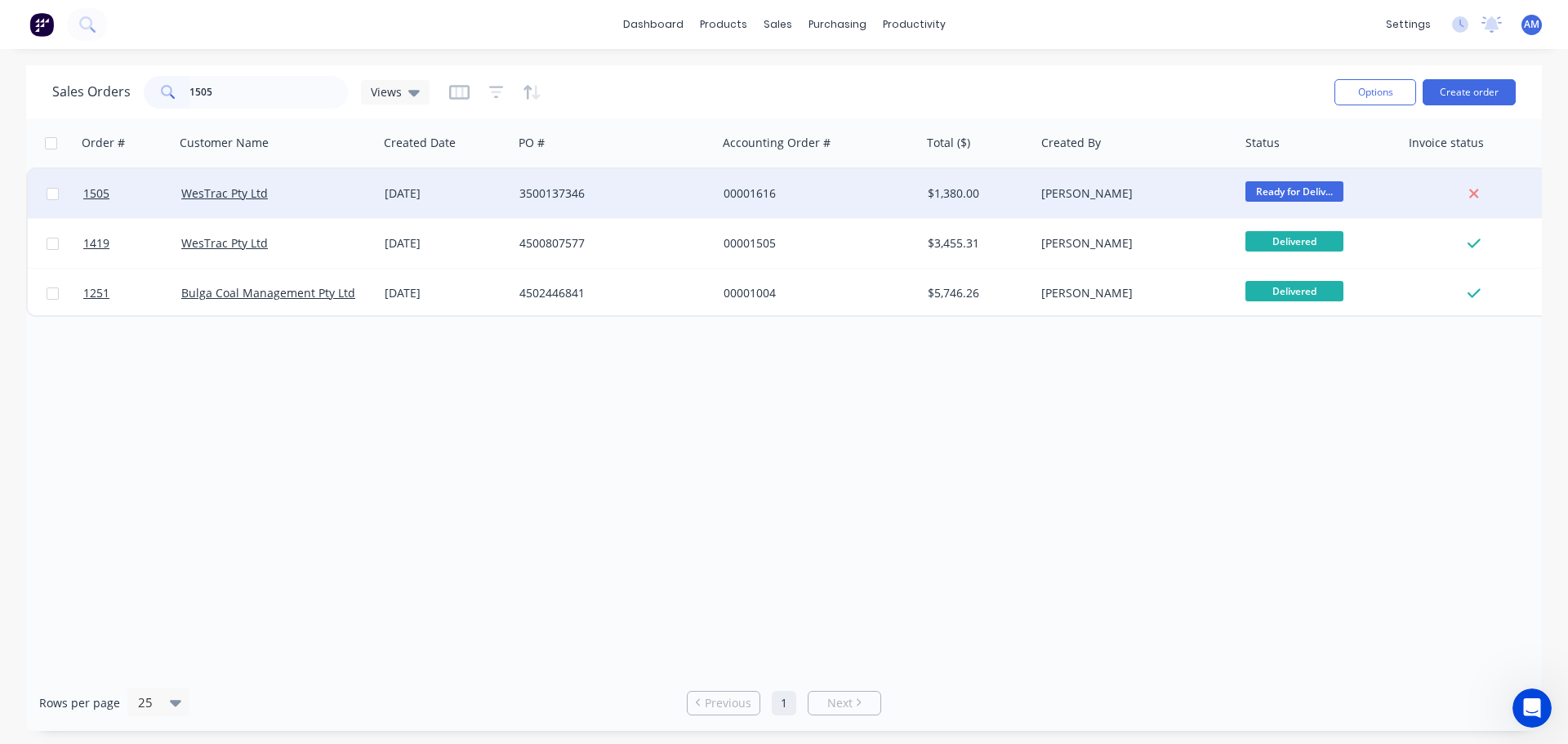
click at [539, 188] on div "3500137346" at bounding box center [610, 193] width 182 height 16
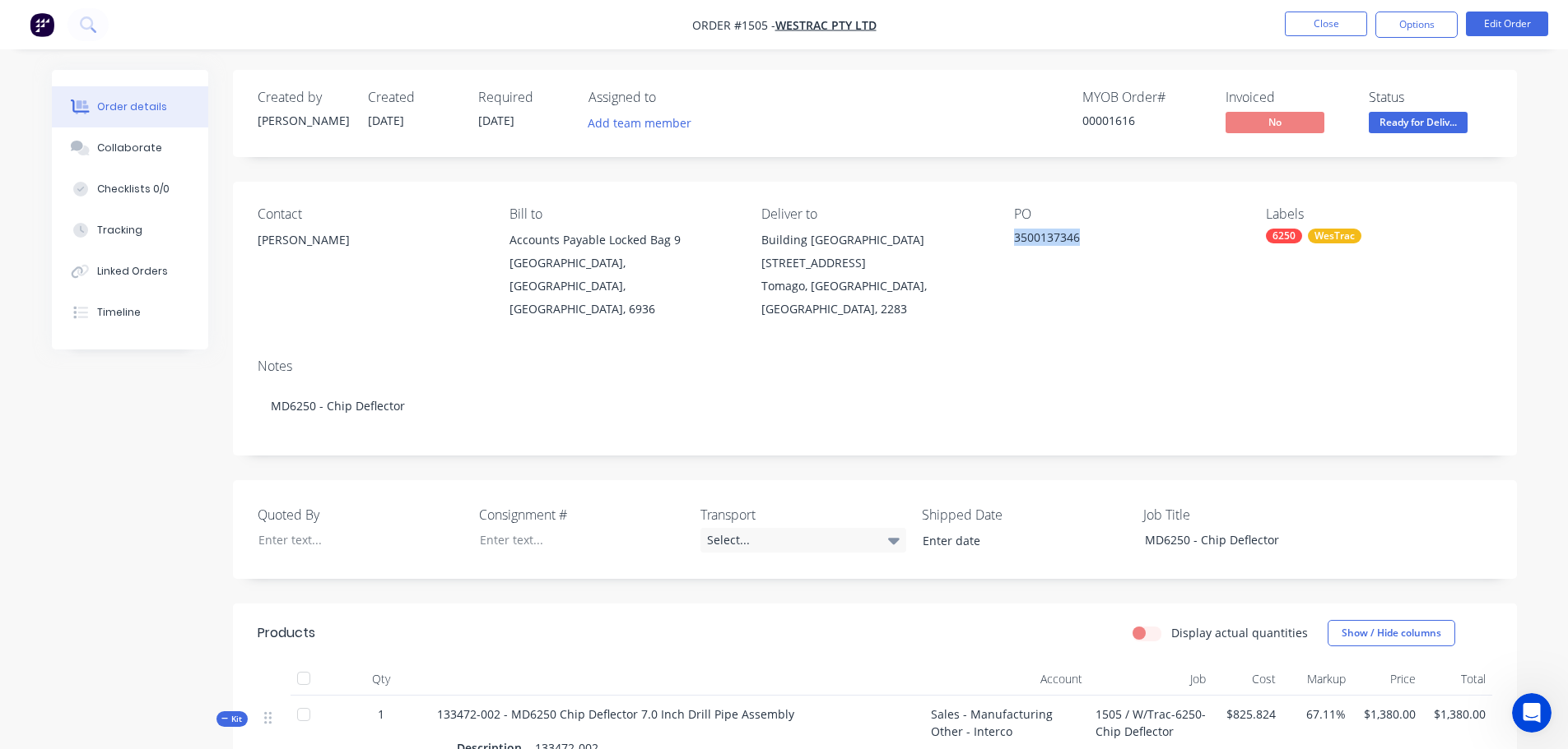
drag, startPoint x: 1083, startPoint y: 236, endPoint x: 1012, endPoint y: 243, distance: 71.3
click at [1012, 243] on div "Contact Eric Patterson Bill to Accounts Payable Locked Bag 9 MIDLAND, Western A…" at bounding box center [875, 263] width 1284 height 164
copy div "3500137346"
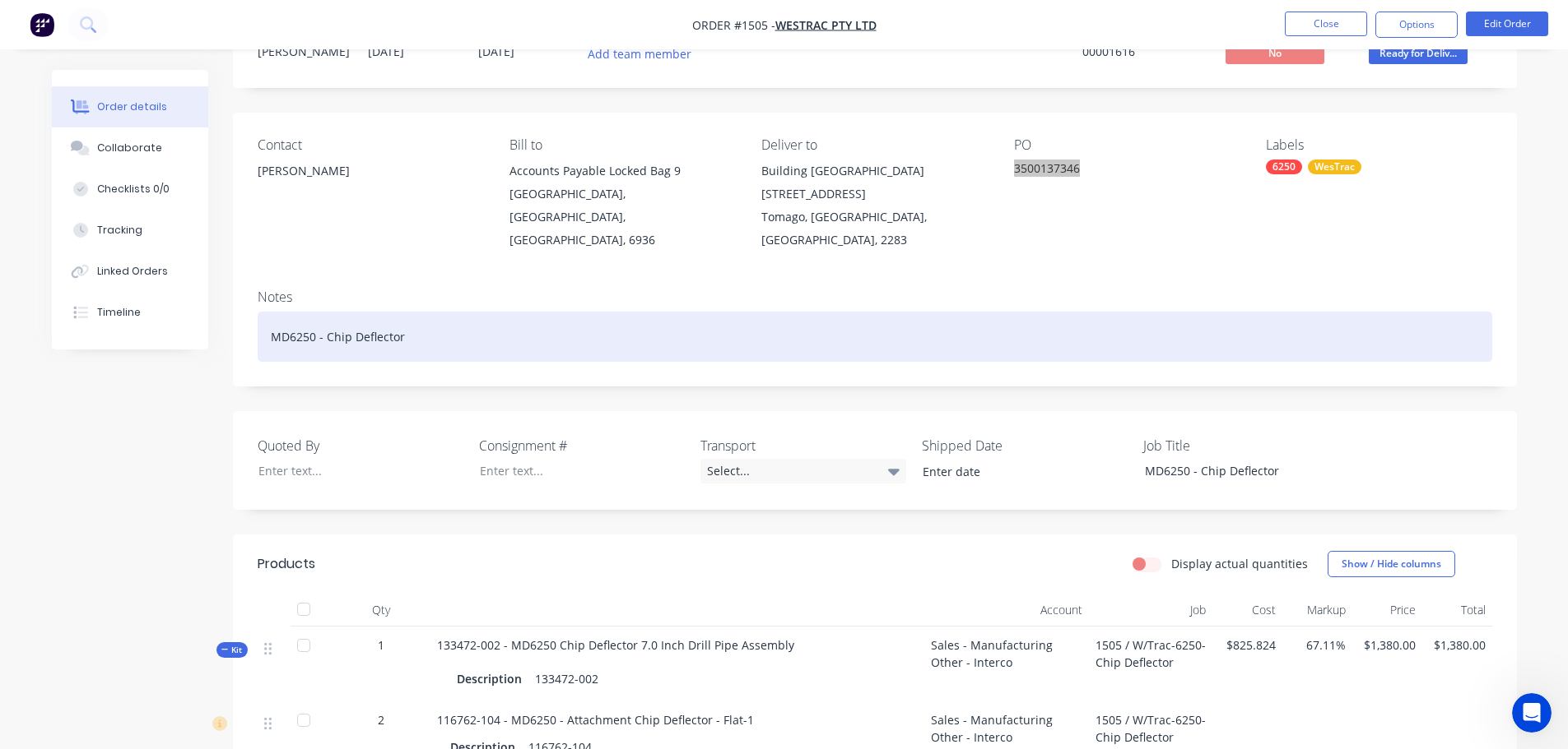
scroll to position [165, 0]
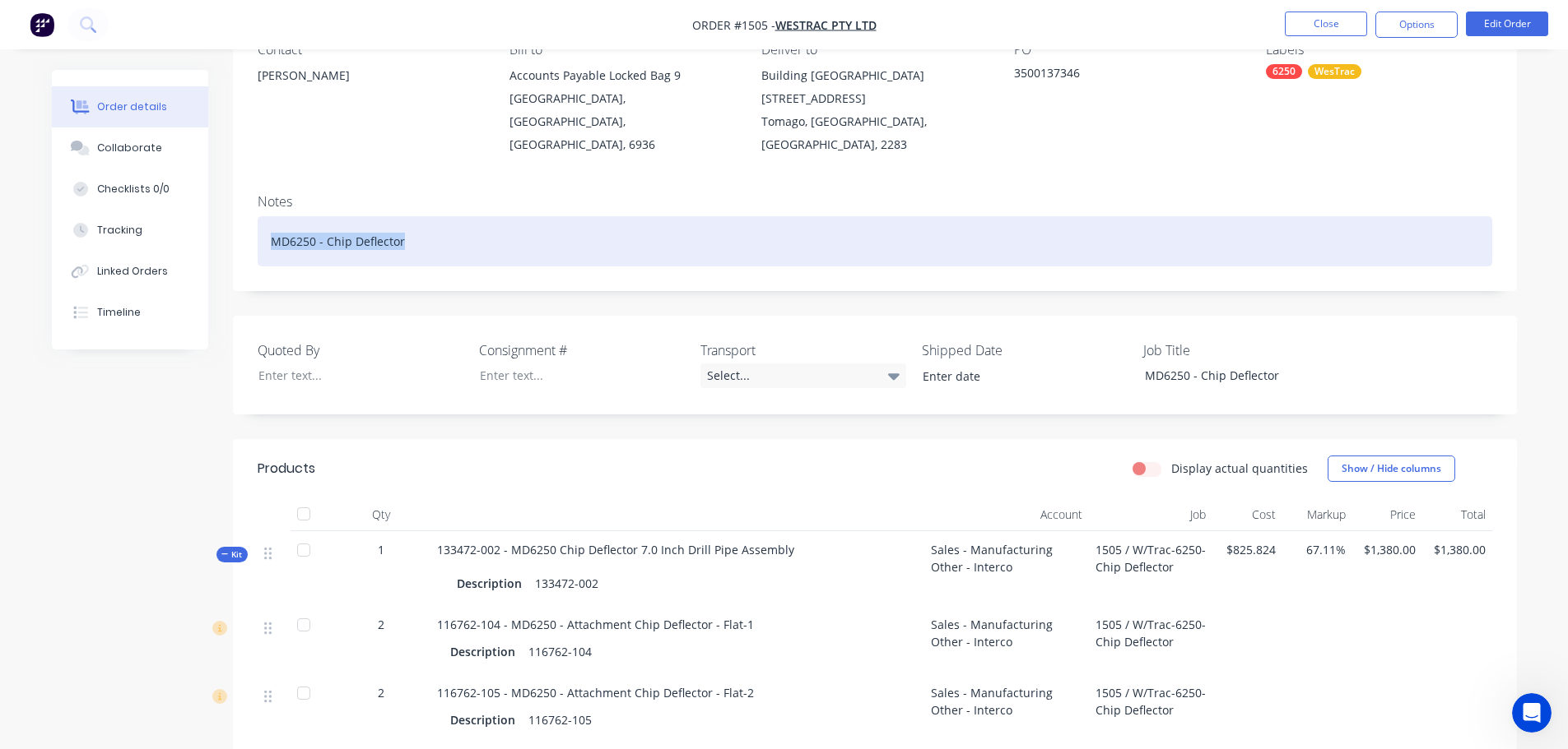
drag, startPoint x: 403, startPoint y: 217, endPoint x: 262, endPoint y: 219, distance: 141.0
click at [262, 219] on div "MD6250 - Chip Deflector" at bounding box center [875, 241] width 1234 height 50
copy div "MD6250 - Chip Deflector"
drag, startPoint x: 412, startPoint y: 211, endPoint x: 211, endPoint y: 236, distance: 202.5
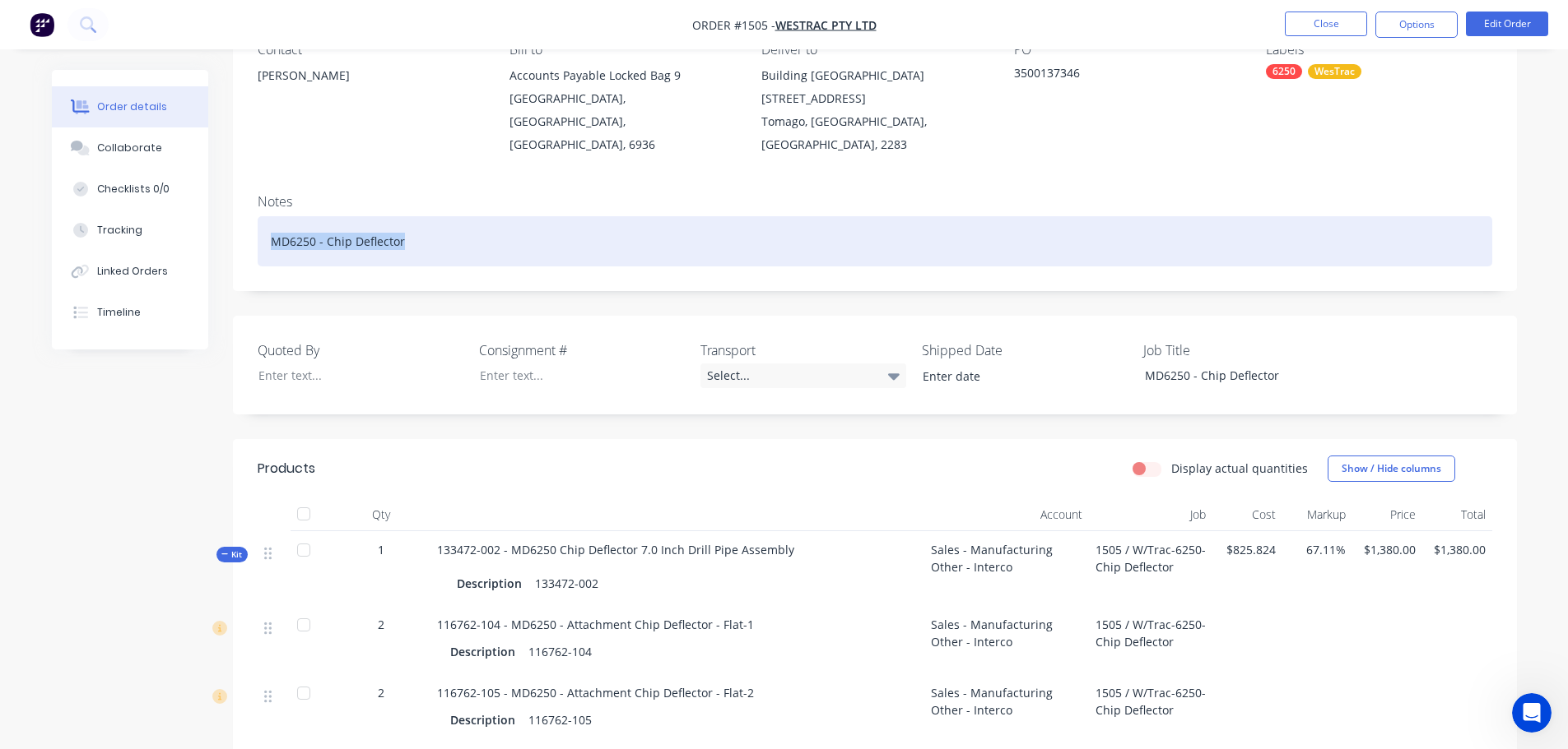
copy div "MD6250 - Chip Deflector"
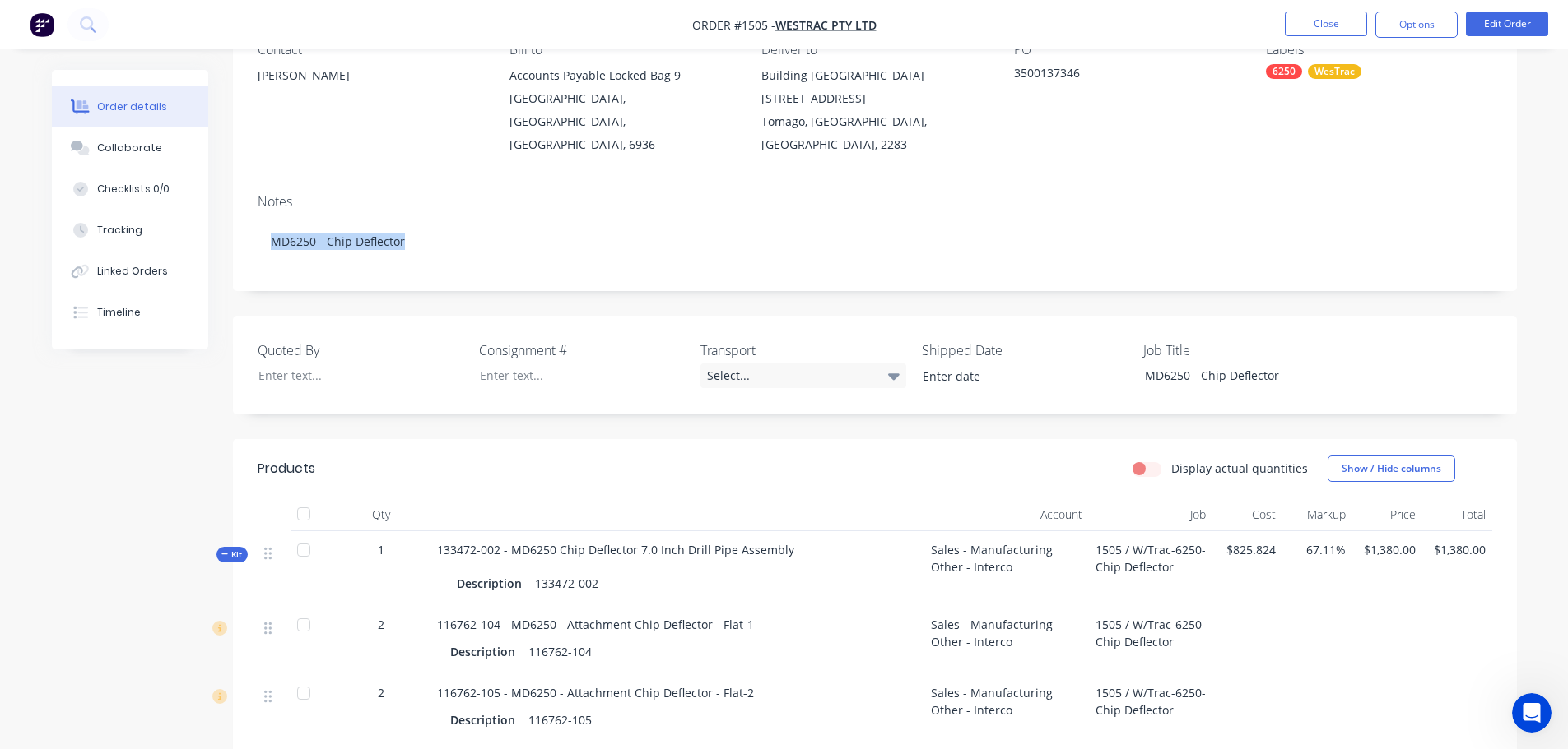
drag, startPoint x: 342, startPoint y: 70, endPoint x: 259, endPoint y: 75, distance: 83.2
click at [259, 75] on div "Eric Patterson" at bounding box center [370, 76] width 225 height 23
copy div "Eric Patterson"
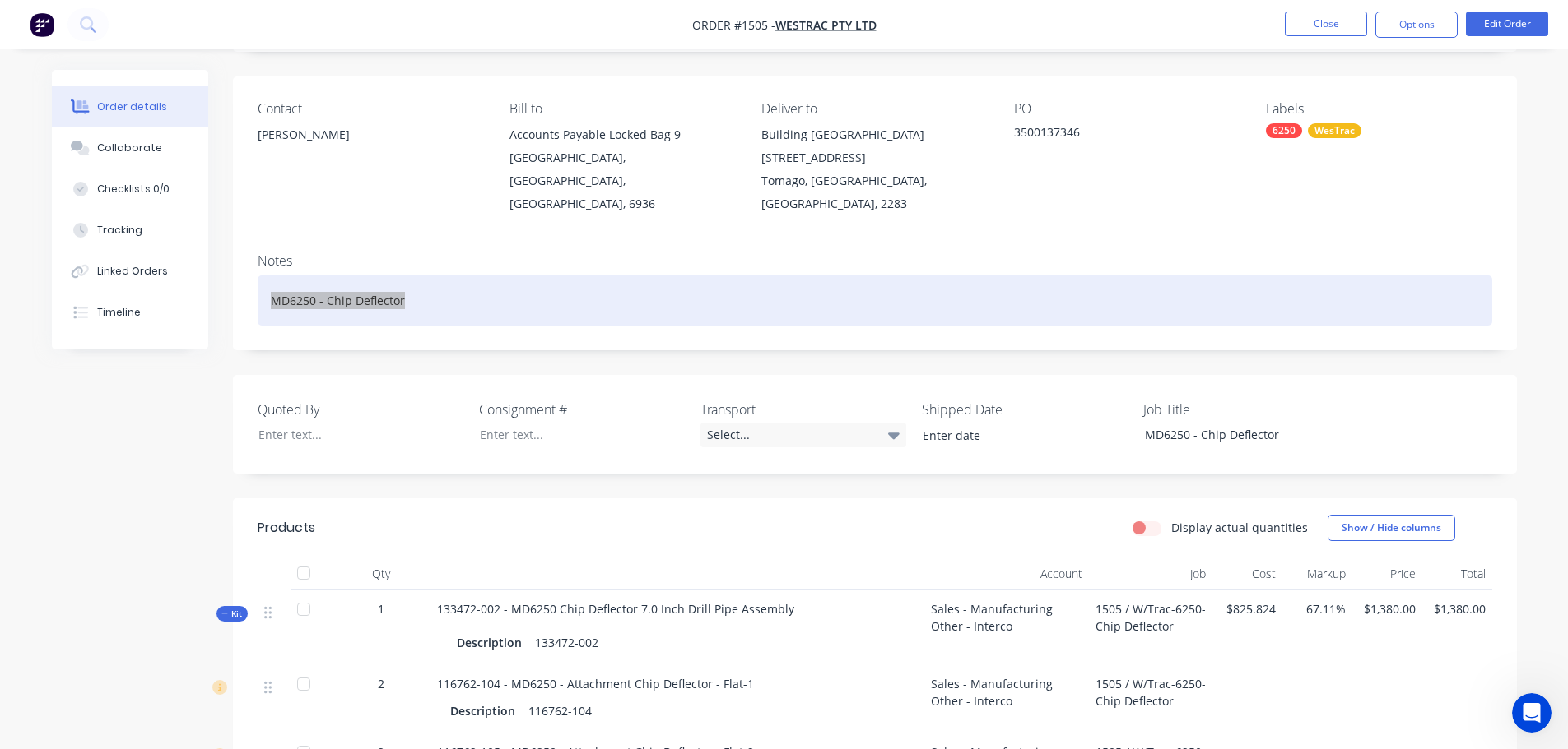
scroll to position [0, 0]
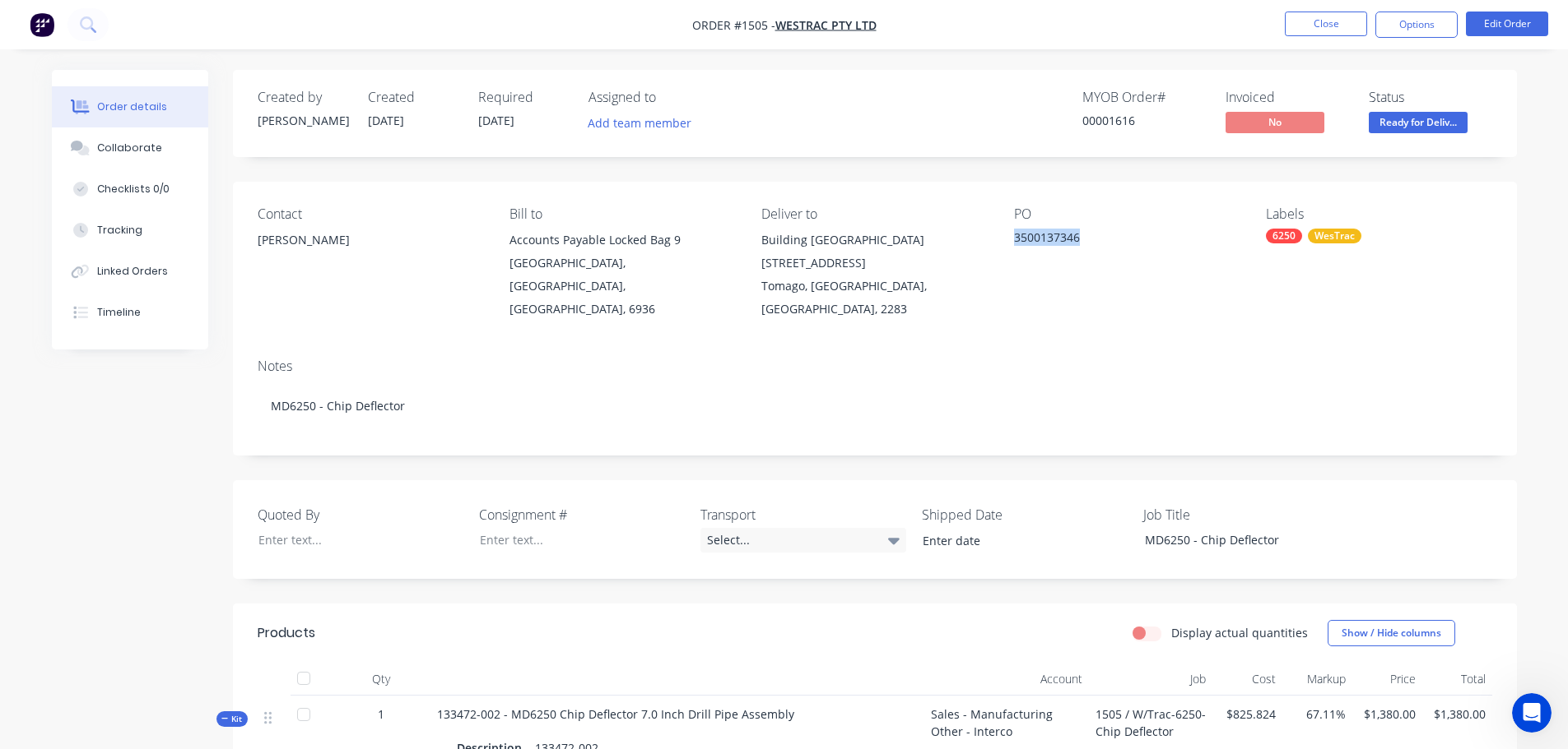
drag, startPoint x: 1096, startPoint y: 253, endPoint x: 1007, endPoint y: 236, distance: 90.6
click at [1007, 236] on div "Contact Eric Patterson Bill to Accounts Payable Locked Bag 9 MIDLAND, Western A…" at bounding box center [875, 263] width 1284 height 164
copy div "3500137346"
click at [516, 528] on div at bounding box center [569, 539] width 206 height 24
paste div
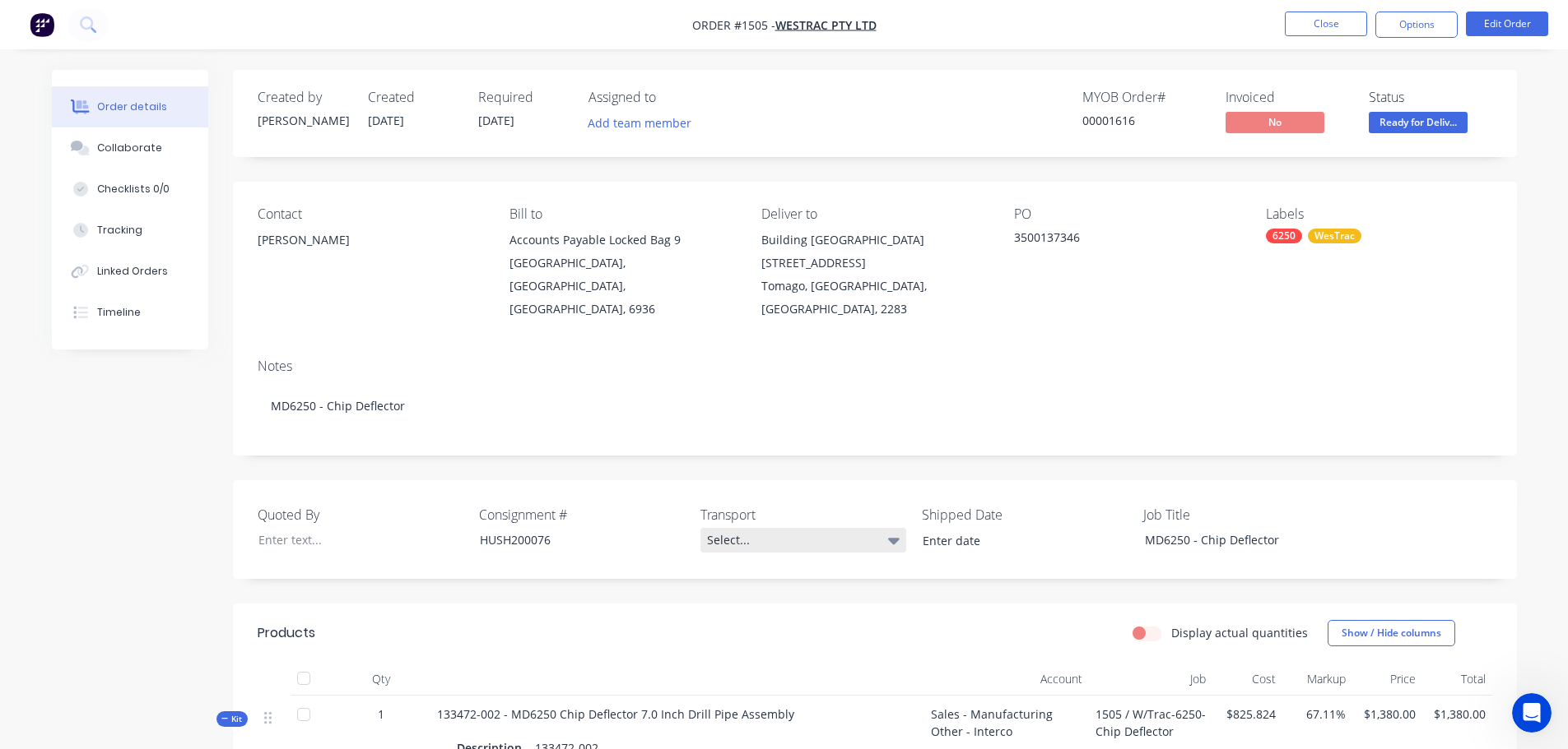
click at [714, 528] on div "Select..." at bounding box center [803, 540] width 206 height 25
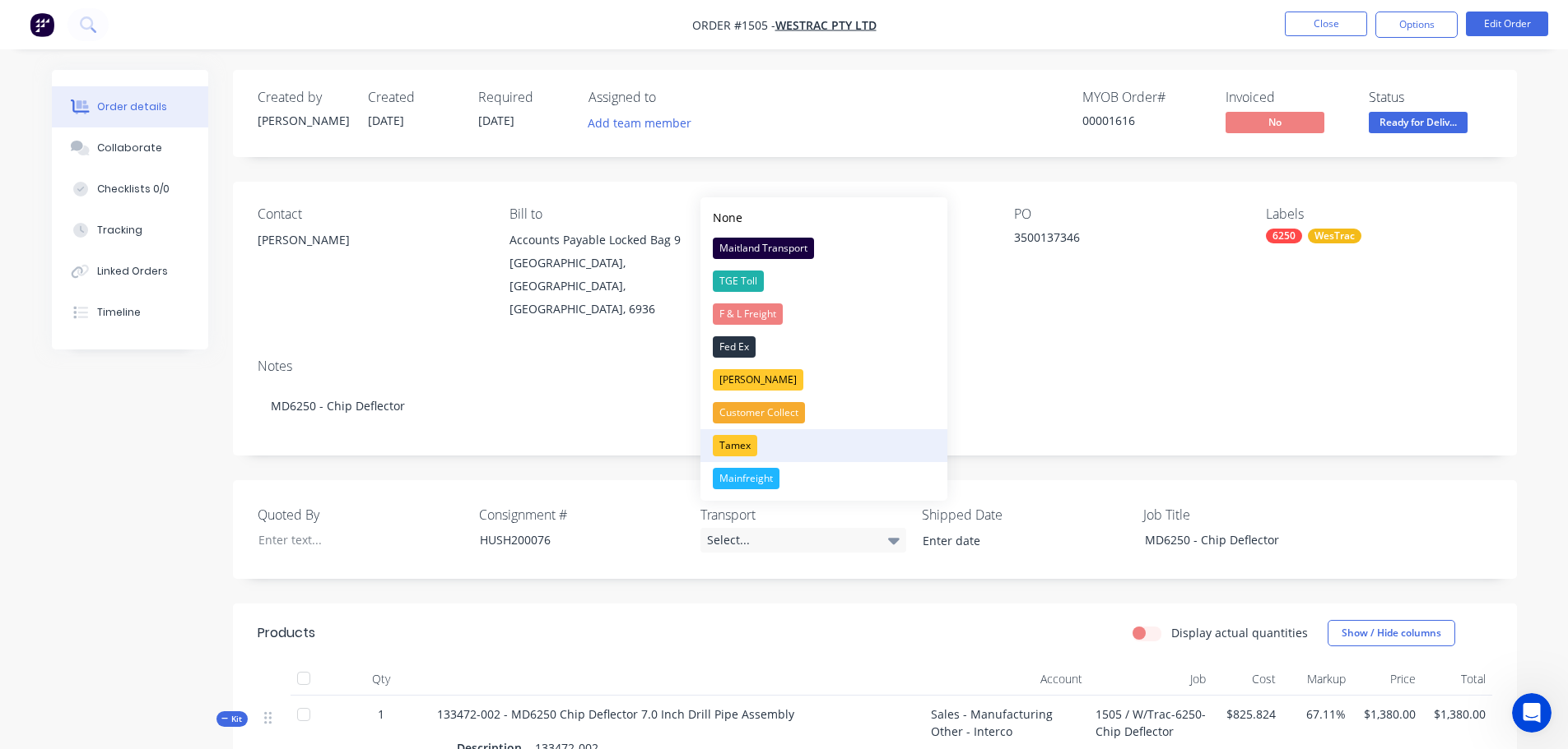
click at [746, 445] on div "Tamex" at bounding box center [735, 445] width 44 height 21
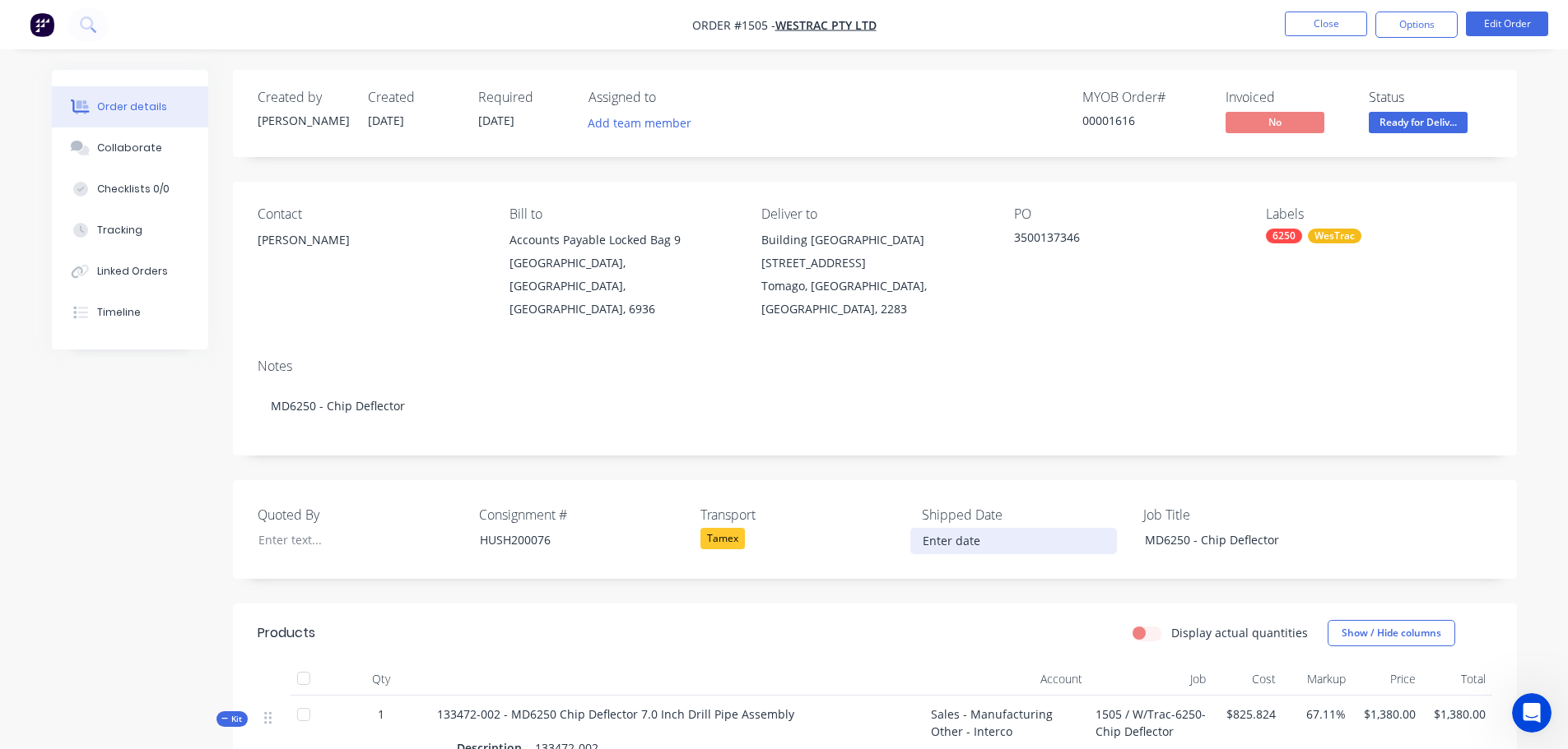
click at [980, 529] on input at bounding box center [1014, 541] width 205 height 25
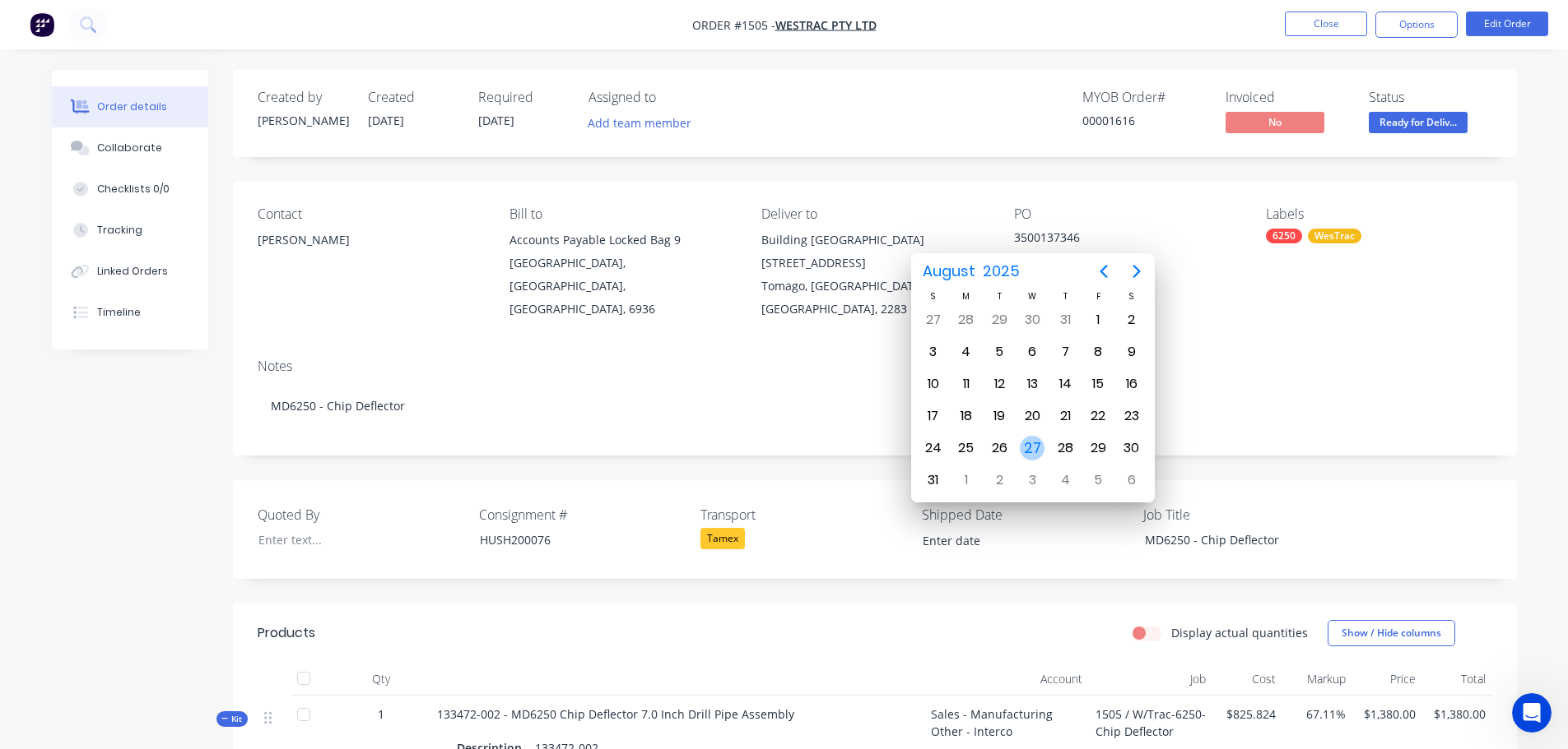
click at [1035, 445] on div "27" at bounding box center [1032, 448] width 25 height 25
type input "27/08/2025"
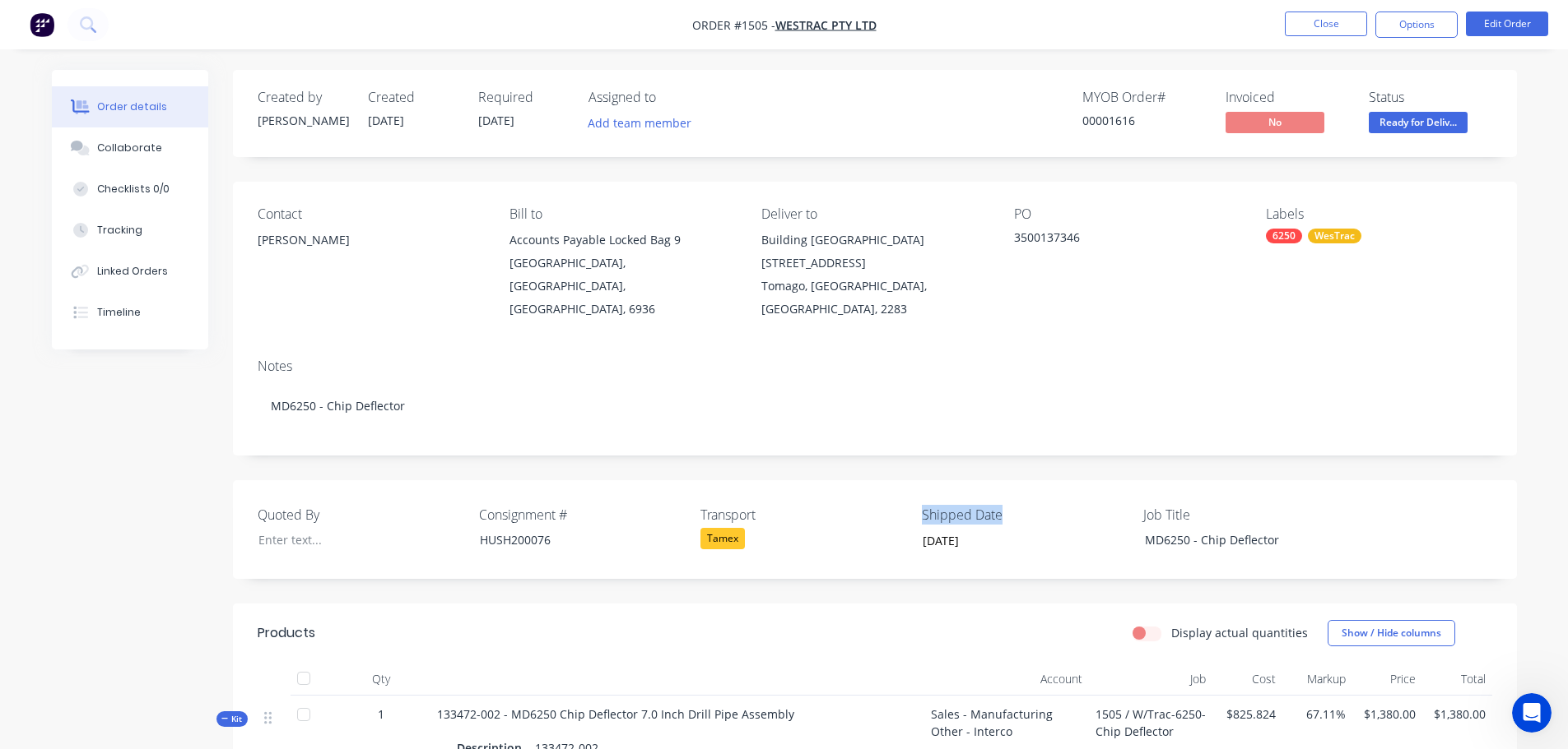
drag, startPoint x: 1006, startPoint y: 492, endPoint x: 919, endPoint y: 494, distance: 87.0
click at [919, 494] on div "Quoted By Consignment # HUSH200076 Transport Tamex Shipped Date 27/08/2025 Job …" at bounding box center [875, 530] width 1284 height 99
copy label "Shipped Date"
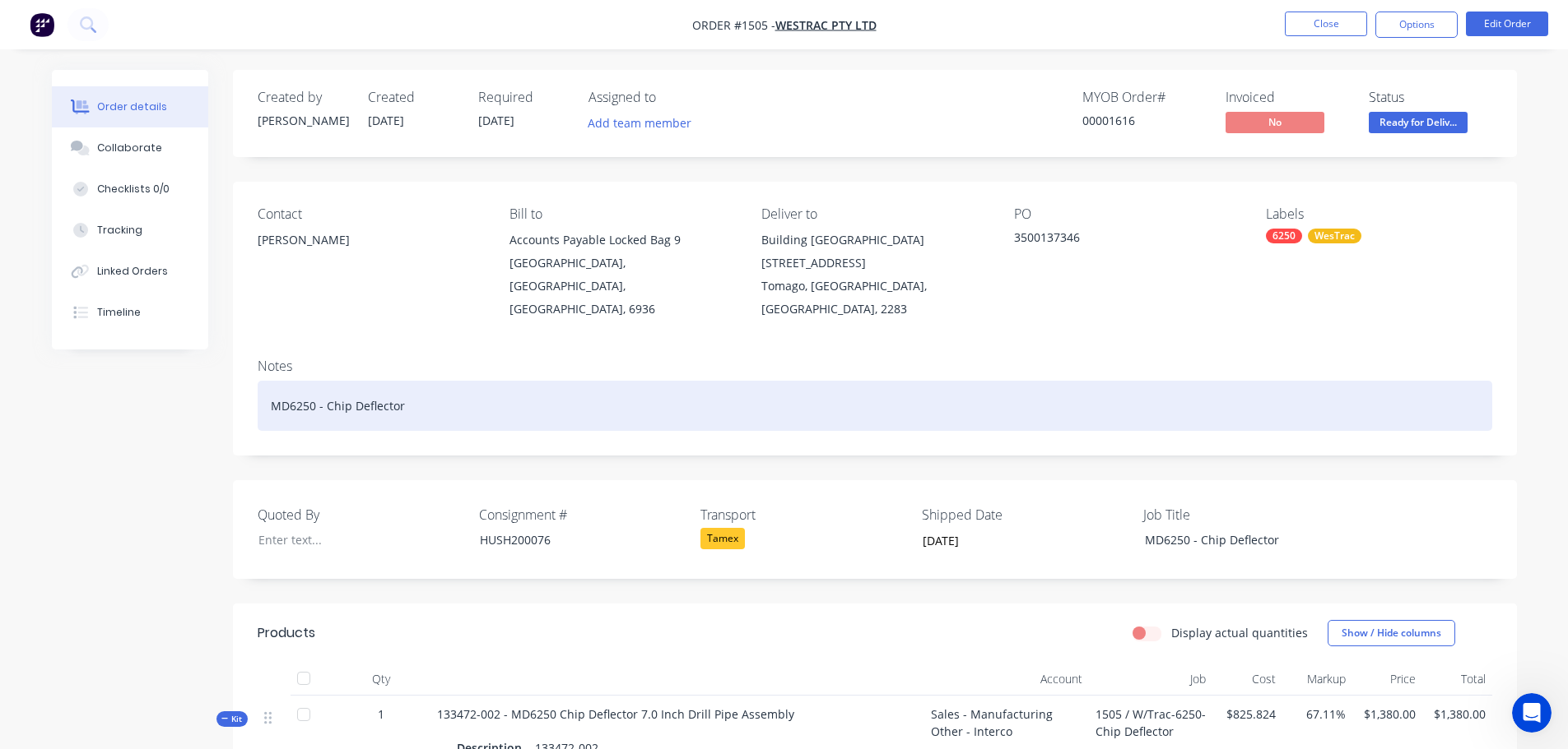
click at [441, 390] on div "MD6250 - Chip Deflector" at bounding box center [875, 406] width 1234 height 50
paste div
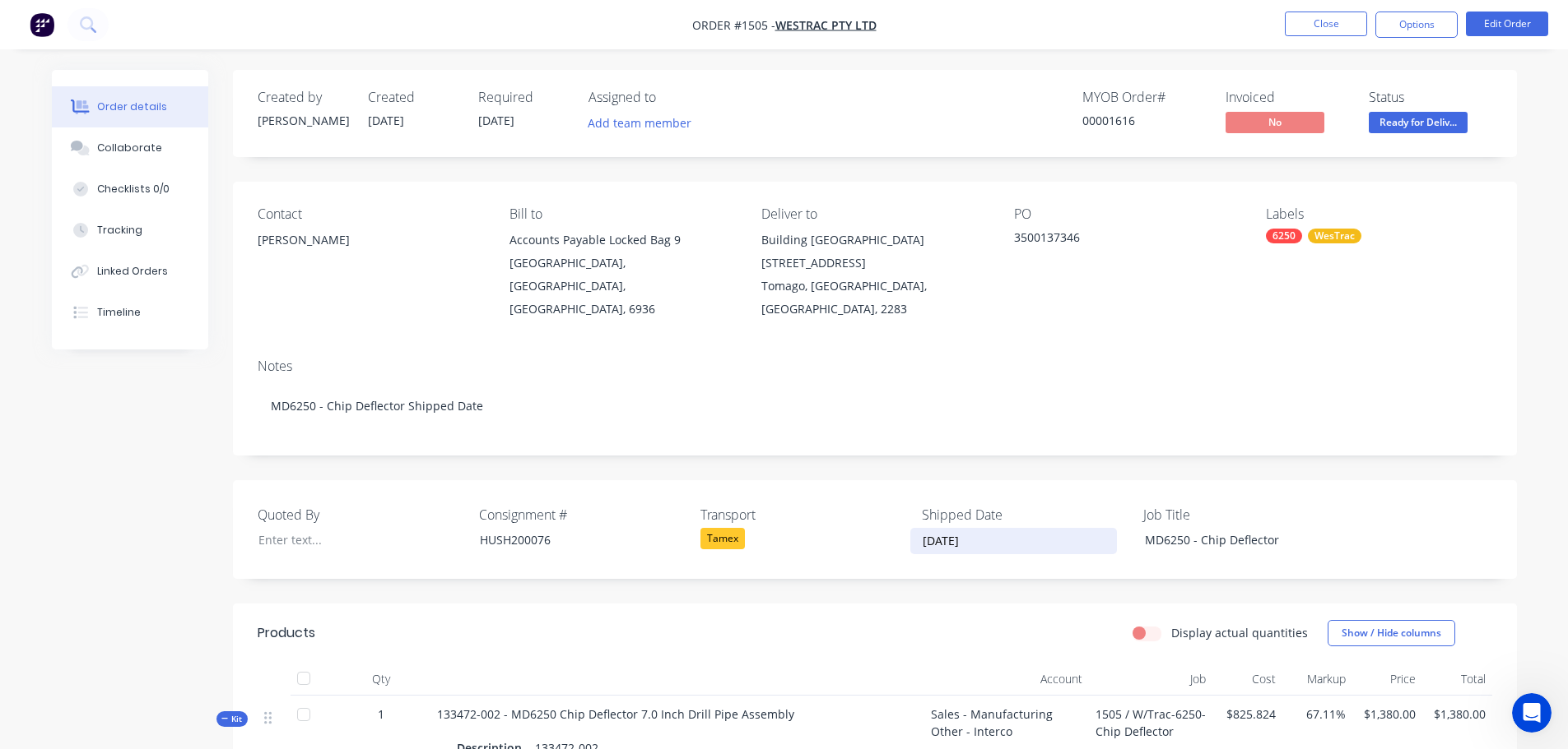
drag, startPoint x: 979, startPoint y: 522, endPoint x: 894, endPoint y: 532, distance: 85.6
click at [894, 532] on div "Quoted By Consignment # HUSH200076 Transport Tamex Shipped Date 27/08/2025 Job …" at bounding box center [875, 530] width 1284 height 99
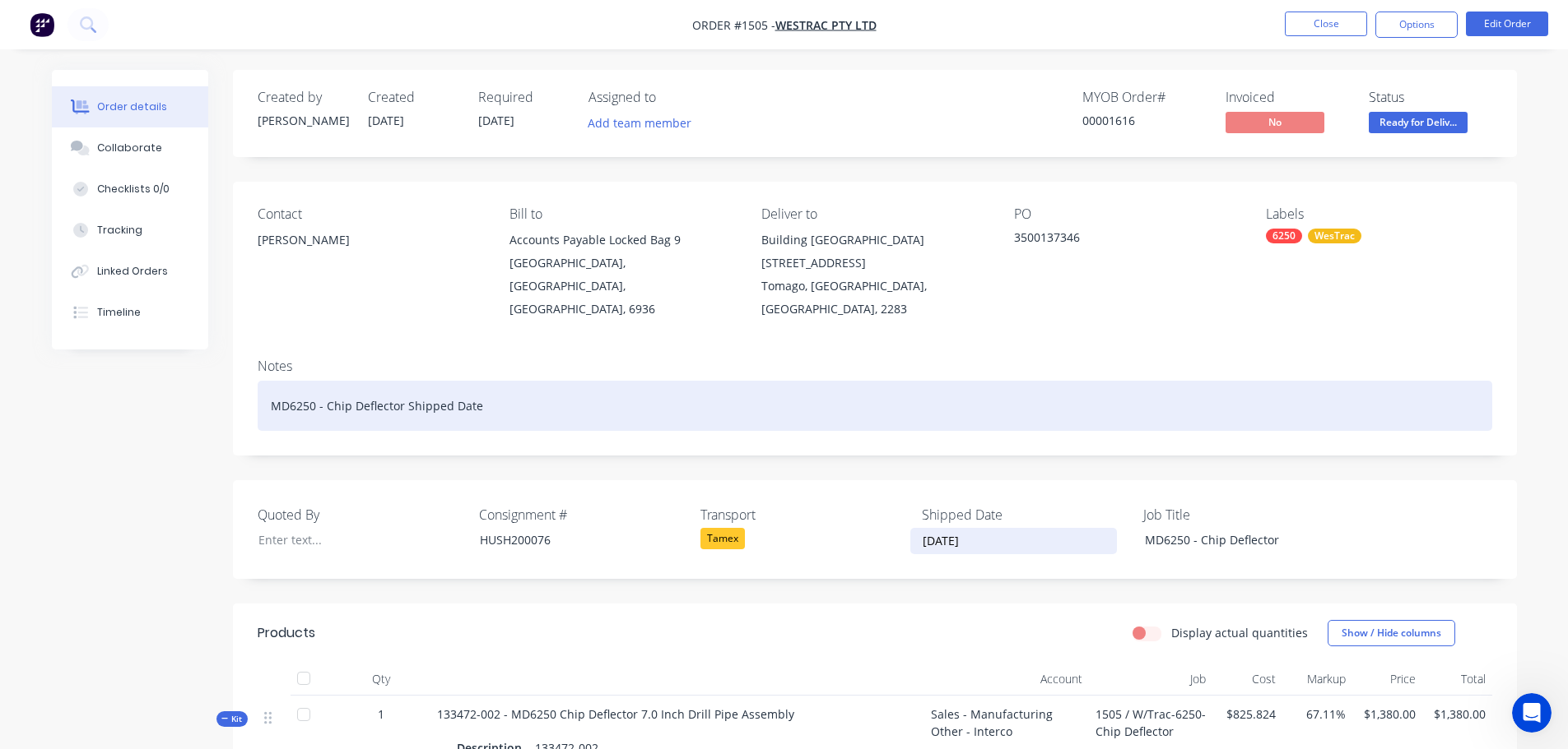
click at [496, 393] on div "MD6250 - Chip Deflector Shipped Date" at bounding box center [875, 406] width 1234 height 50
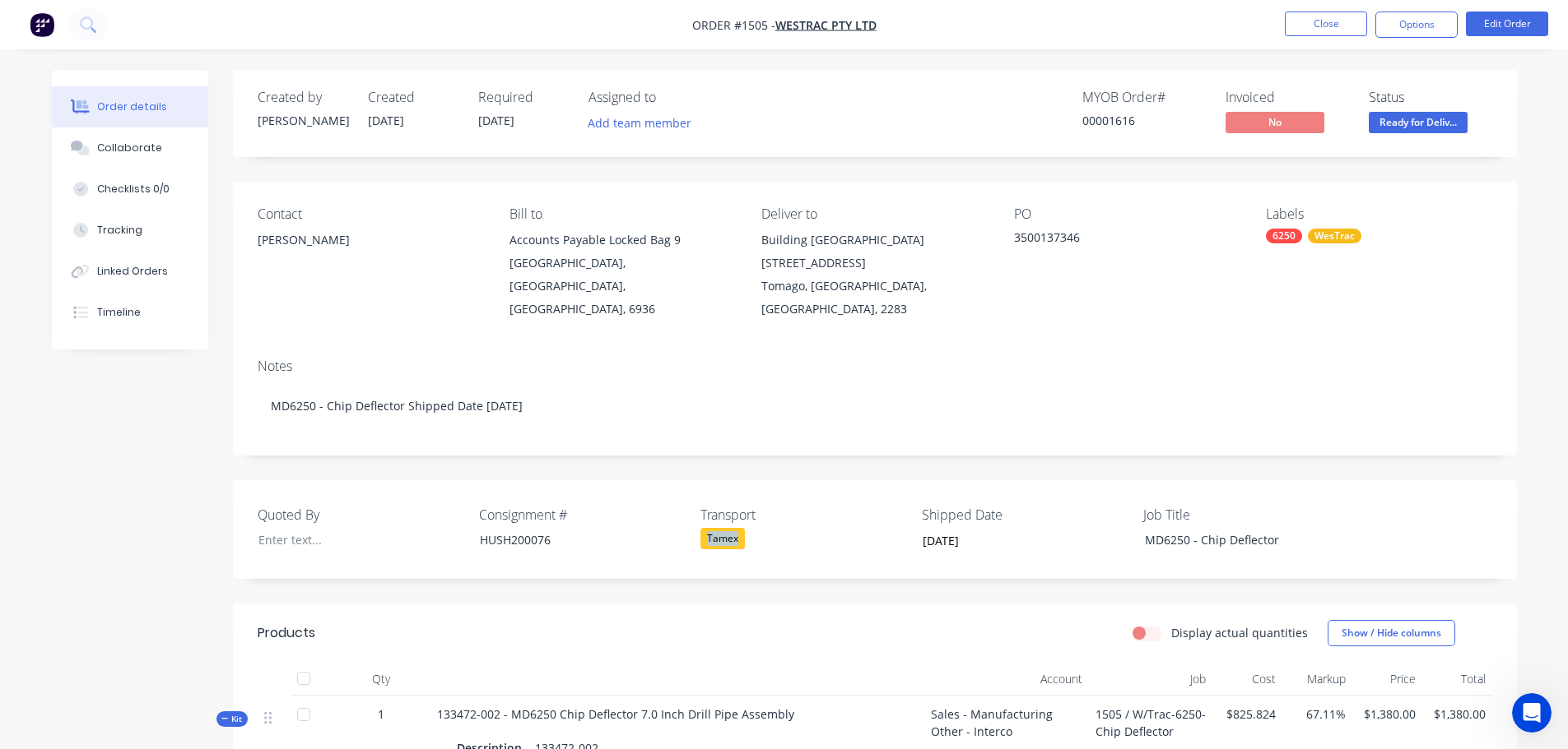
drag, startPoint x: 739, startPoint y: 522, endPoint x: 696, endPoint y: 520, distance: 43.0
click at [696, 520] on div "Quoted By Consignment # HUSH200076 Transport Tamex Shipped Date 27/08/2025 Job …" at bounding box center [875, 530] width 1284 height 99
copy div "Tamex"
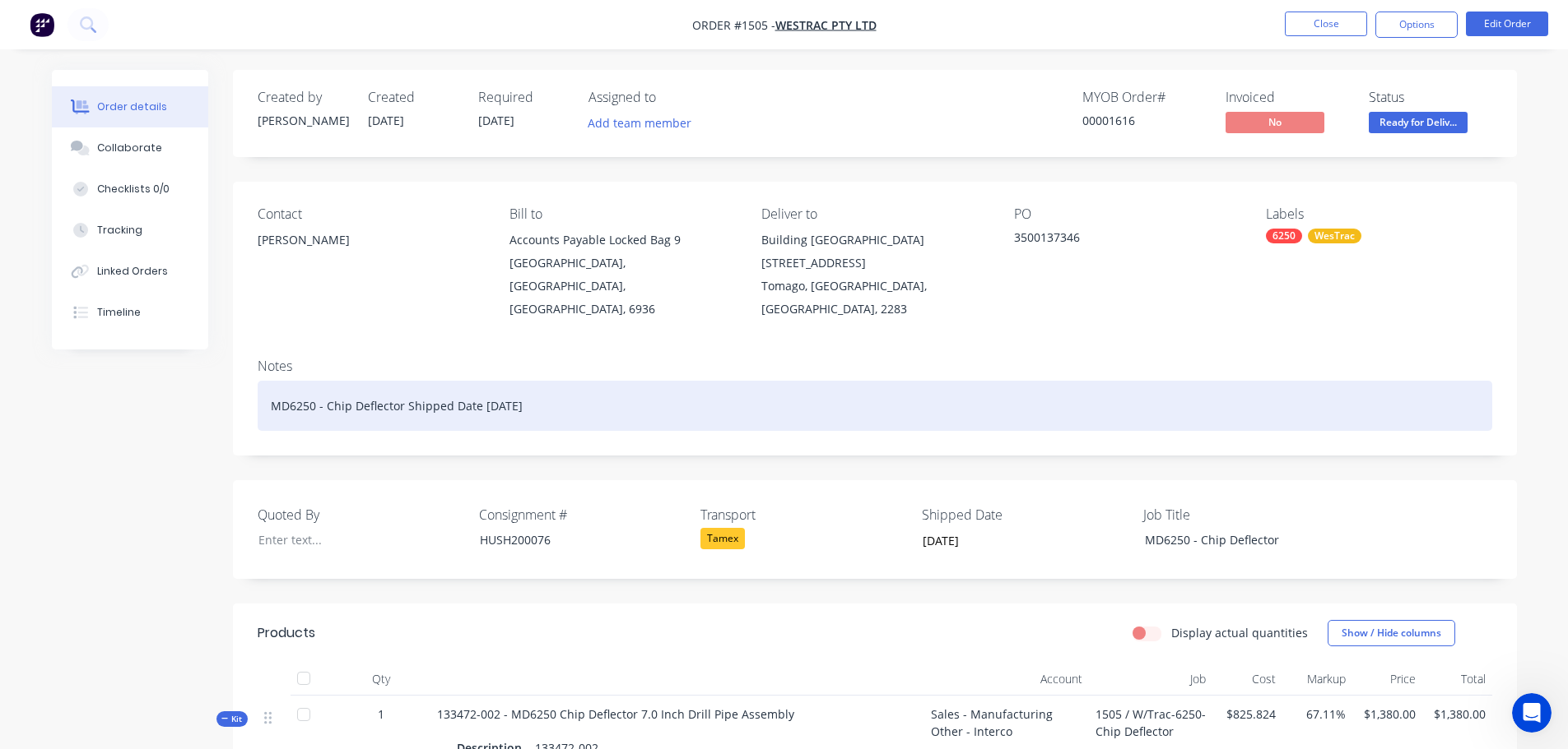
click at [587, 385] on div "MD6250 - Chip Deflector Shipped Date 27/08/2025" at bounding box center [875, 406] width 1234 height 50
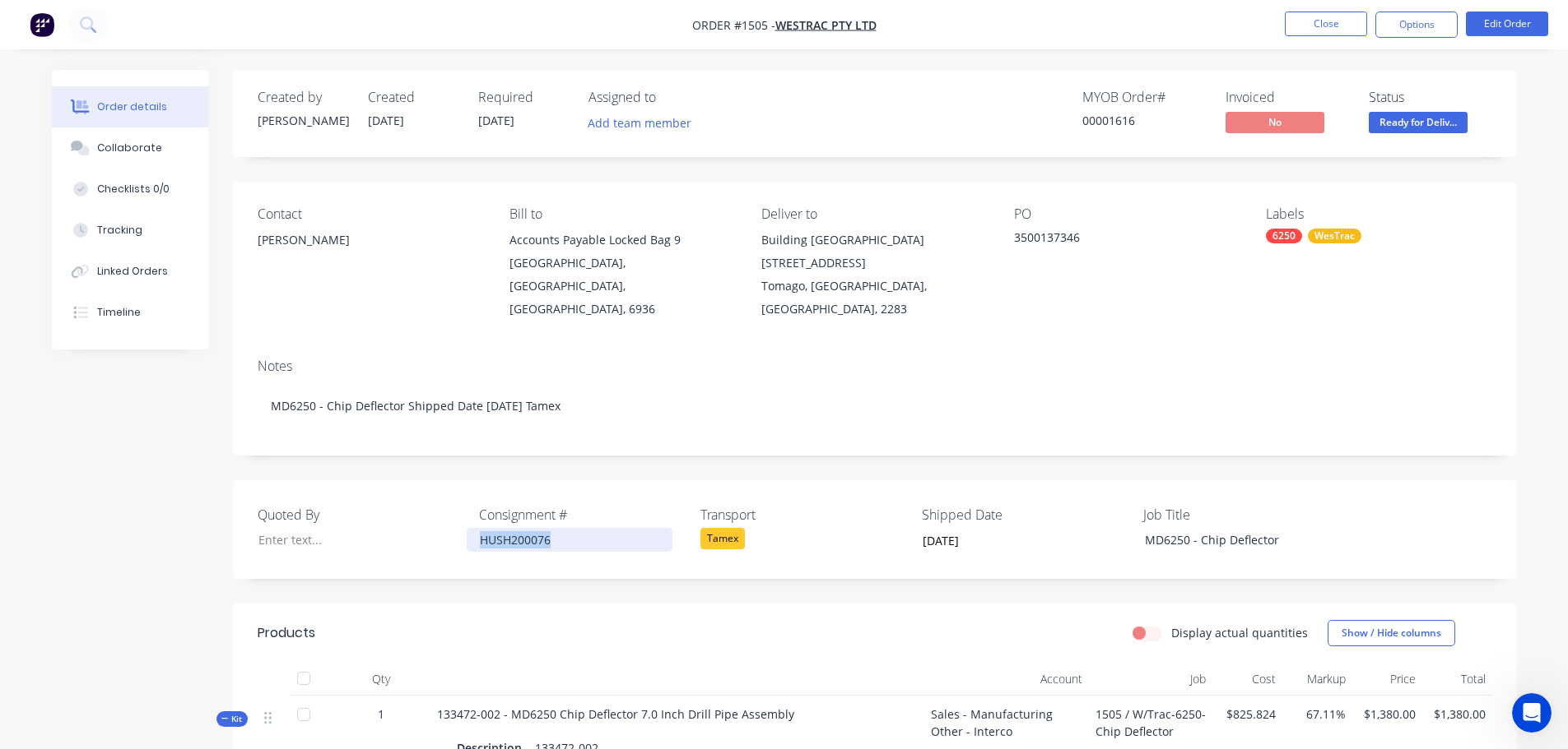
drag, startPoint x: 541, startPoint y: 516, endPoint x: 468, endPoint y: 521, distance: 73.2
click at [468, 528] on div "HUSH200076" at bounding box center [569, 539] width 206 height 24
copy div "HUSH200076"
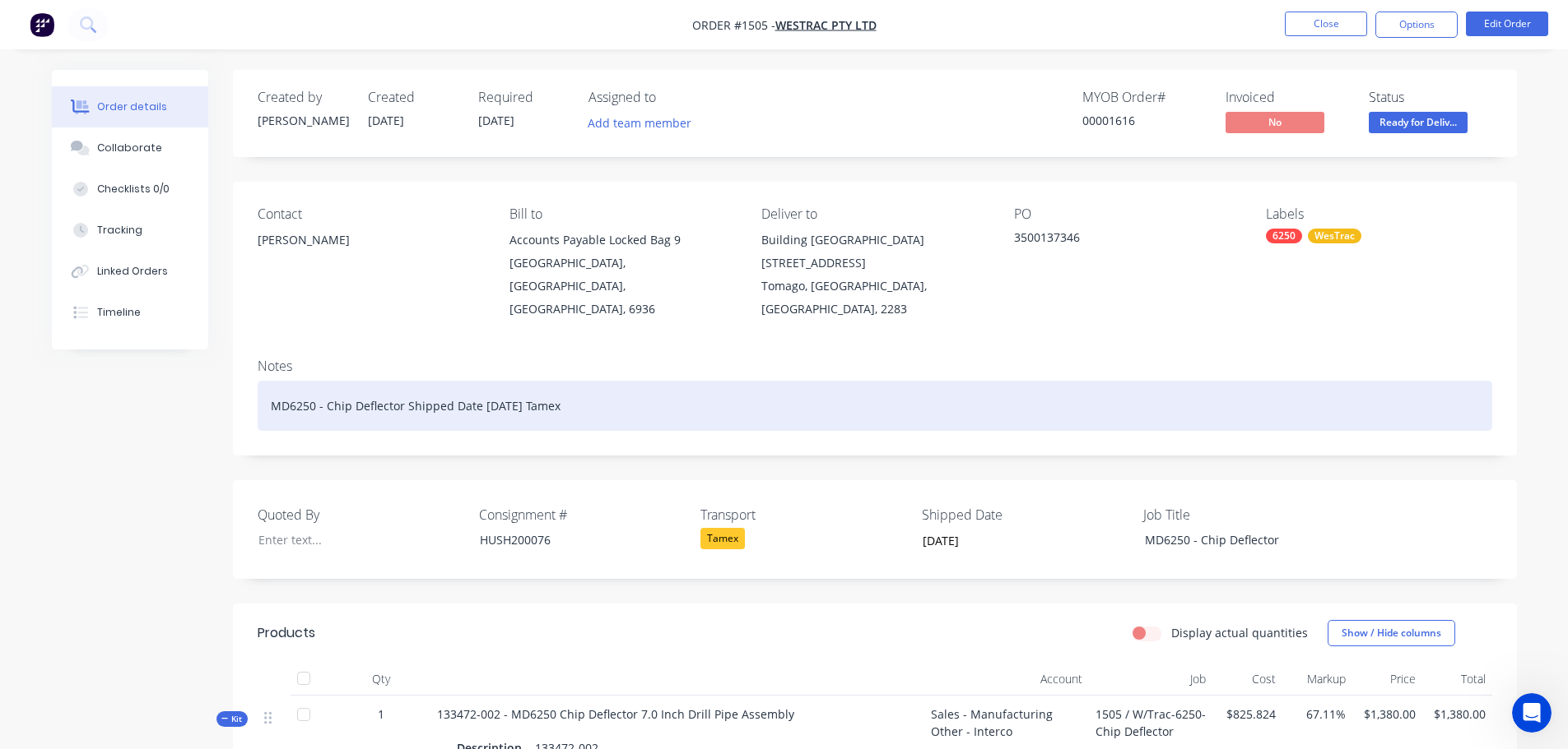
click at [610, 381] on div "MD6250 - Chip Deflector Shipped Date 27/08/2025 Tamex" at bounding box center [875, 406] width 1234 height 50
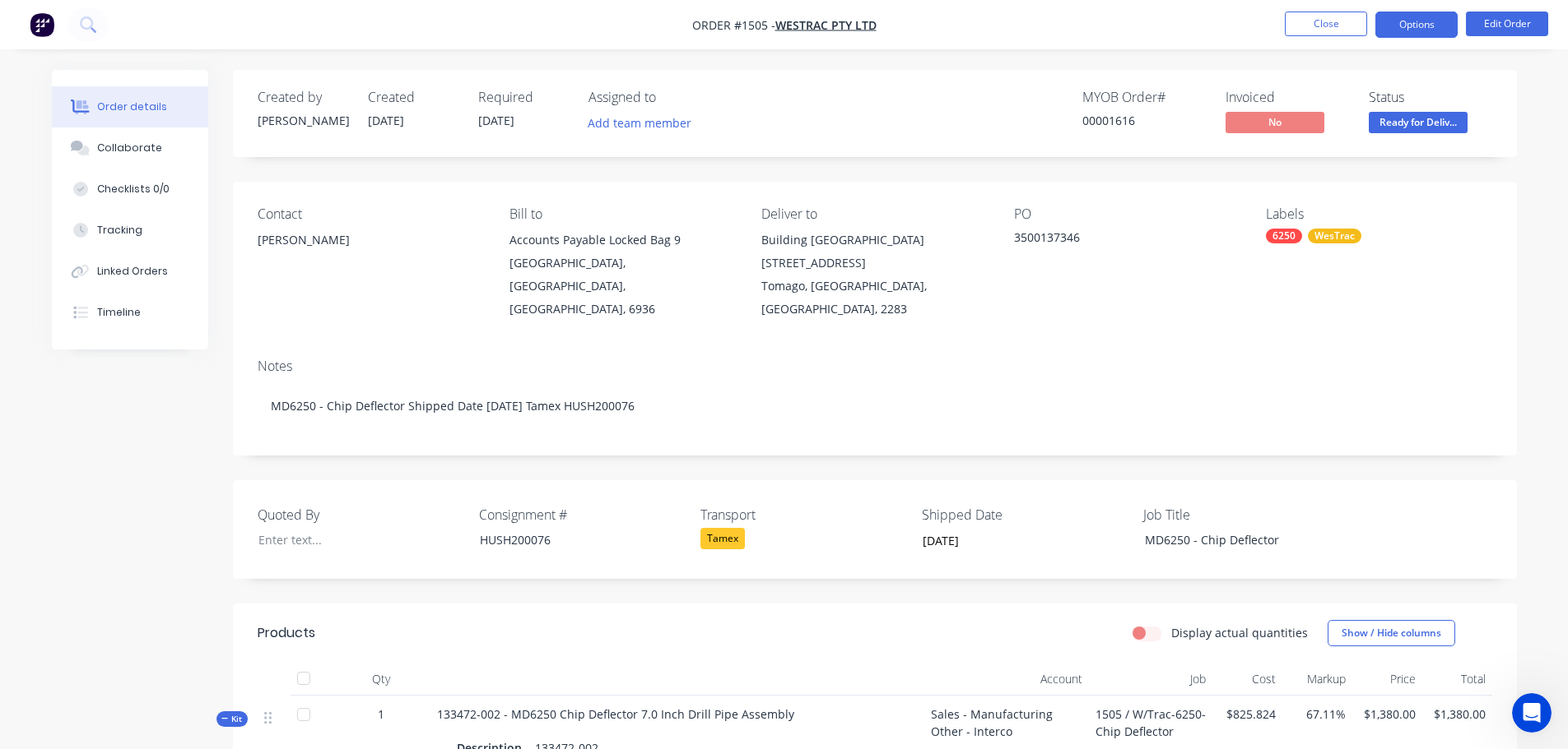
click at [1411, 30] on button "Options" at bounding box center [1417, 24] width 82 height 26
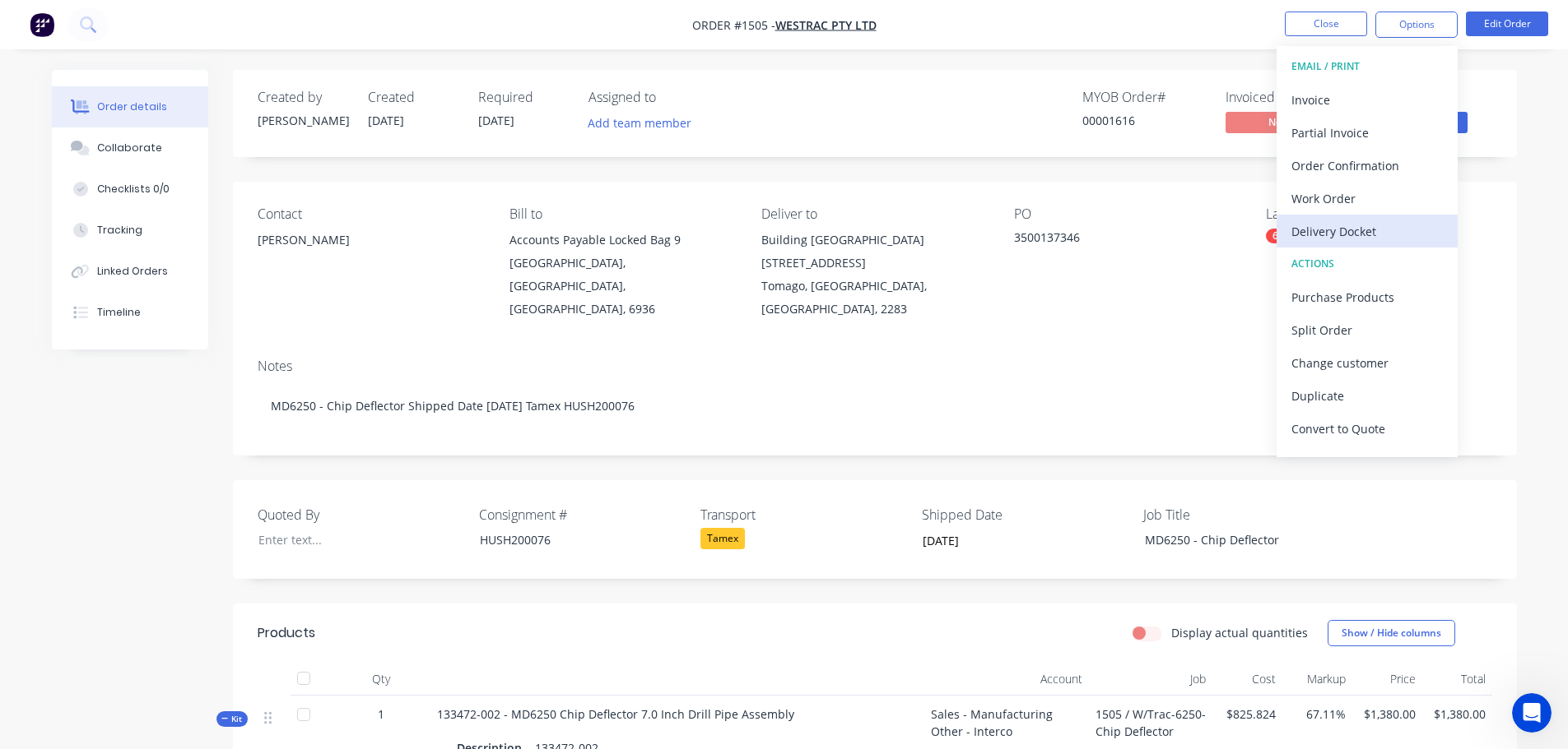
click at [1359, 231] on div "Delivery Docket" at bounding box center [1368, 231] width 151 height 24
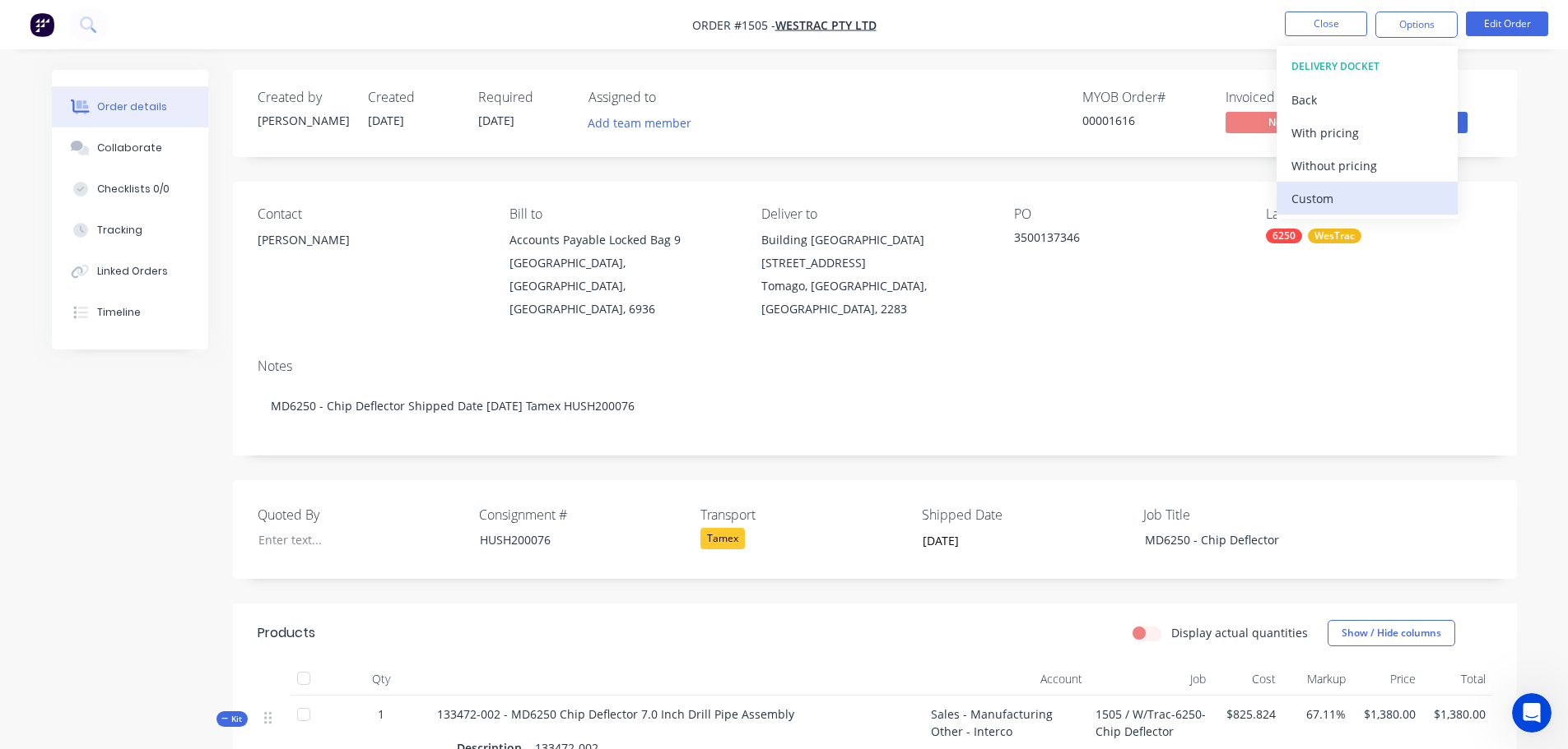
click at [1361, 210] on div "Custom" at bounding box center [1368, 198] width 151 height 24
click at [1363, 168] on div "Without pricing" at bounding box center [1368, 166] width 151 height 24
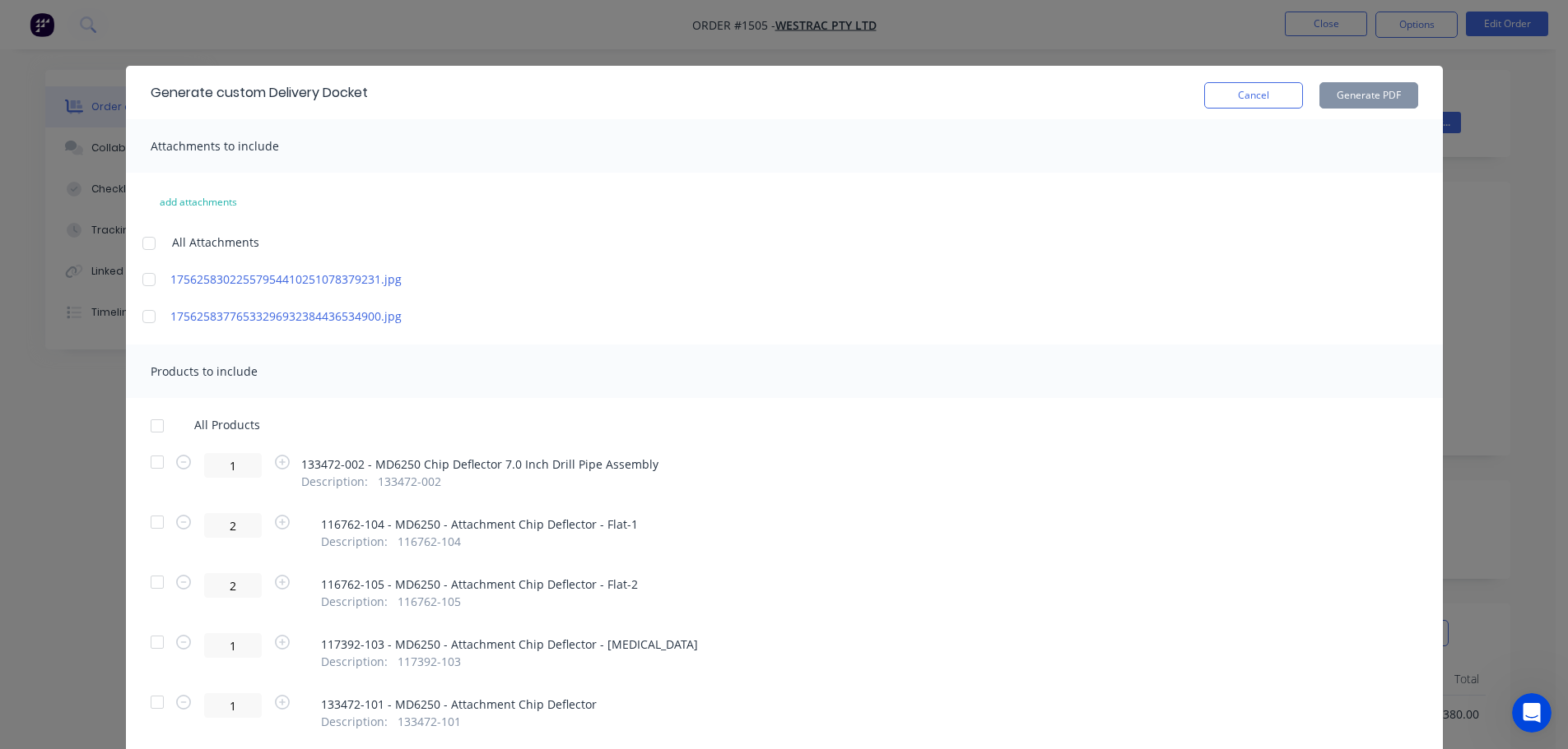
click at [152, 425] on div at bounding box center [157, 426] width 33 height 33
click at [1356, 101] on button "Generate PDF" at bounding box center [1369, 95] width 99 height 26
click at [1258, 102] on button "Cancel" at bounding box center [1254, 95] width 99 height 26
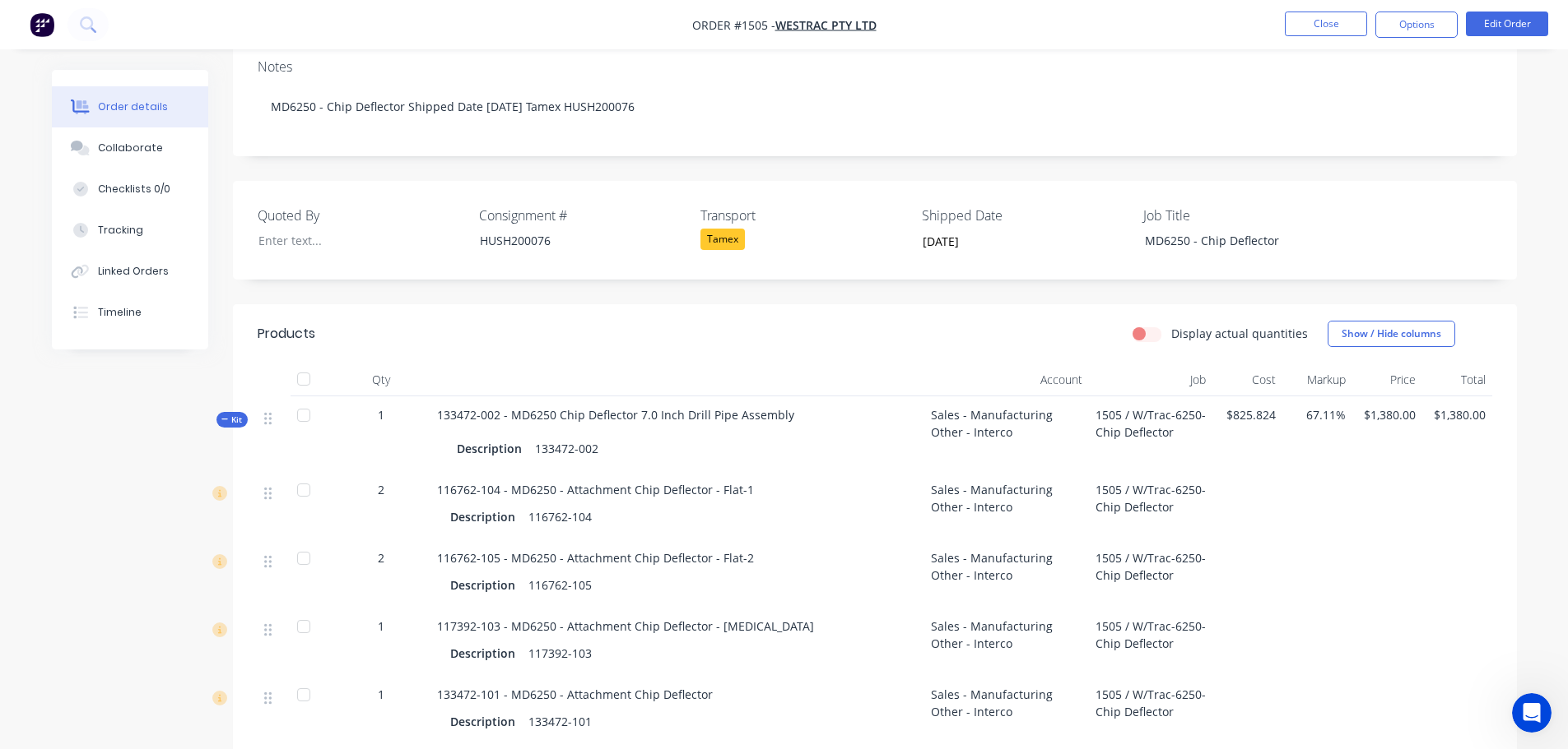
scroll to position [329, 0]
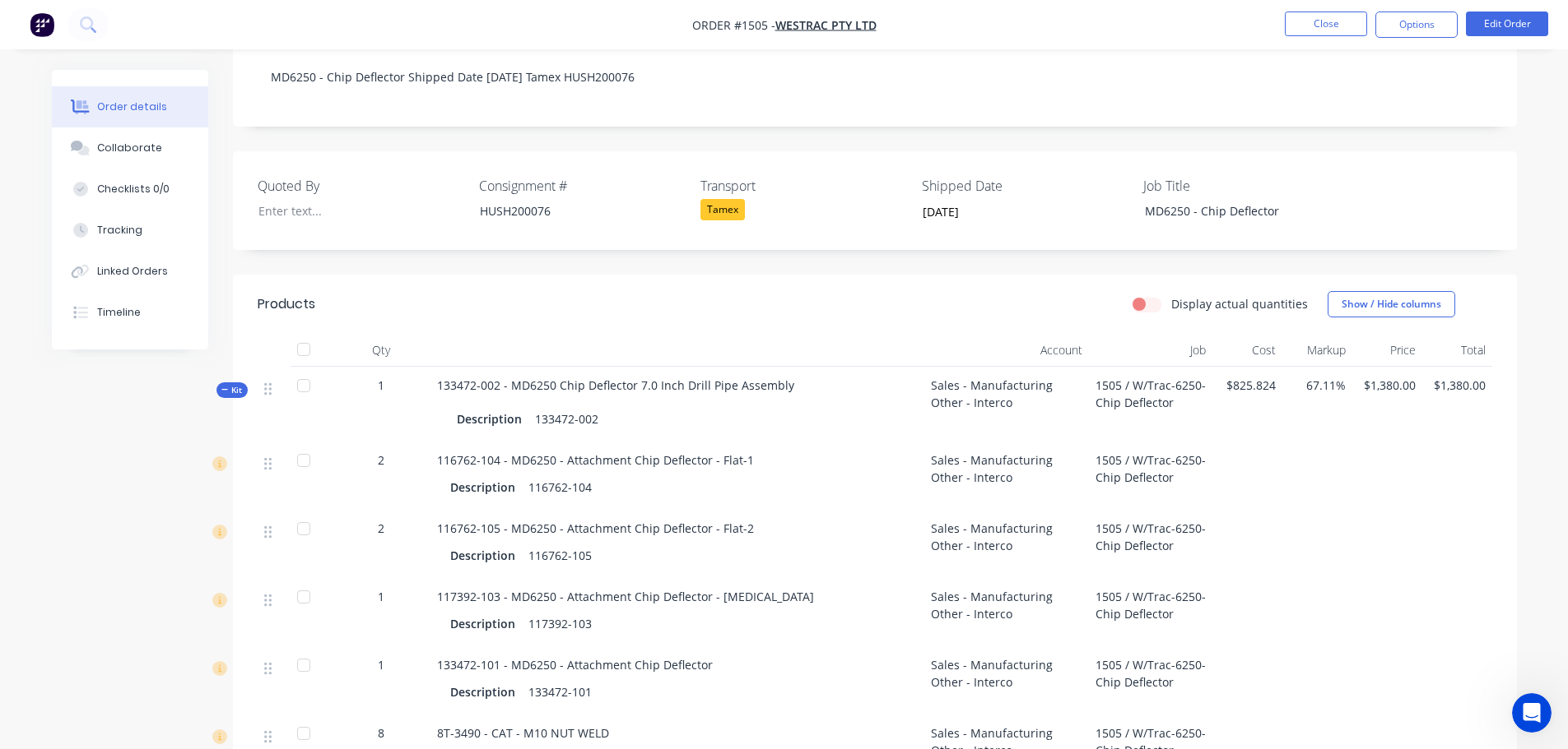
click at [310, 333] on div at bounding box center [304, 350] width 33 height 33
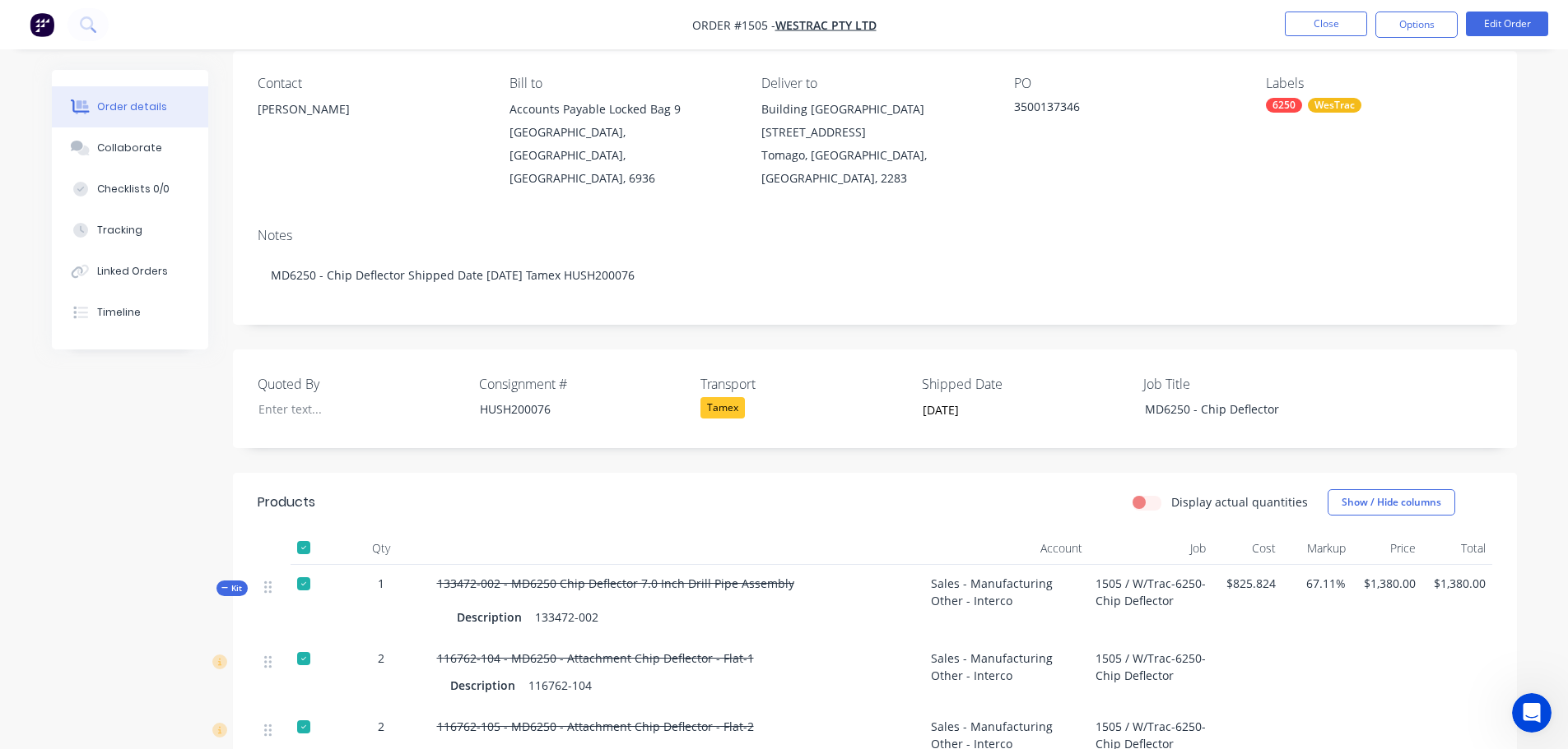
scroll to position [0, 0]
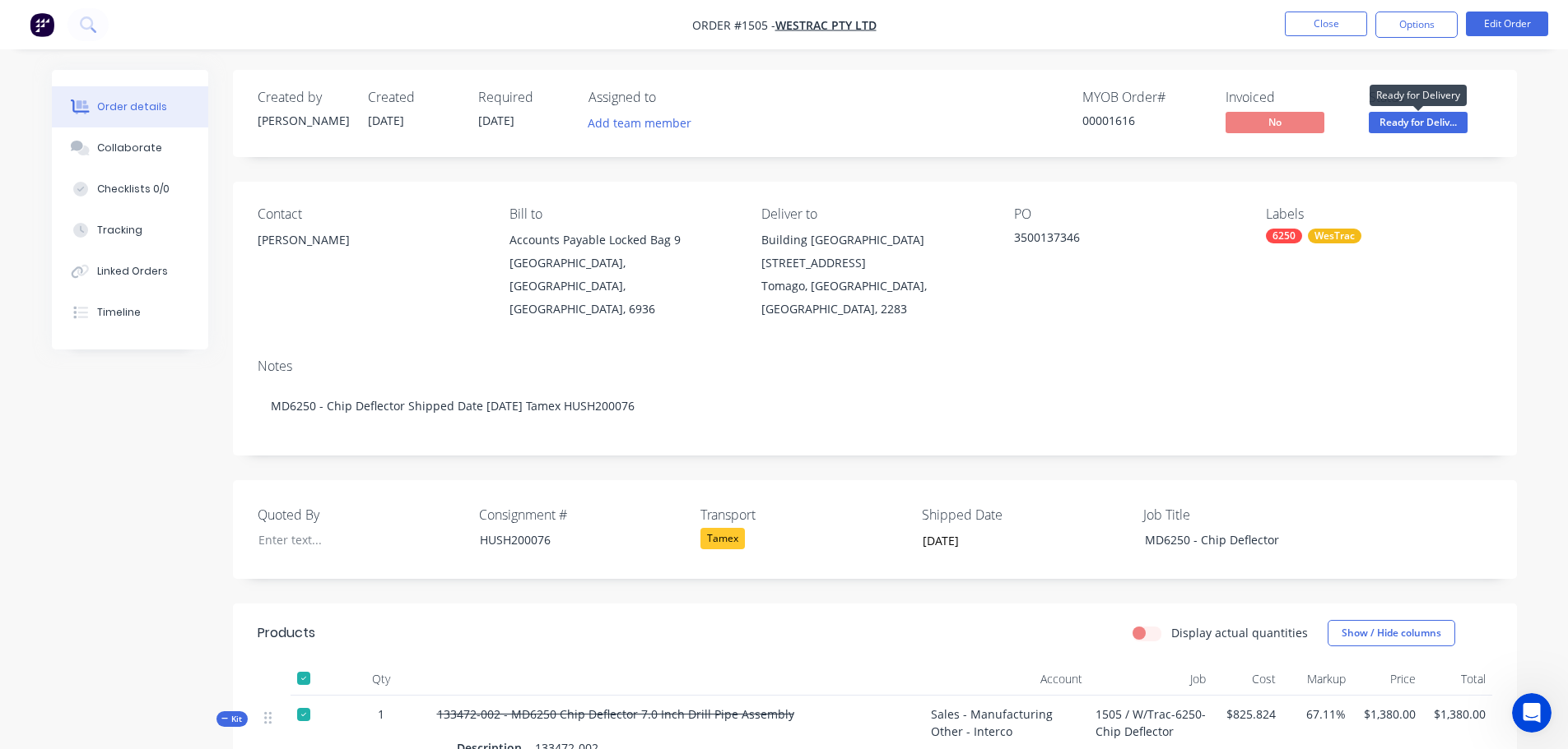
click at [1424, 125] on span "Ready for Deliv..." at bounding box center [1418, 122] width 99 height 20
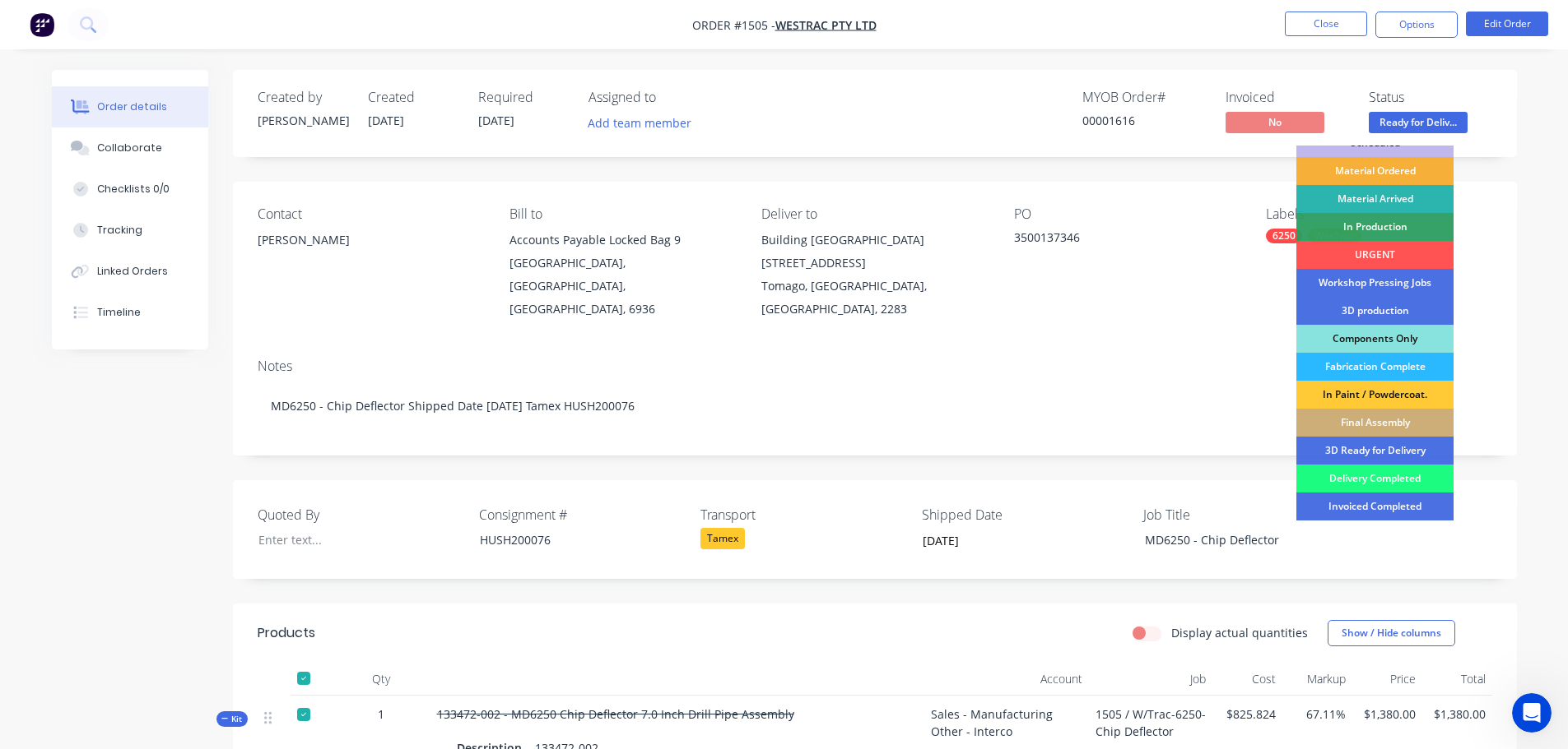
scroll to position [82, 0]
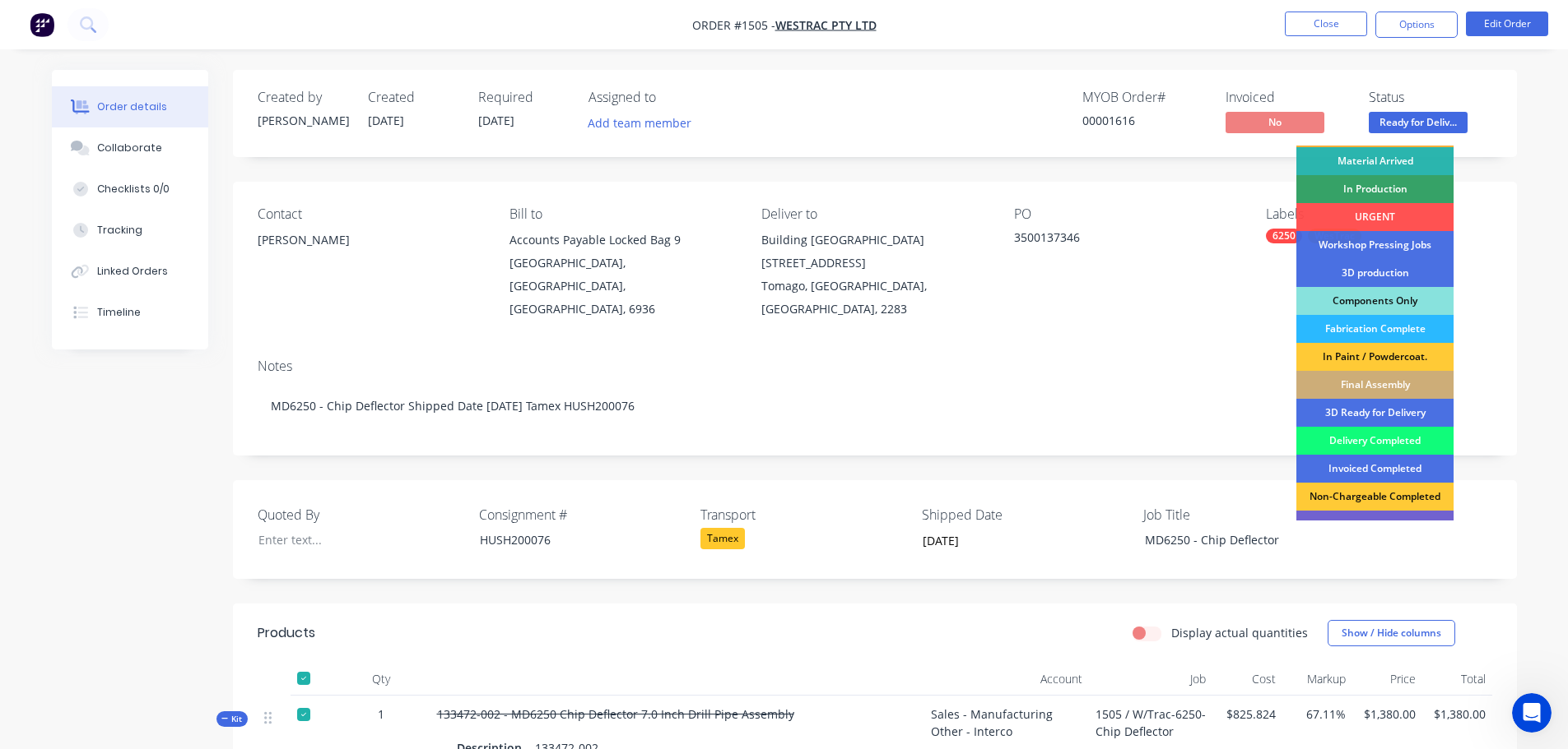
click at [1384, 440] on div "Delivery Completed" at bounding box center [1375, 441] width 157 height 28
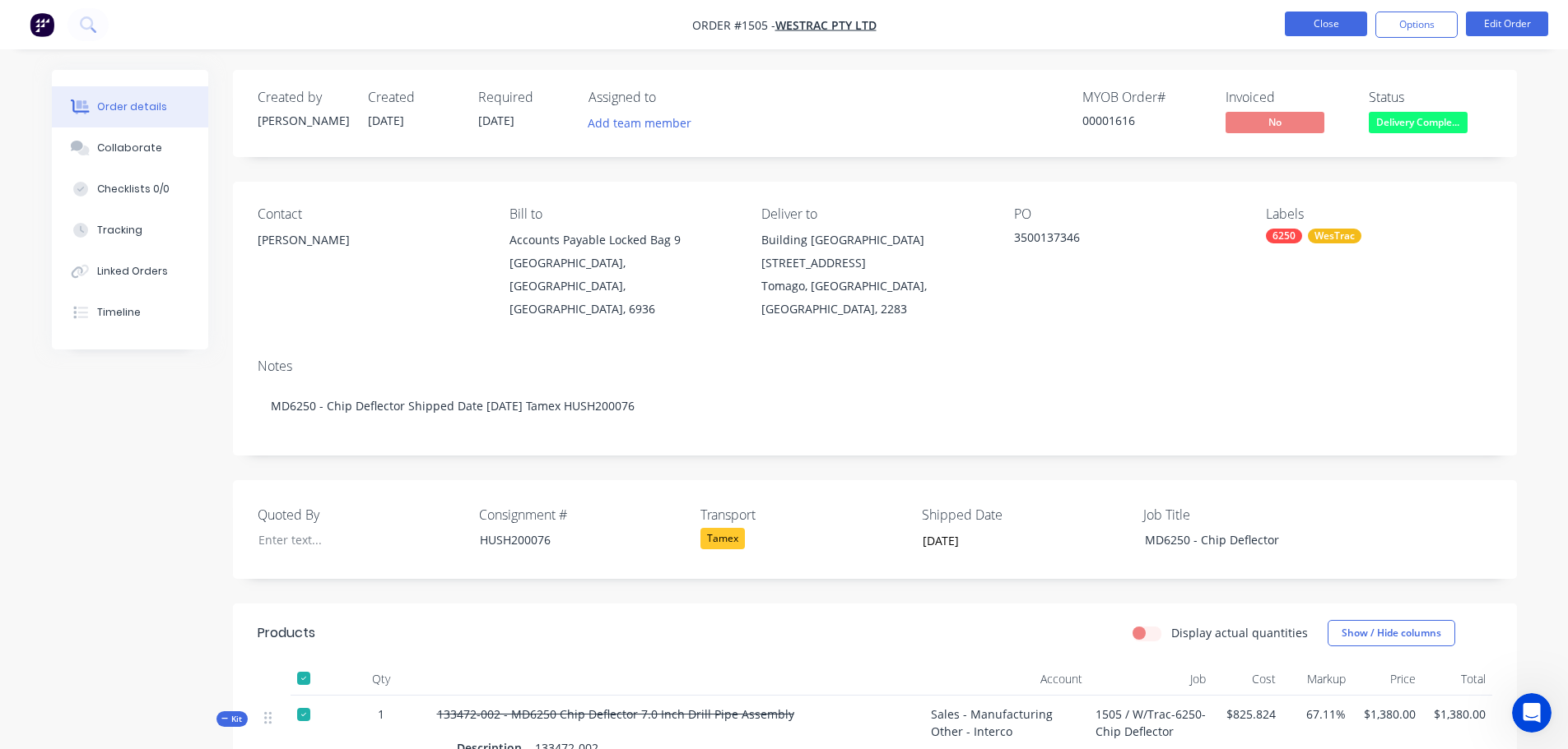
click at [1322, 27] on button "Close" at bounding box center [1326, 24] width 82 height 25
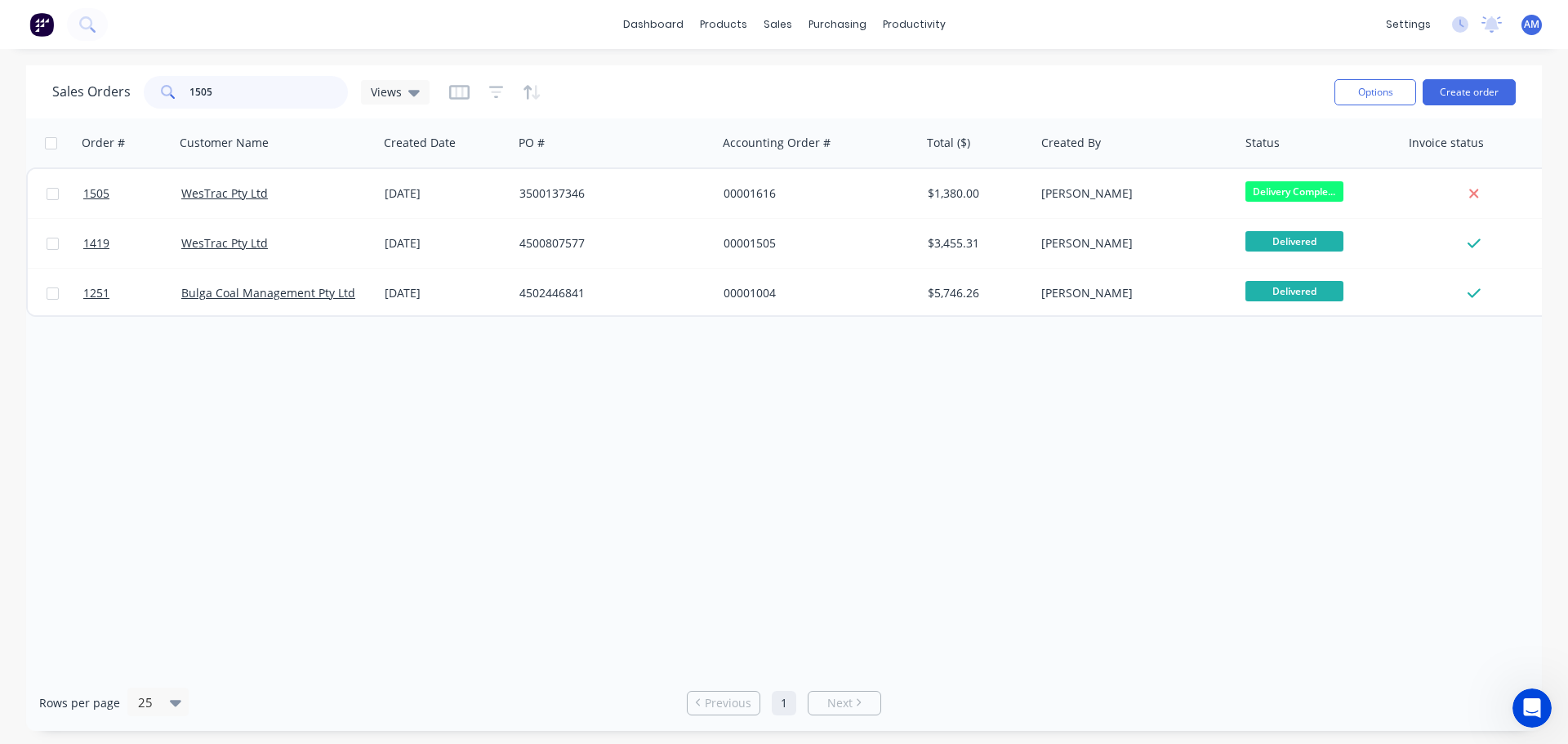
drag, startPoint x: 237, startPoint y: 95, endPoint x: 168, endPoint y: 84, distance: 69.9
click at [168, 84] on div "1505" at bounding box center [245, 92] width 204 height 32
type input "1599"
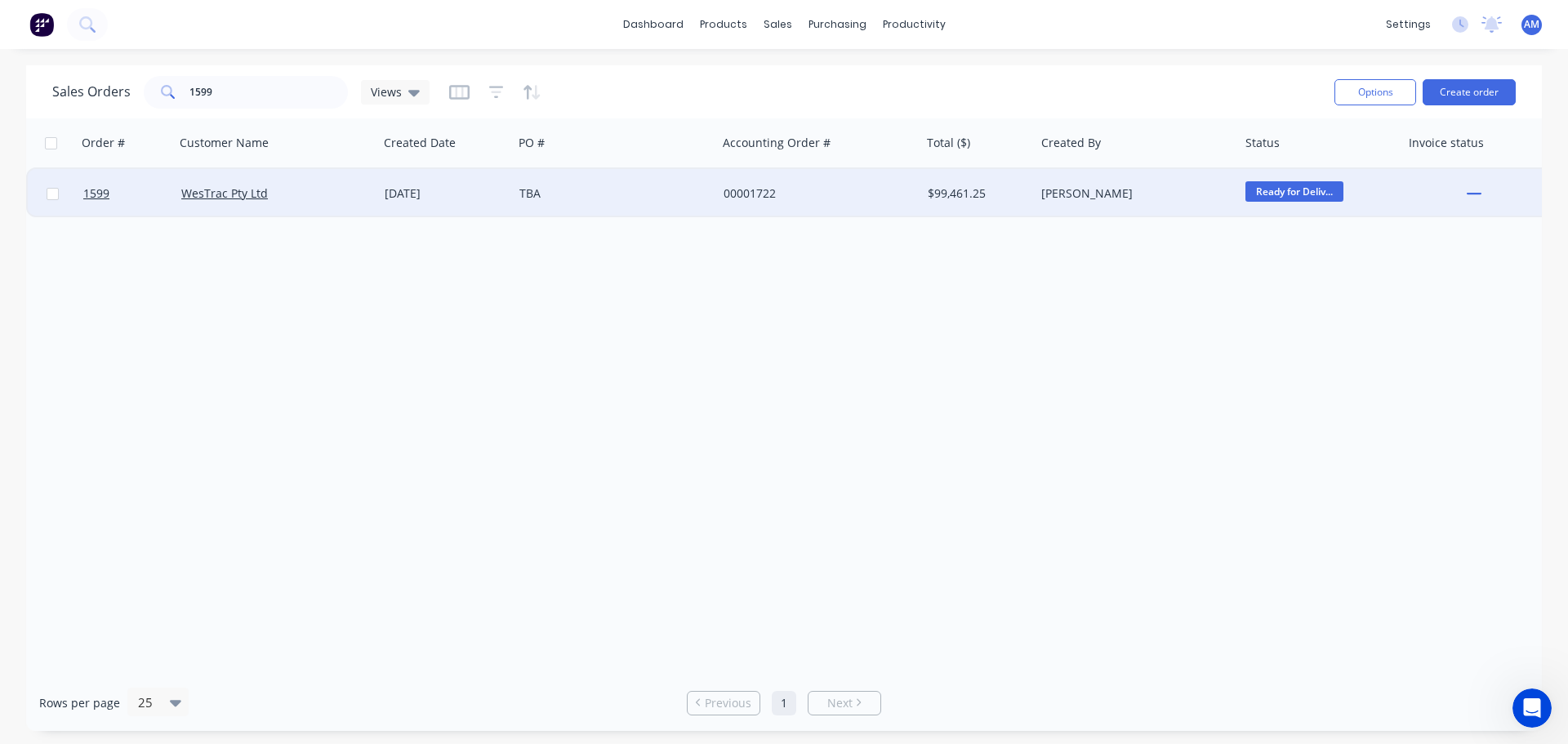
click at [541, 193] on div "TBA" at bounding box center [610, 193] width 182 height 16
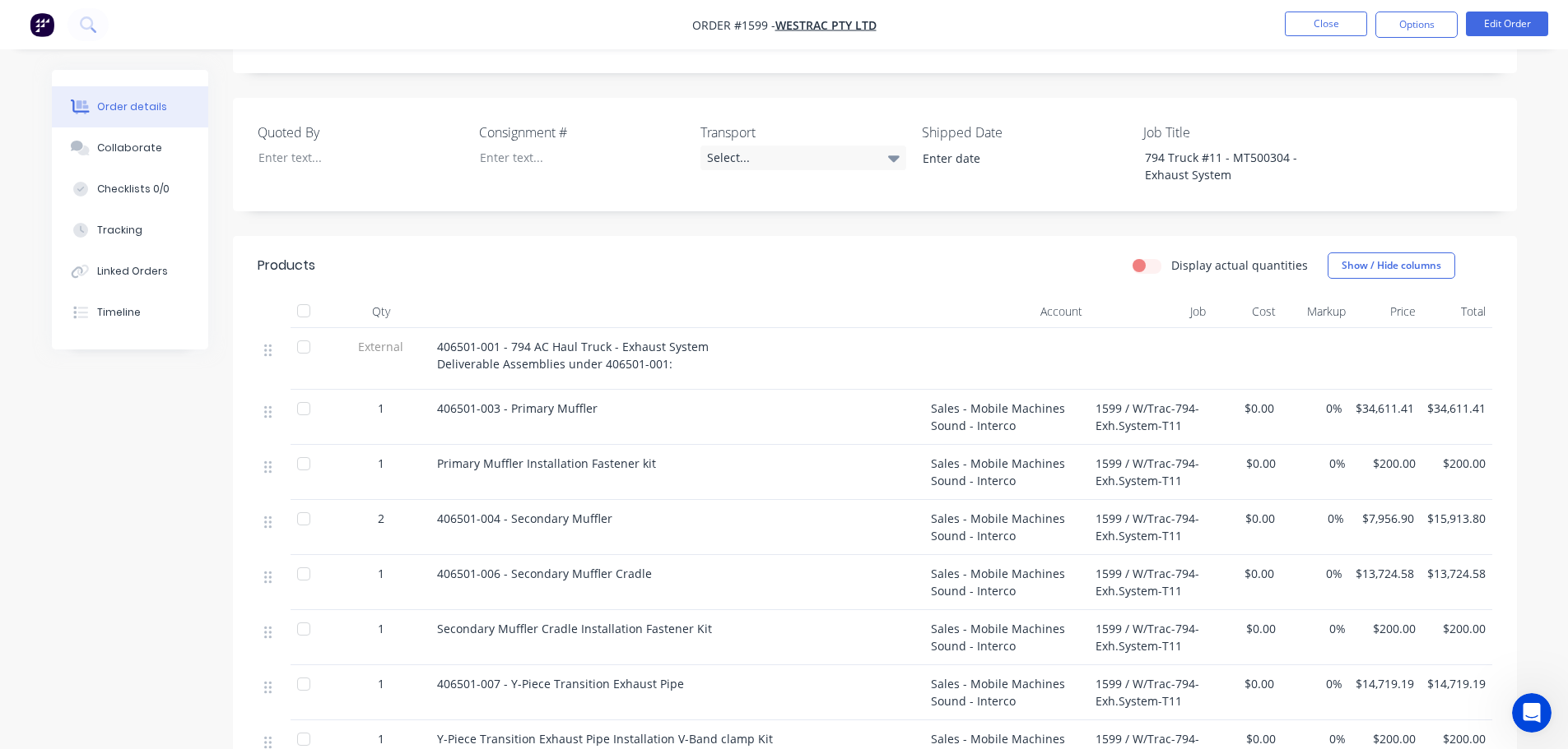
scroll to position [411, 0]
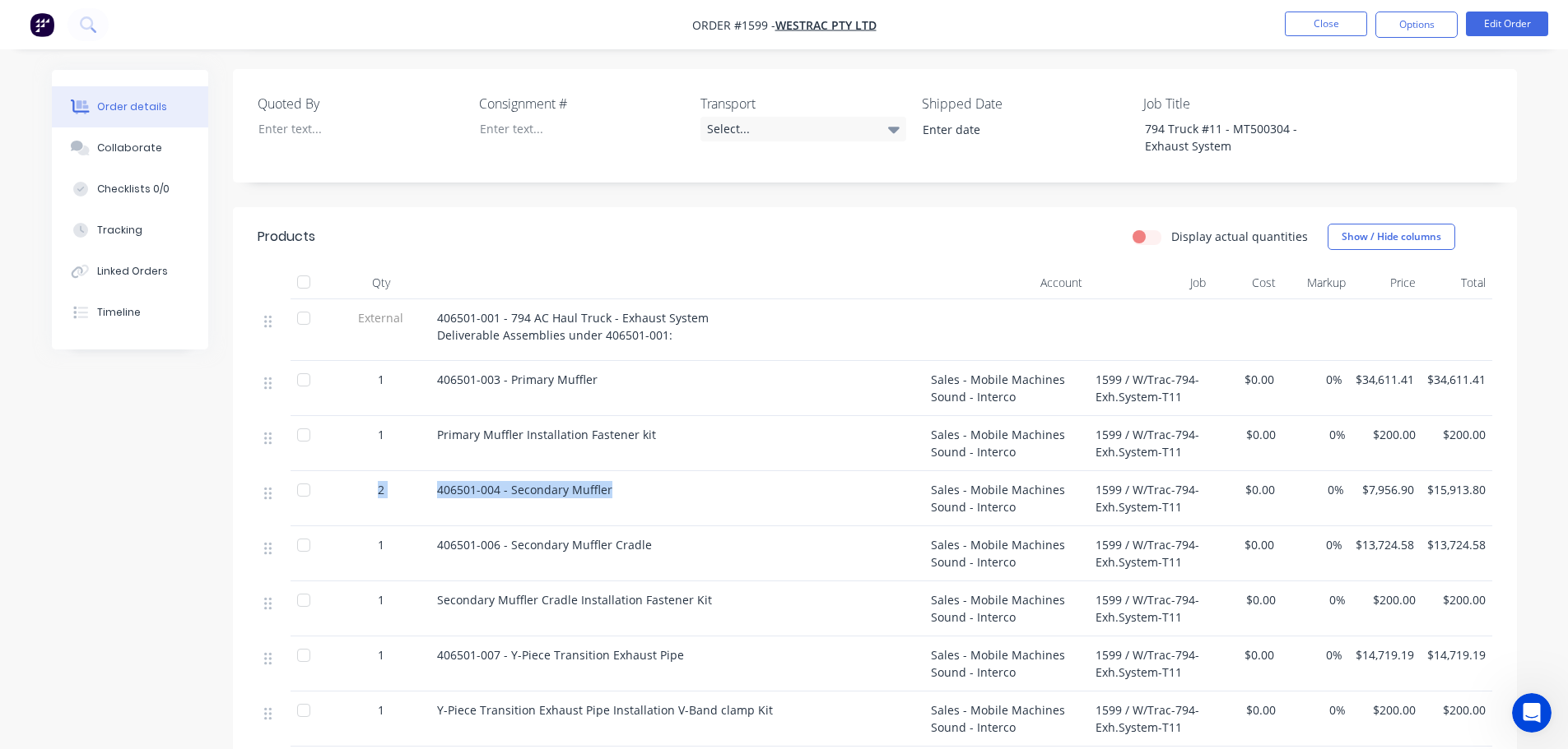
drag, startPoint x: 611, startPoint y: 464, endPoint x: 342, endPoint y: 478, distance: 269.4
click at [342, 478] on div "2 406501-004 - Secondary Muffler Sales - Mobile Machines Sound - Interco 1599 /…" at bounding box center [875, 499] width 1234 height 56
copy div "2 406501-004 - Secondary Muffler"
click at [1334, 28] on button "Close" at bounding box center [1326, 24] width 82 height 25
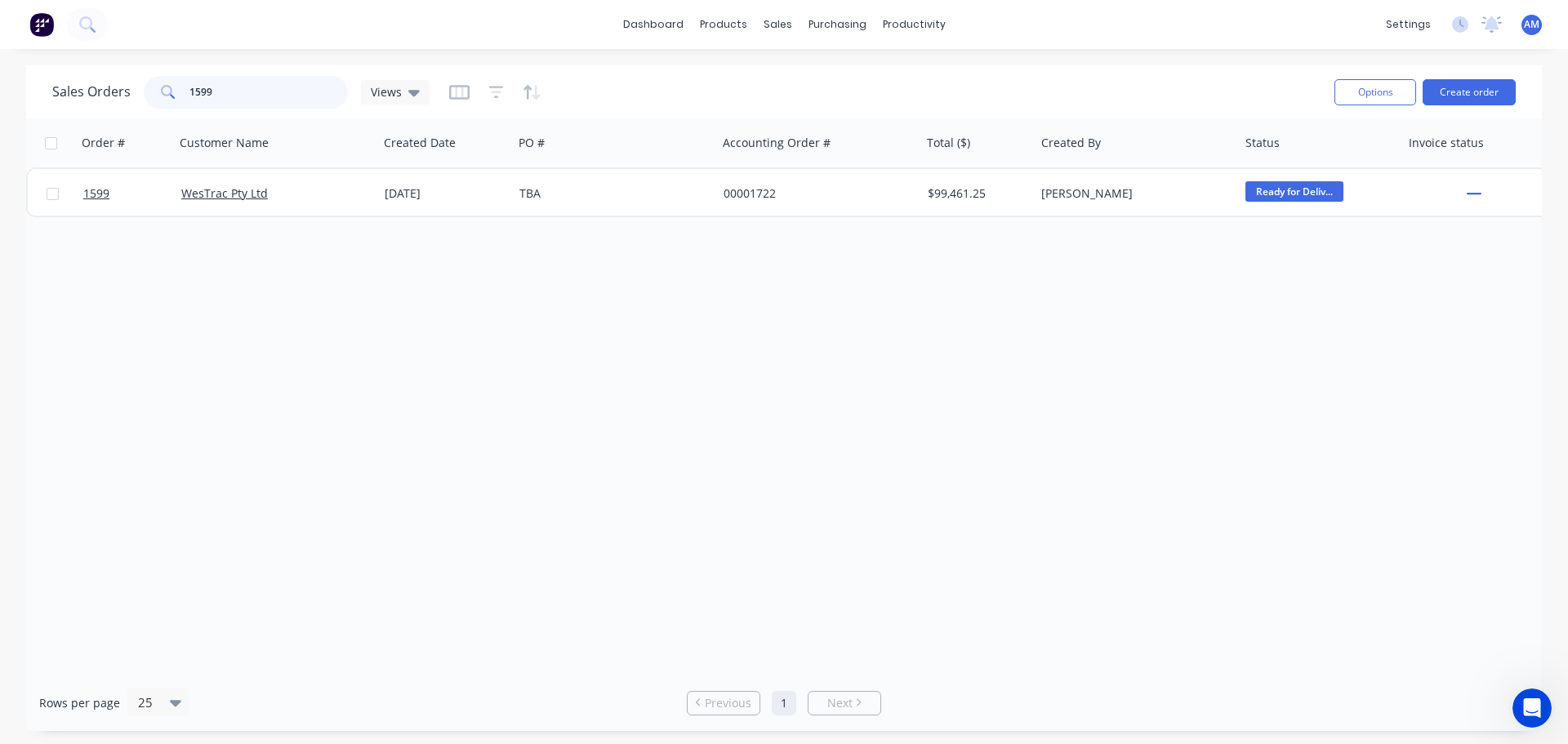
drag, startPoint x: 225, startPoint y: 95, endPoint x: 171, endPoint y: 85, distance: 54.9
click at [171, 85] on div "1599" at bounding box center [245, 92] width 204 height 32
click at [839, 26] on div "purchasing" at bounding box center [838, 25] width 74 height 25
click at [863, 69] on link "Purchase Orders" at bounding box center [906, 77] width 217 height 32
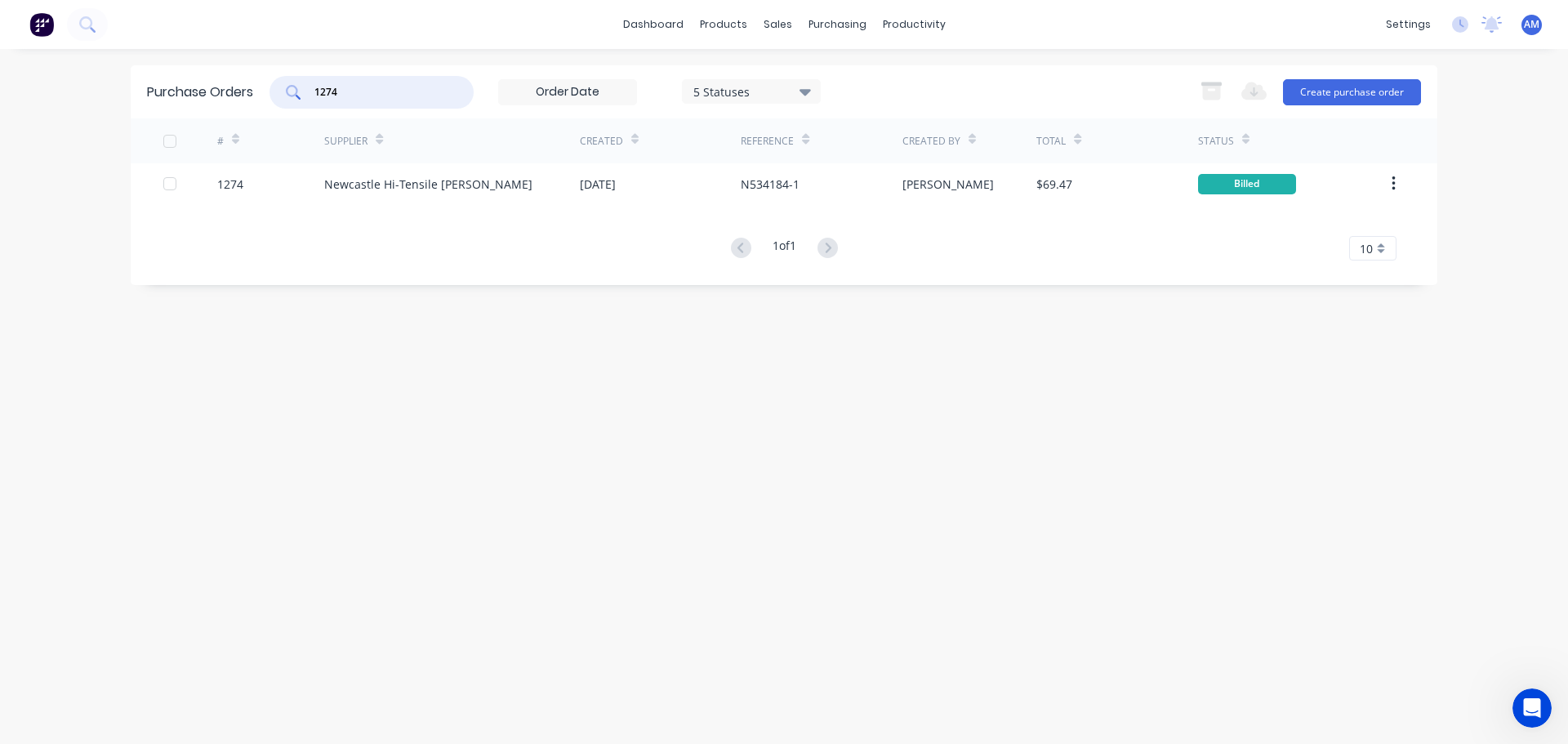
click at [316, 88] on input "1274" at bounding box center [380, 91] width 136 height 16
type input "1265"
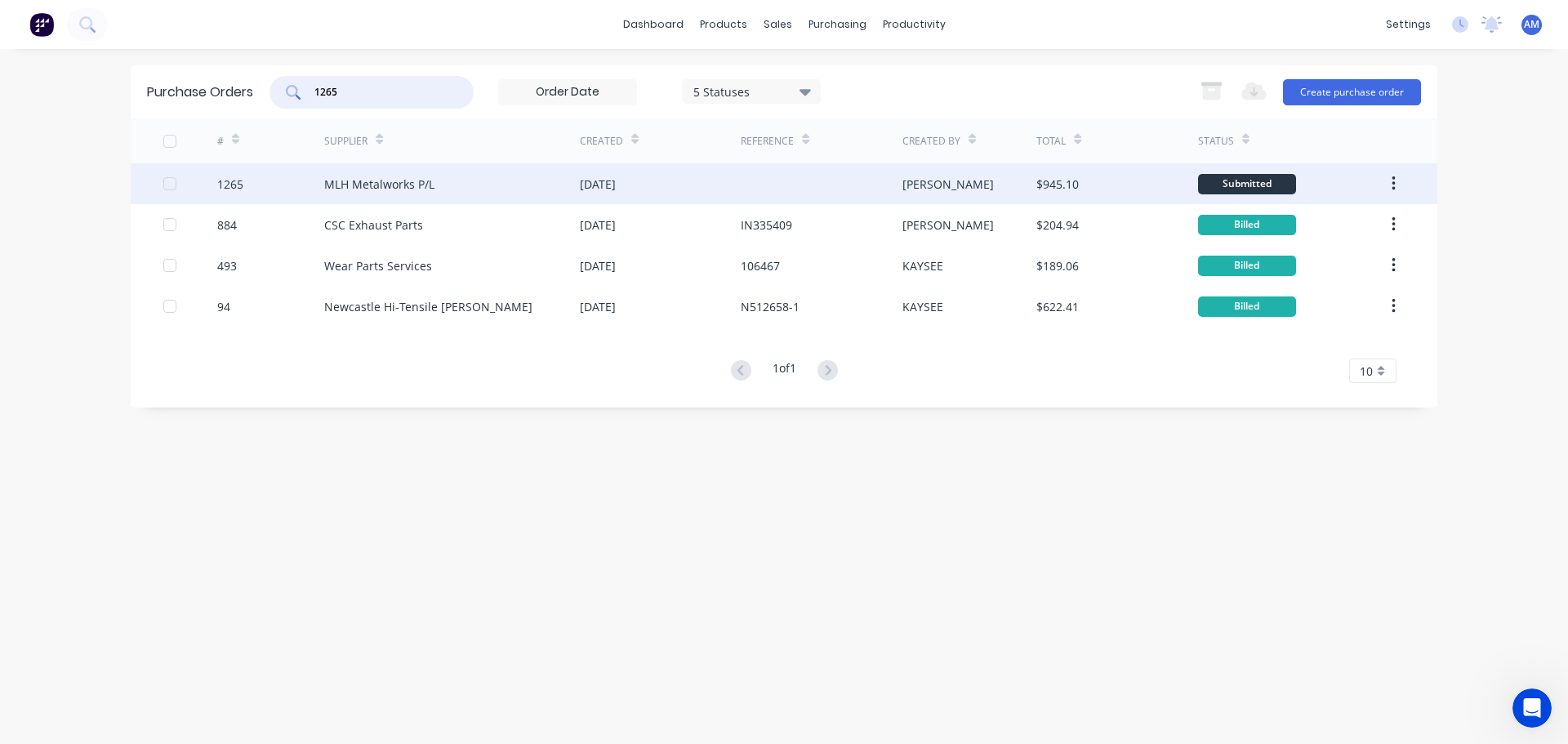
click at [409, 181] on div "MLH Metalworks P/L" at bounding box center [379, 185] width 110 height 17
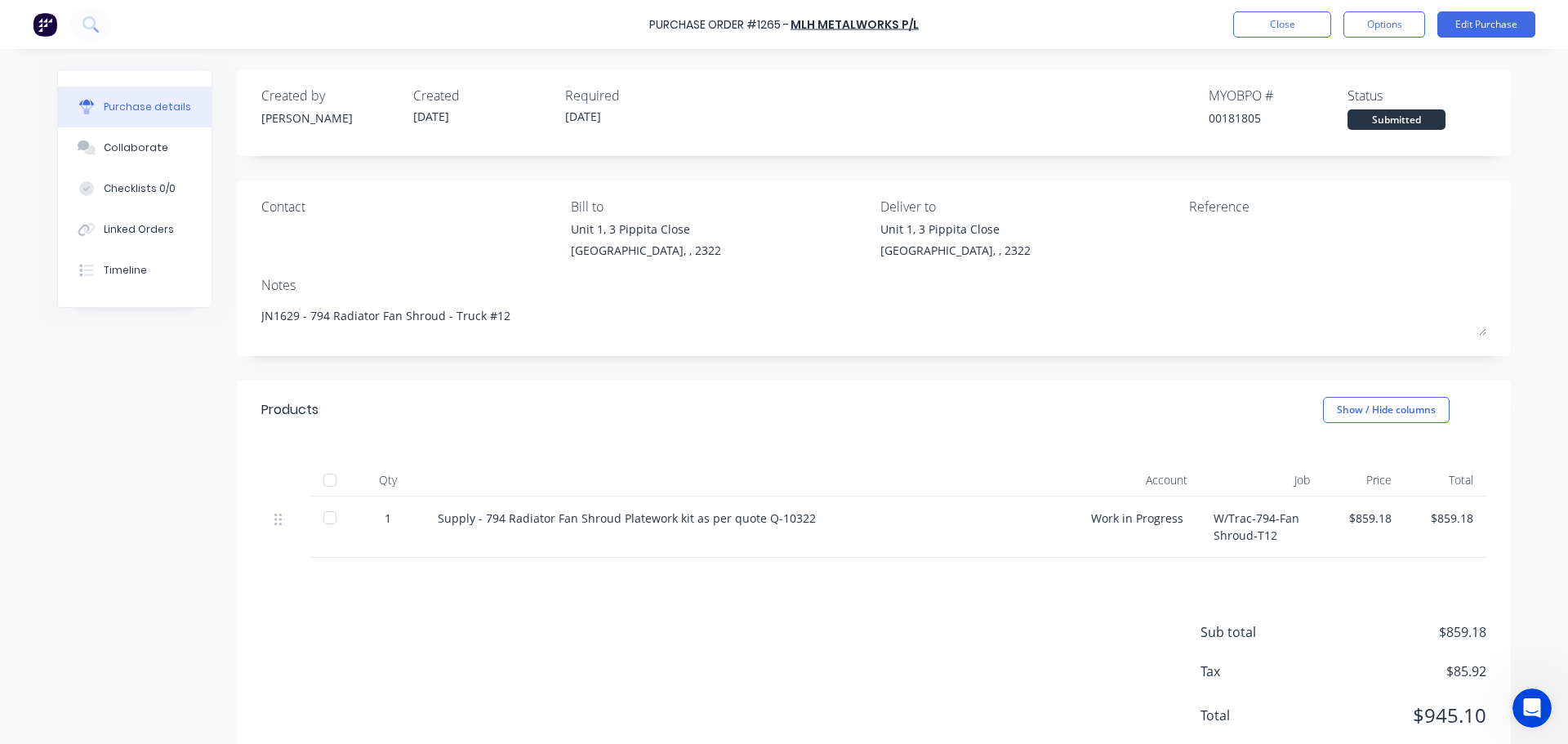
click at [329, 479] on div at bounding box center [330, 480] width 32 height 32
click at [1275, 26] on button "Close" at bounding box center [1282, 24] width 98 height 26
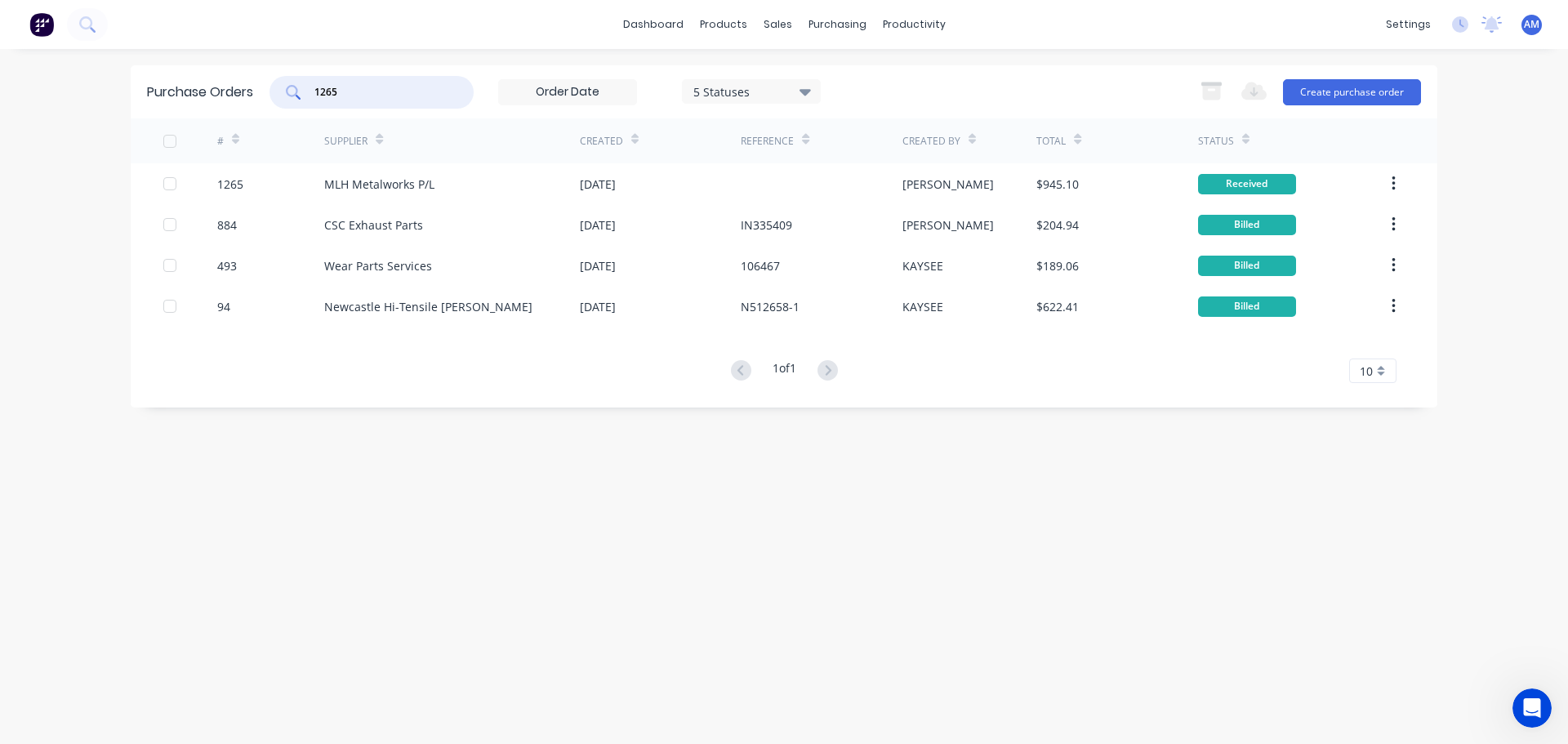
drag, startPoint x: 356, startPoint y: 95, endPoint x: 314, endPoint y: 95, distance: 42.0
click at [316, 96] on input "1265" at bounding box center [380, 91] width 136 height 16
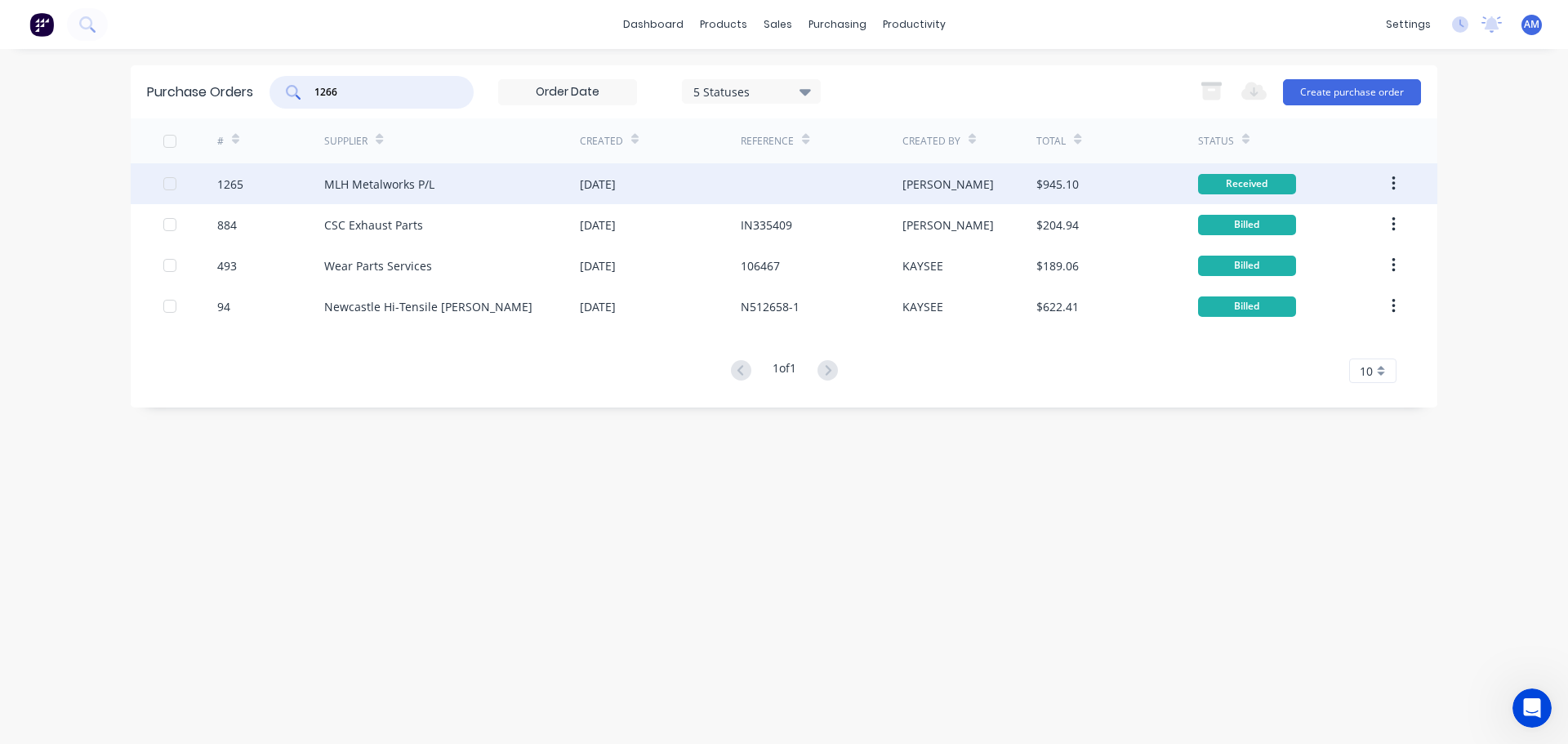
type input "1266"
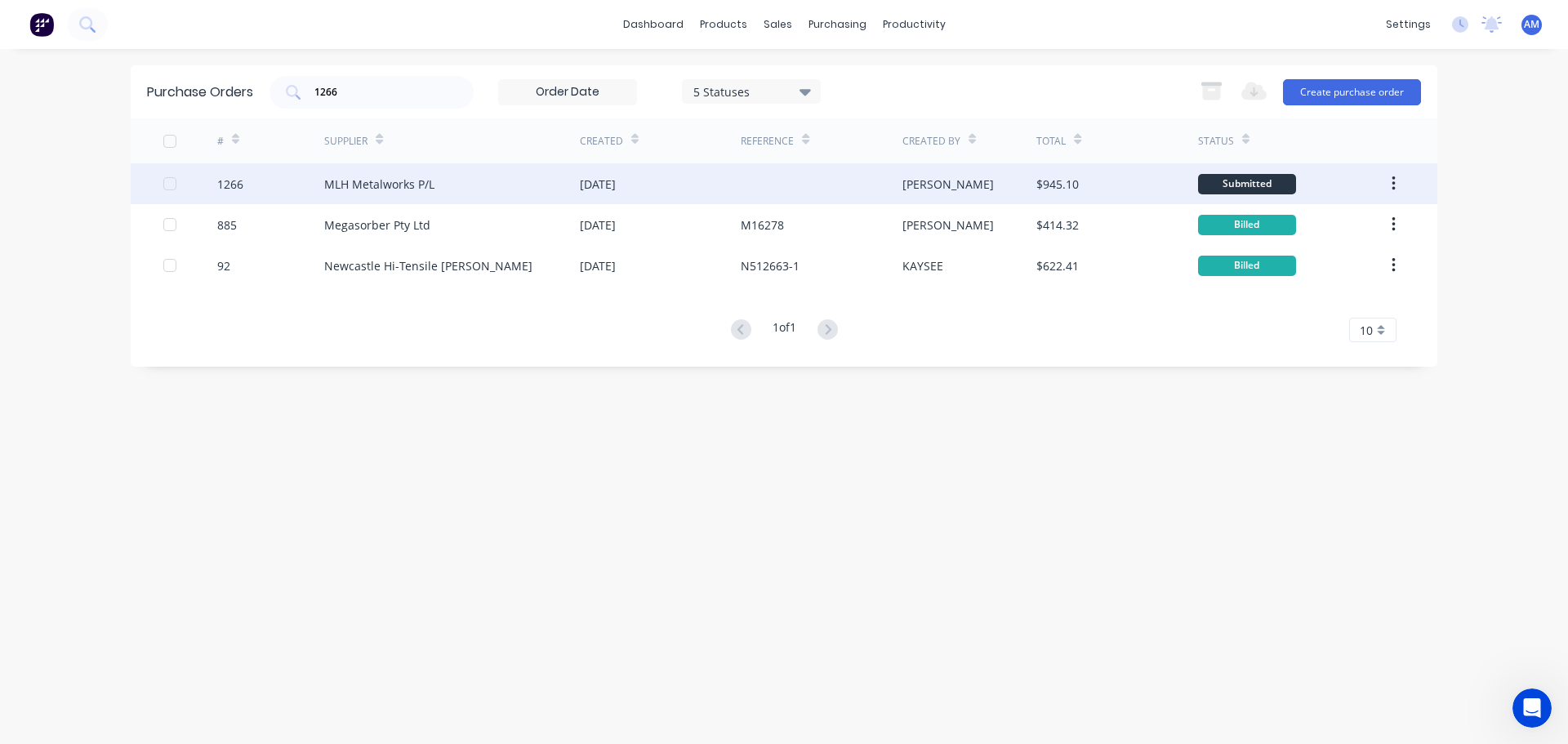
click at [428, 186] on div "MLH Metalworks P/L" at bounding box center [379, 185] width 110 height 17
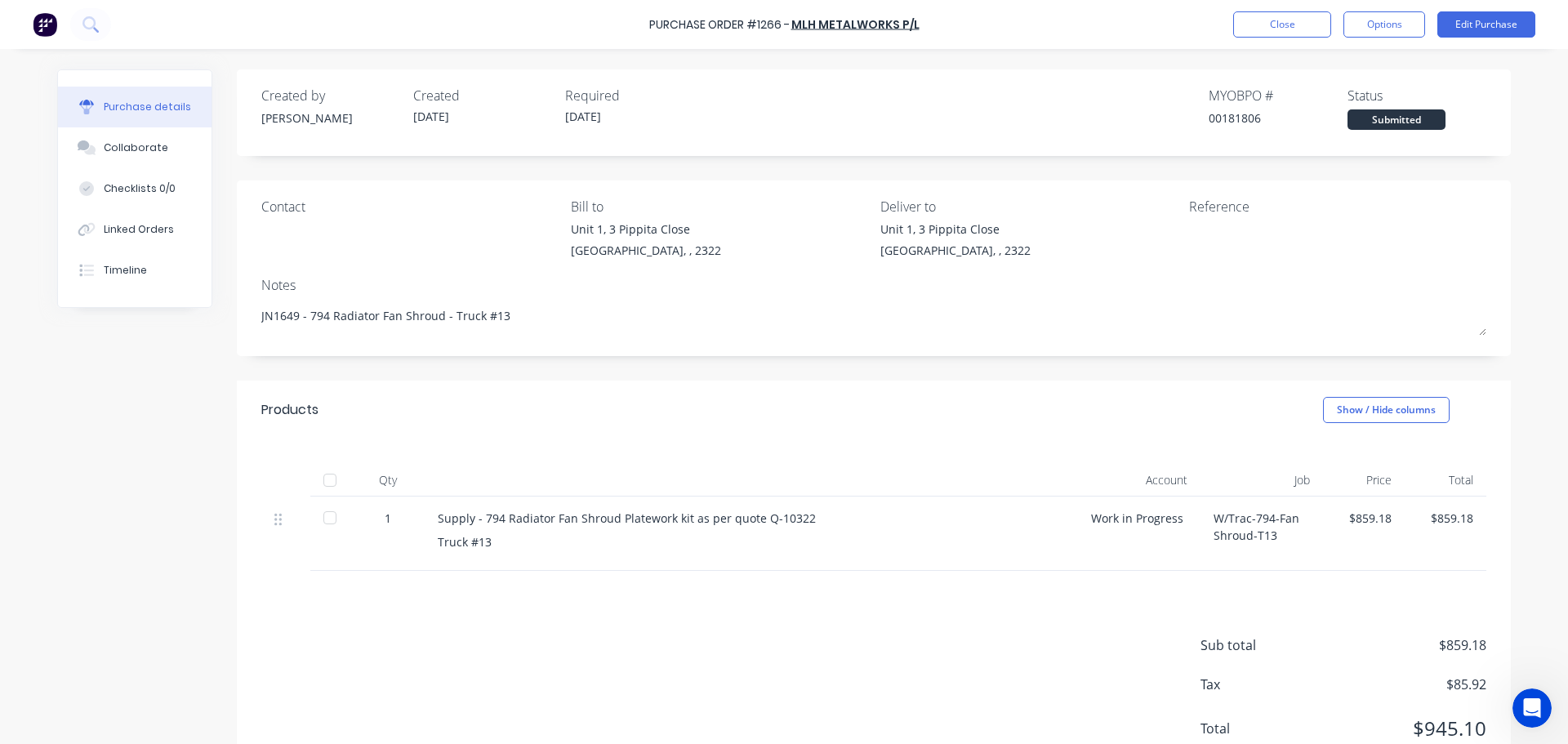
click at [333, 480] on div at bounding box center [330, 480] width 32 height 32
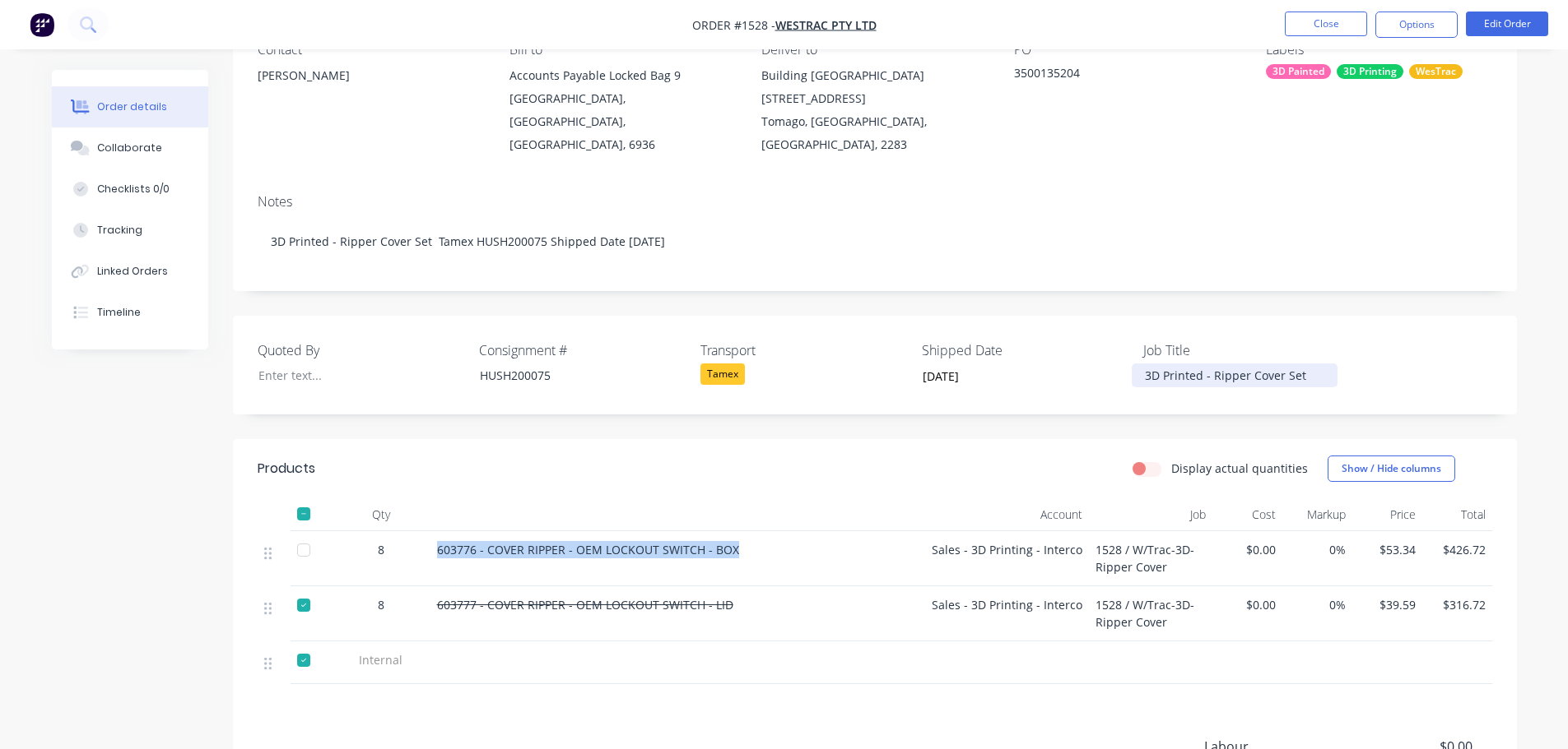
scroll to position [165, 0]
drag, startPoint x: 300, startPoint y: 522, endPoint x: 363, endPoint y: 531, distance: 63.6
click at [300, 533] on div at bounding box center [304, 550] width 33 height 33
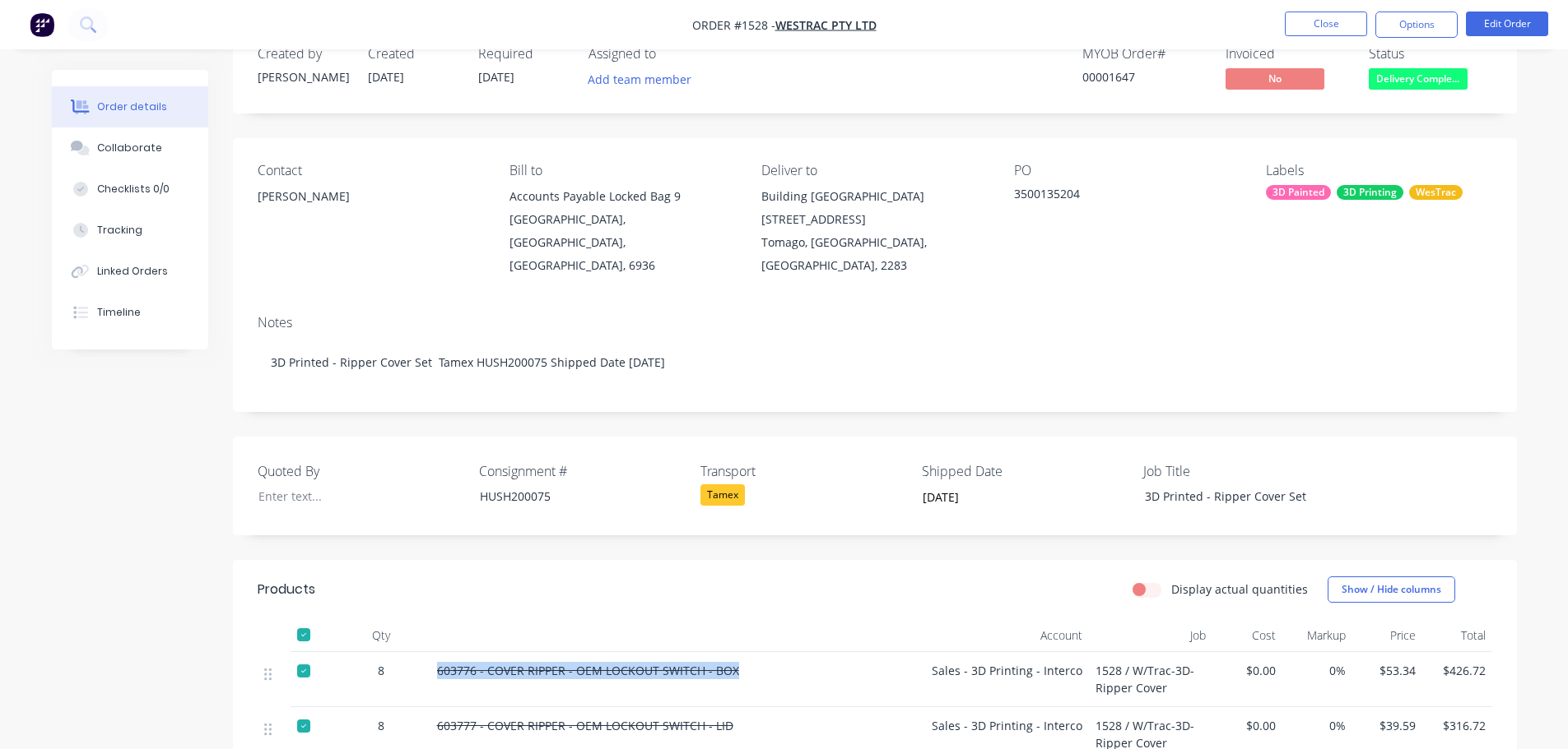
scroll to position [0, 0]
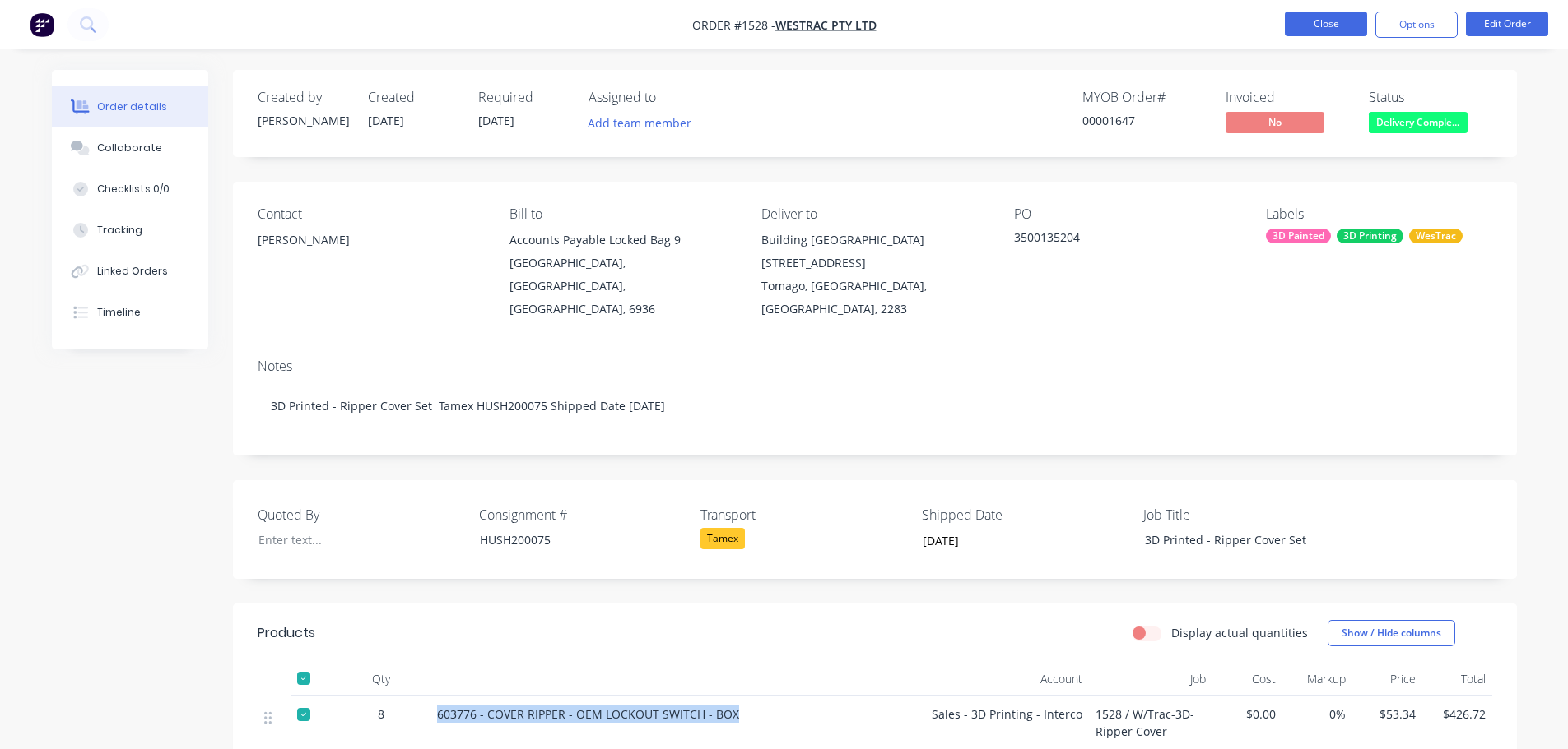
click at [1326, 32] on button "Close" at bounding box center [1326, 24] width 82 height 25
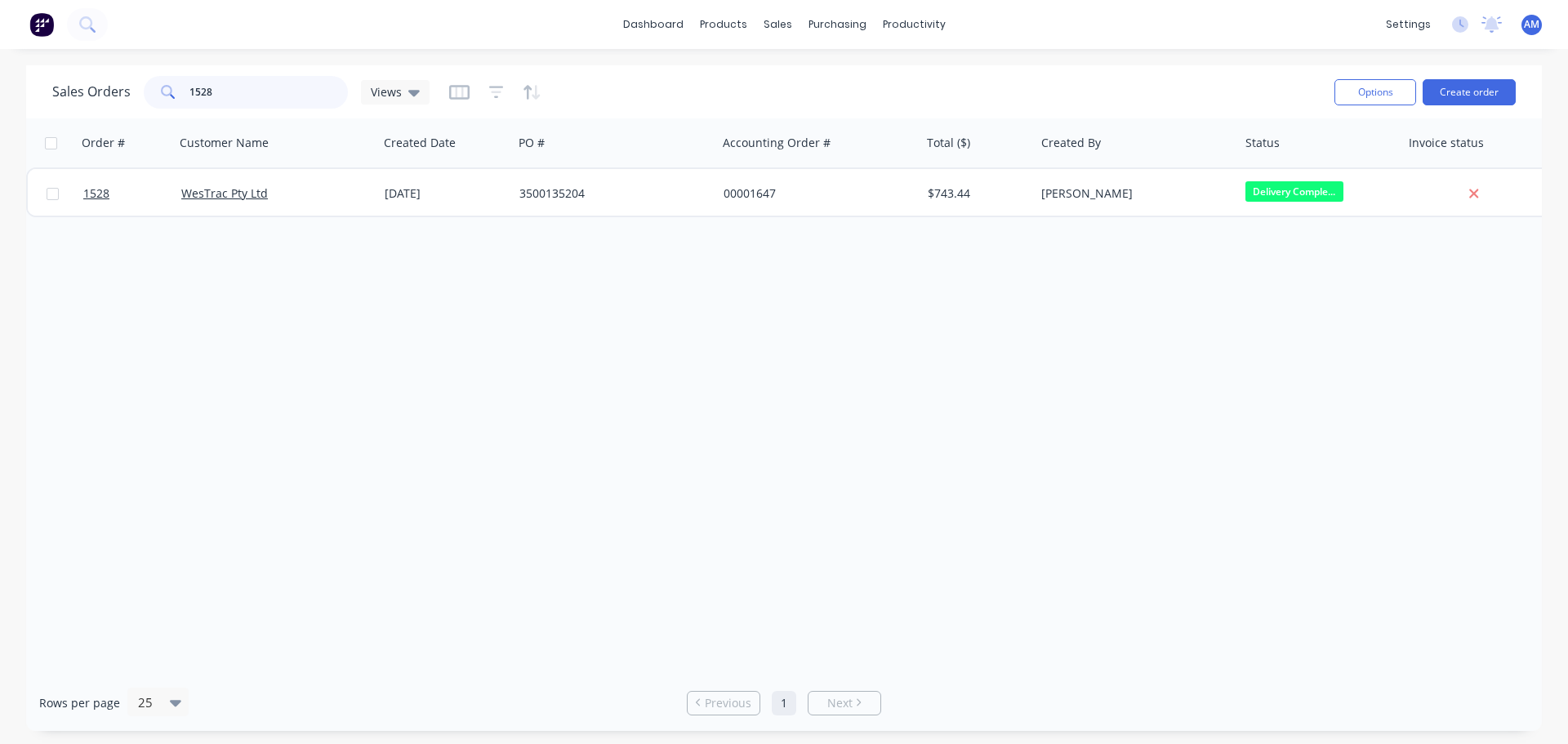
drag, startPoint x: 241, startPoint y: 91, endPoint x: 160, endPoint y: 91, distance: 81.0
click at [160, 91] on div "1528" at bounding box center [245, 92] width 204 height 32
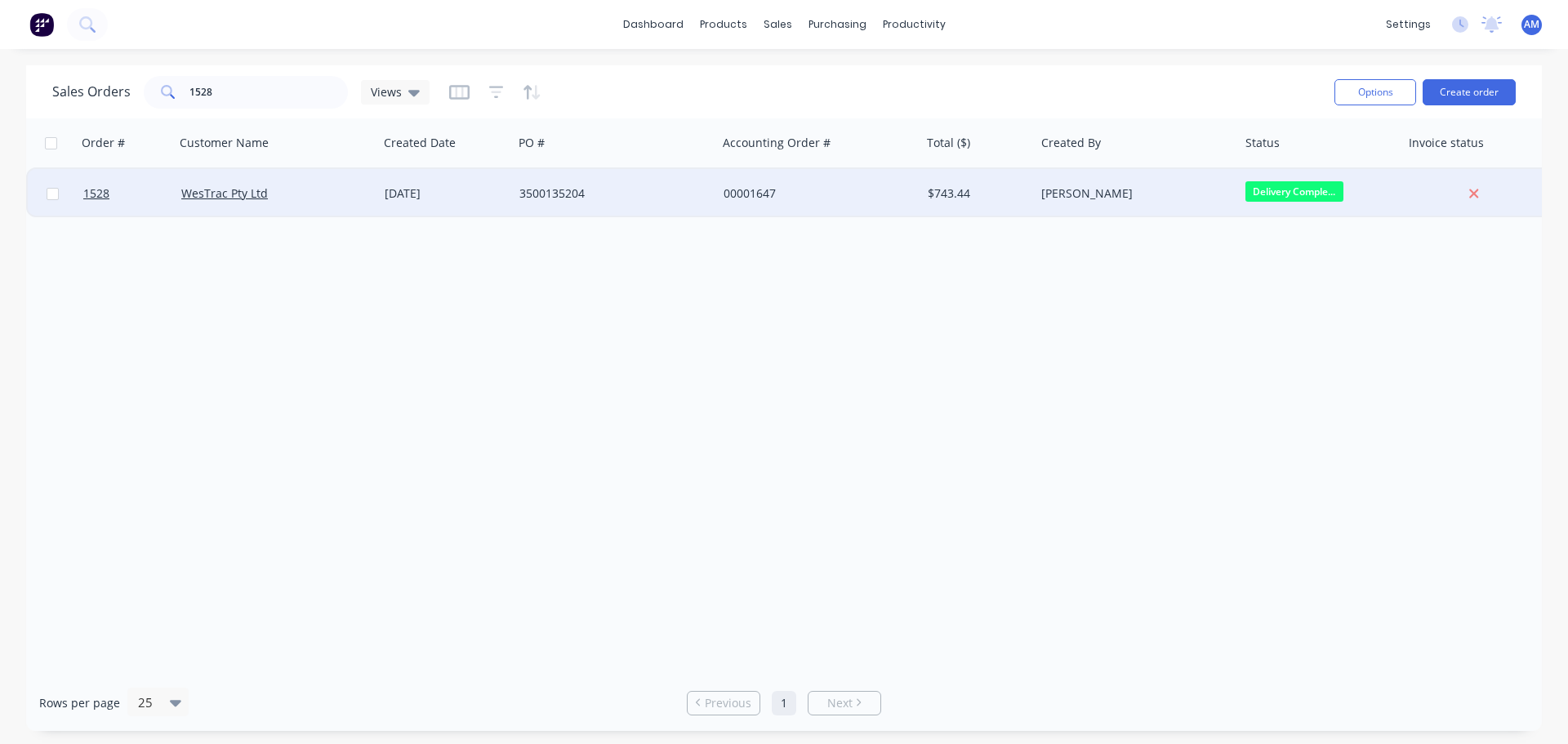
click at [575, 191] on div "3500135204" at bounding box center [610, 193] width 182 height 16
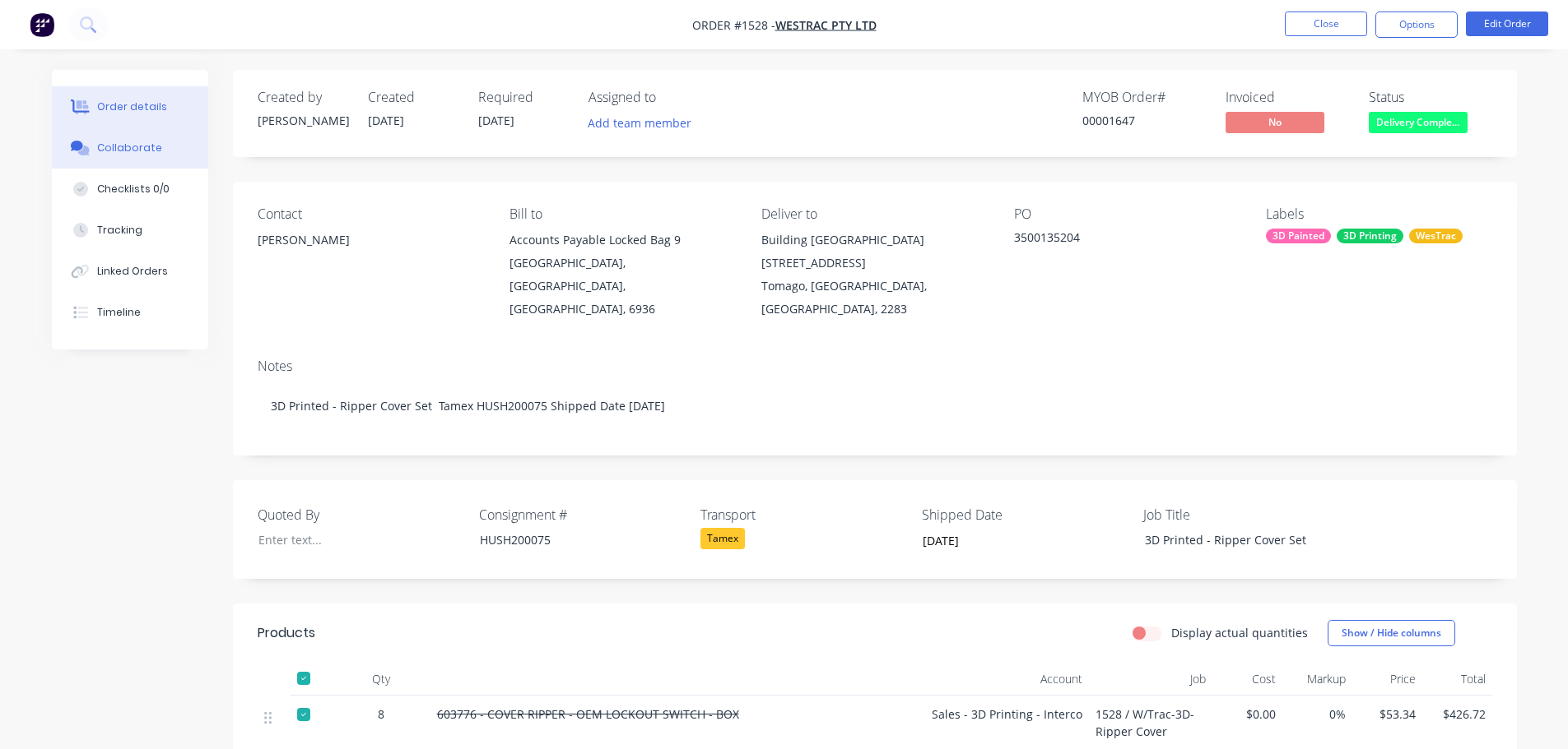
click at [127, 148] on div "Collaborate" at bounding box center [129, 148] width 65 height 14
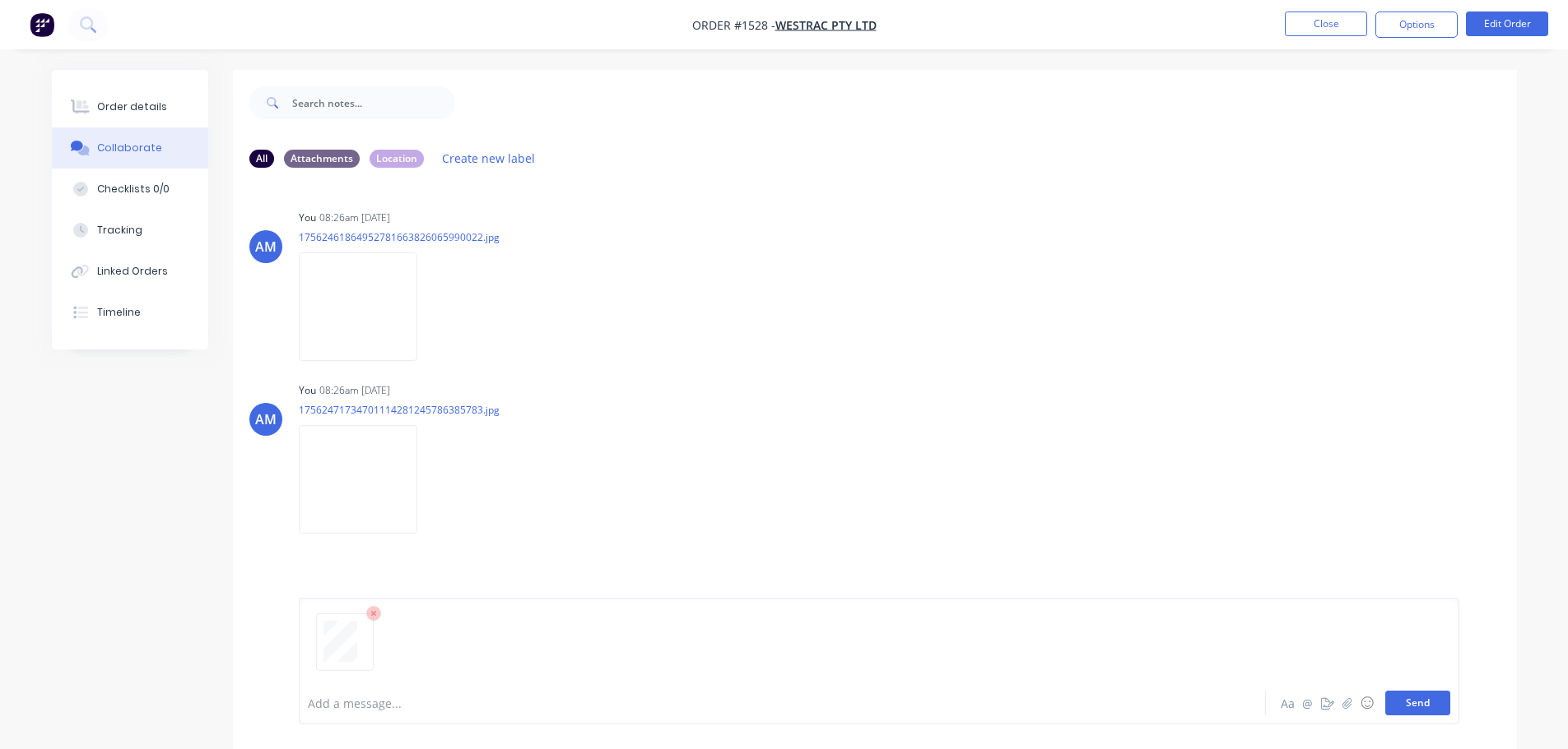
click at [1426, 702] on button "Send" at bounding box center [1418, 703] width 65 height 25
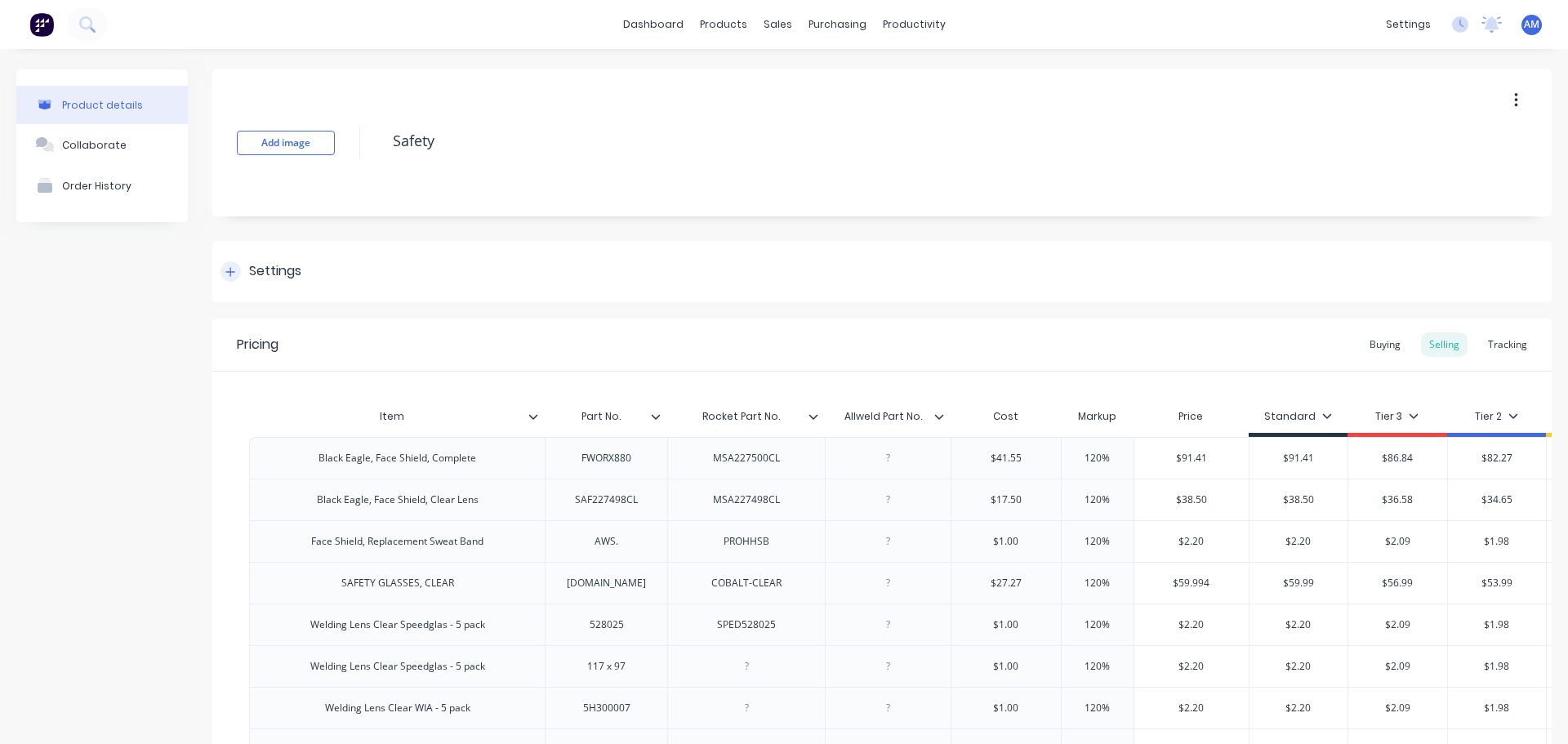
click at [234, 269] on icon at bounding box center [230, 272] width 10 height 11
type textarea "x"
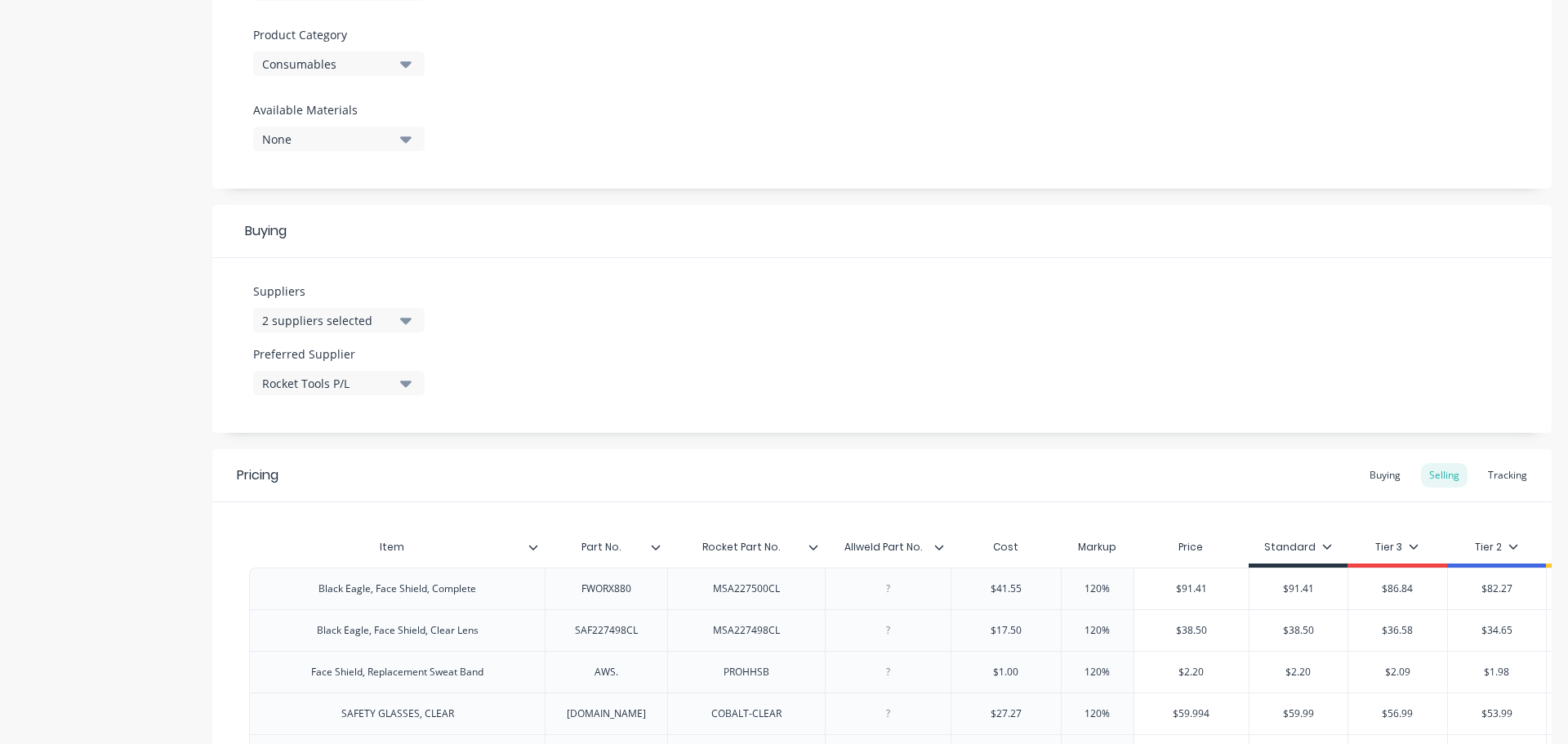
scroll to position [572, 0]
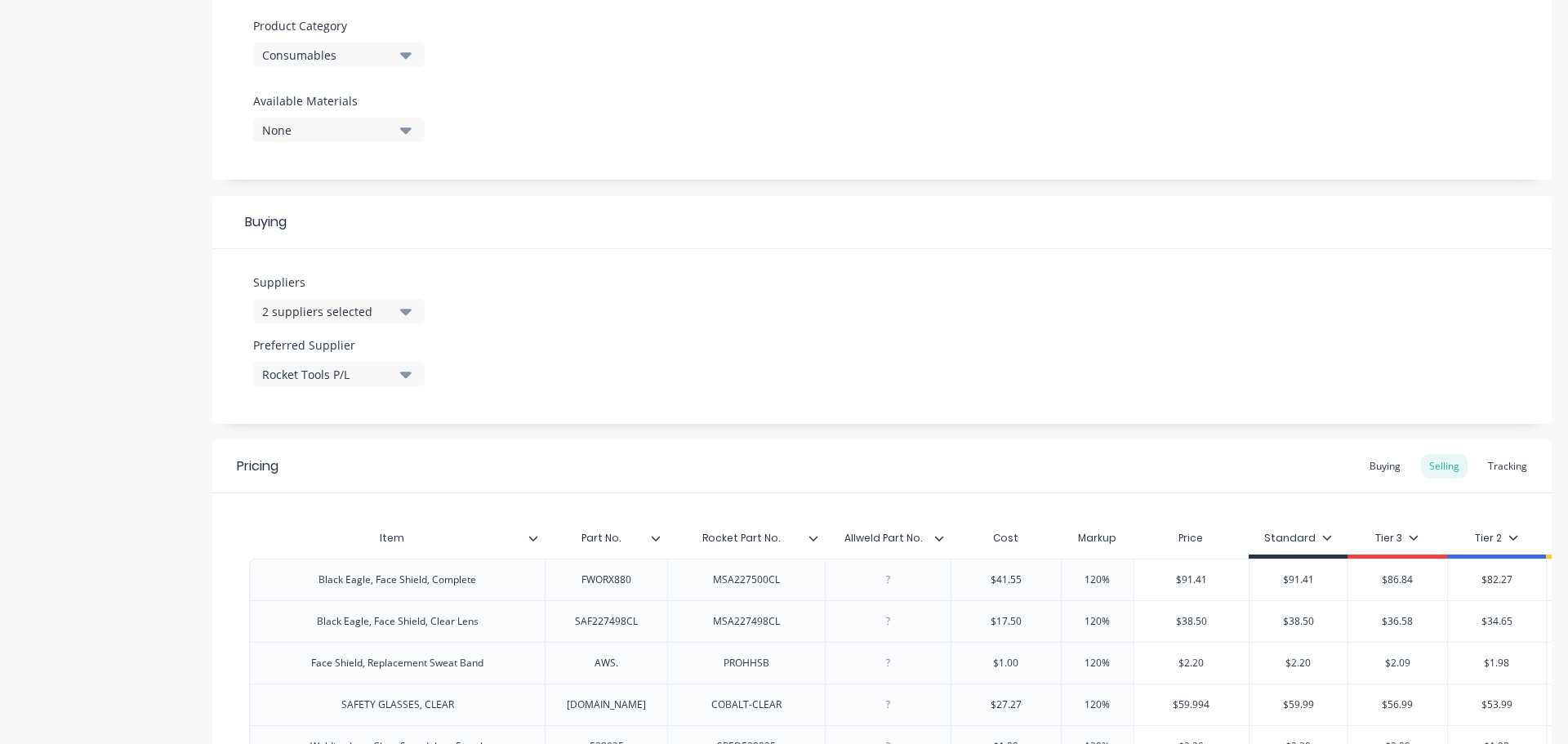
click at [401, 374] on icon "button" at bounding box center [406, 374] width 11 height 18
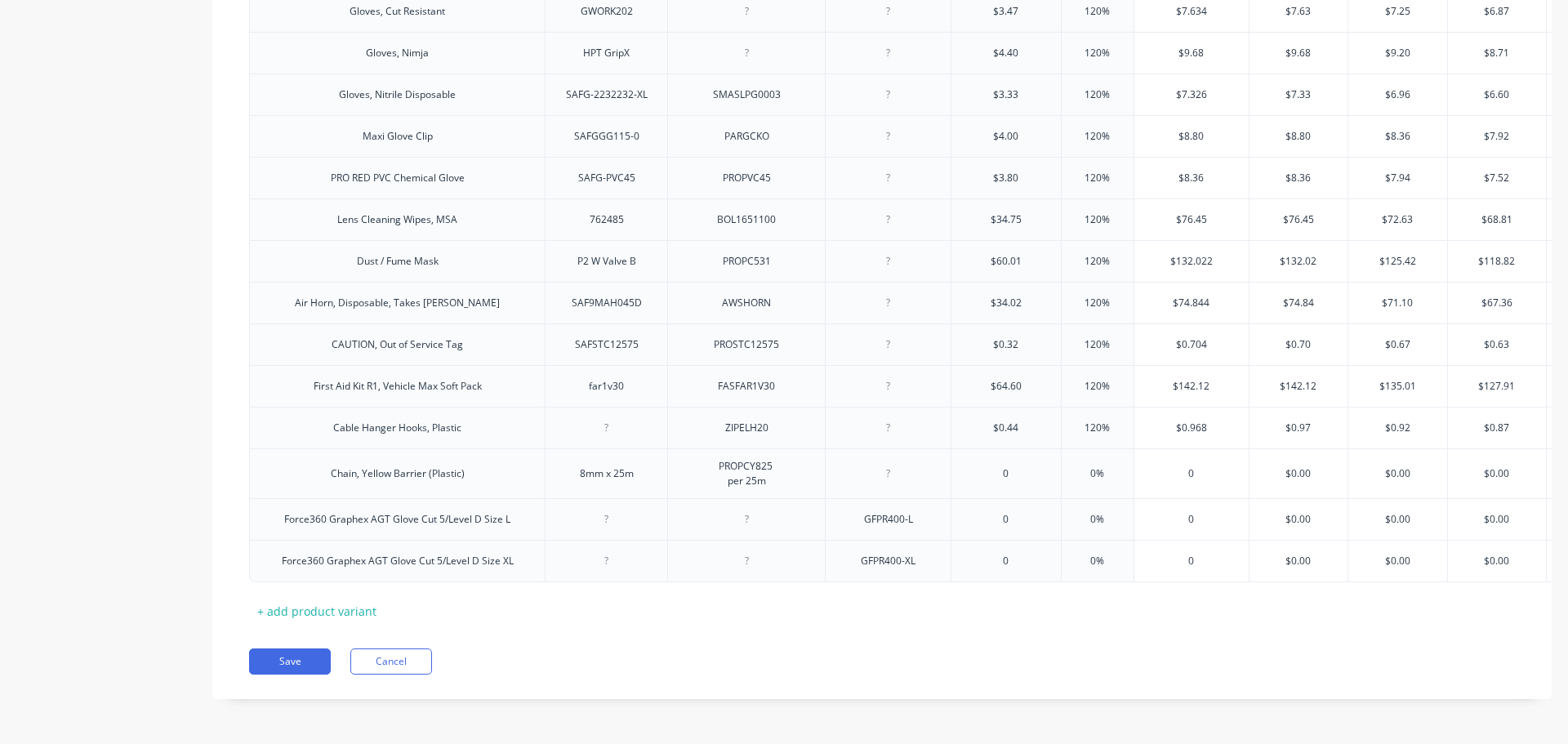
scroll to position [2428, 0]
